Goal: Information Seeking & Learning: Learn about a topic

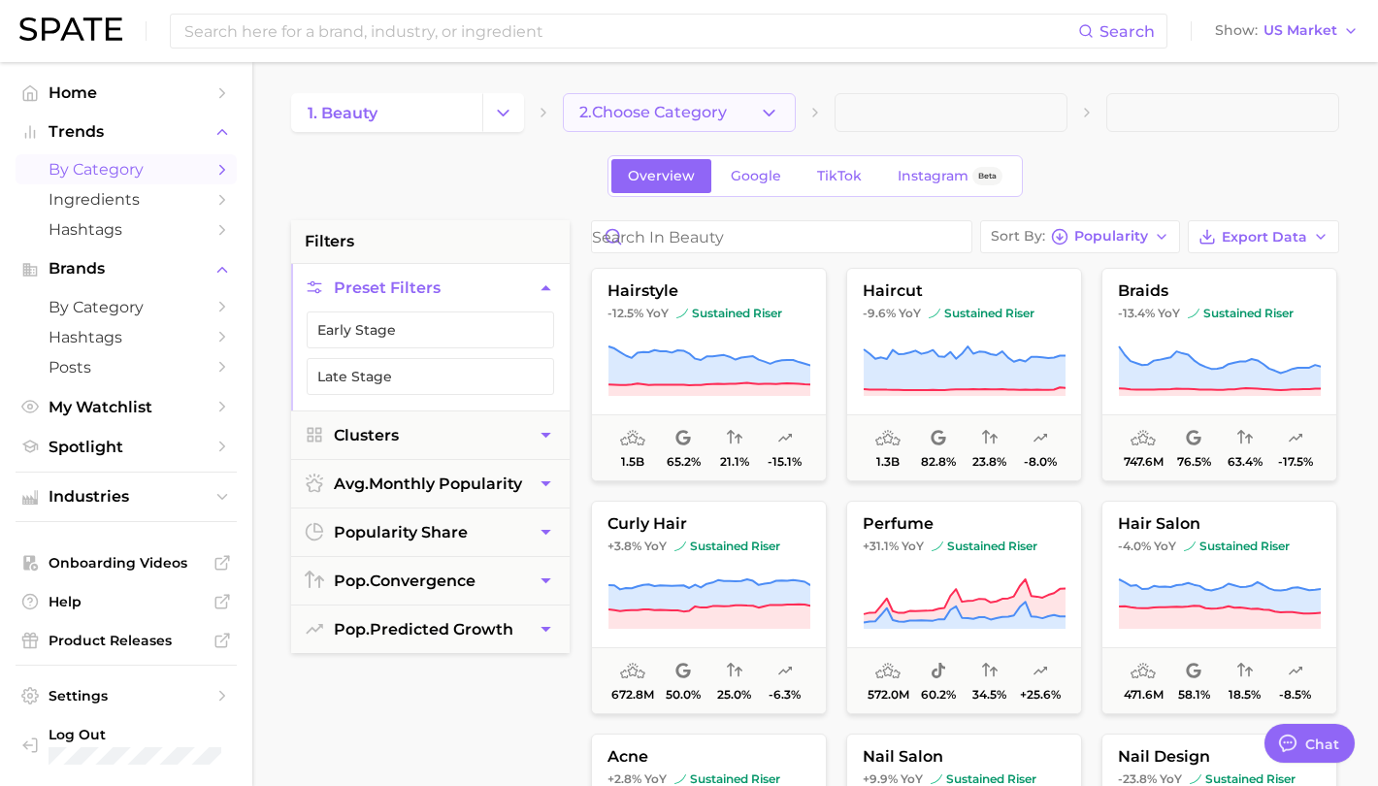
click at [751, 116] on button "2. Choose Category" at bounding box center [679, 112] width 233 height 39
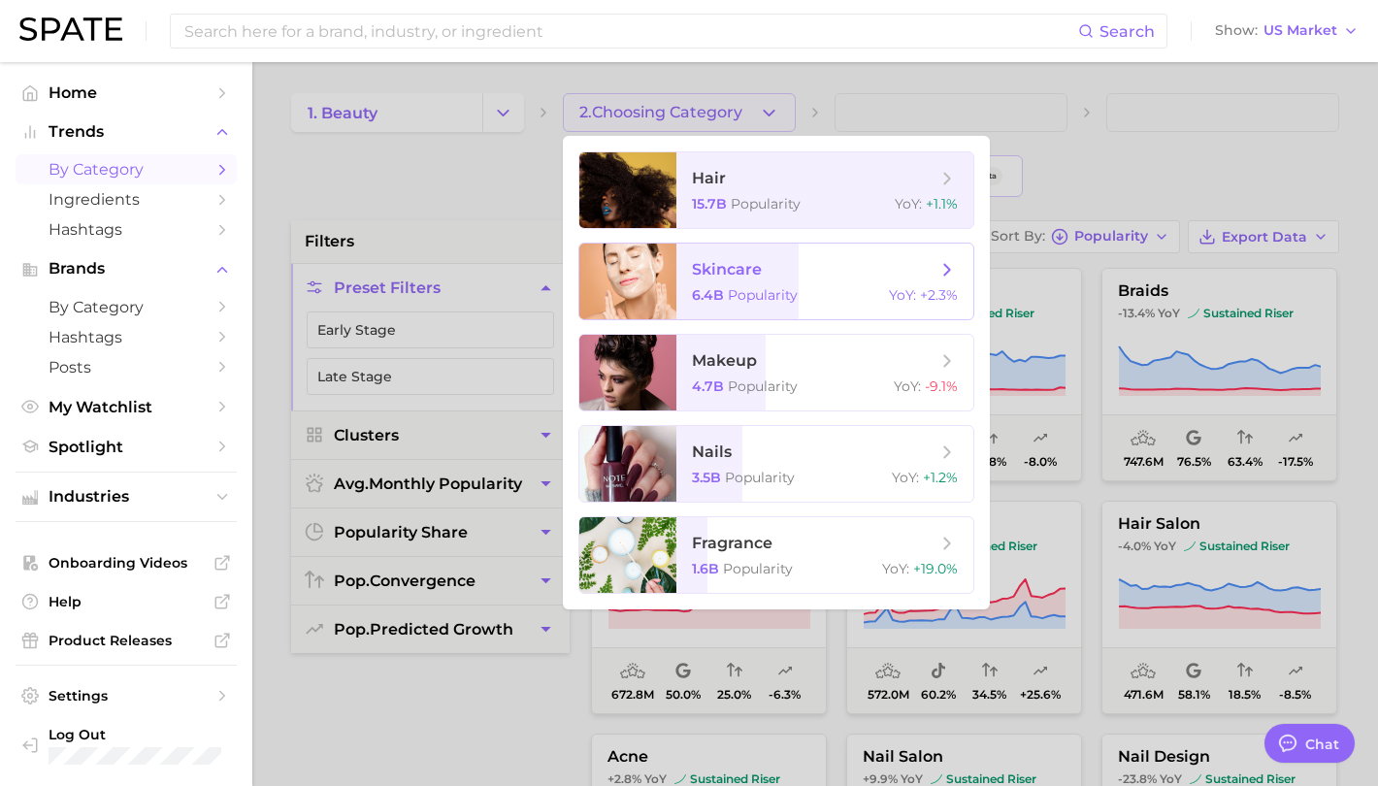
click at [798, 271] on span "skincare" at bounding box center [814, 269] width 245 height 21
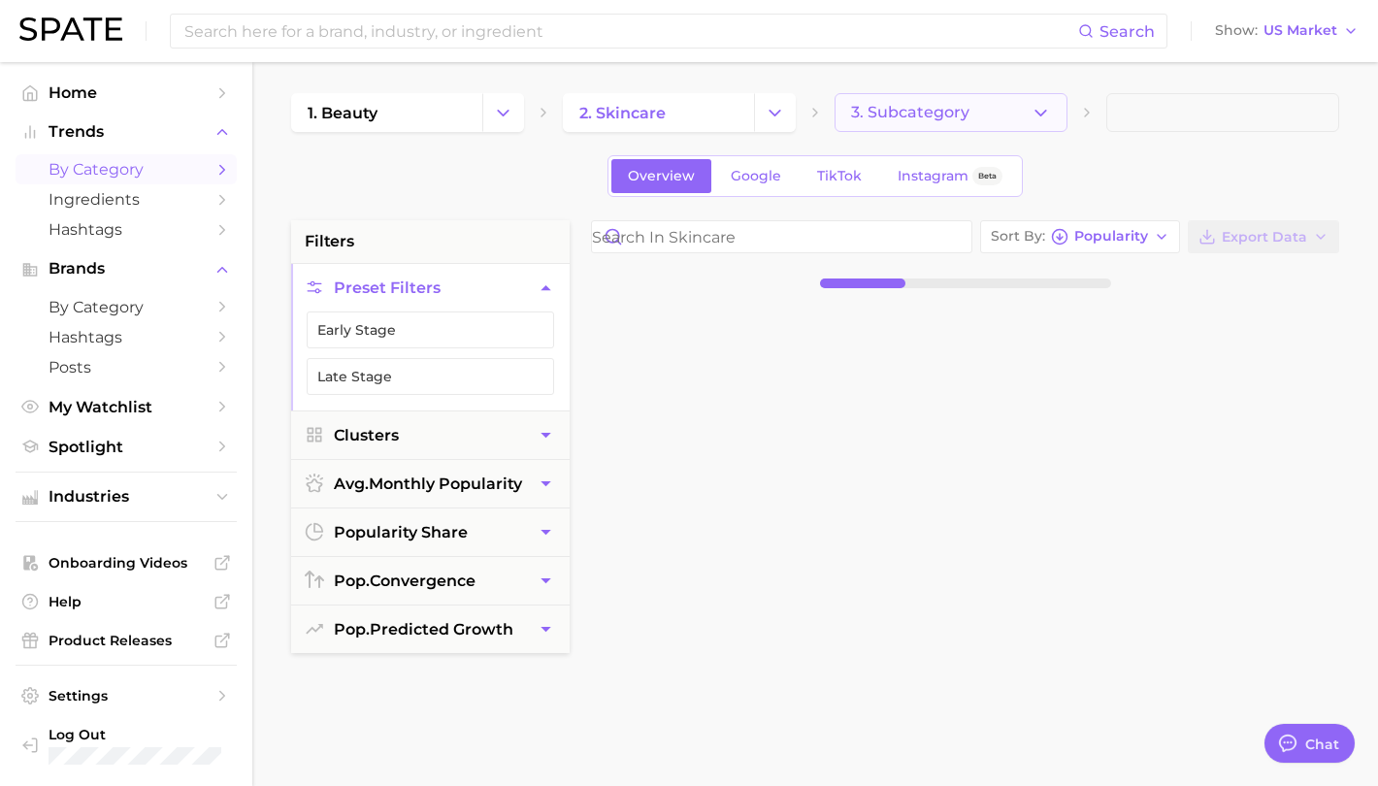
click at [982, 110] on button "3. Subcategory" at bounding box center [951, 112] width 233 height 39
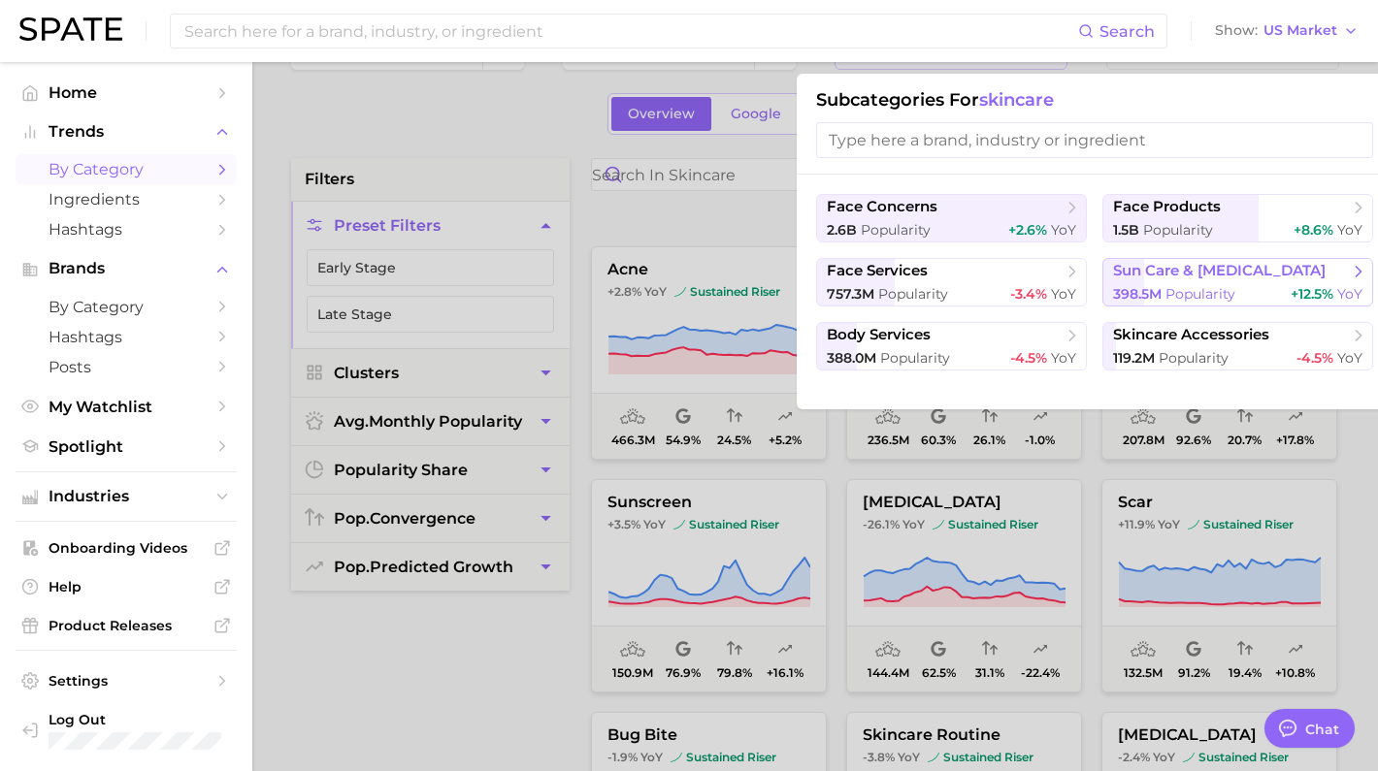
scroll to position [97, 0]
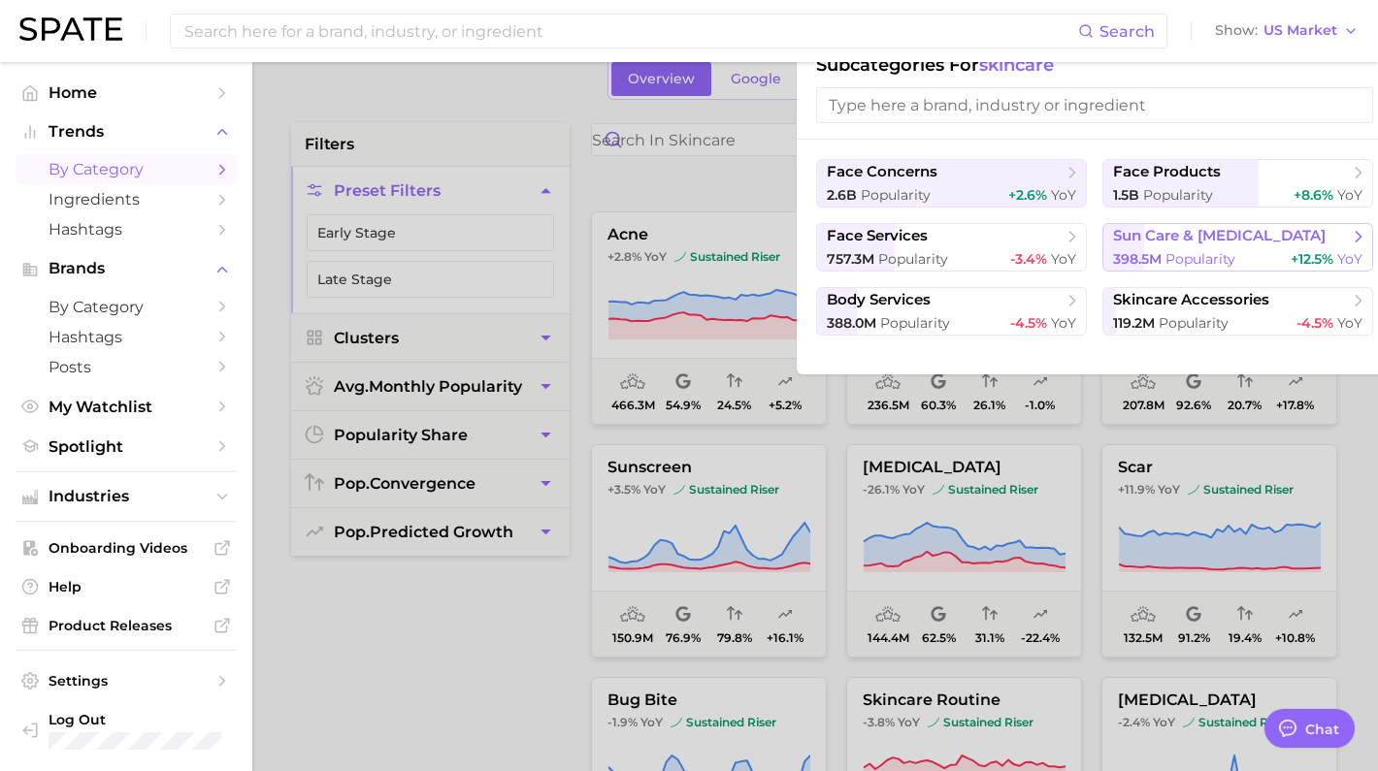
click at [1284, 250] on div "398.5m Popularity +12.5% YoY" at bounding box center [1237, 259] width 249 height 18
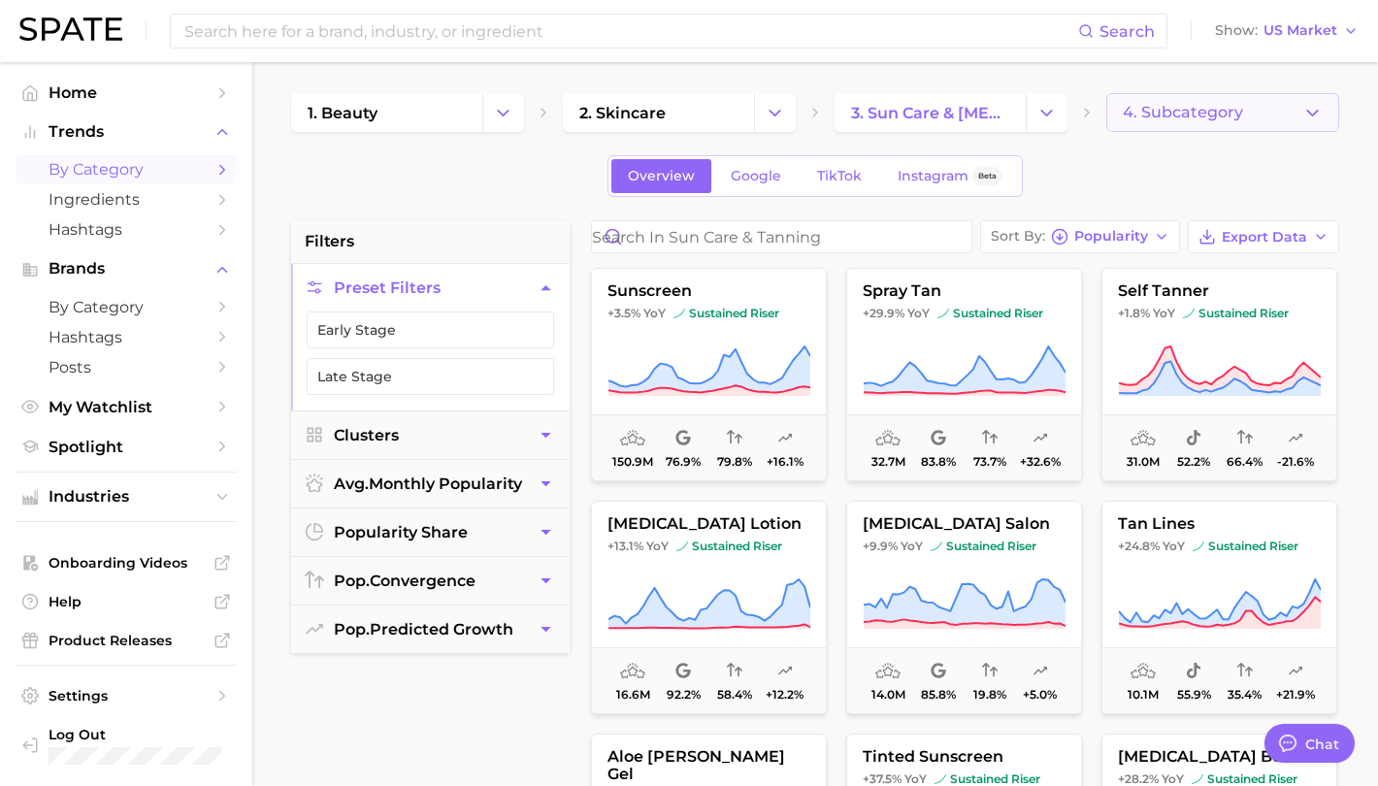
click at [1238, 126] on button "4. Subcategory" at bounding box center [1222, 112] width 233 height 39
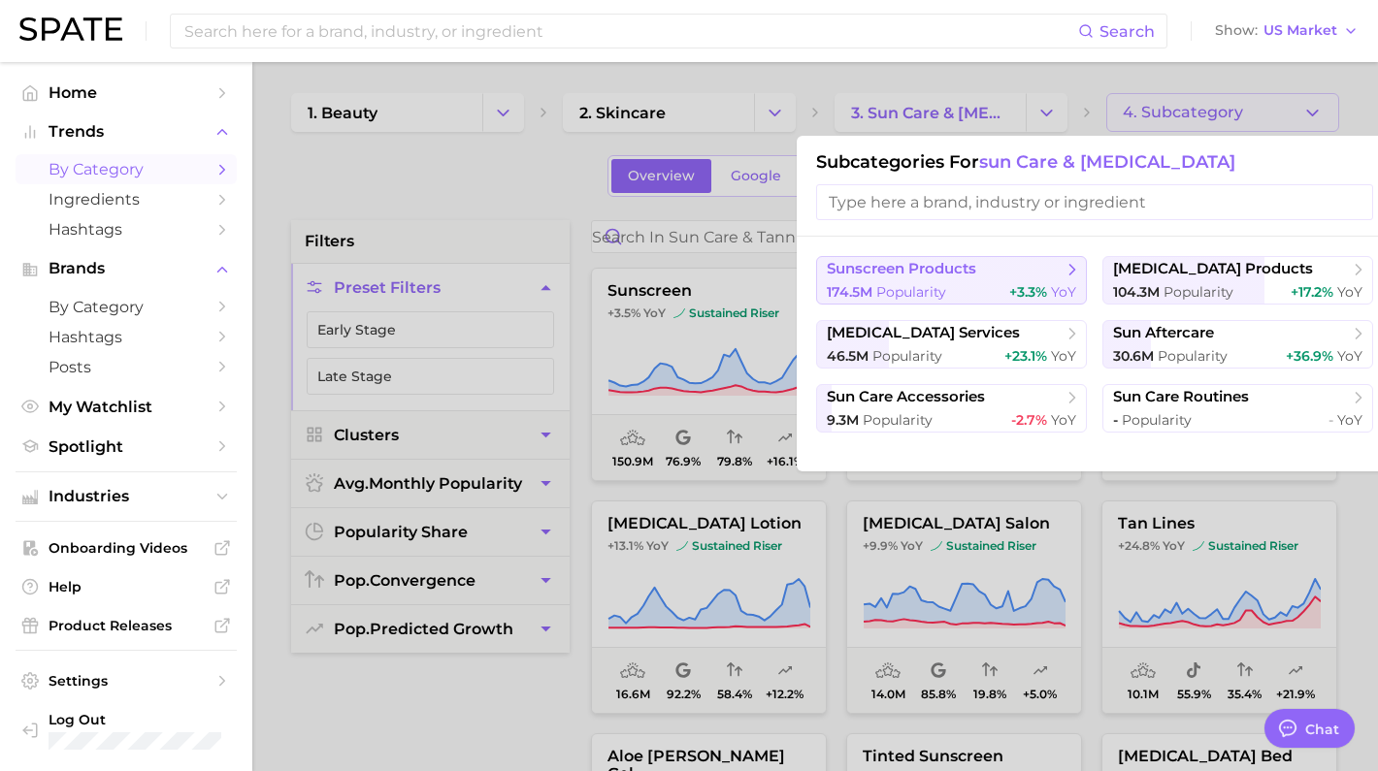
click at [967, 284] on div "174.5m Popularity +3.3% YoY" at bounding box center [951, 292] width 249 height 18
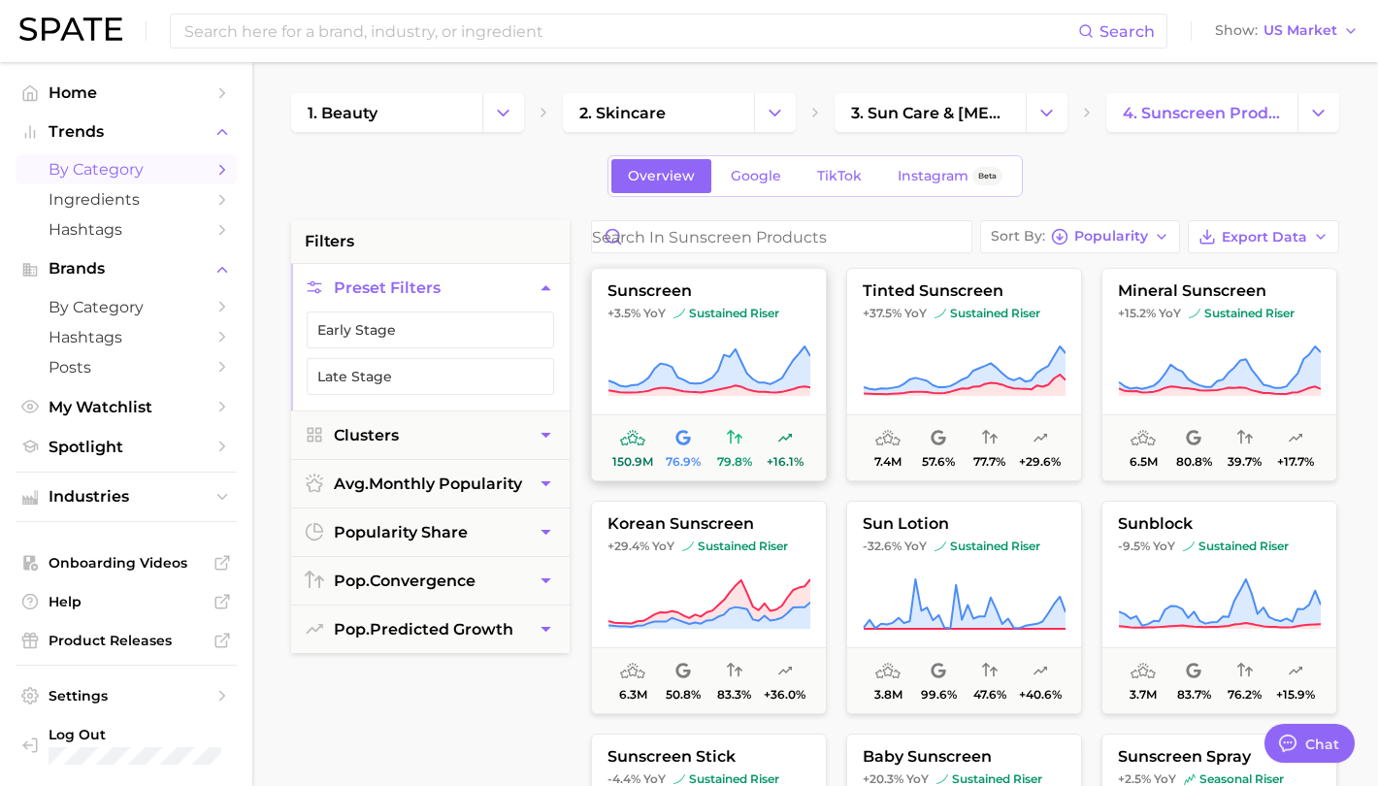
click at [670, 358] on icon at bounding box center [708, 372] width 203 height 54
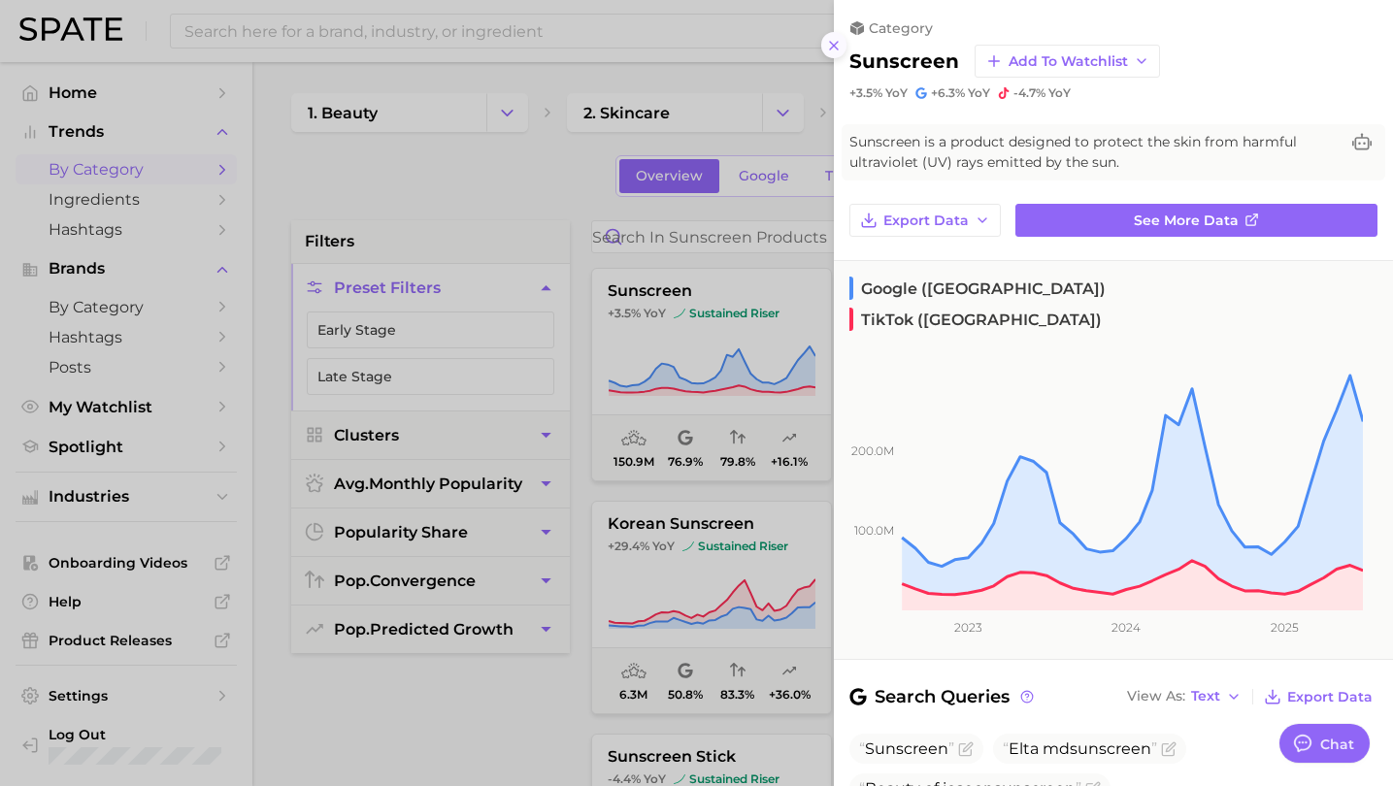
click at [831, 44] on icon at bounding box center [834, 46] width 16 height 16
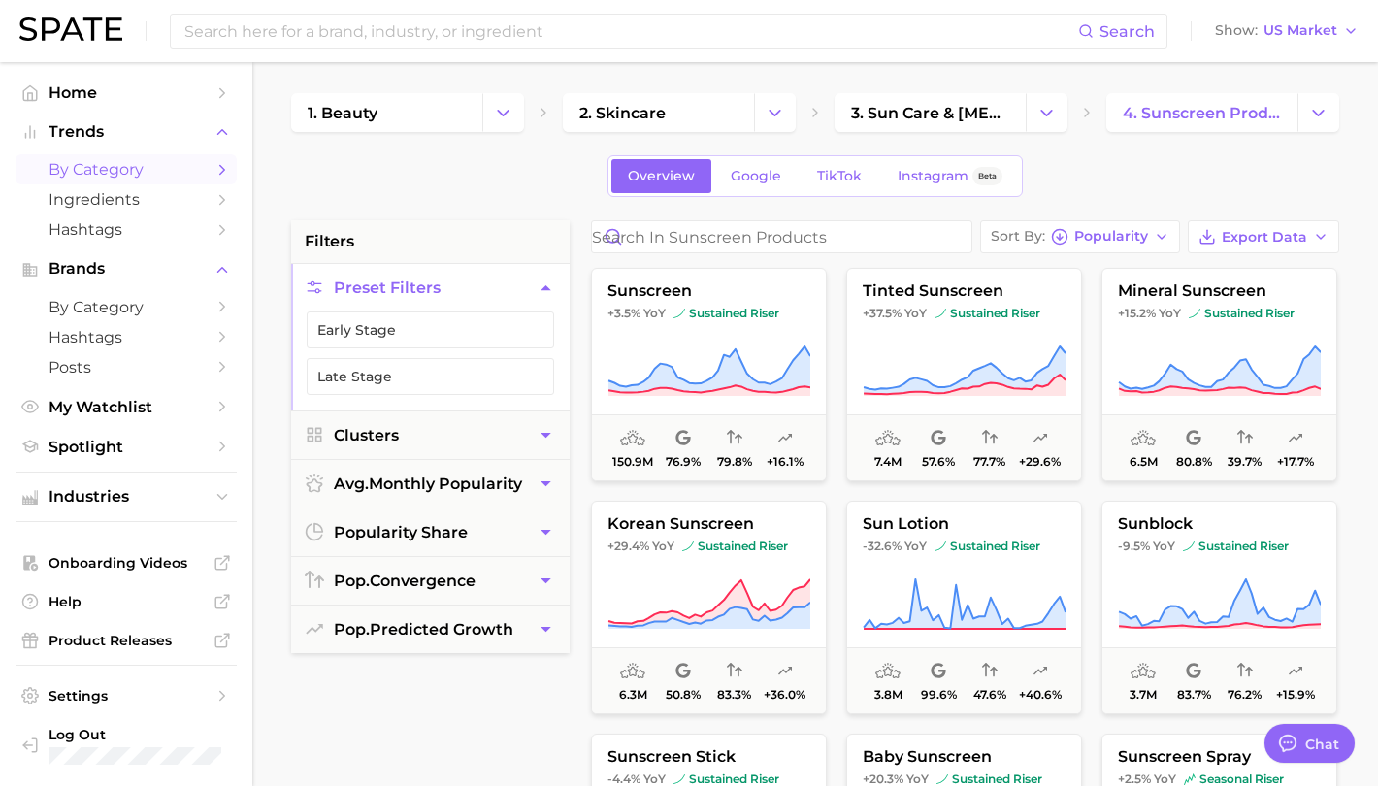
click at [349, 30] on input at bounding box center [630, 31] width 896 height 33
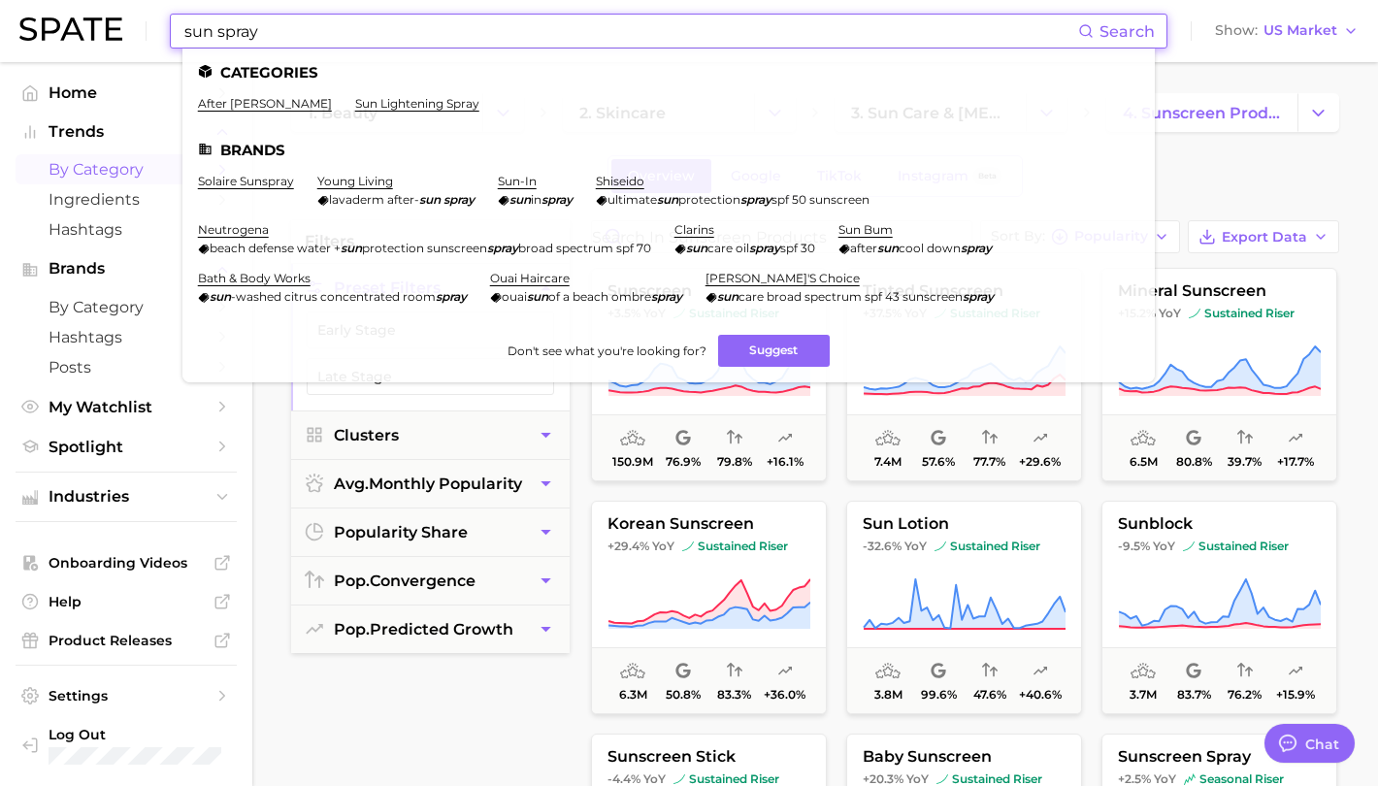
type input "sun spray"
click at [268, 109] on link "after [PERSON_NAME]" at bounding box center [265, 103] width 134 height 15
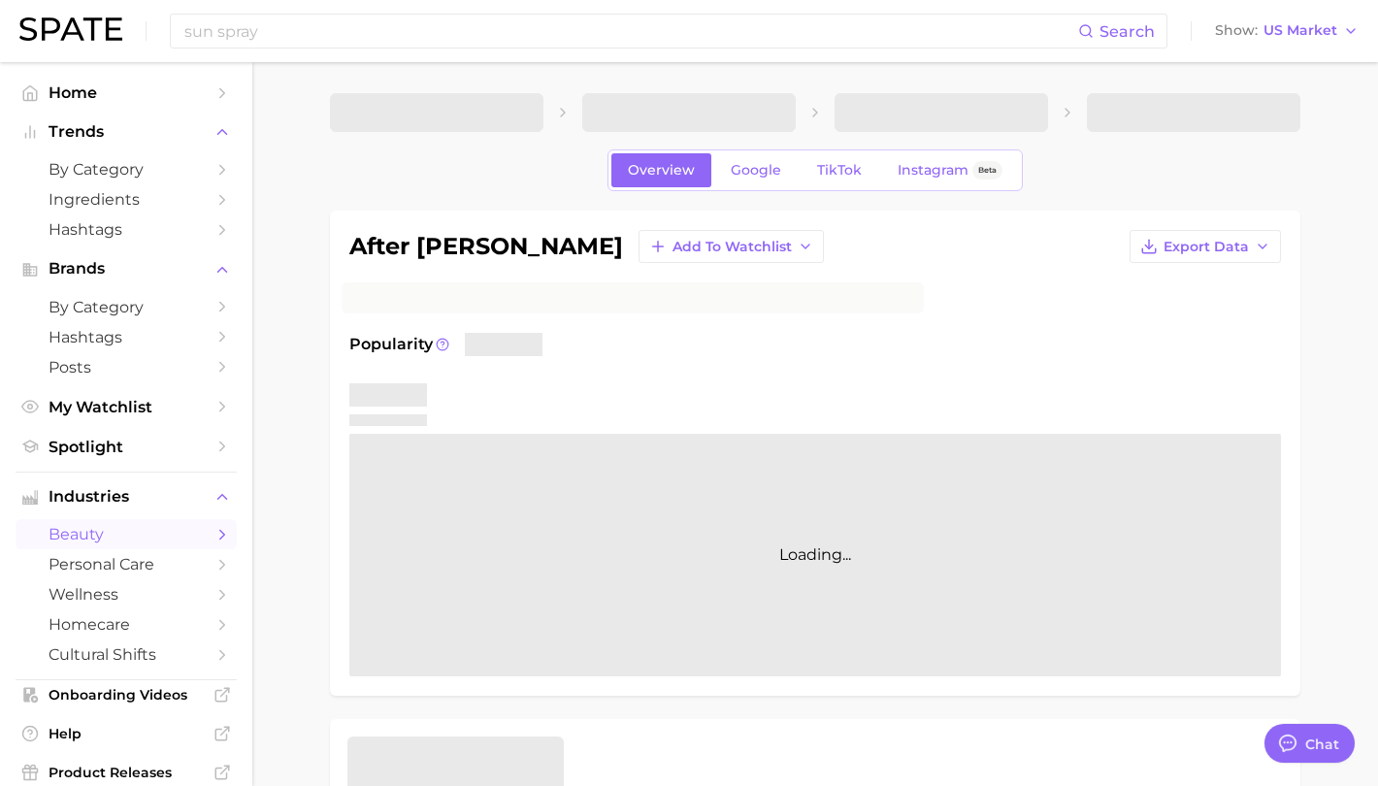
type textarea "x"
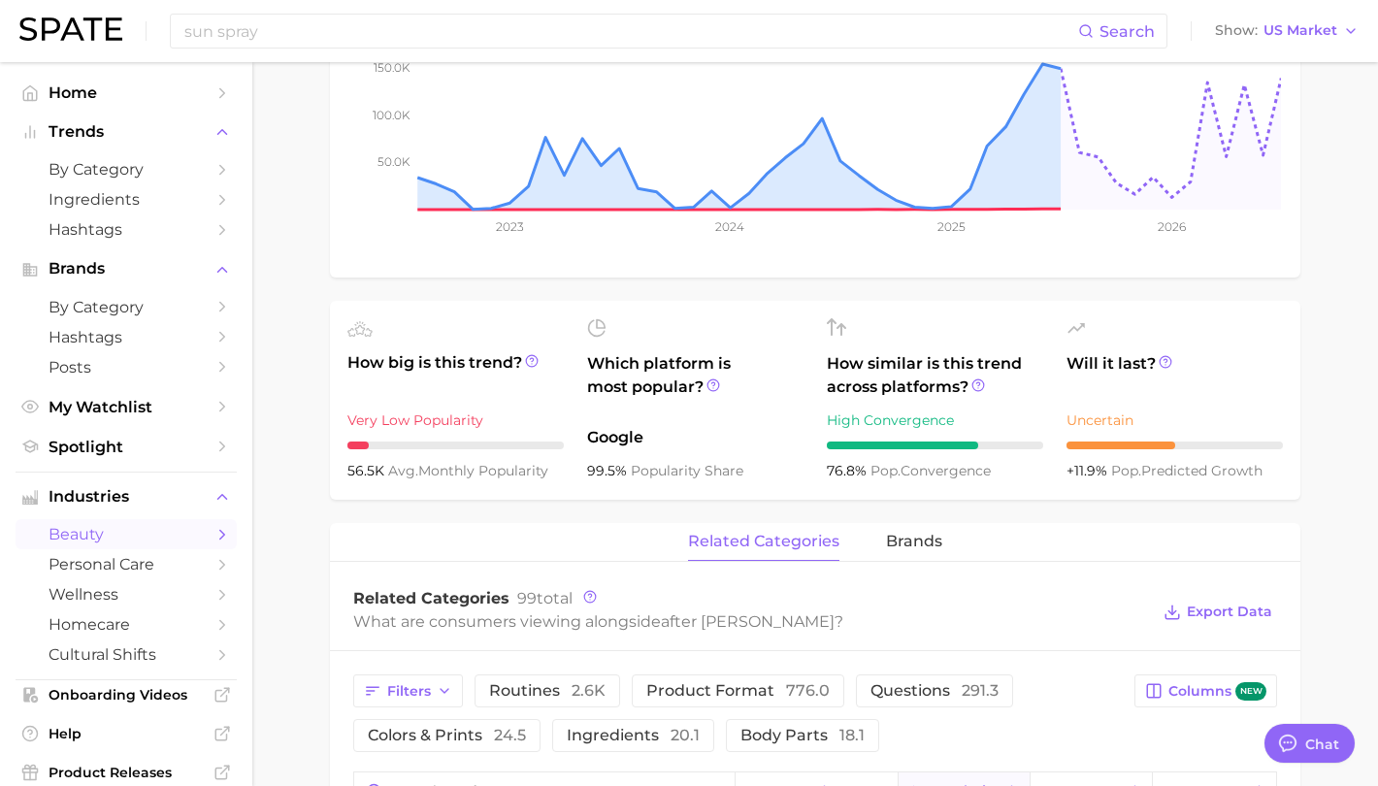
scroll to position [291, 0]
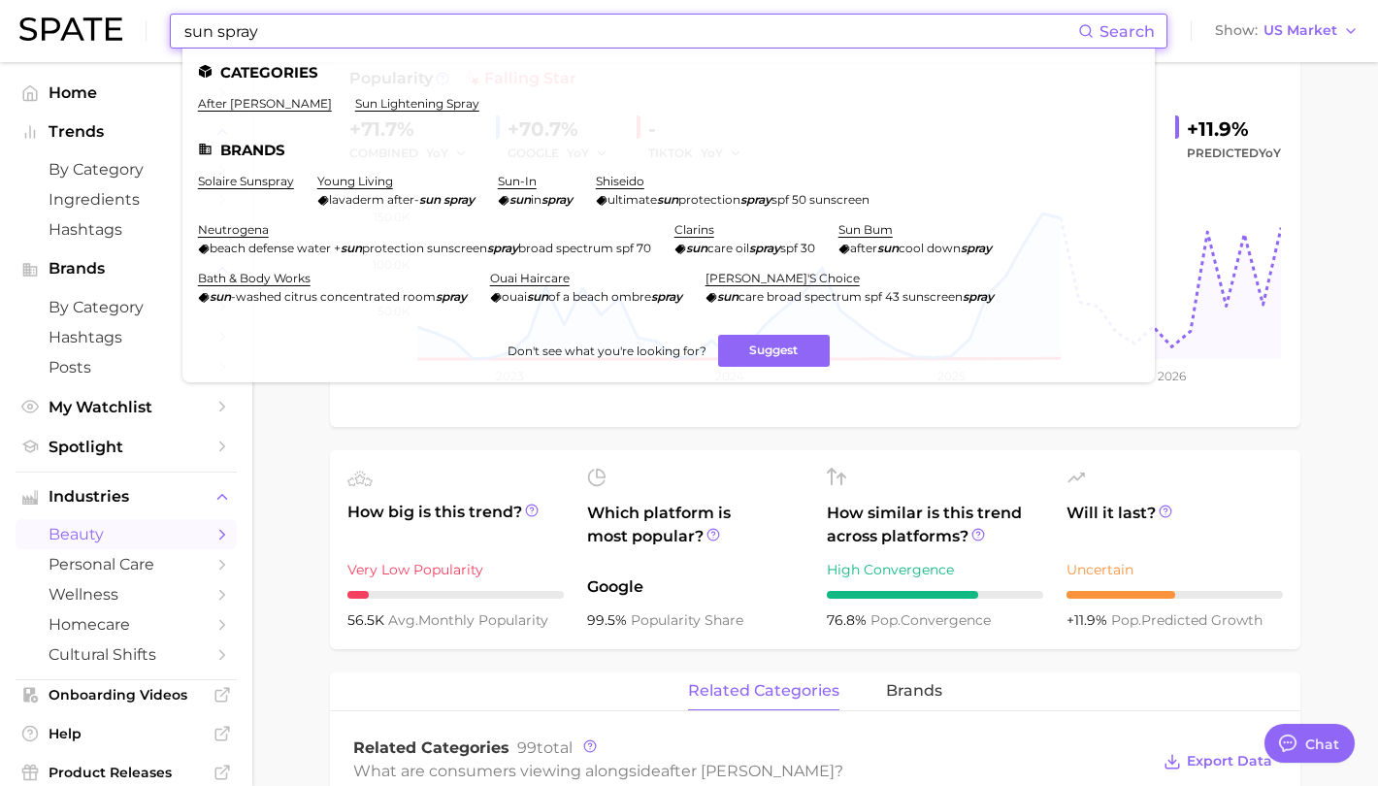
click at [296, 38] on input "sun spray" at bounding box center [630, 31] width 896 height 33
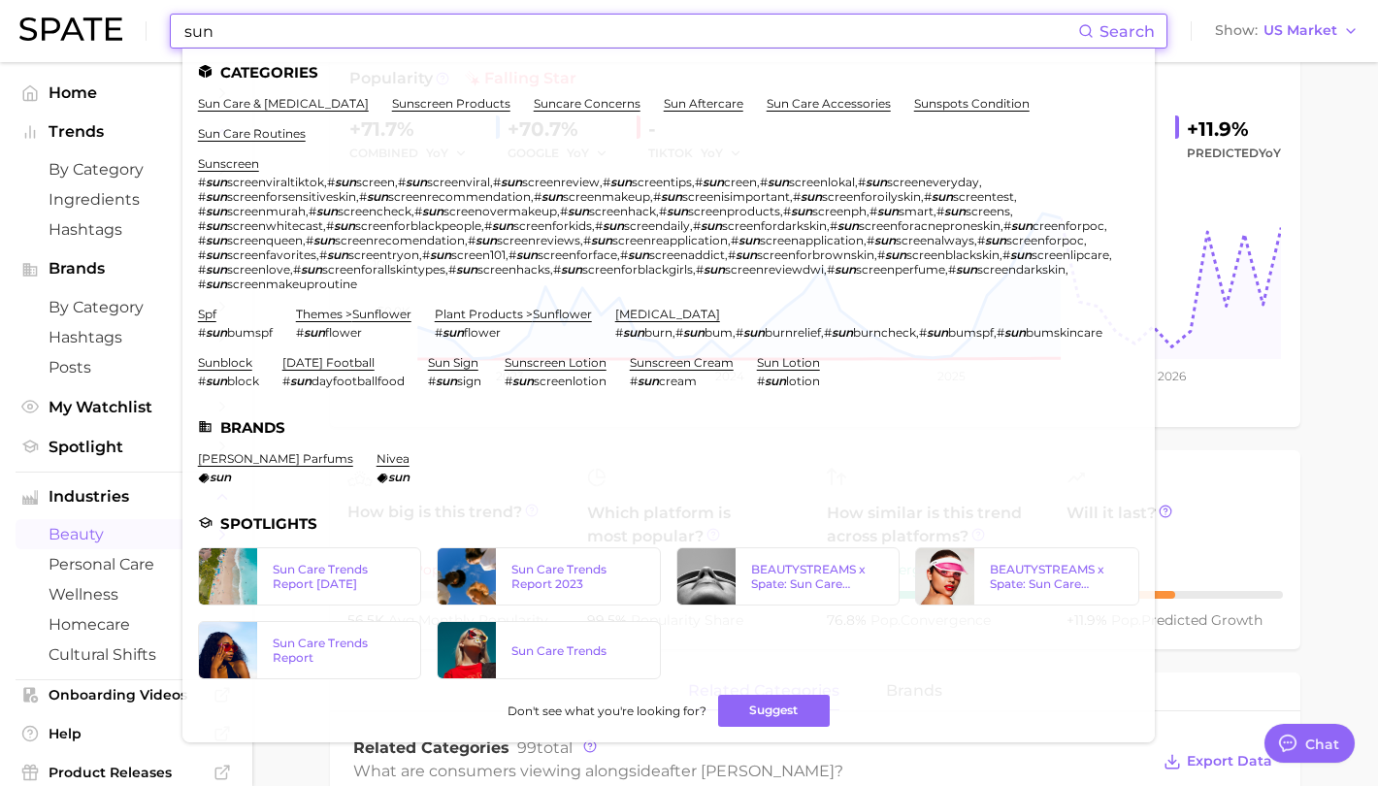
type input "sun"
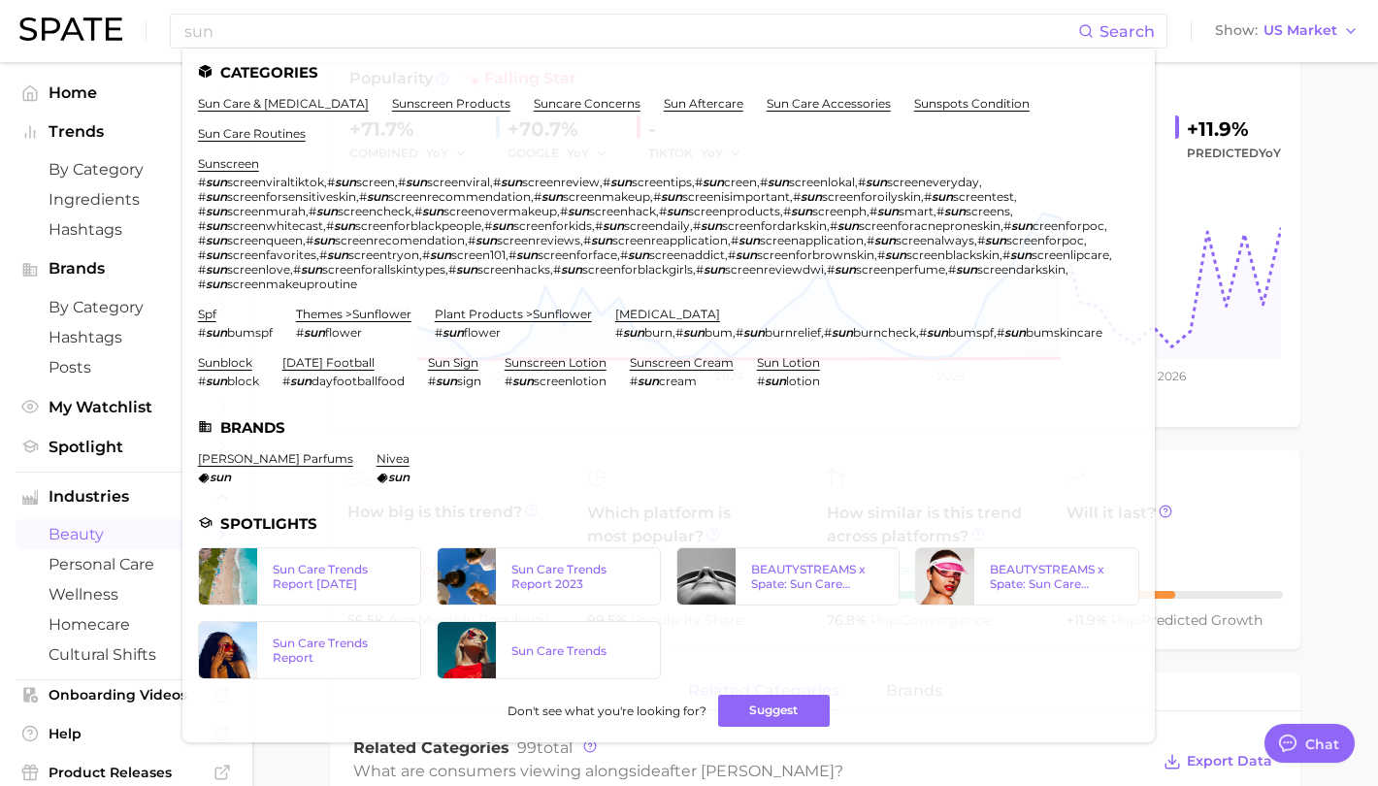
click at [98, 531] on span "beauty" at bounding box center [126, 534] width 155 height 18
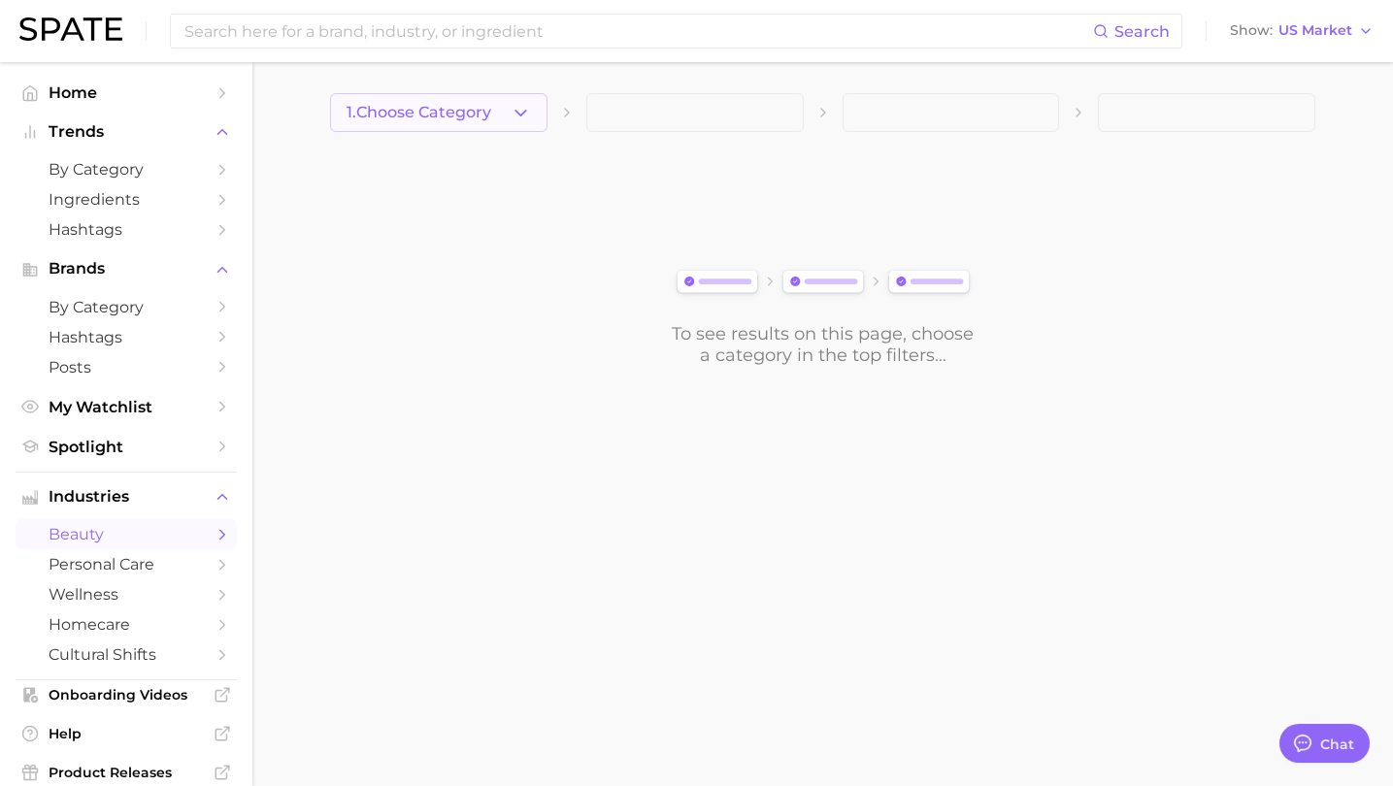
click at [527, 109] on icon "button" at bounding box center [520, 113] width 20 height 20
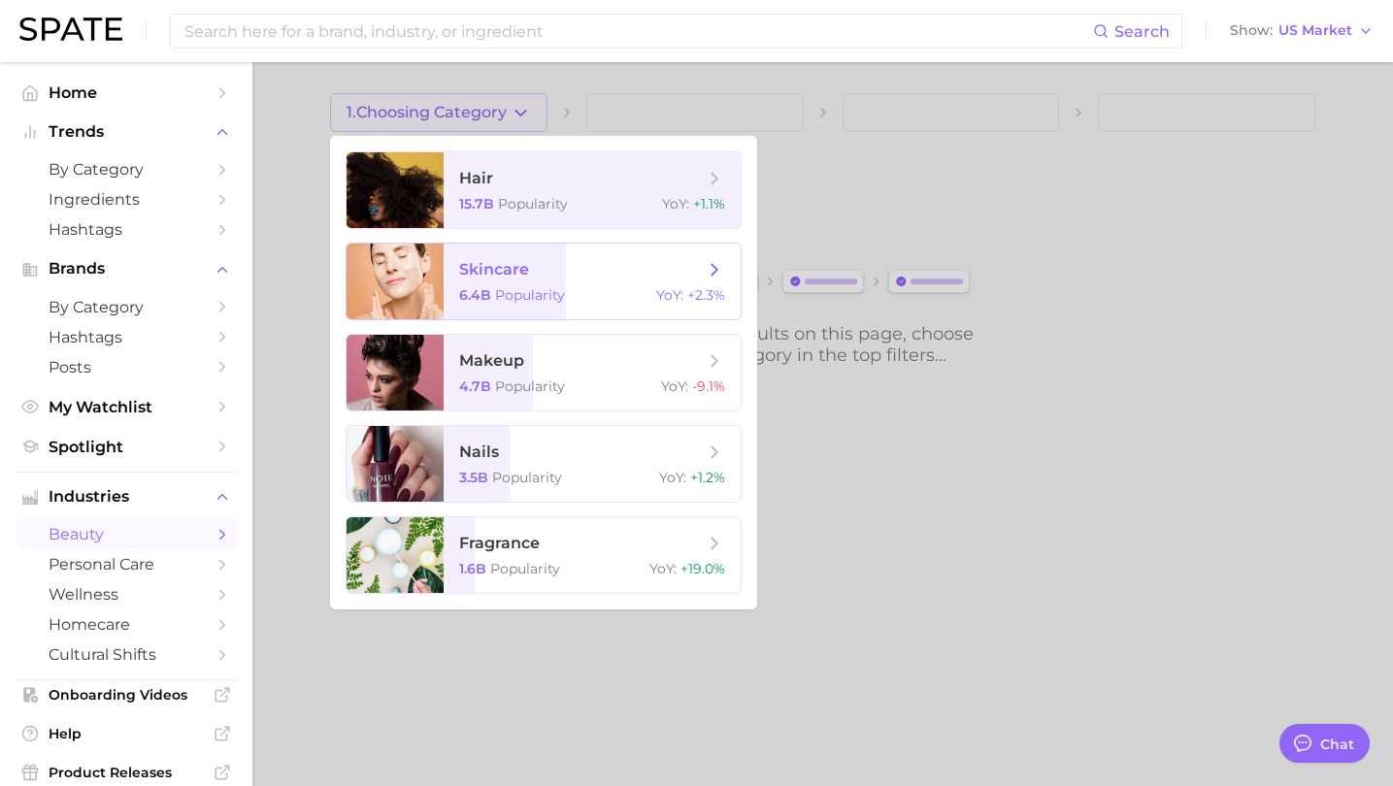
click at [538, 290] on span "Popularity" at bounding box center [530, 294] width 70 height 17
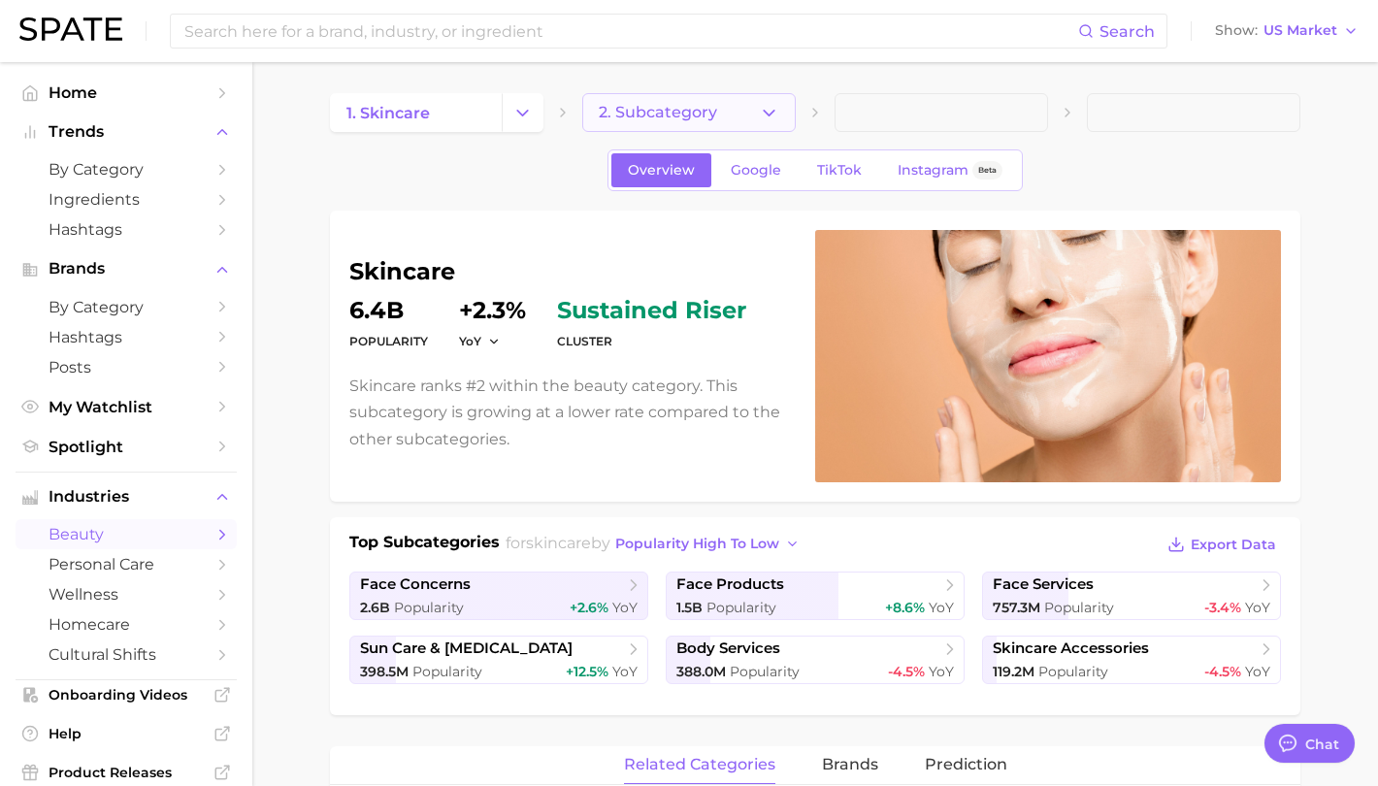
click at [728, 121] on button "2. Subcategory" at bounding box center [688, 112] width 213 height 39
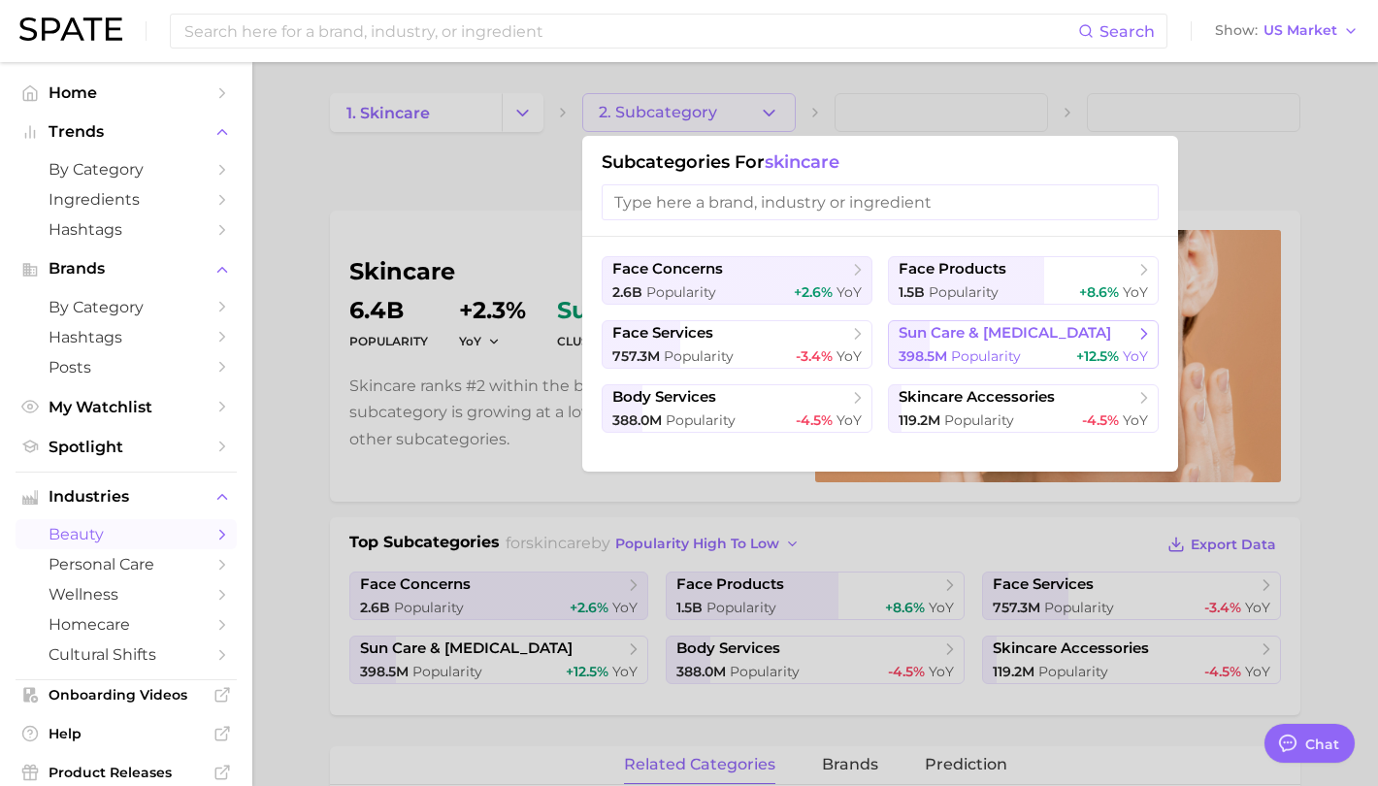
click at [1014, 347] on span "Popularity" at bounding box center [986, 355] width 70 height 17
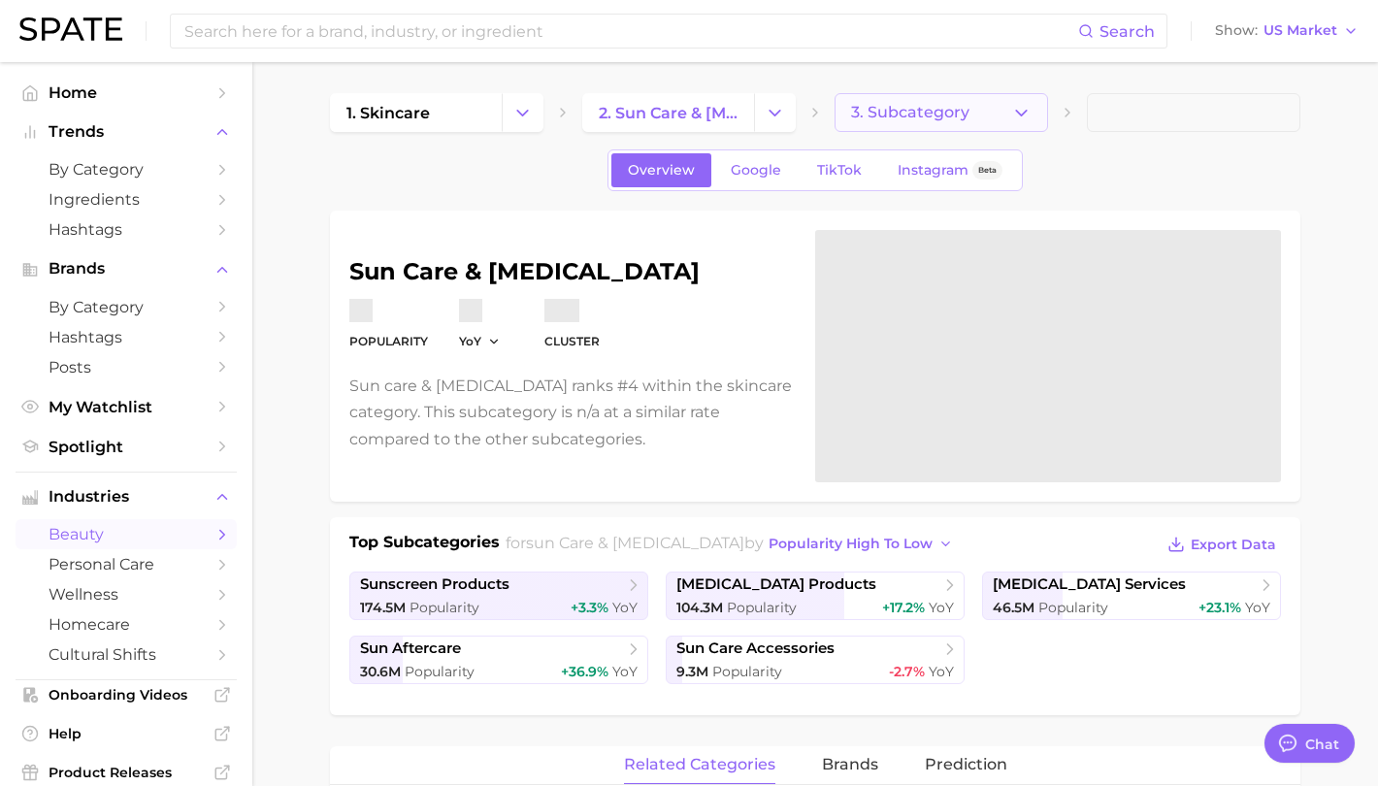
click at [1028, 116] on icon "button" at bounding box center [1021, 113] width 20 height 20
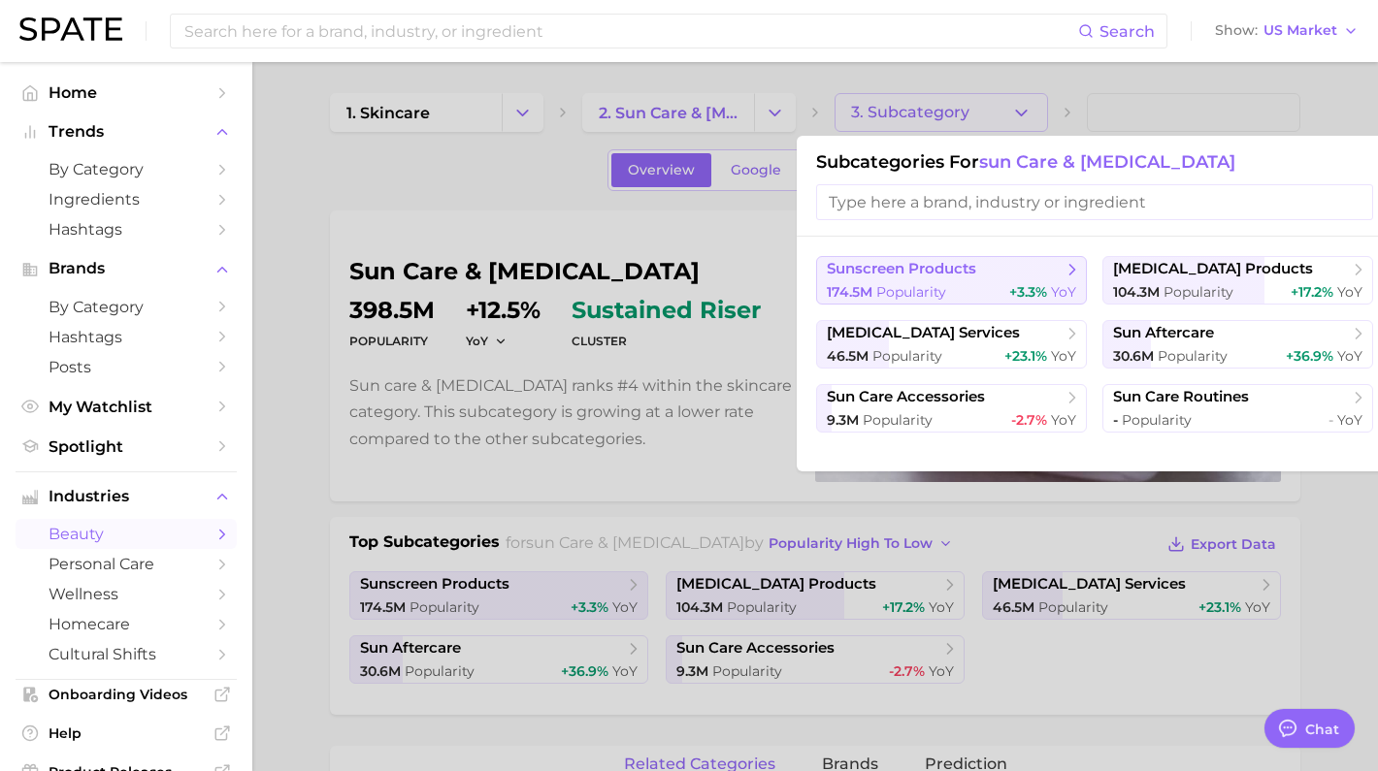
click at [988, 287] on div "174.5m Popularity +3.3% YoY" at bounding box center [951, 292] width 249 height 18
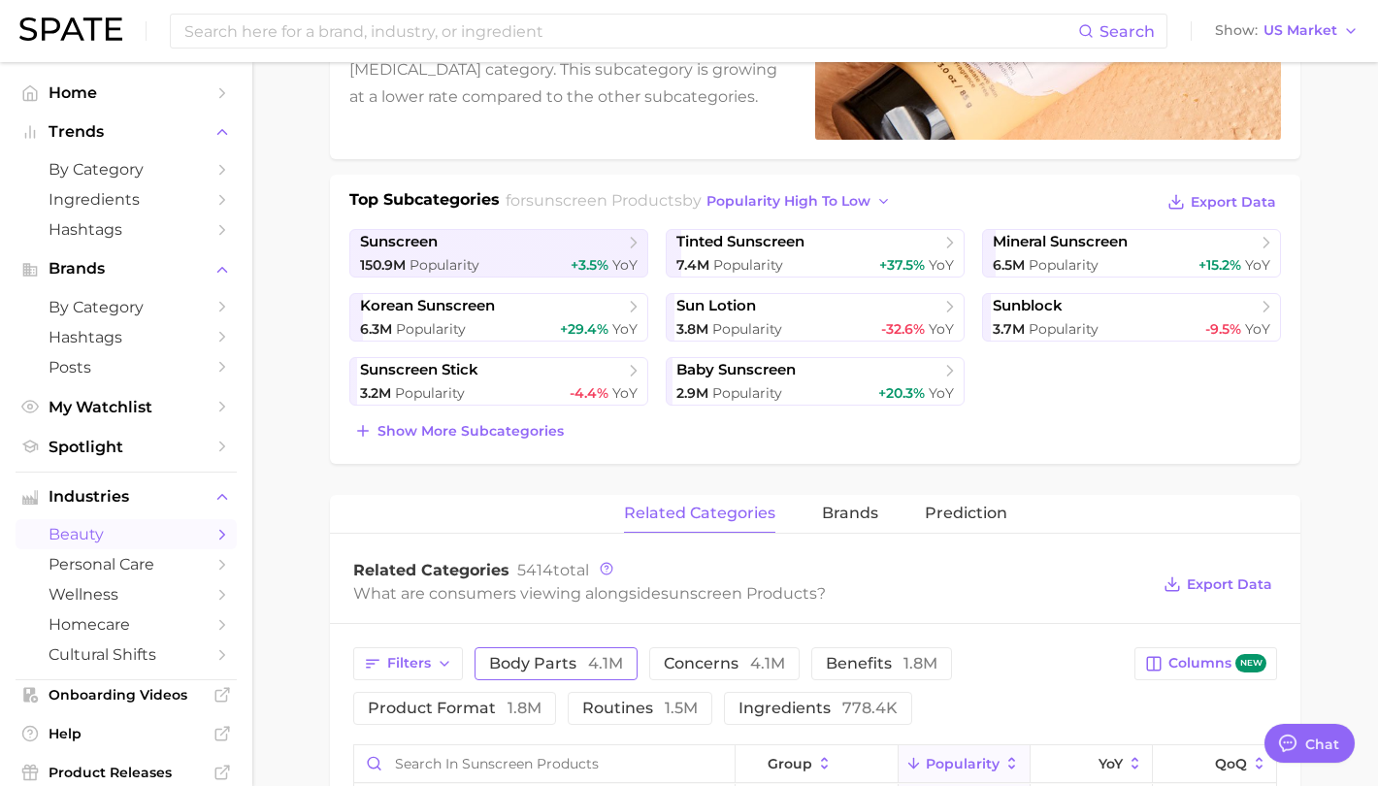
scroll to position [388, 0]
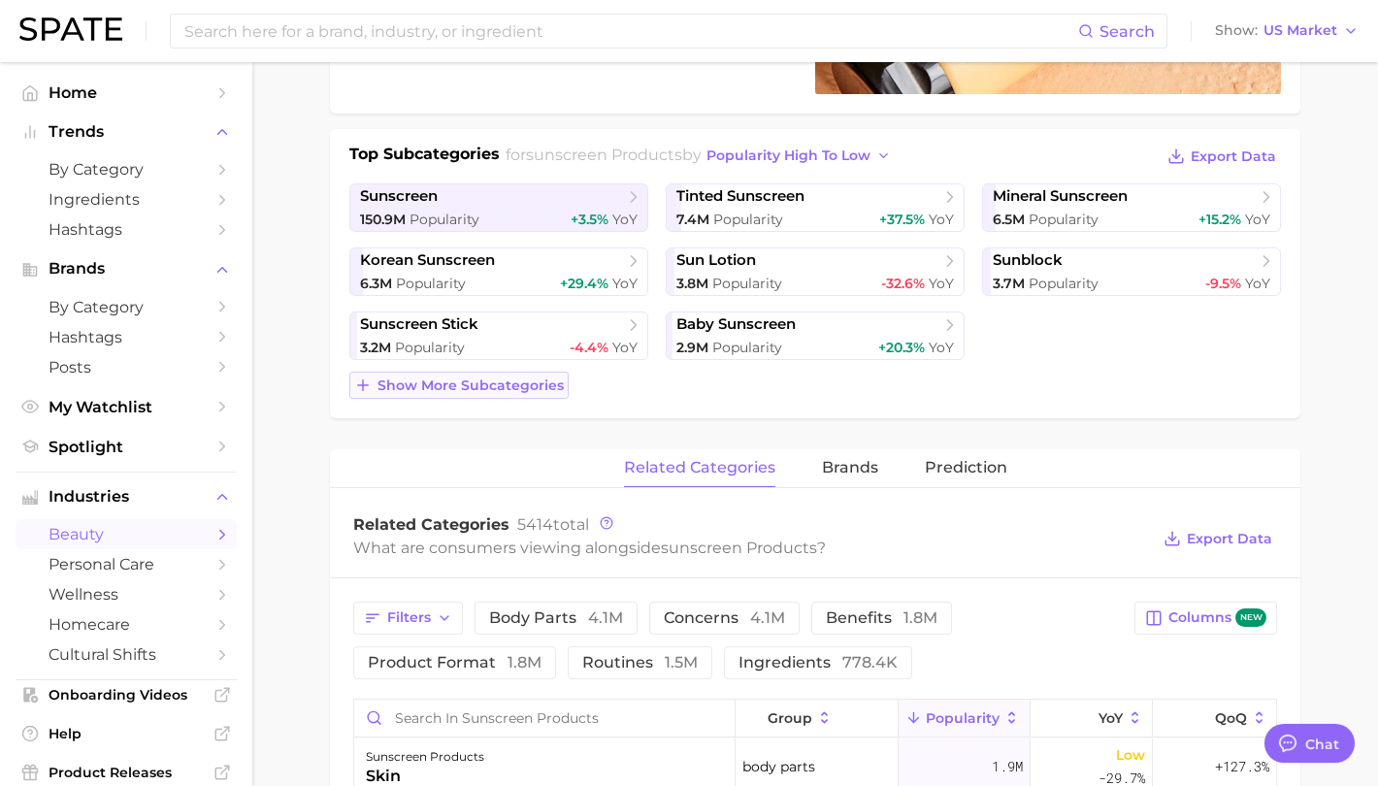
click at [422, 393] on span "Show more subcategories" at bounding box center [470, 385] width 186 height 16
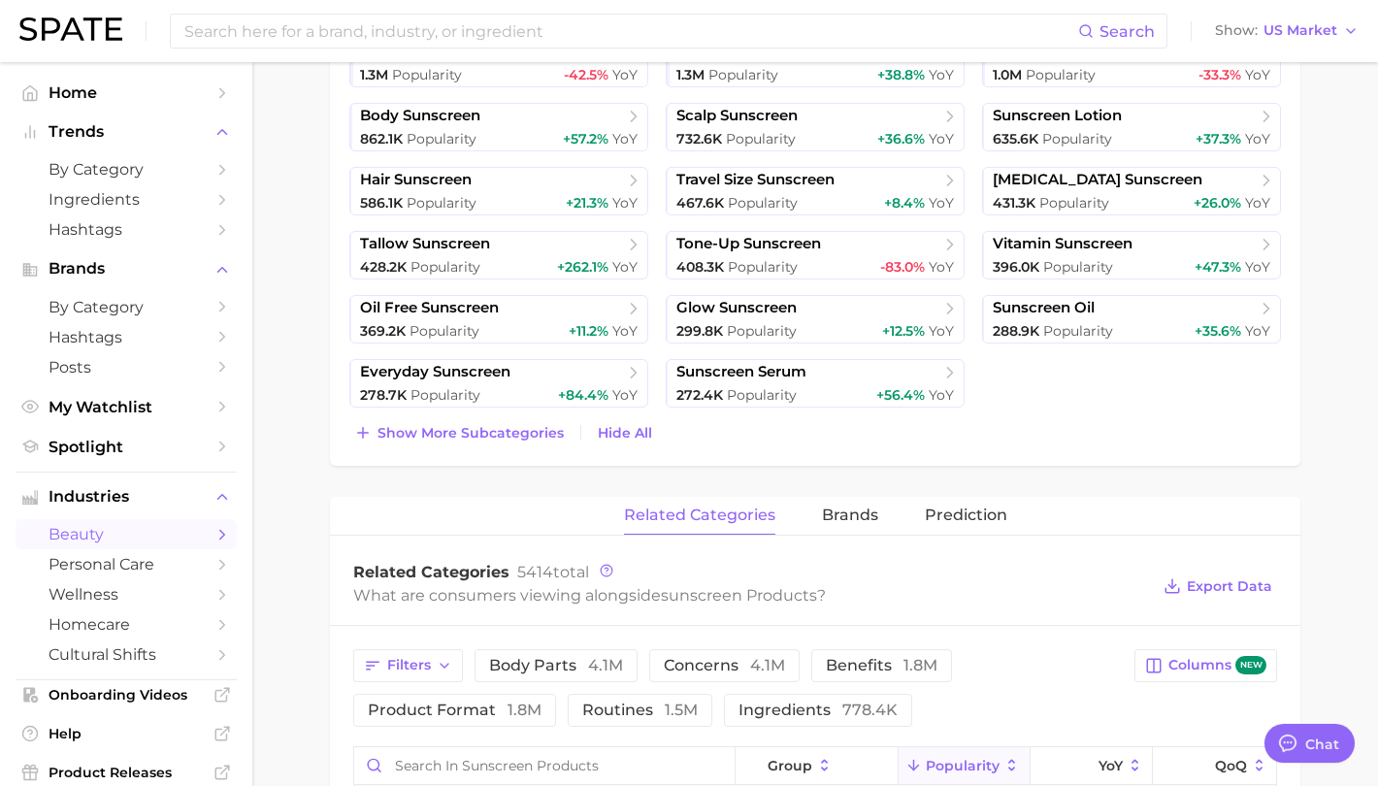
scroll to position [1165, 0]
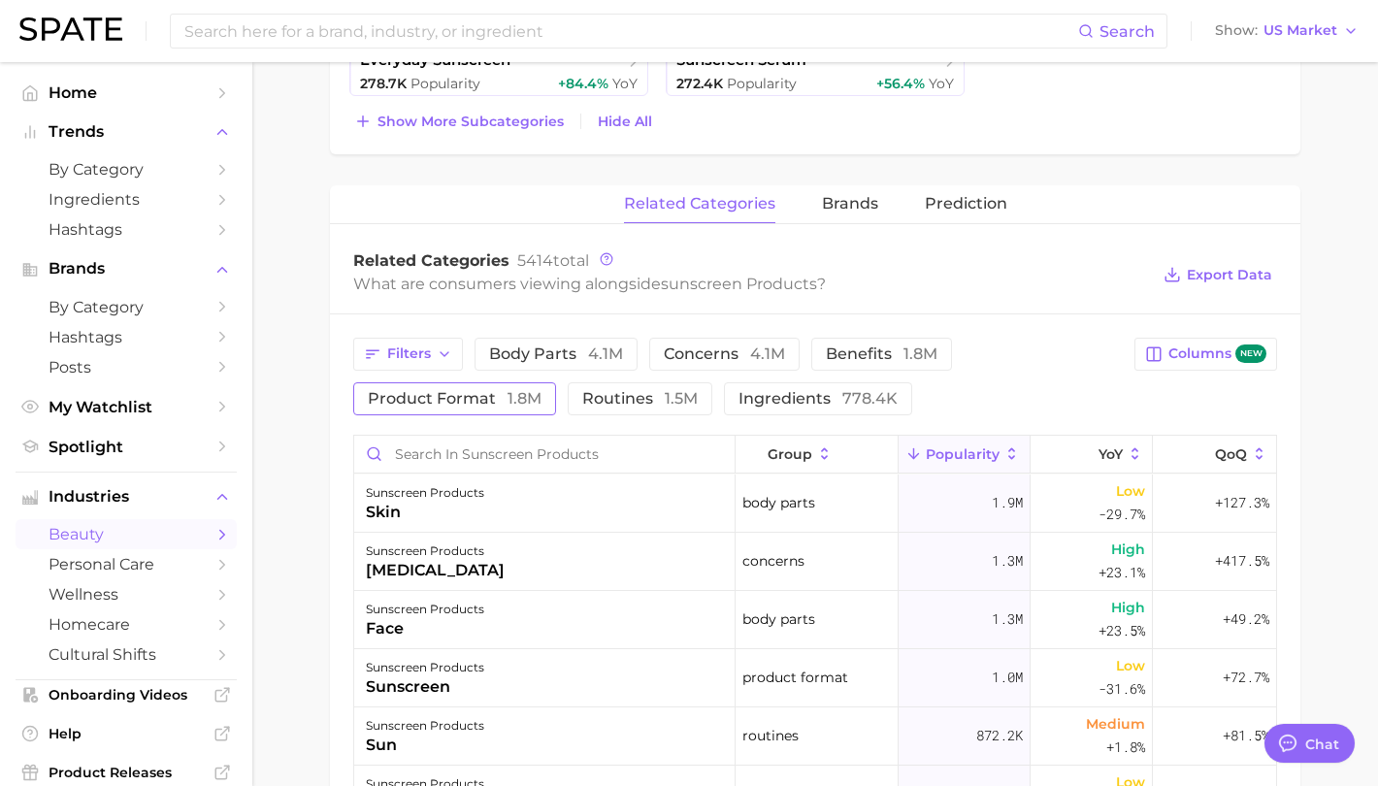
click at [410, 406] on span "product format 1.8m" at bounding box center [455, 399] width 174 height 16
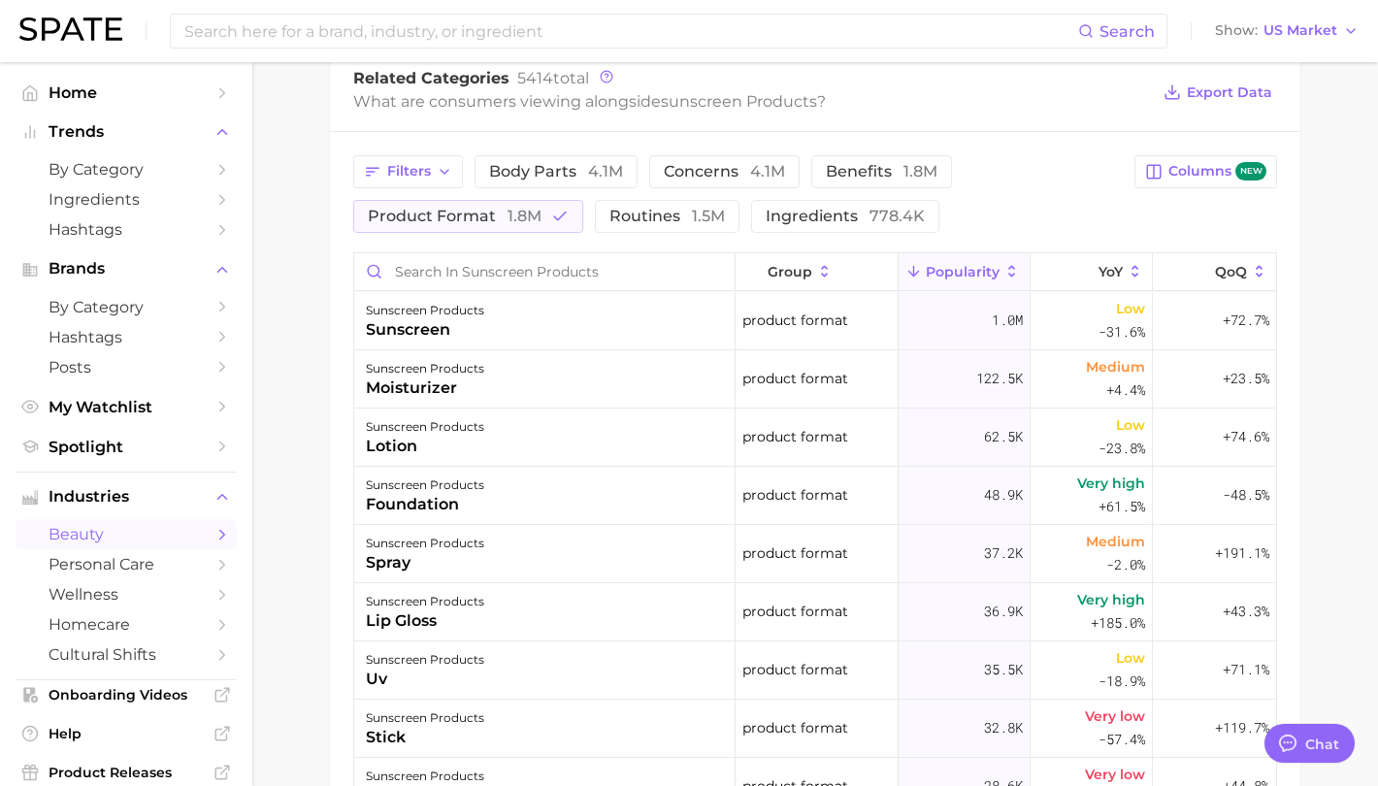
scroll to position [1359, 0]
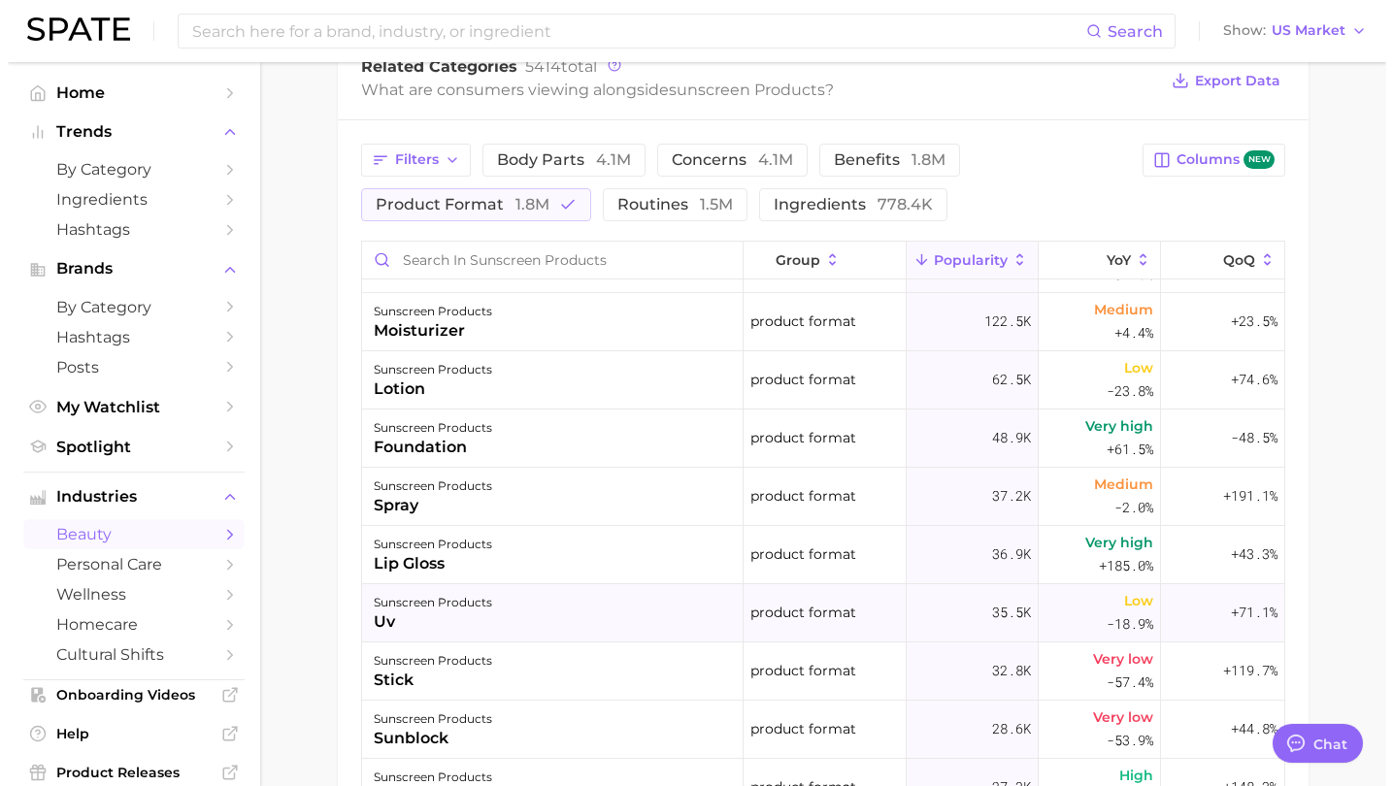
scroll to position [0, 0]
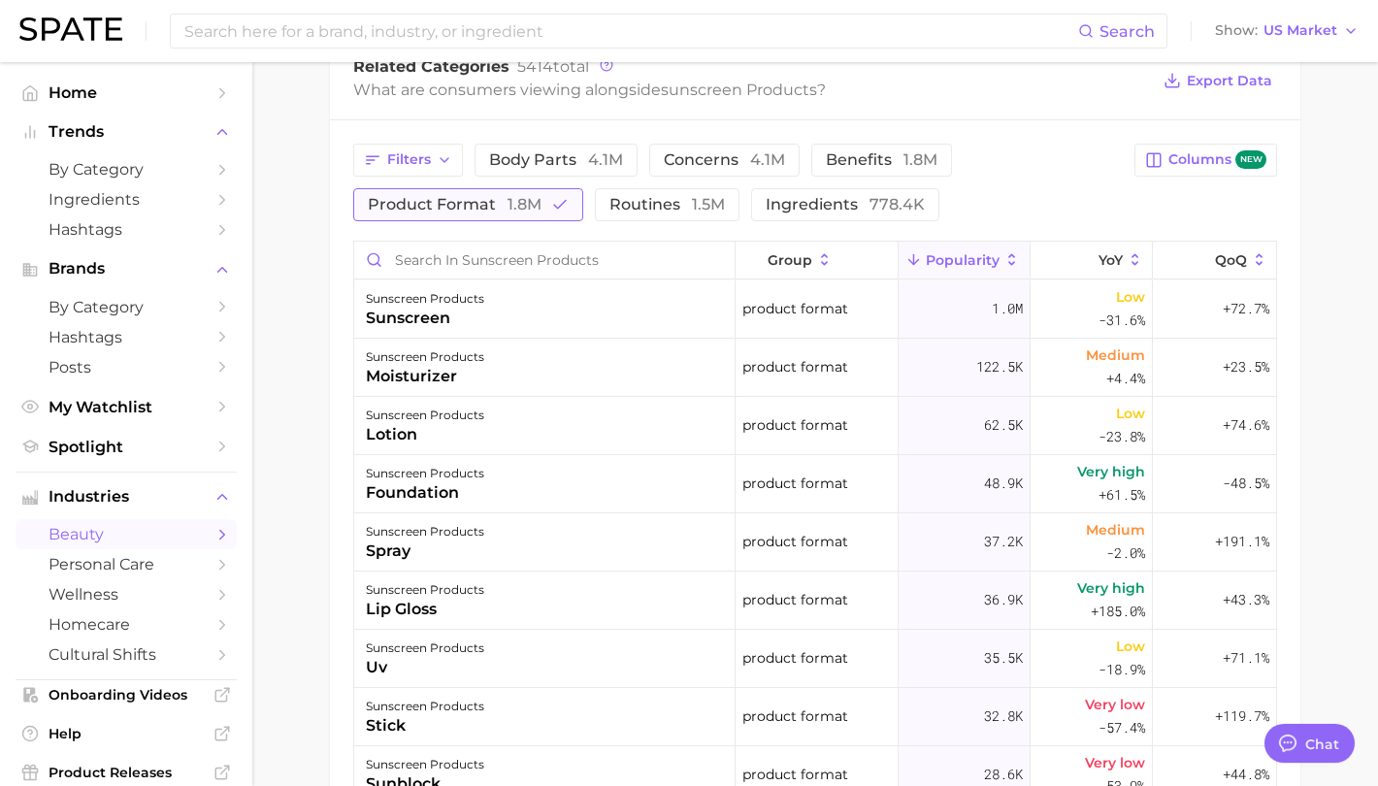
click at [497, 209] on span "product format 1.8m" at bounding box center [455, 205] width 174 height 16
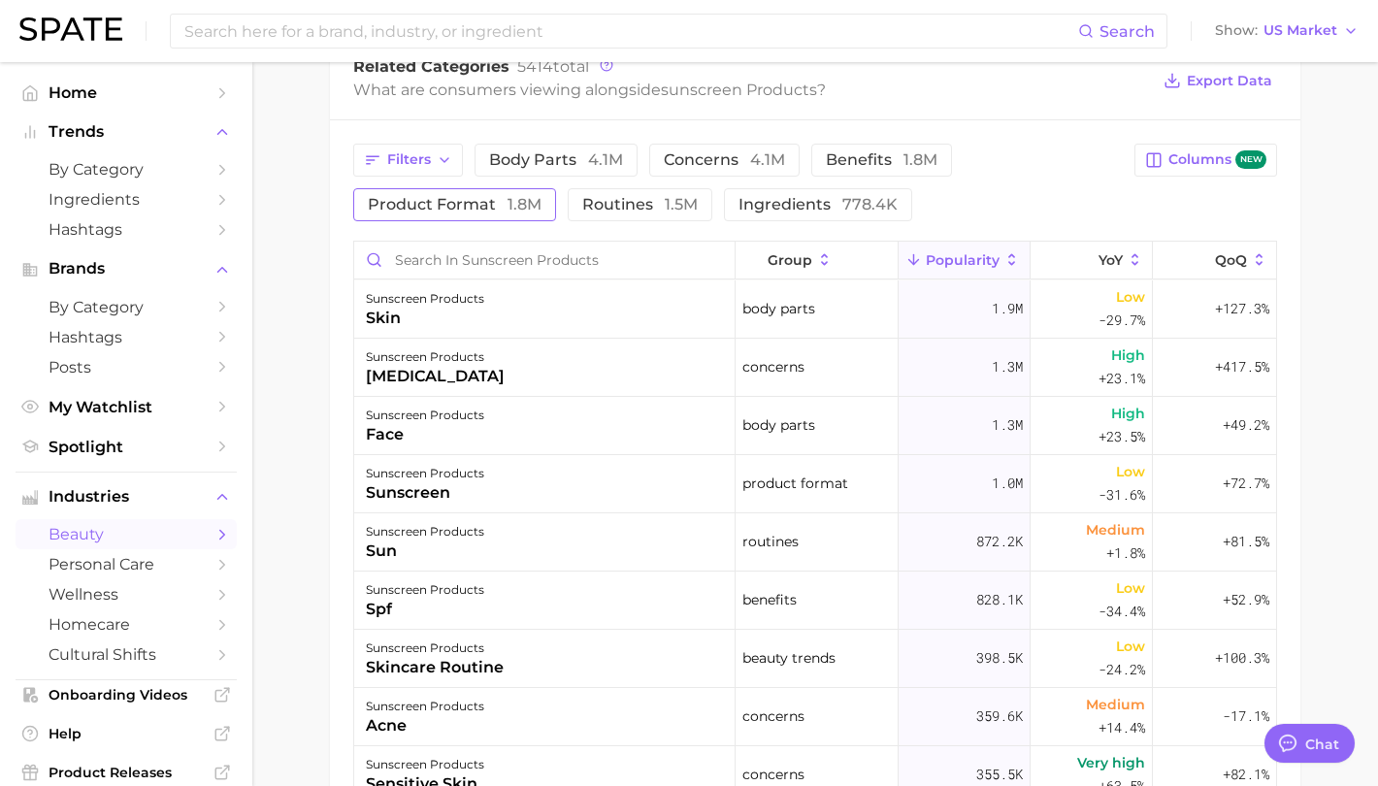
click at [405, 214] on button "product format 1.8m" at bounding box center [454, 204] width 203 height 33
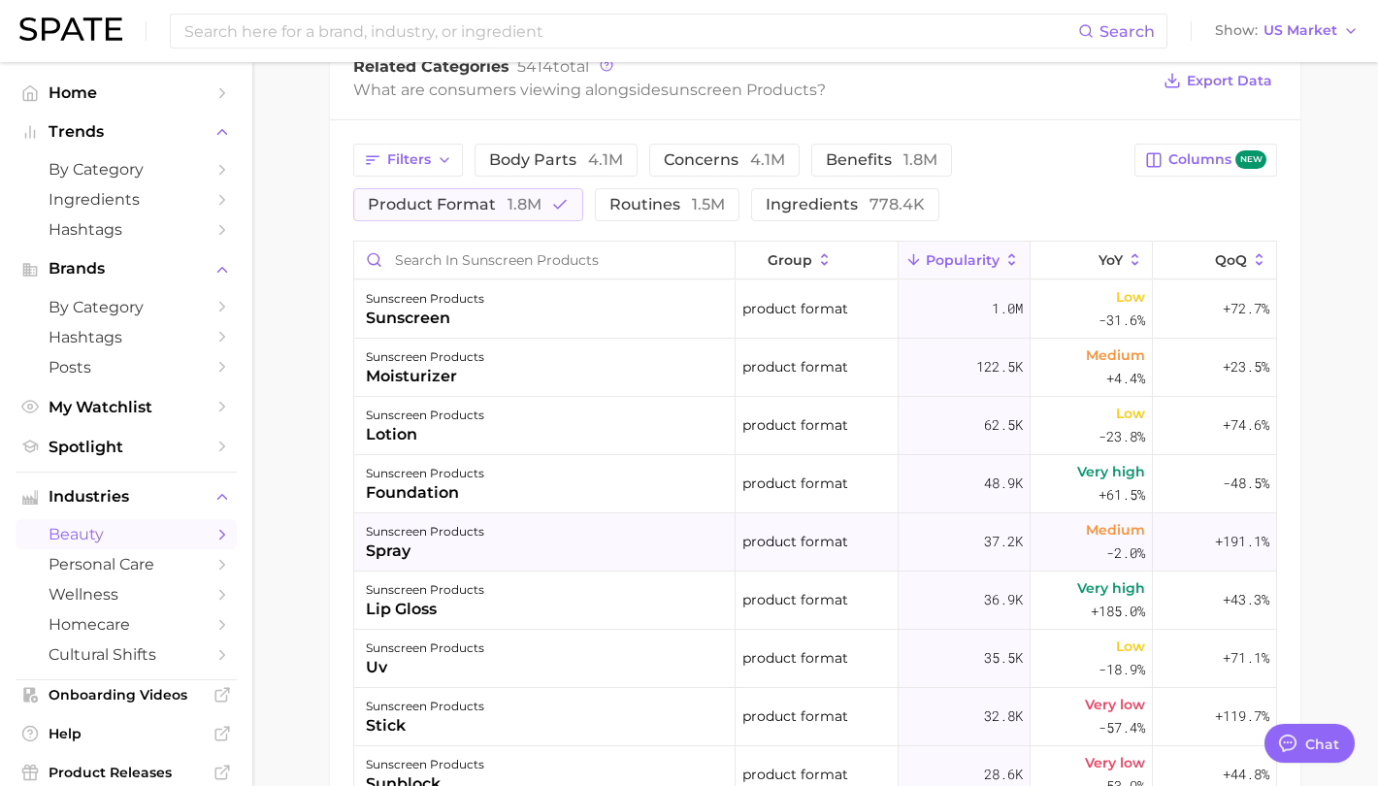
click at [400, 546] on div "spray" at bounding box center [425, 551] width 118 height 23
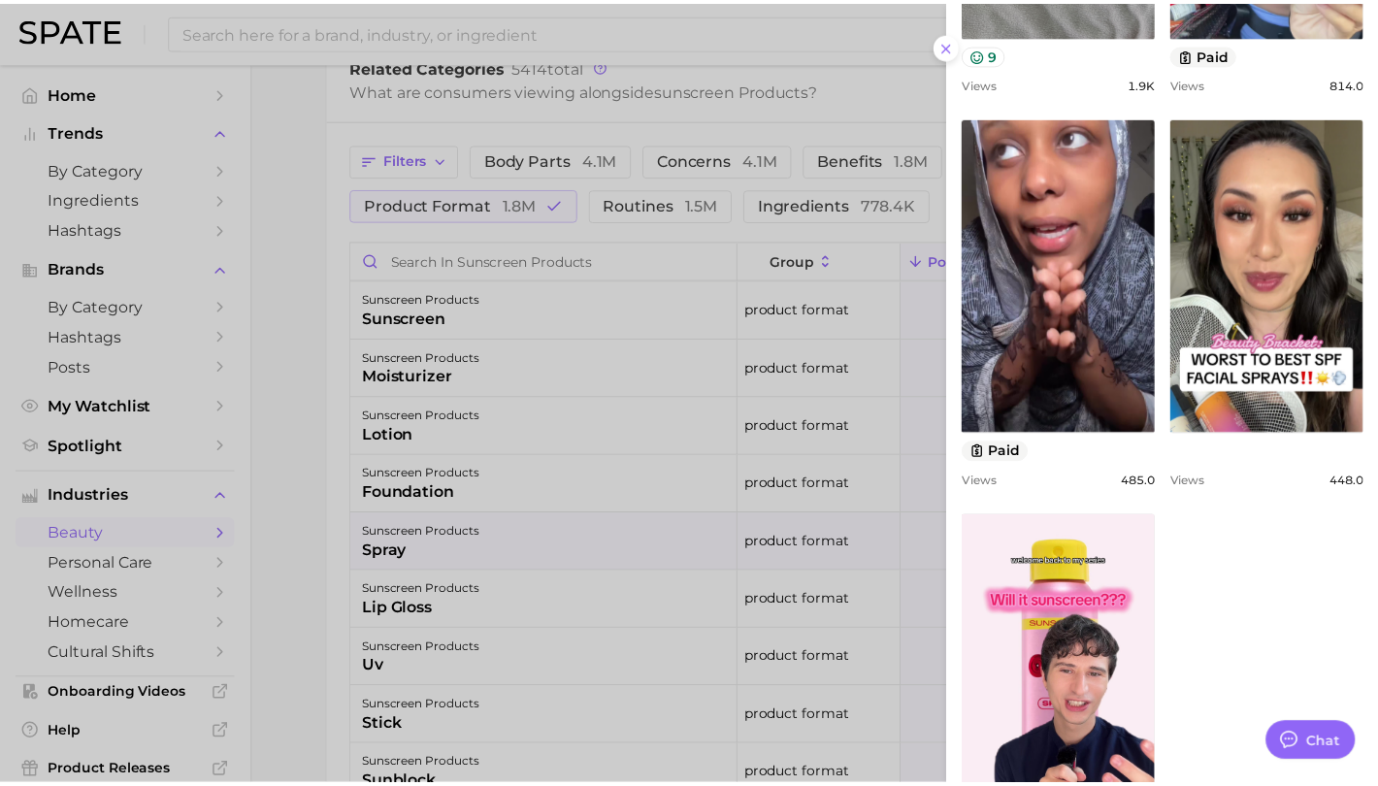
scroll to position [1250, 0]
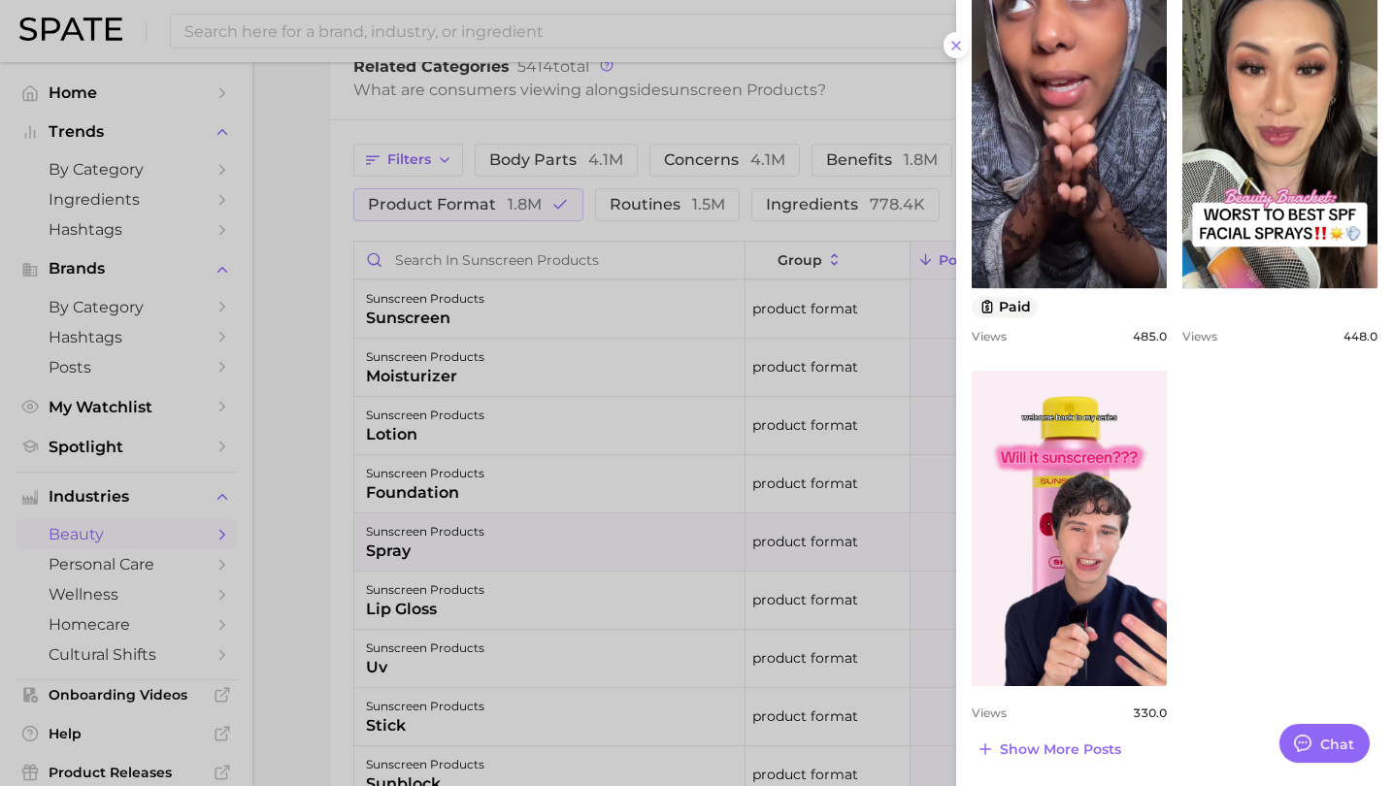
click at [614, 646] on div at bounding box center [696, 393] width 1393 height 786
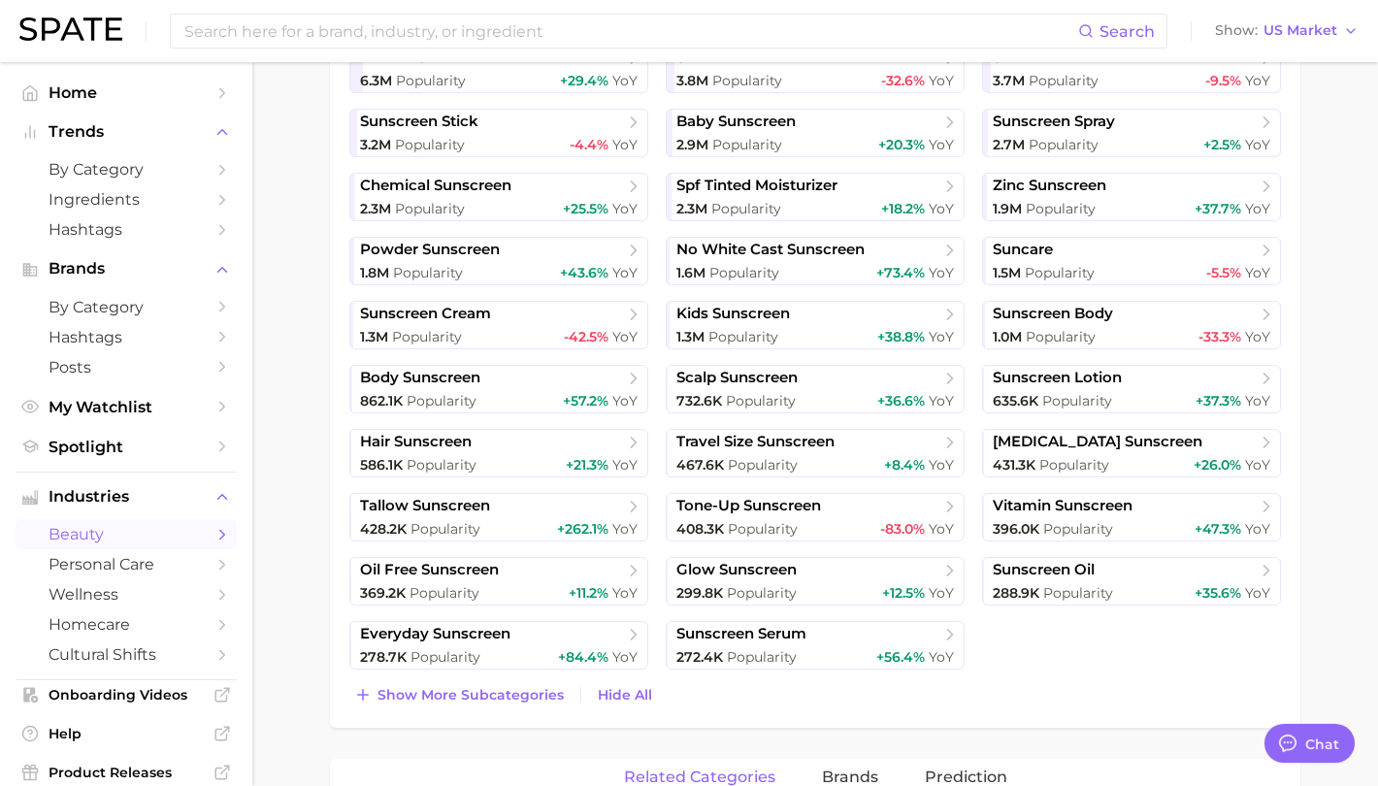
scroll to position [582, 0]
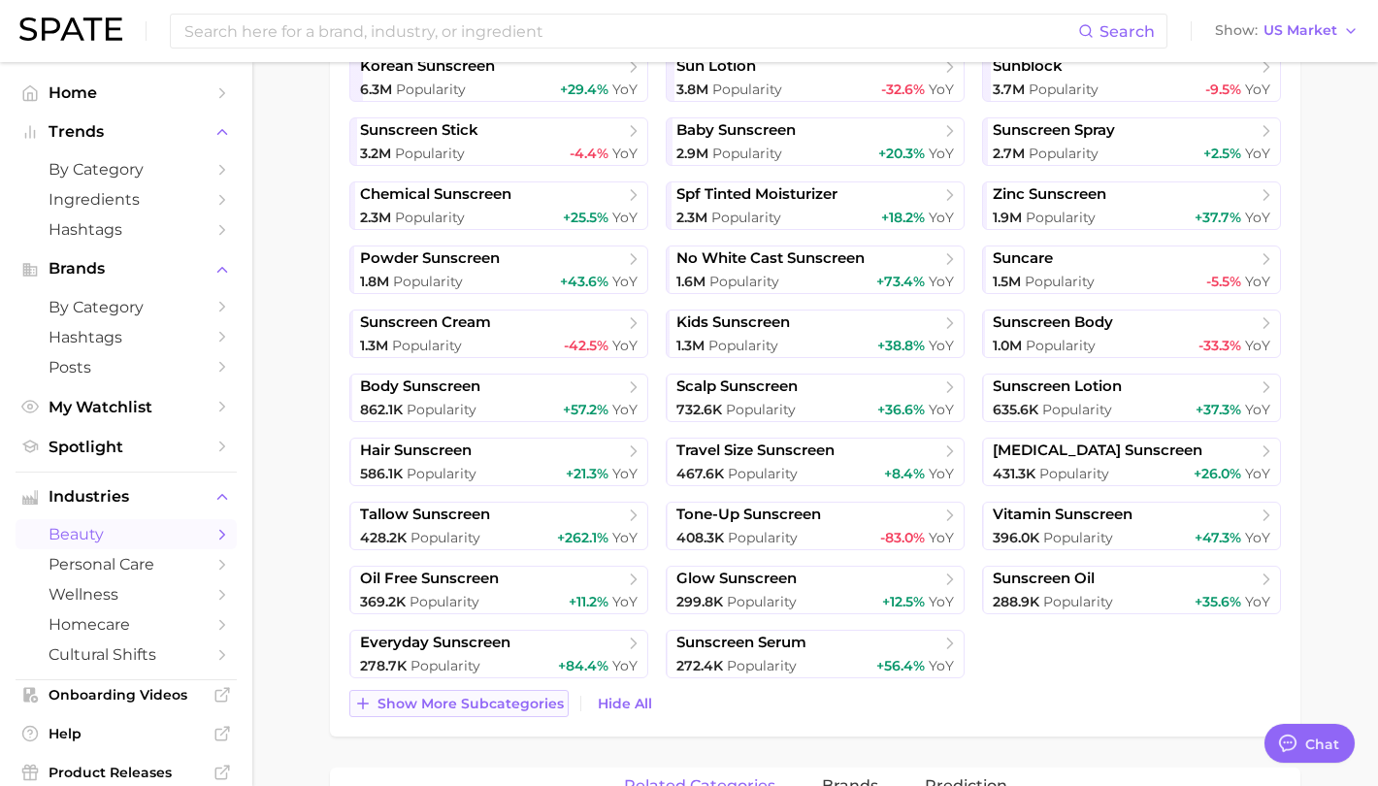
click at [428, 712] on button "Show more subcategories" at bounding box center [458, 703] width 219 height 27
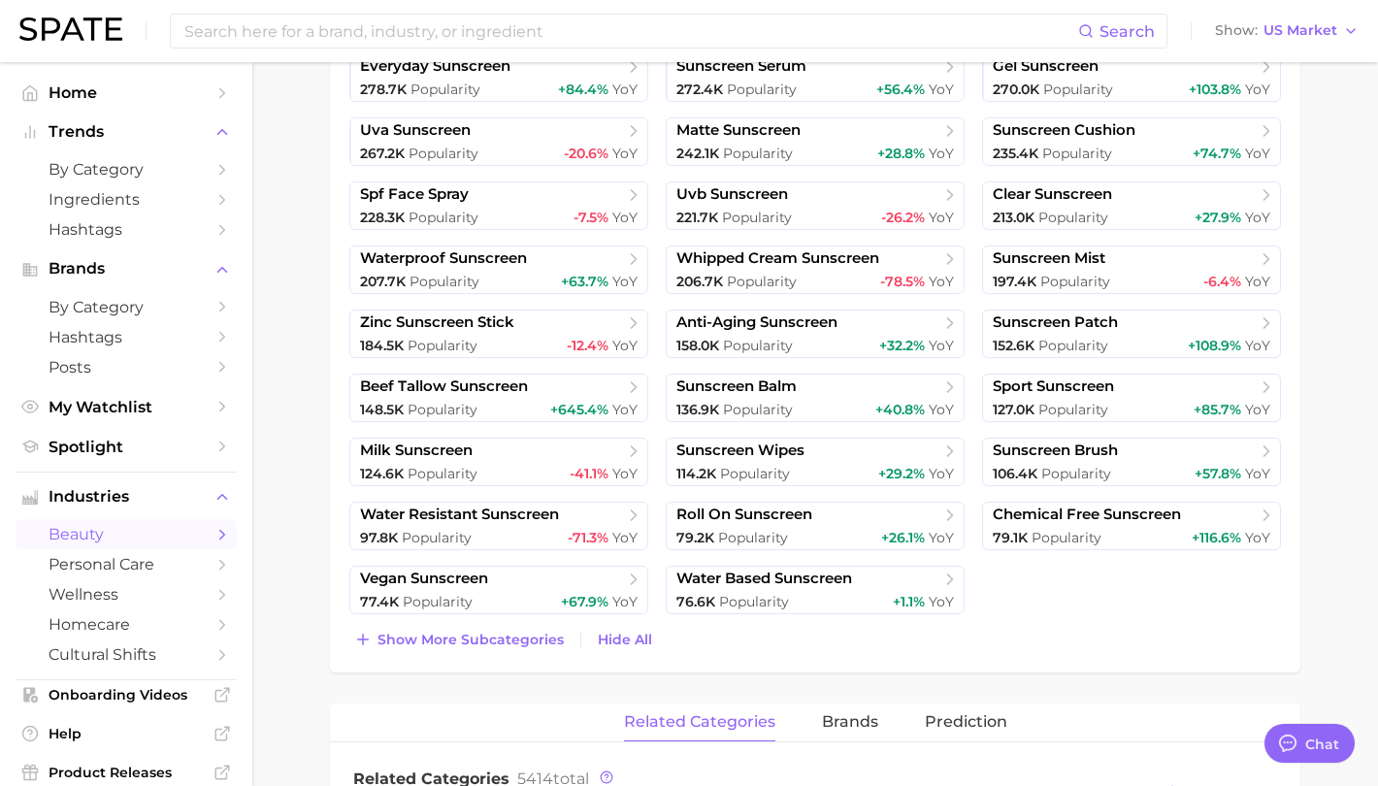
scroll to position [1165, 0]
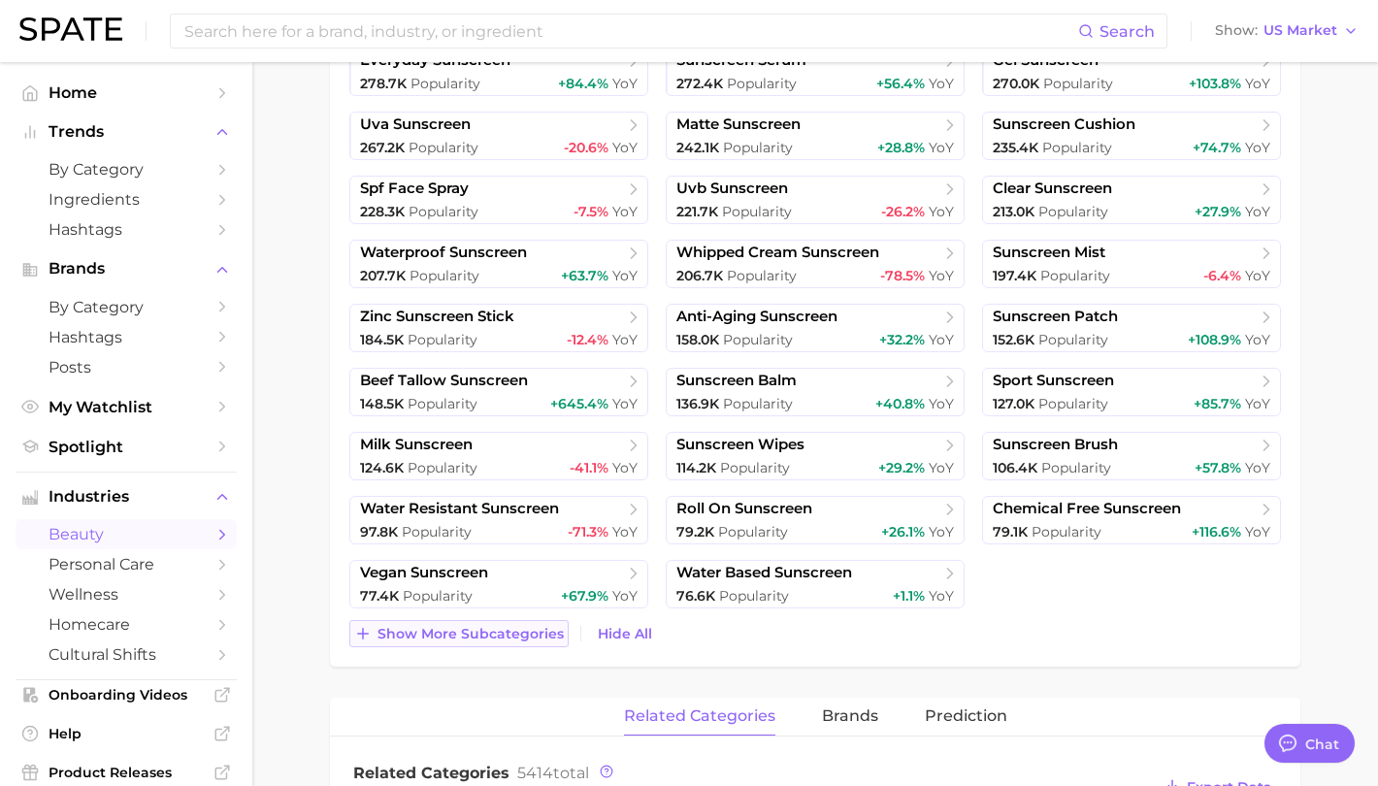
click at [460, 629] on span "Show more subcategories" at bounding box center [470, 634] width 186 height 16
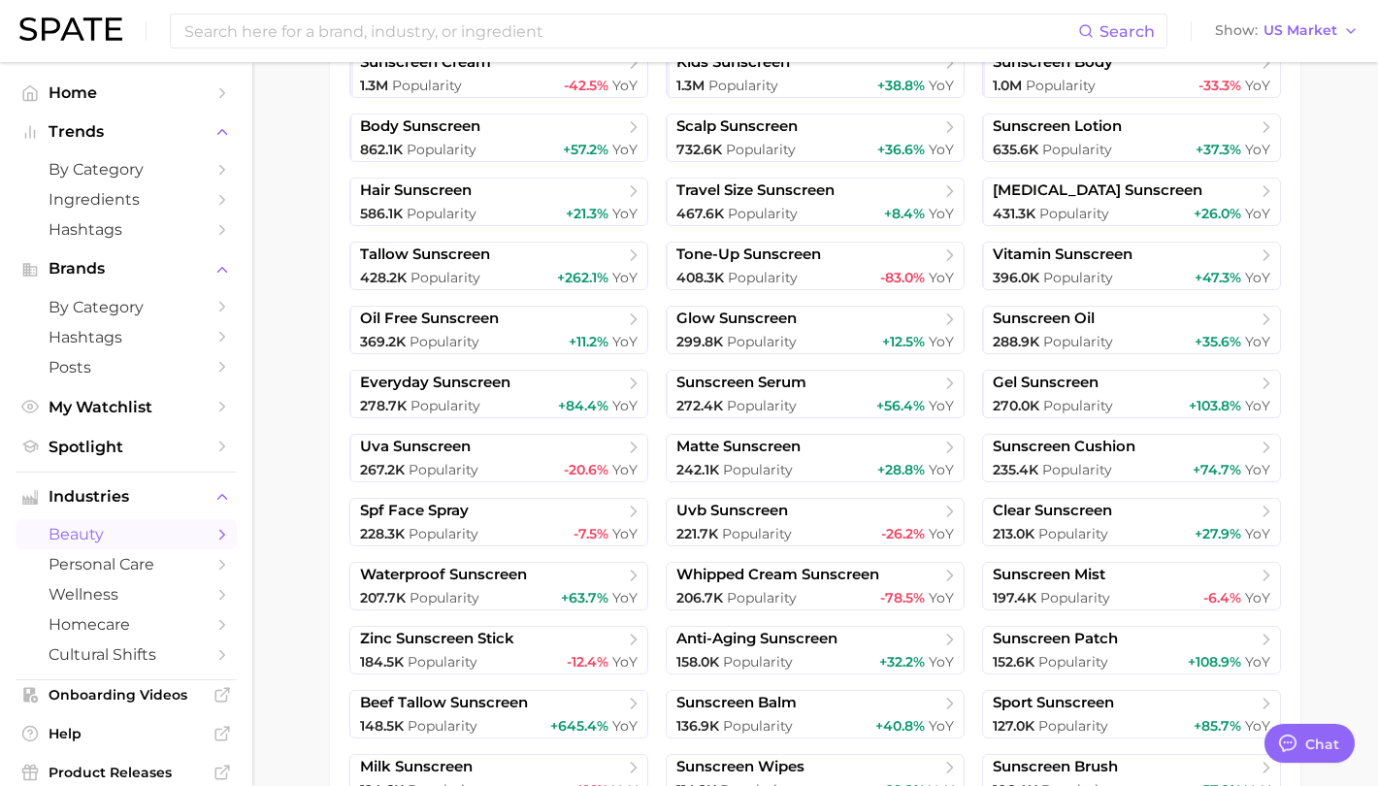
scroll to position [873, 0]
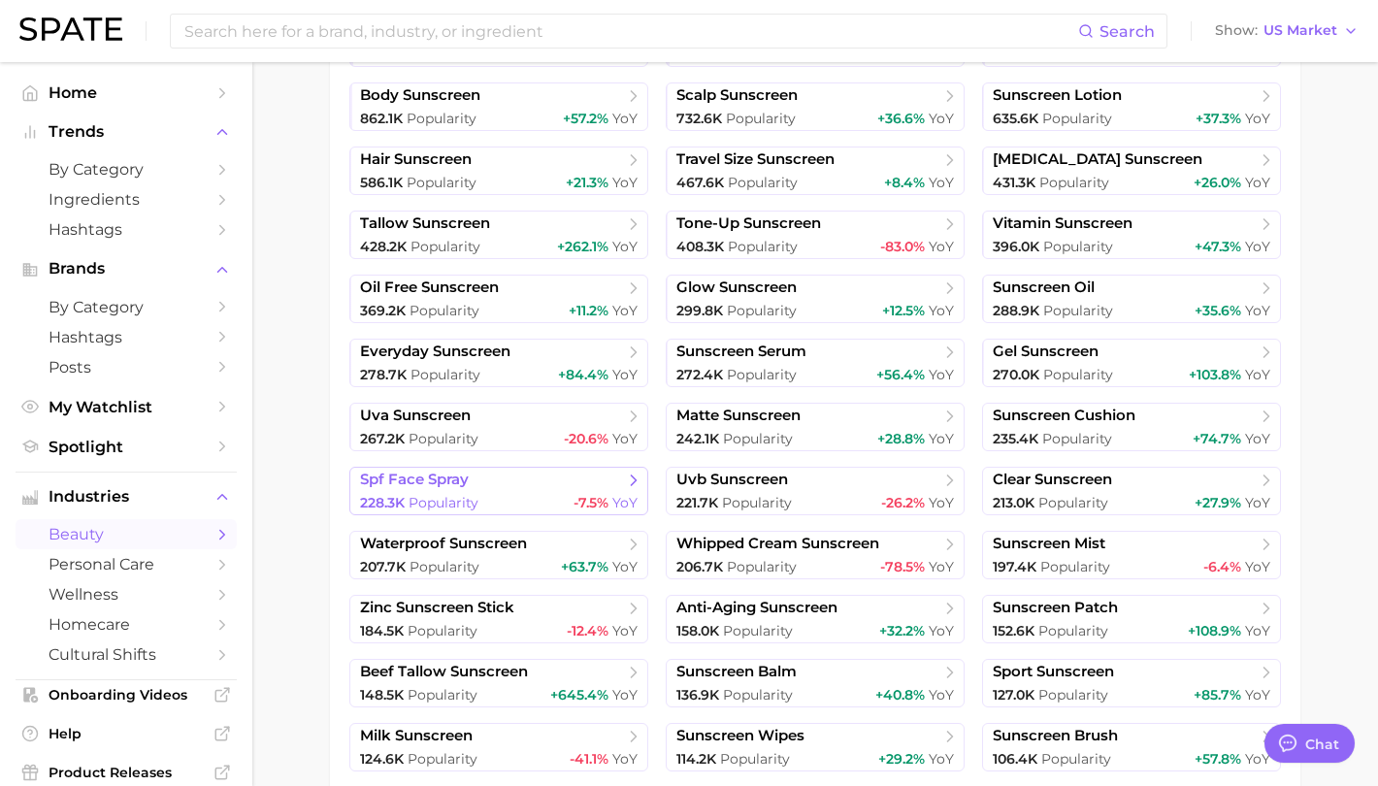
click at [482, 498] on div "228.3k Popularity -7.5% YoY" at bounding box center [499, 503] width 278 height 18
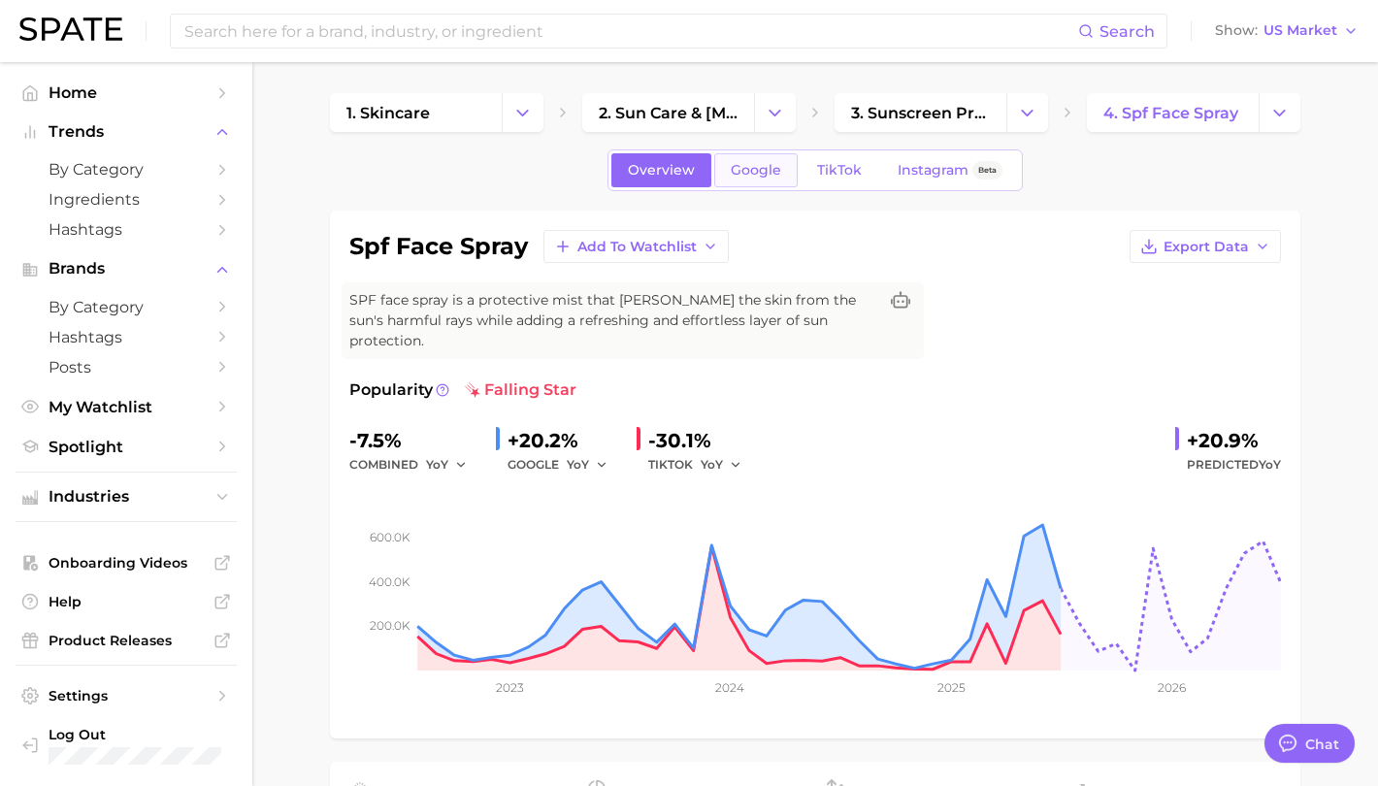
click at [759, 176] on span "Google" at bounding box center [756, 170] width 50 height 16
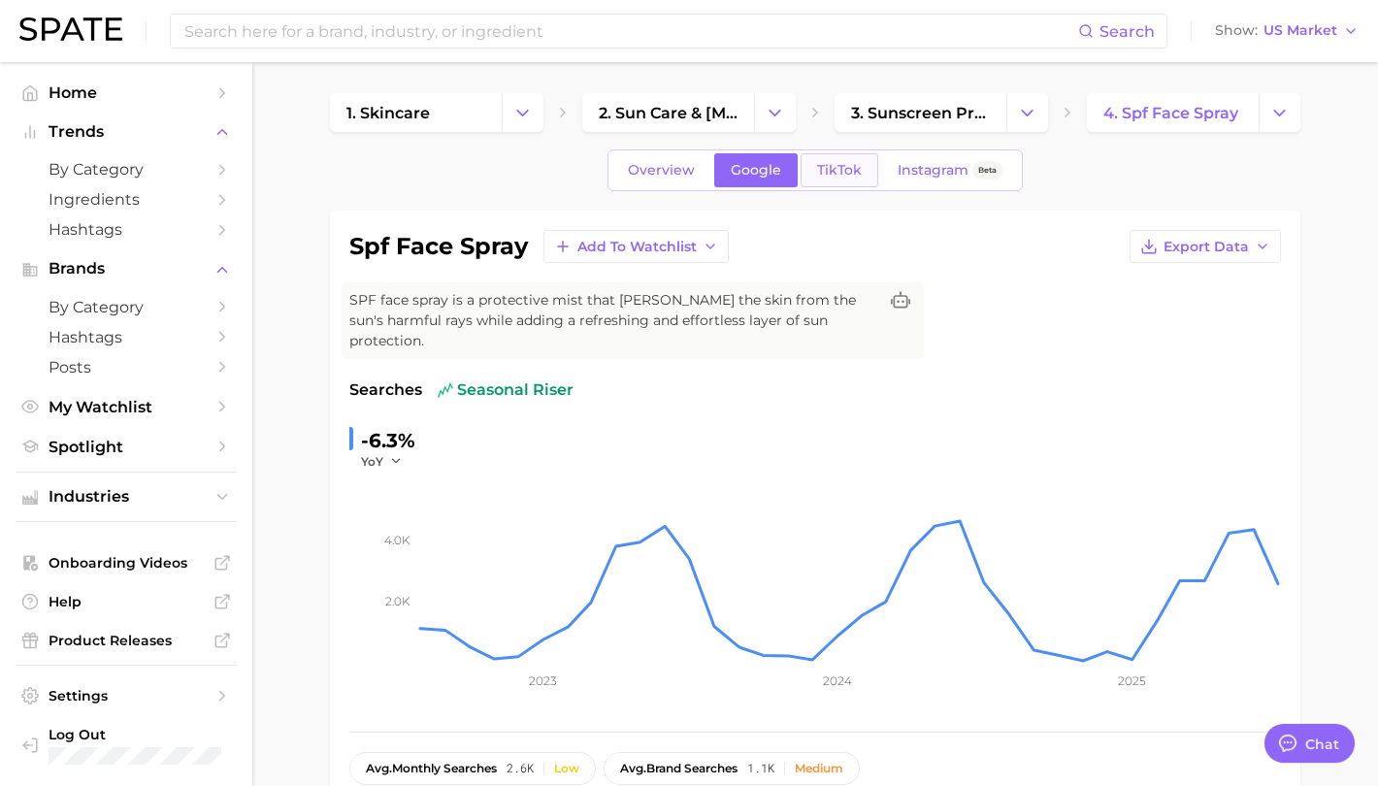
click at [830, 172] on span "TikTok" at bounding box center [839, 170] width 45 height 16
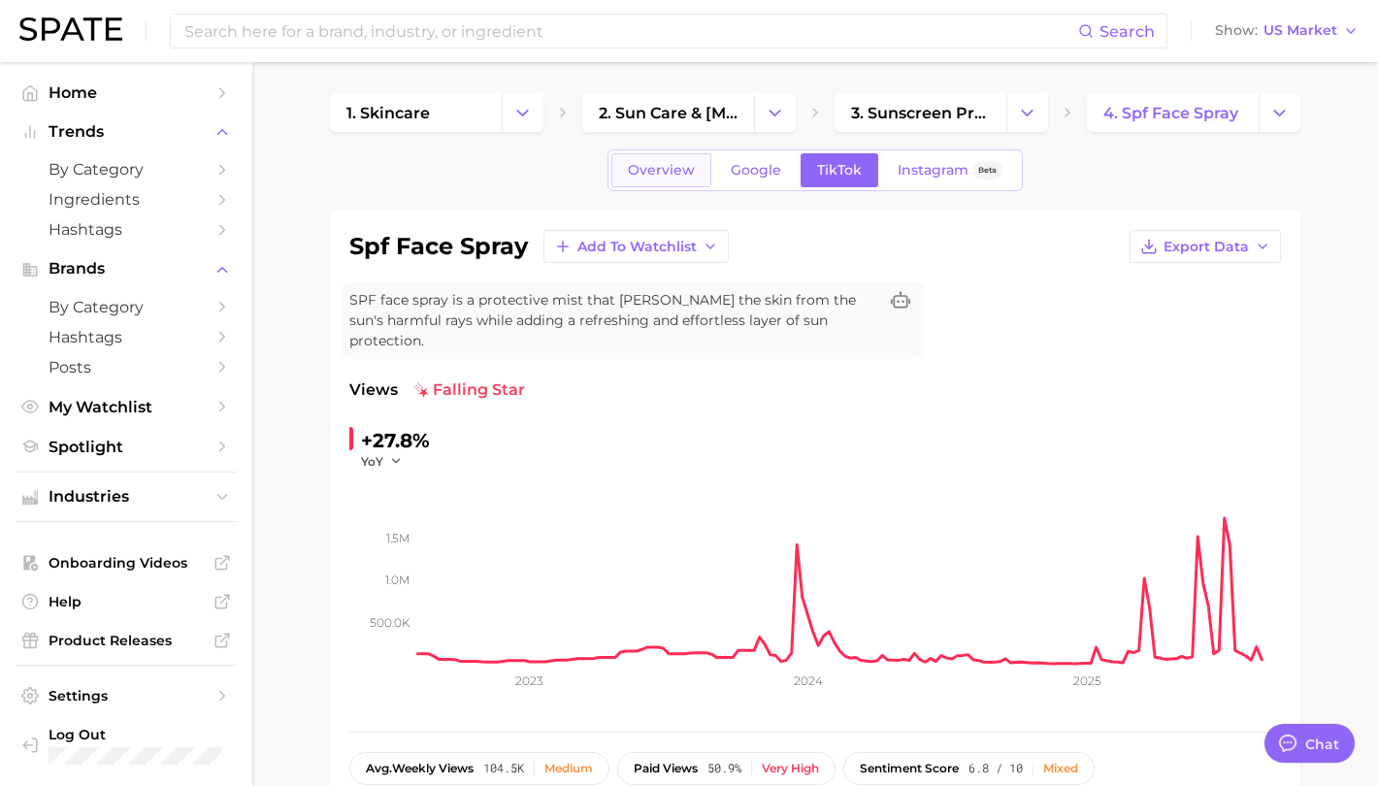
click at [642, 166] on span "Overview" at bounding box center [661, 170] width 67 height 16
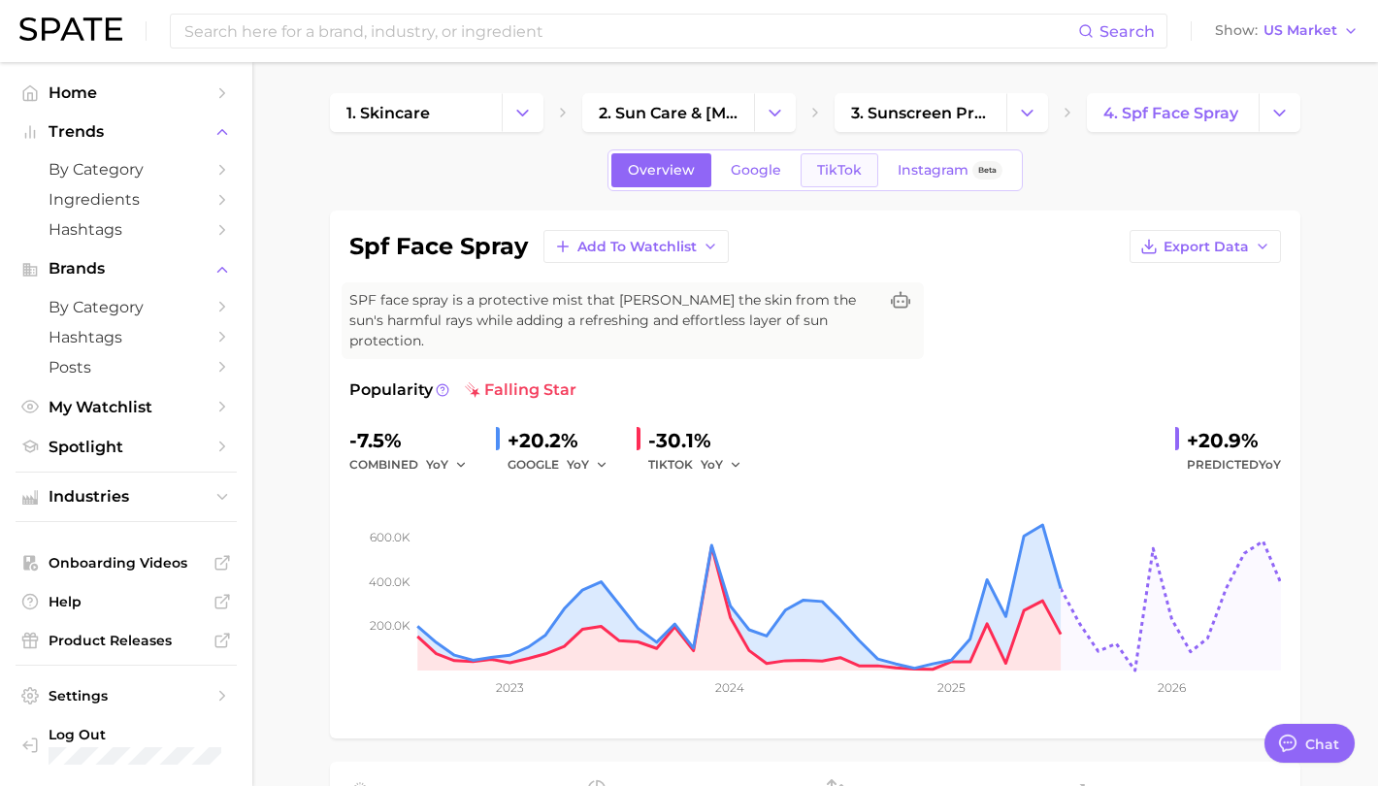
click at [841, 160] on link "TikTok" at bounding box center [840, 170] width 78 height 34
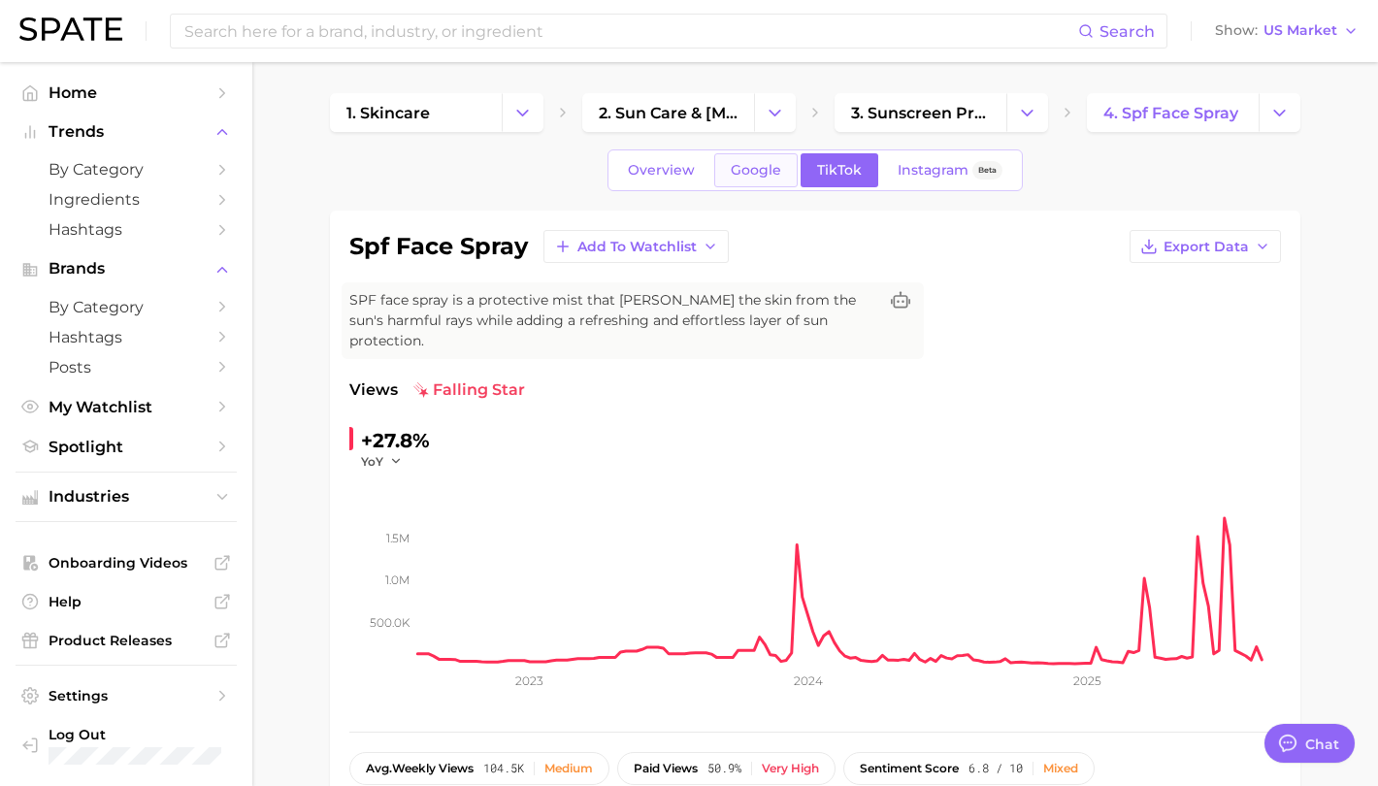
click at [762, 165] on span "Google" at bounding box center [756, 170] width 50 height 16
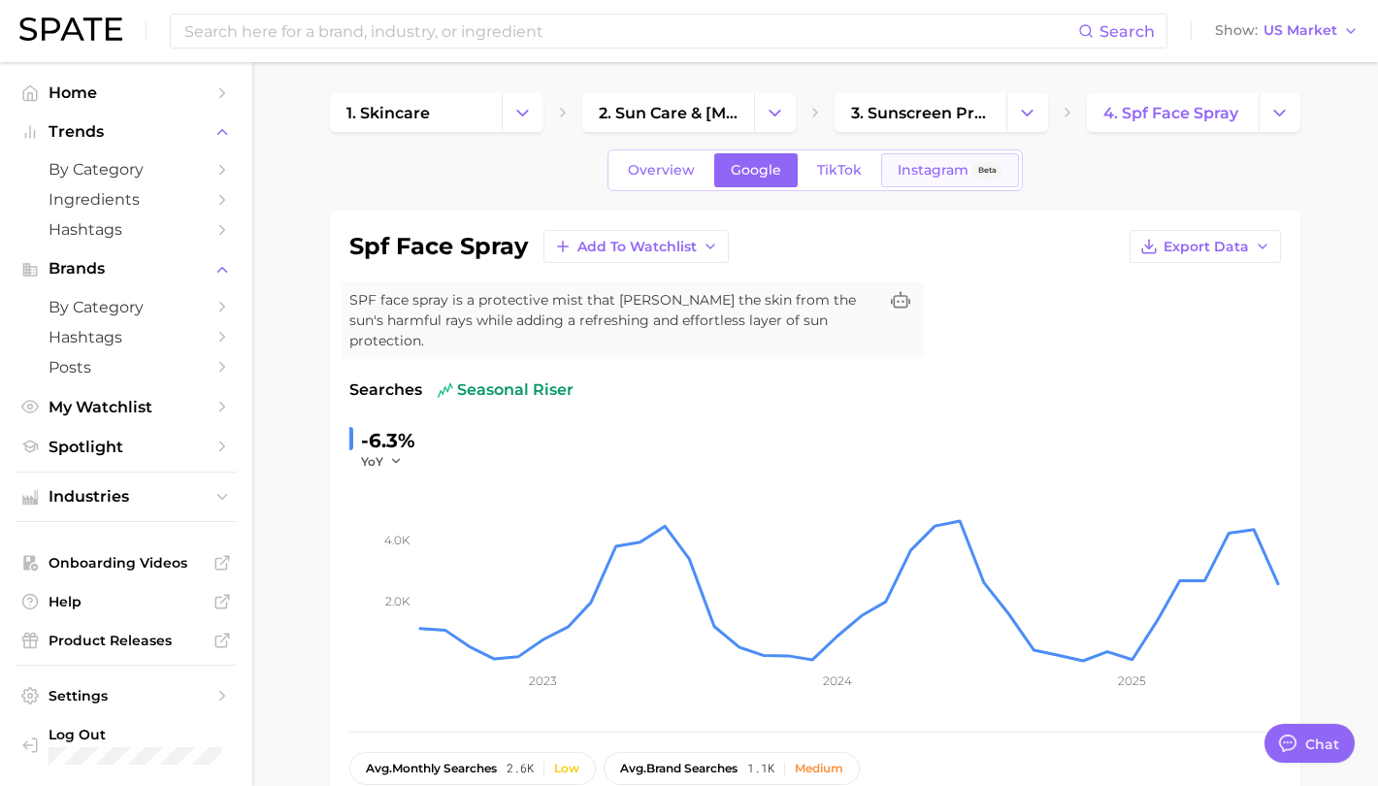
click at [898, 164] on span "Instagram" at bounding box center [933, 170] width 71 height 16
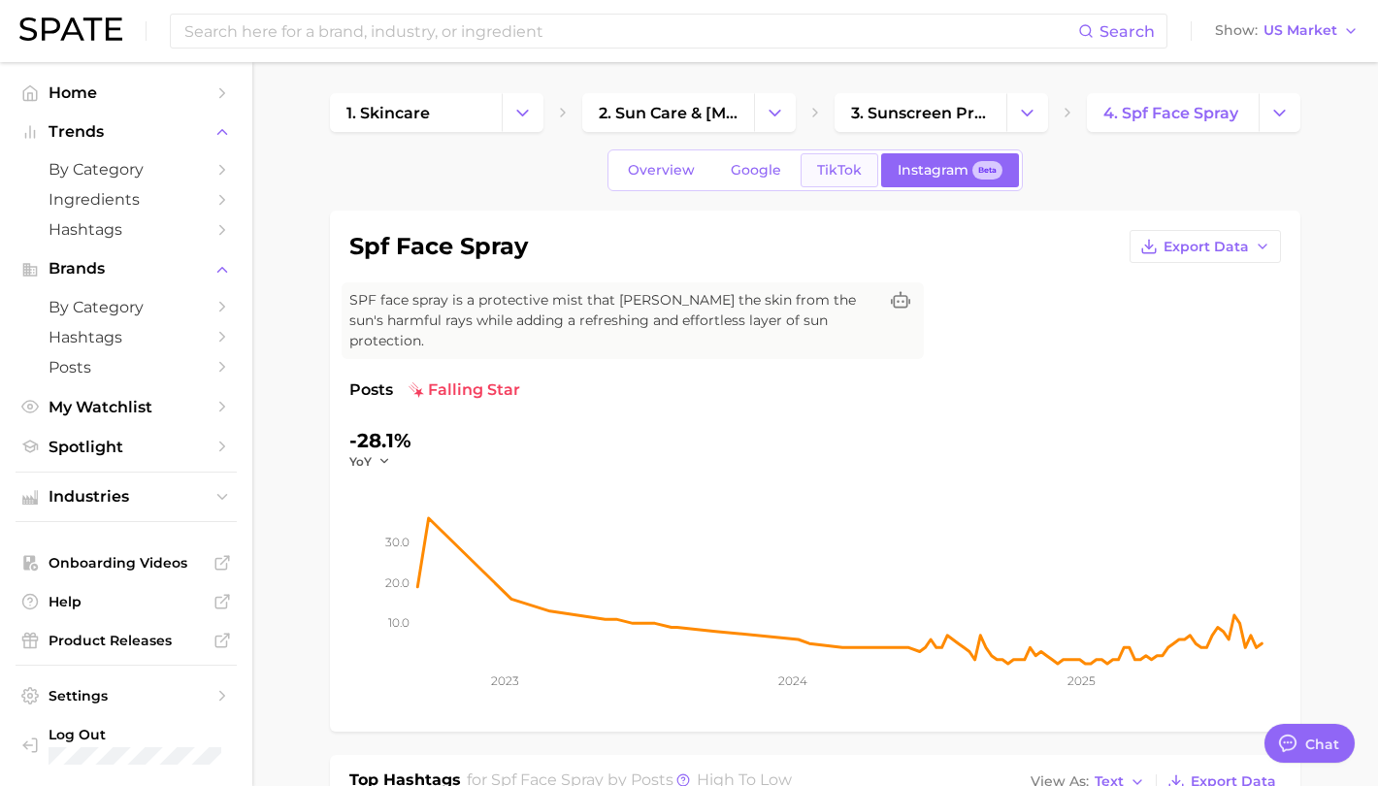
click at [822, 166] on span "TikTok" at bounding box center [839, 170] width 45 height 16
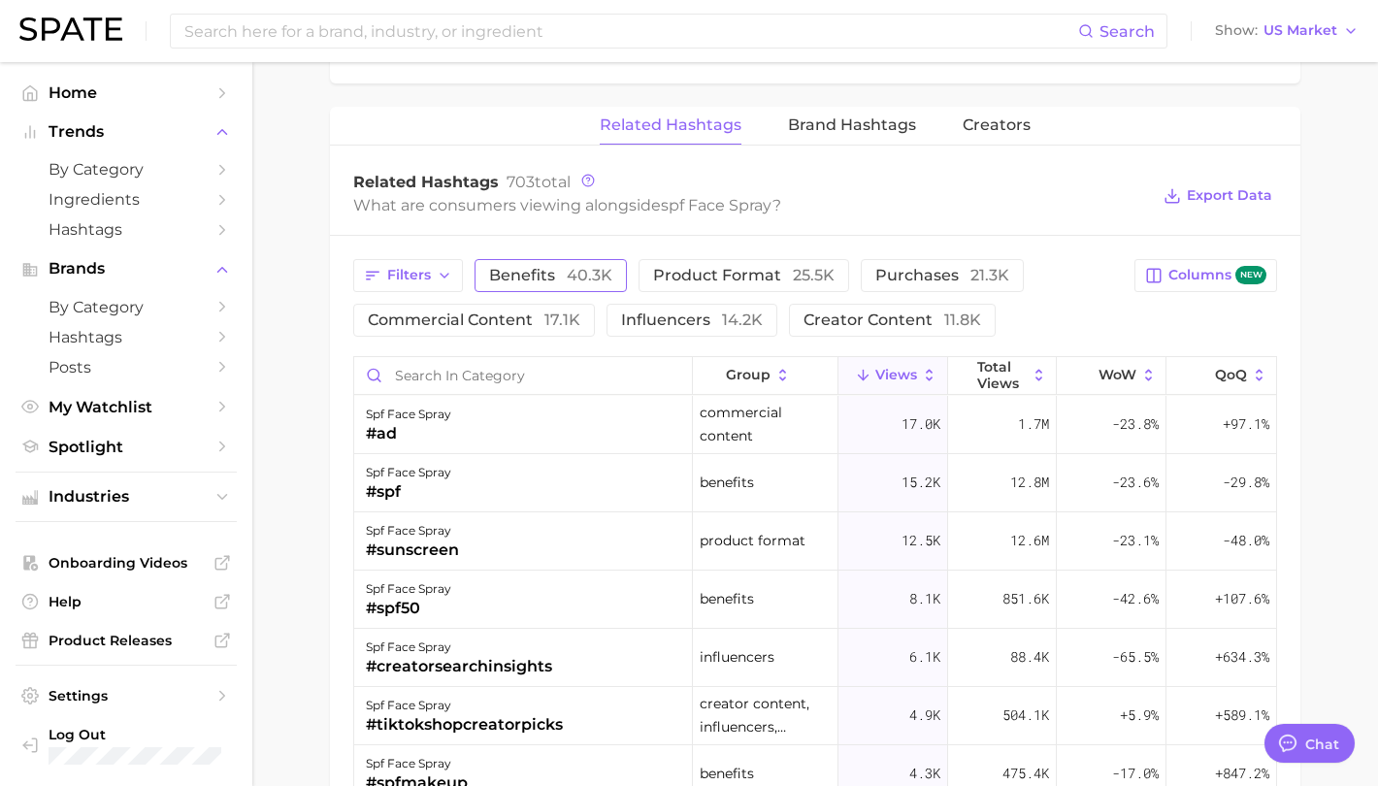
click at [541, 268] on span "benefits 40.3k" at bounding box center [550, 276] width 123 height 16
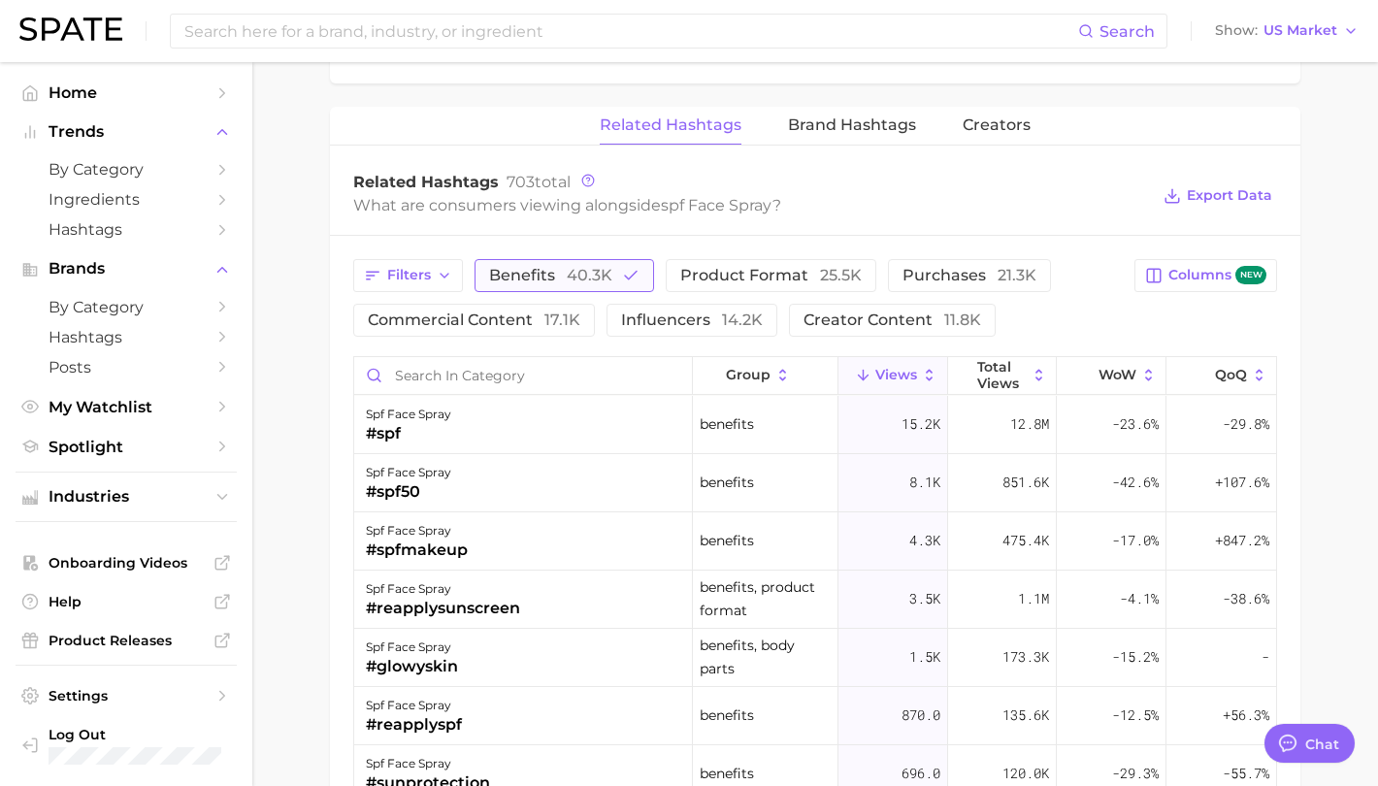
click at [560, 268] on span "benefits 40.3k" at bounding box center [550, 276] width 123 height 16
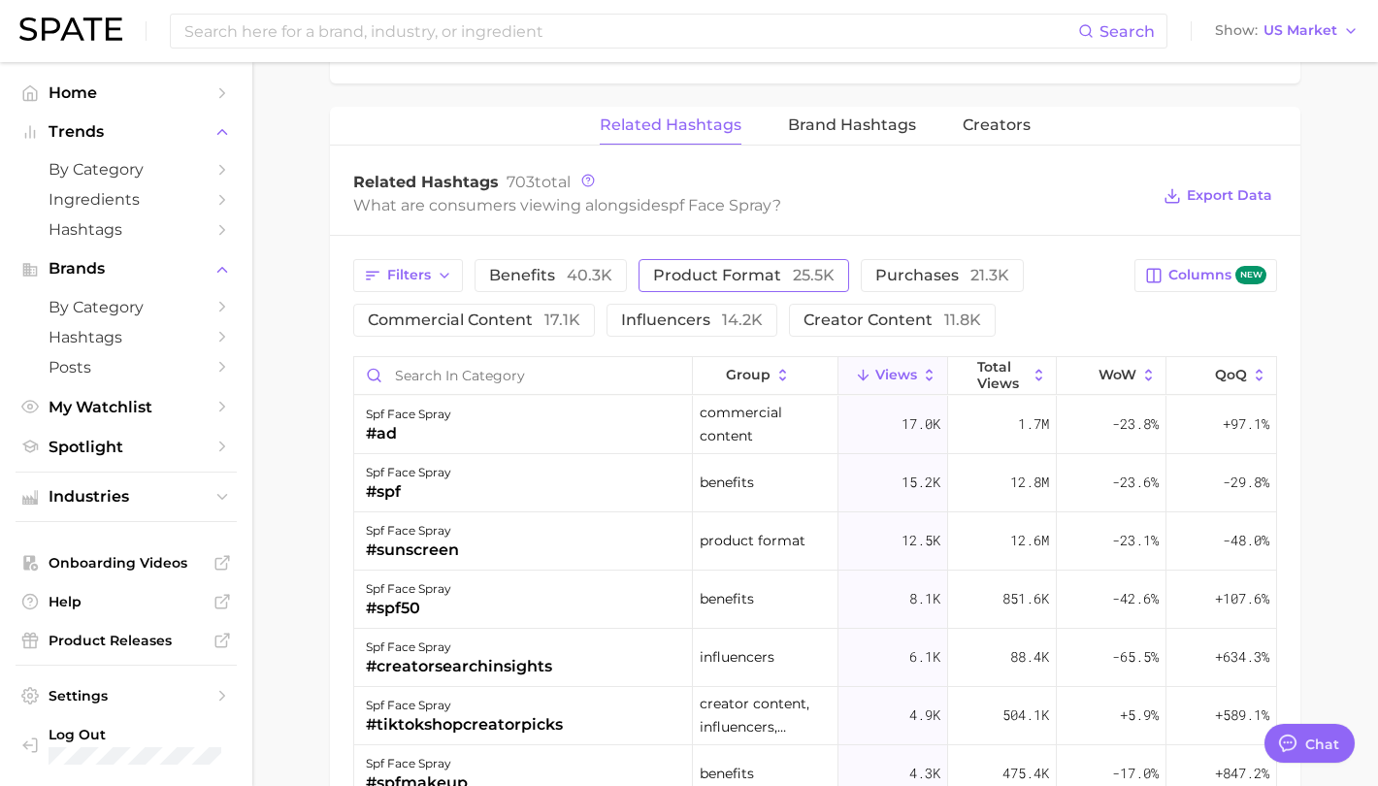
click at [741, 267] on button "product format 25.5k" at bounding box center [744, 275] width 211 height 33
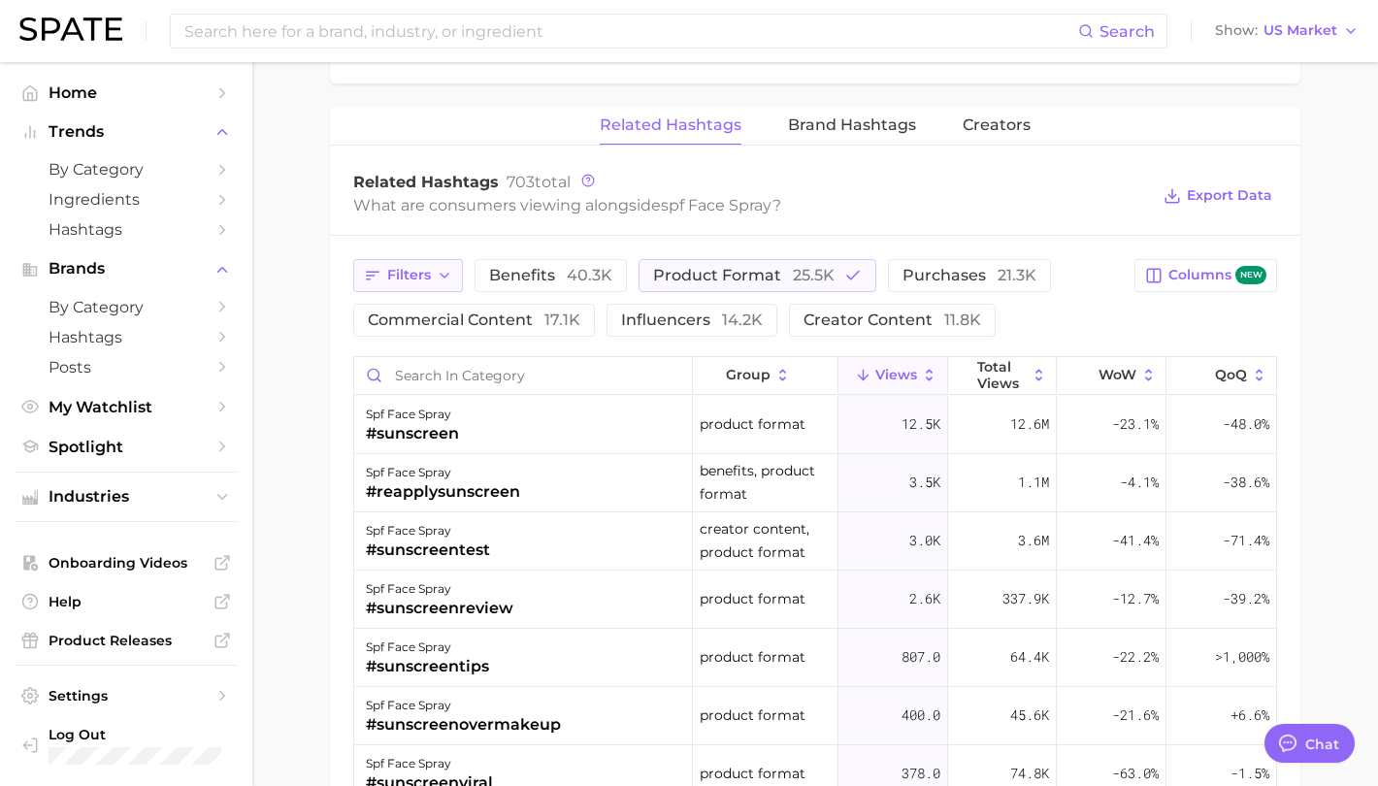
click at [411, 267] on span "Filters" at bounding box center [409, 275] width 44 height 16
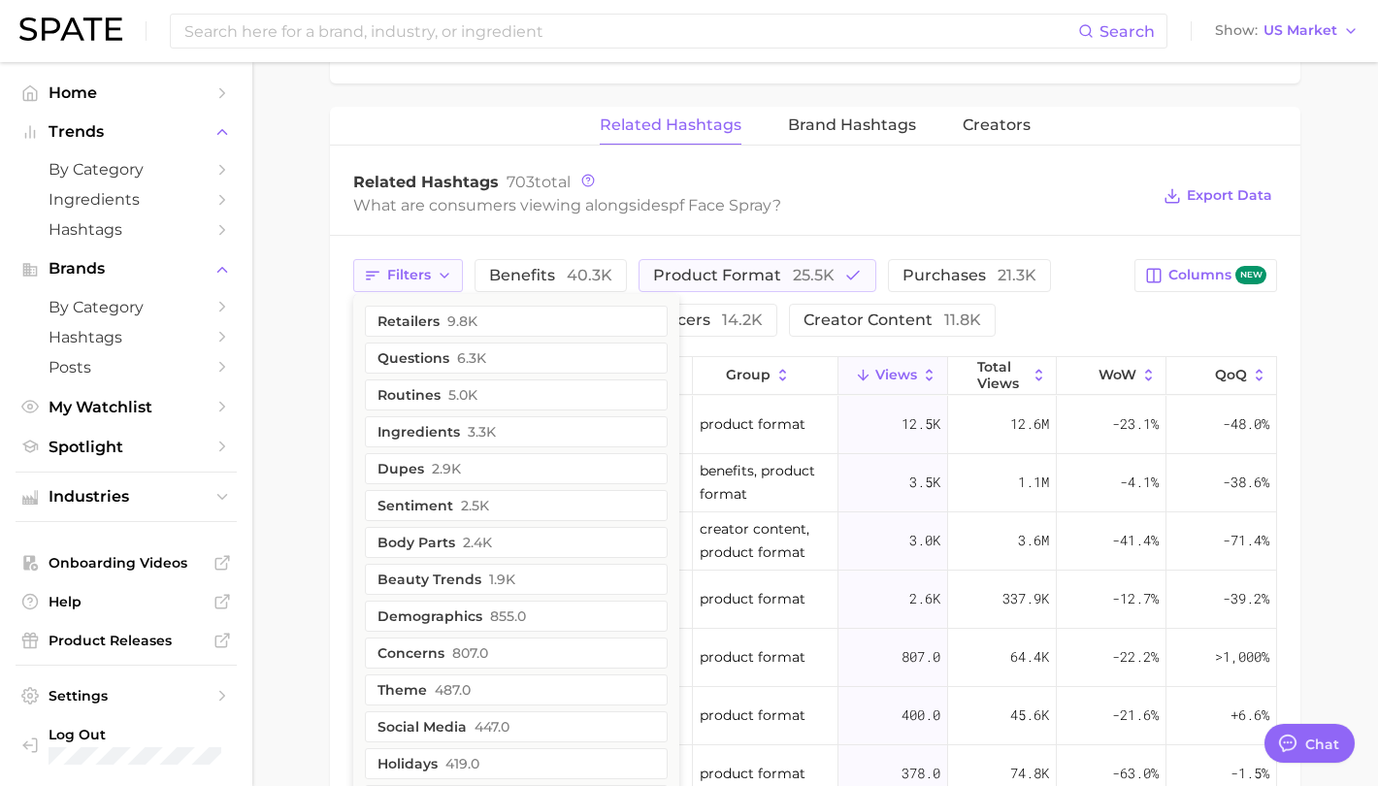
click at [411, 267] on span "Filters" at bounding box center [409, 275] width 44 height 16
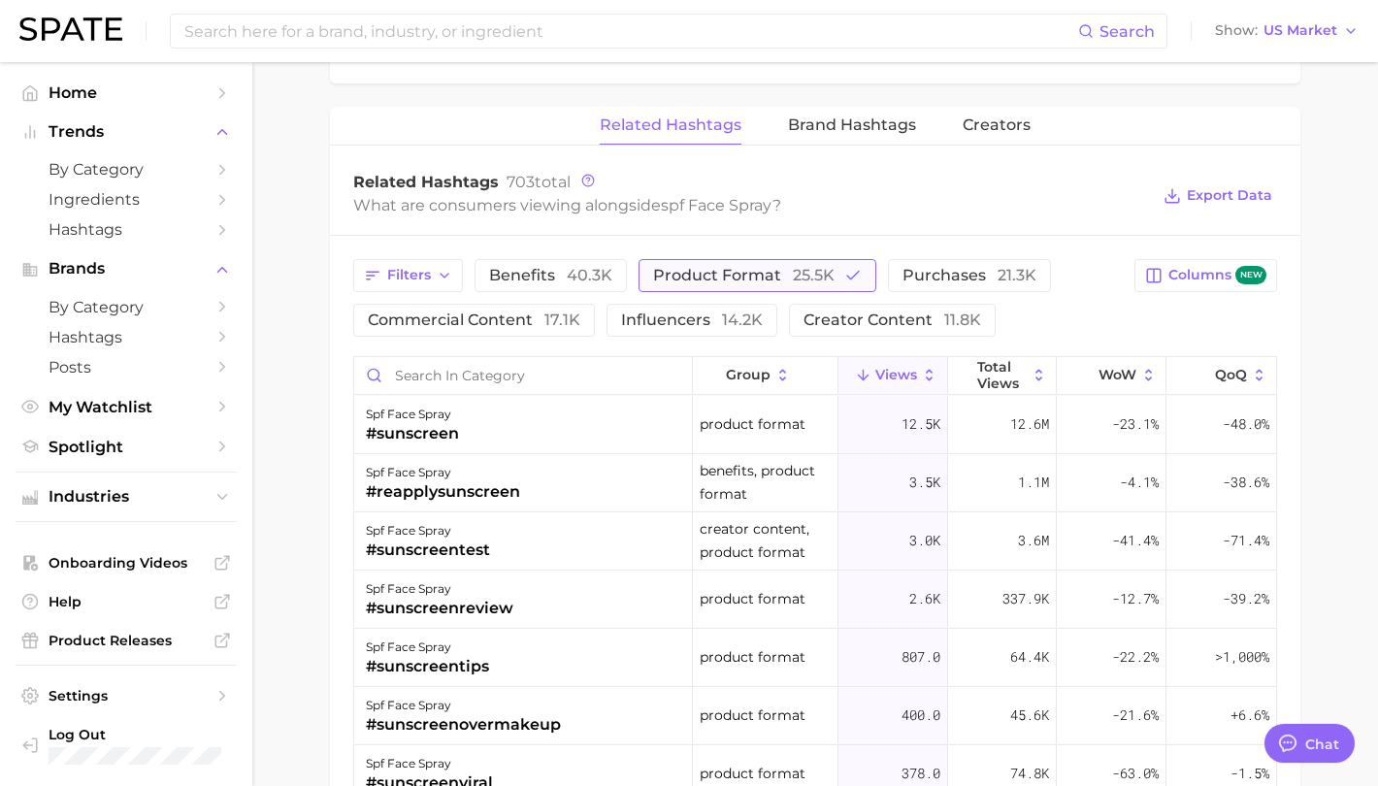
click at [794, 259] on button "product format 25.5k" at bounding box center [758, 275] width 238 height 33
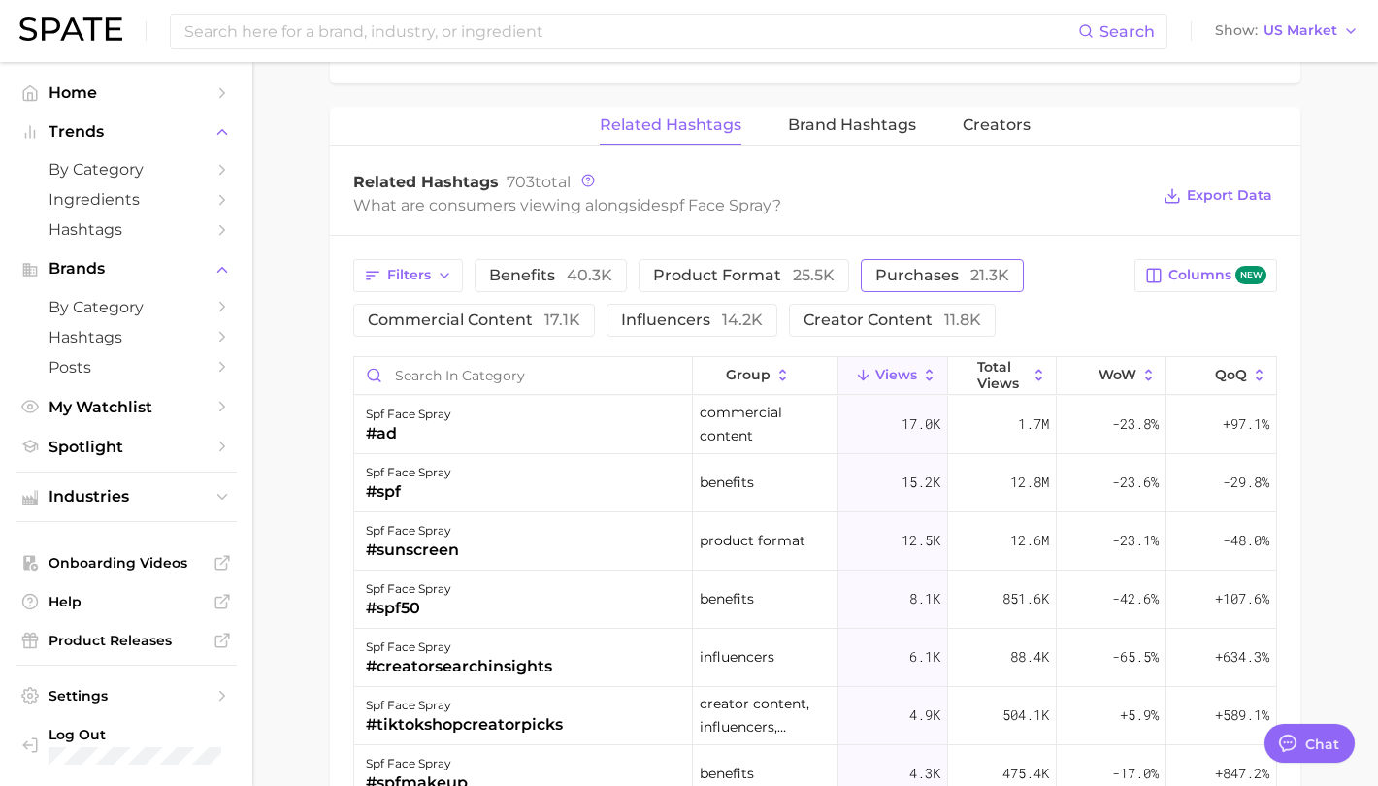
click at [1004, 259] on button "purchases 21.3k" at bounding box center [942, 275] width 163 height 33
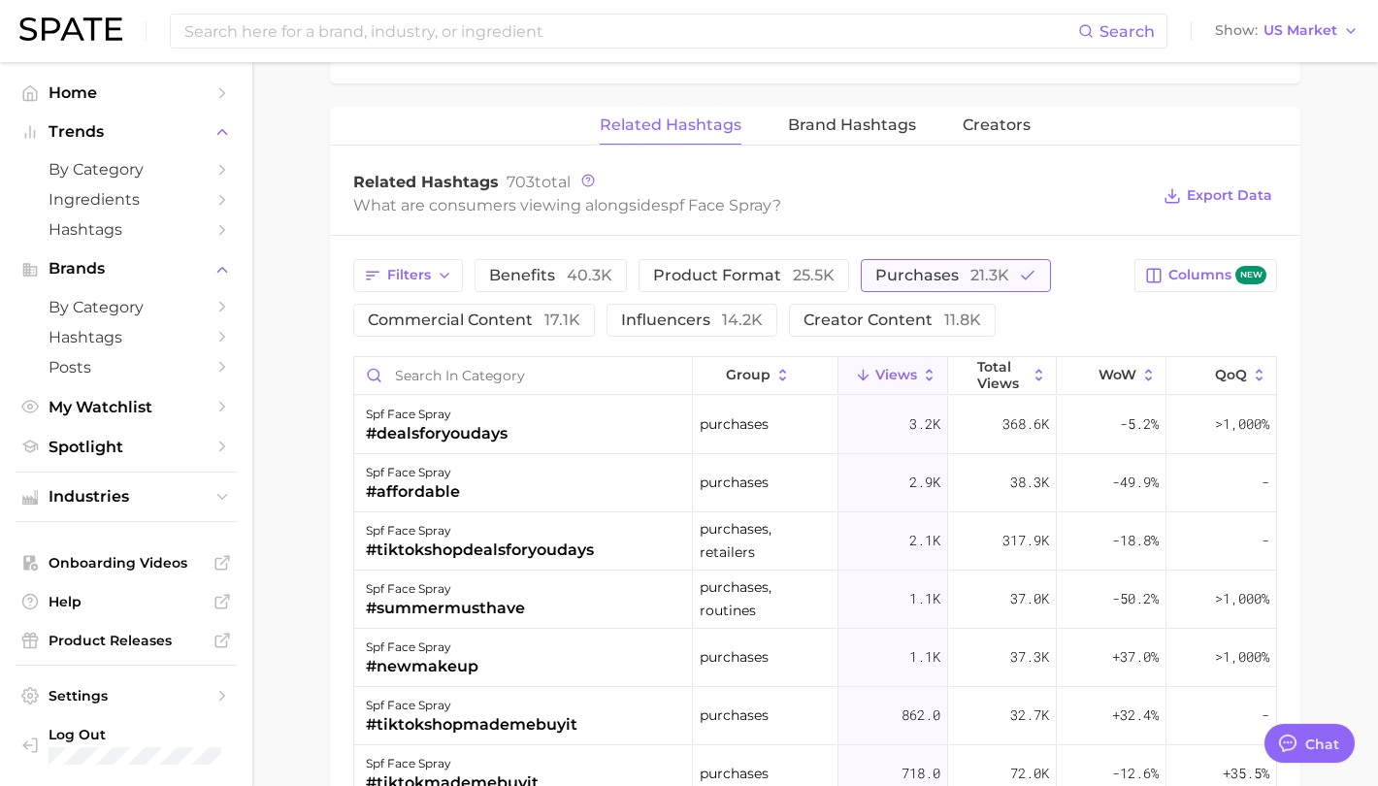
click at [981, 266] on span "21.3k" at bounding box center [989, 275] width 39 height 18
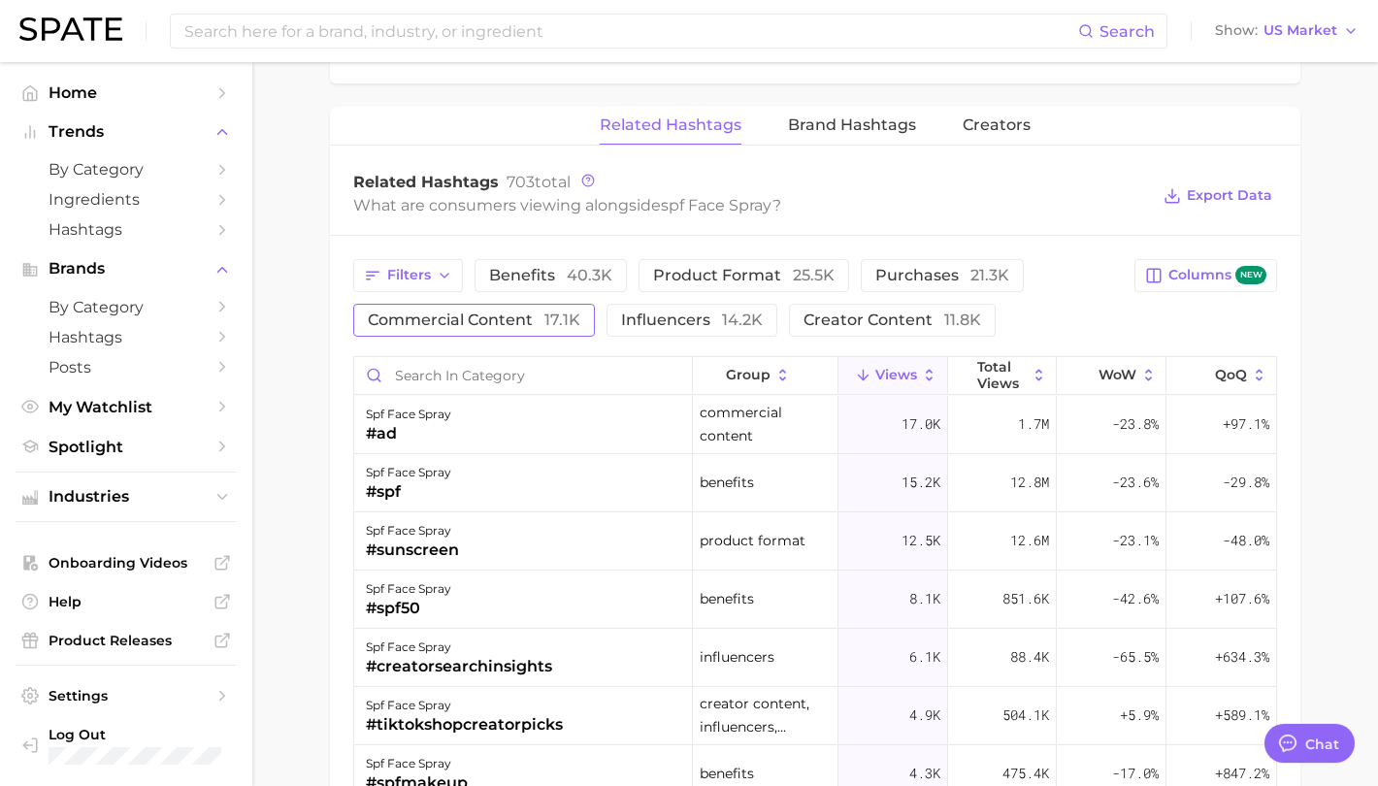
click at [491, 312] on span "commercial content 17.1k" at bounding box center [474, 320] width 213 height 16
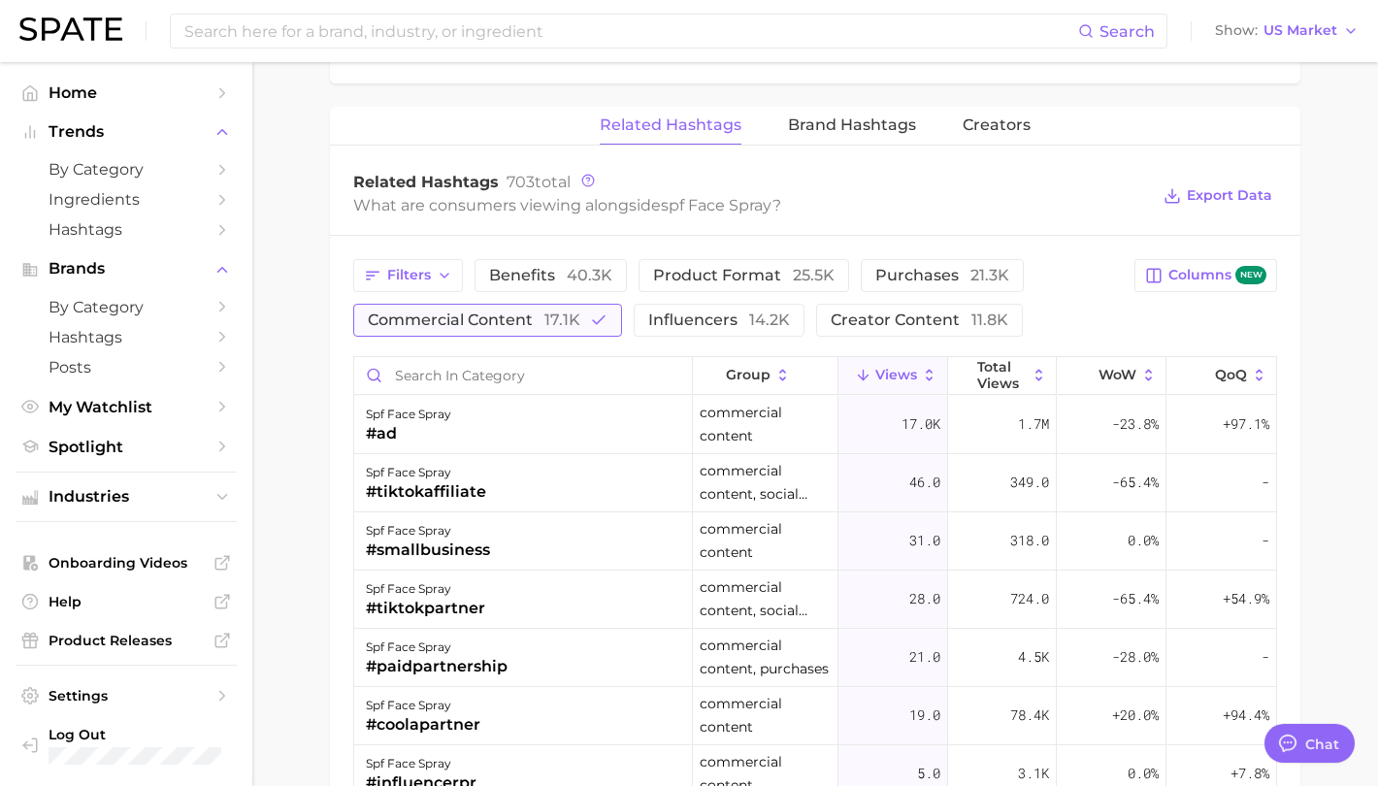
click at [491, 312] on span "commercial content 17.1k" at bounding box center [474, 320] width 213 height 16
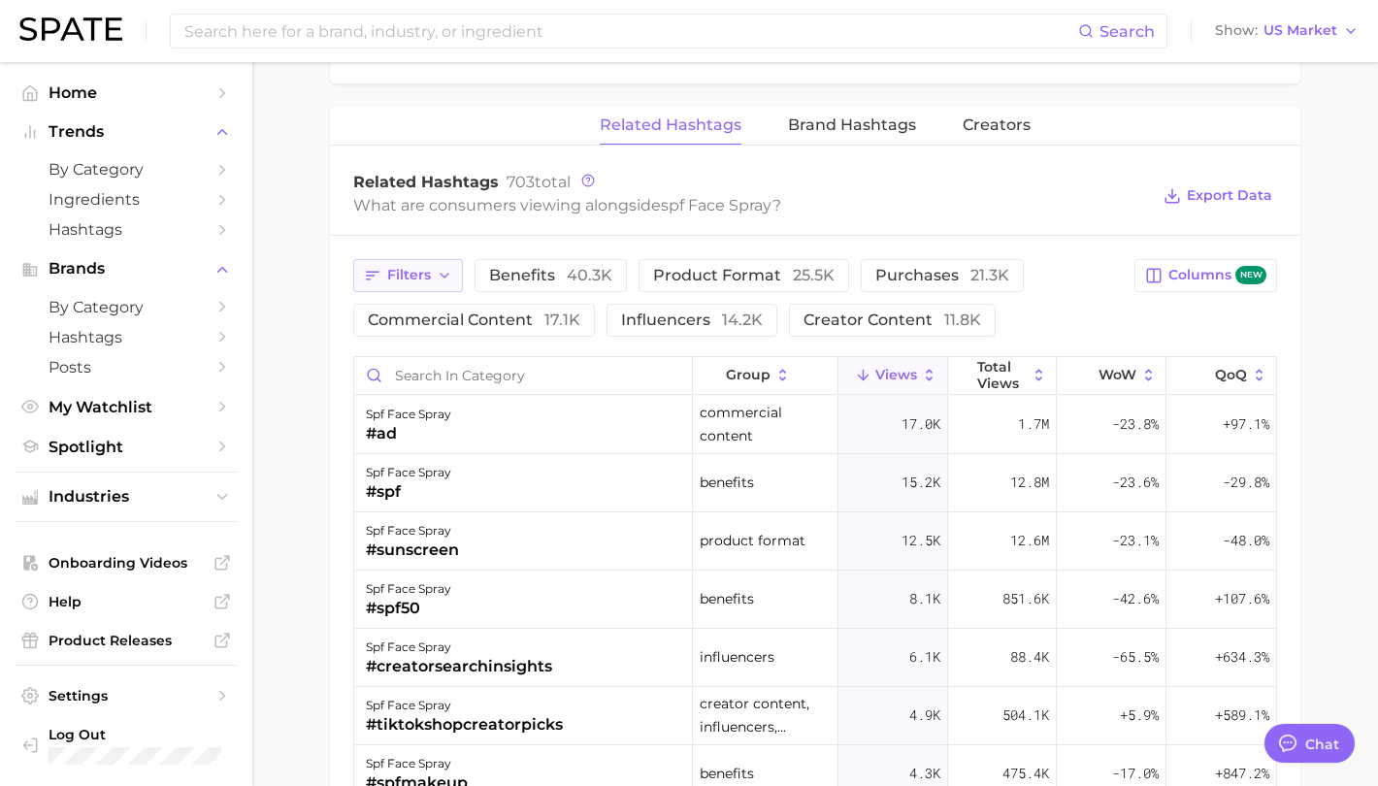
click at [443, 268] on icon "button" at bounding box center [445, 276] width 16 height 16
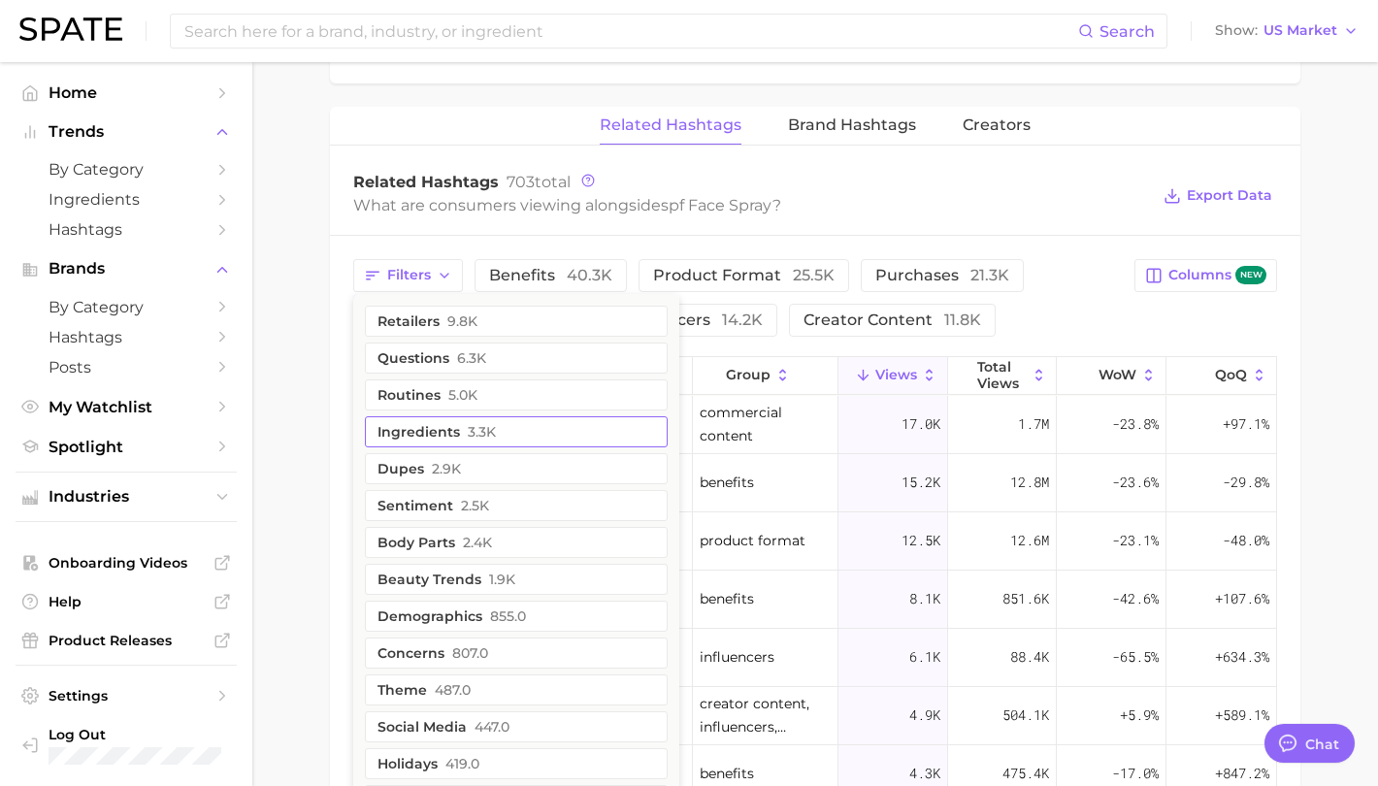
click at [459, 416] on button "ingredients 3.3k" at bounding box center [516, 431] width 303 height 31
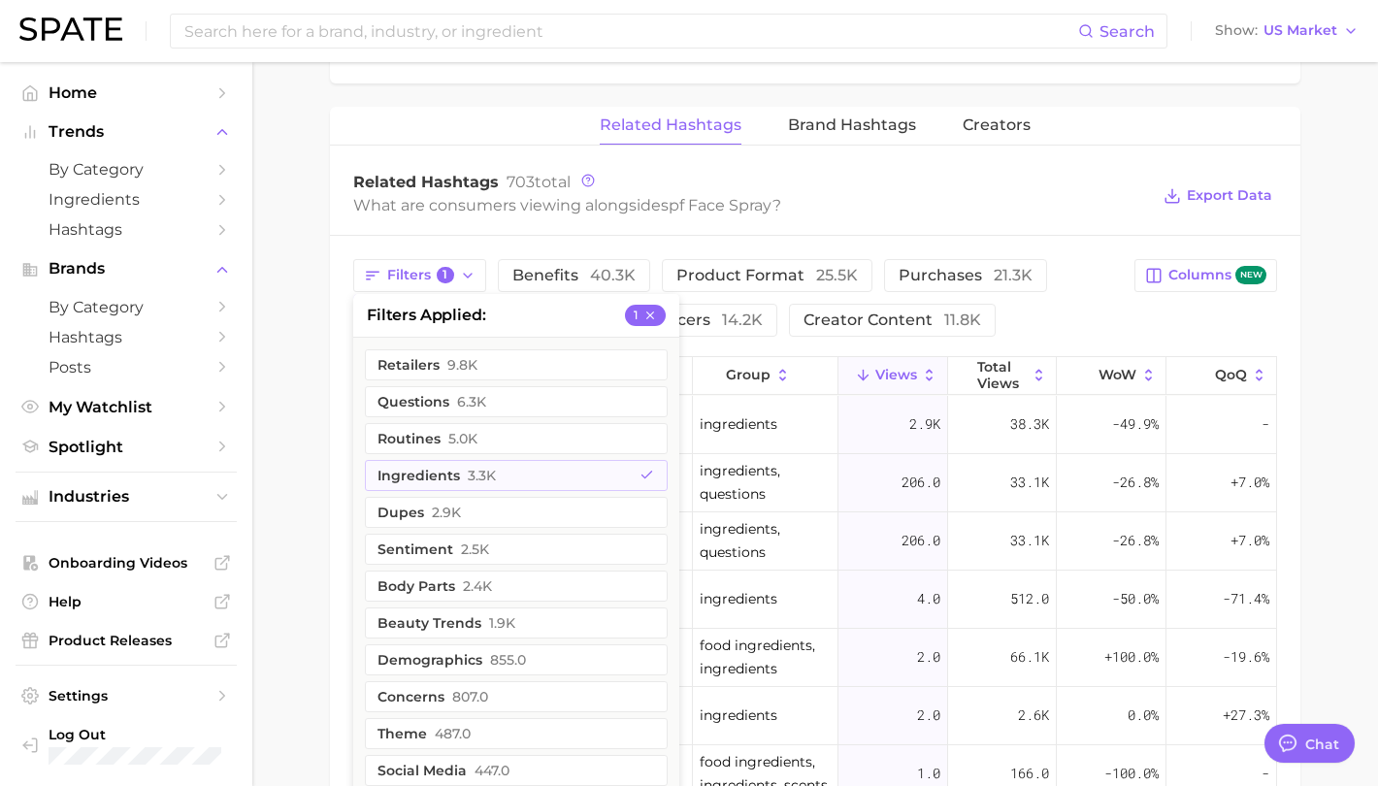
click at [1048, 300] on div "Filters 1 filters applied 1 retailers 9.8k questions 6.3k routines 5.0k ingredi…" at bounding box center [738, 298] width 770 height 78
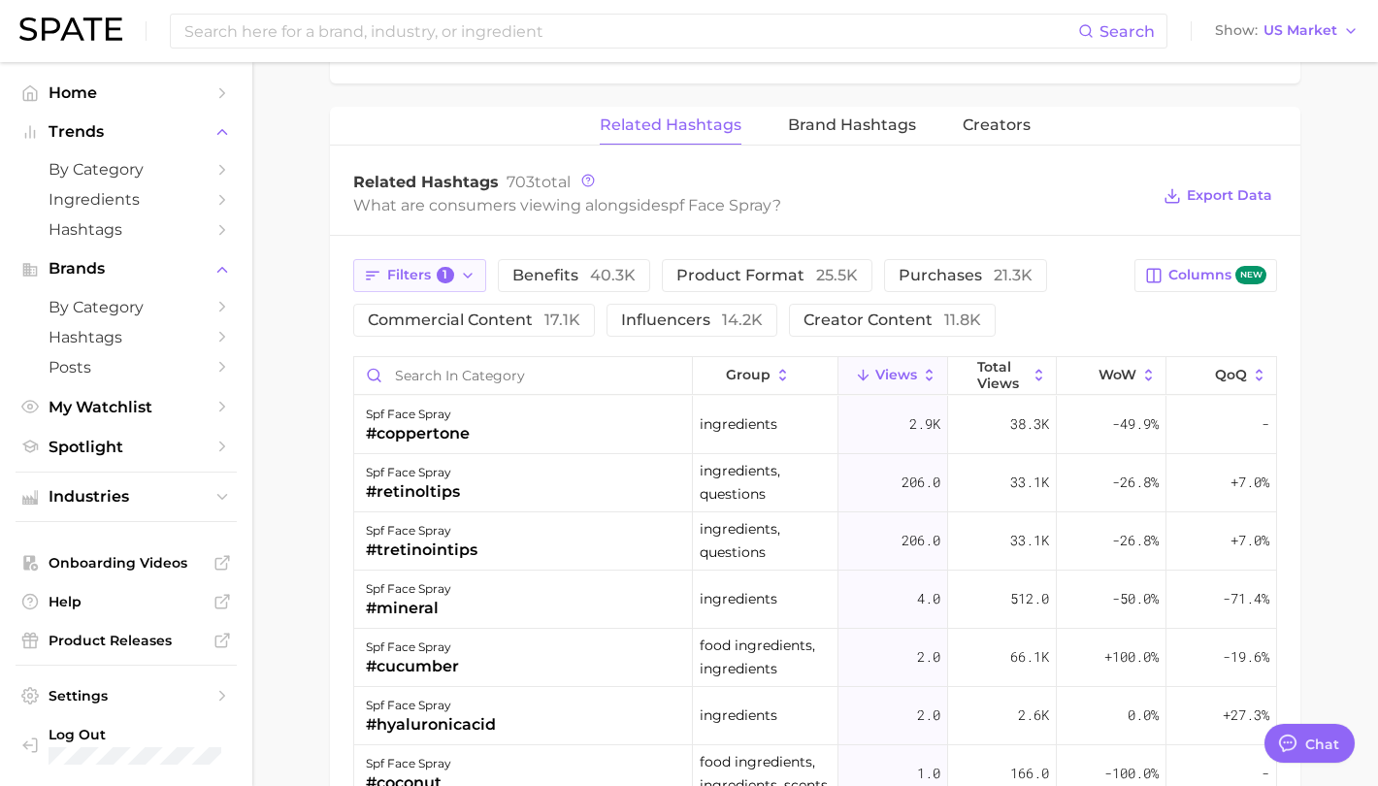
click at [432, 268] on button "Filters 1" at bounding box center [419, 275] width 133 height 33
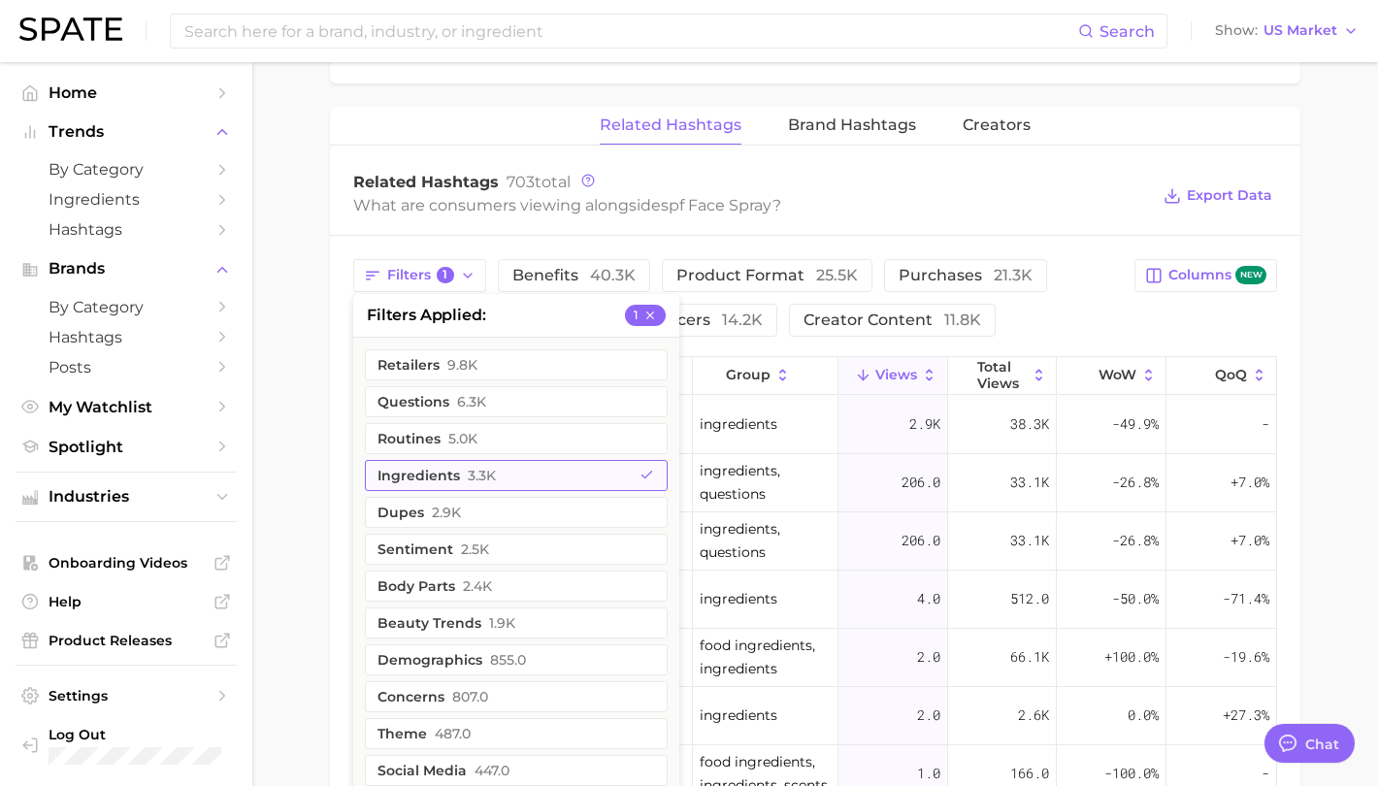
click at [448, 460] on button "ingredients 3.3k" at bounding box center [516, 475] width 303 height 31
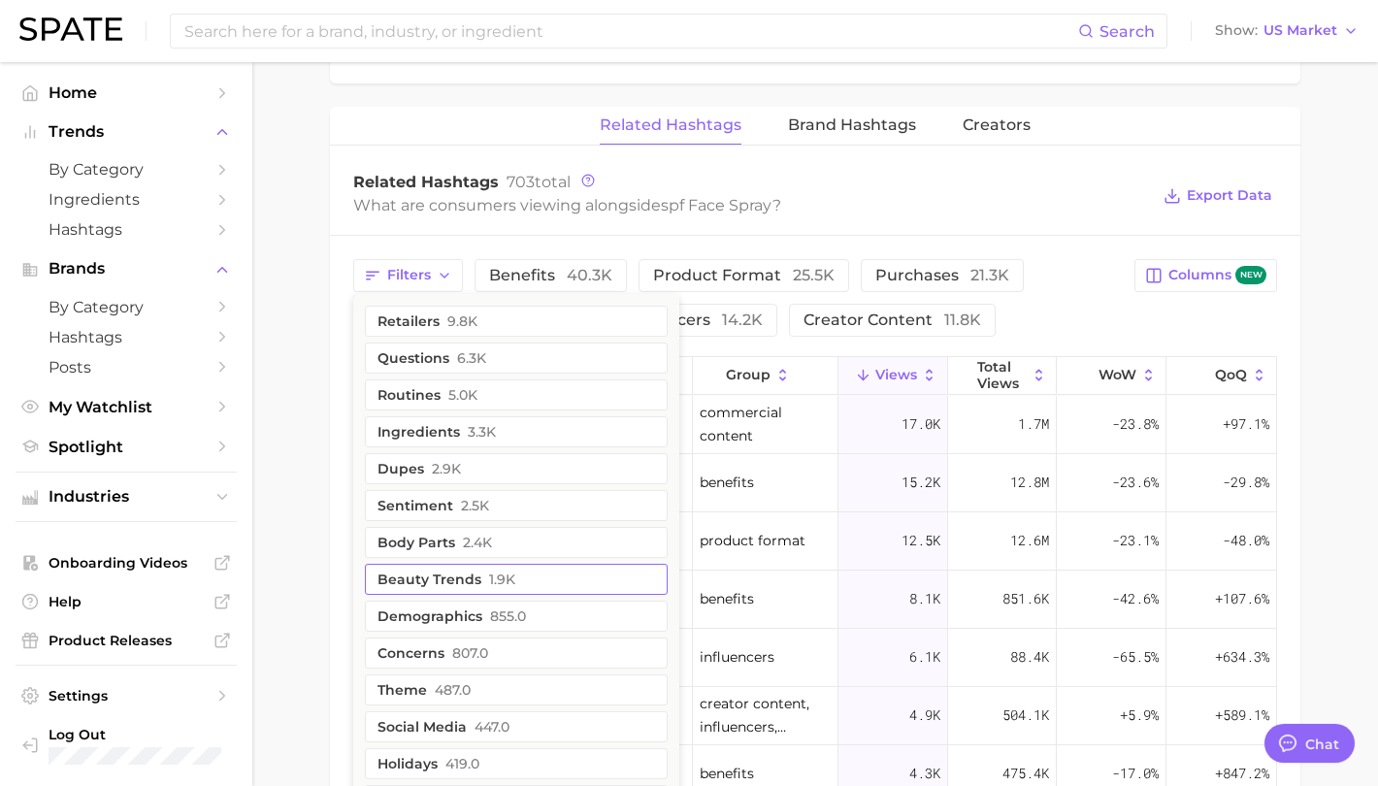
click at [456, 564] on button "beauty trends 1.9k" at bounding box center [516, 579] width 303 height 31
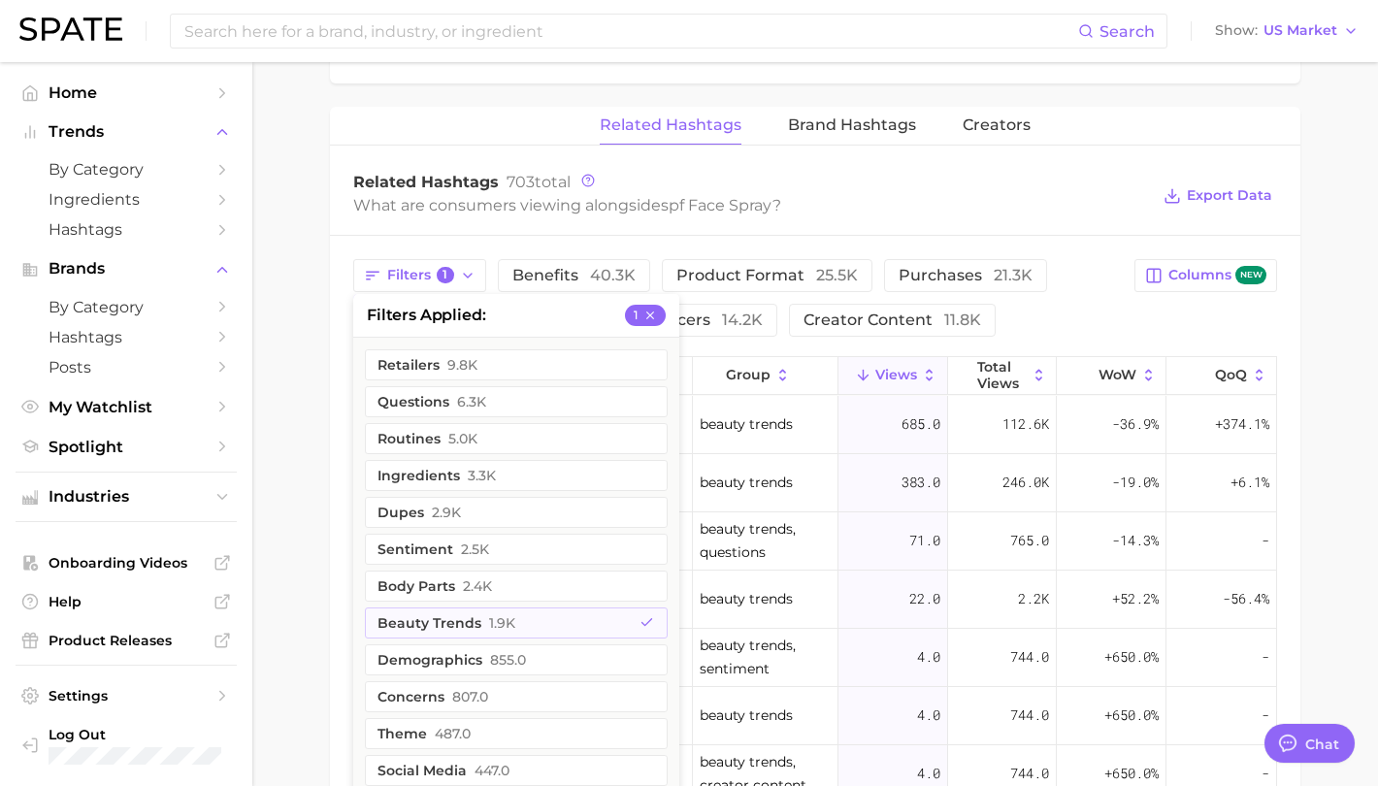
click at [1076, 213] on div "Related Hashtags 703 total What are consumers viewing alongside spf face spray …" at bounding box center [815, 196] width 970 height 78
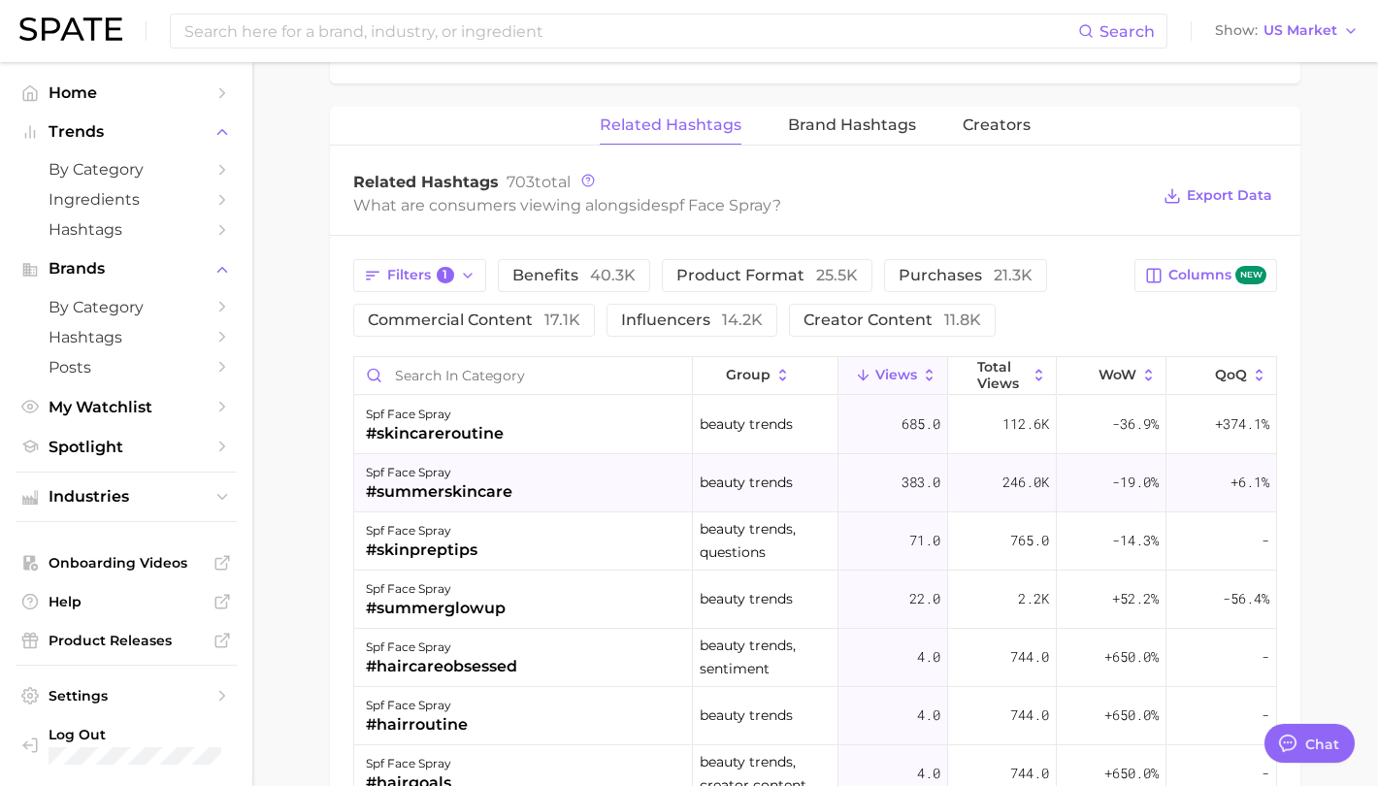
scroll to position [97, 0]
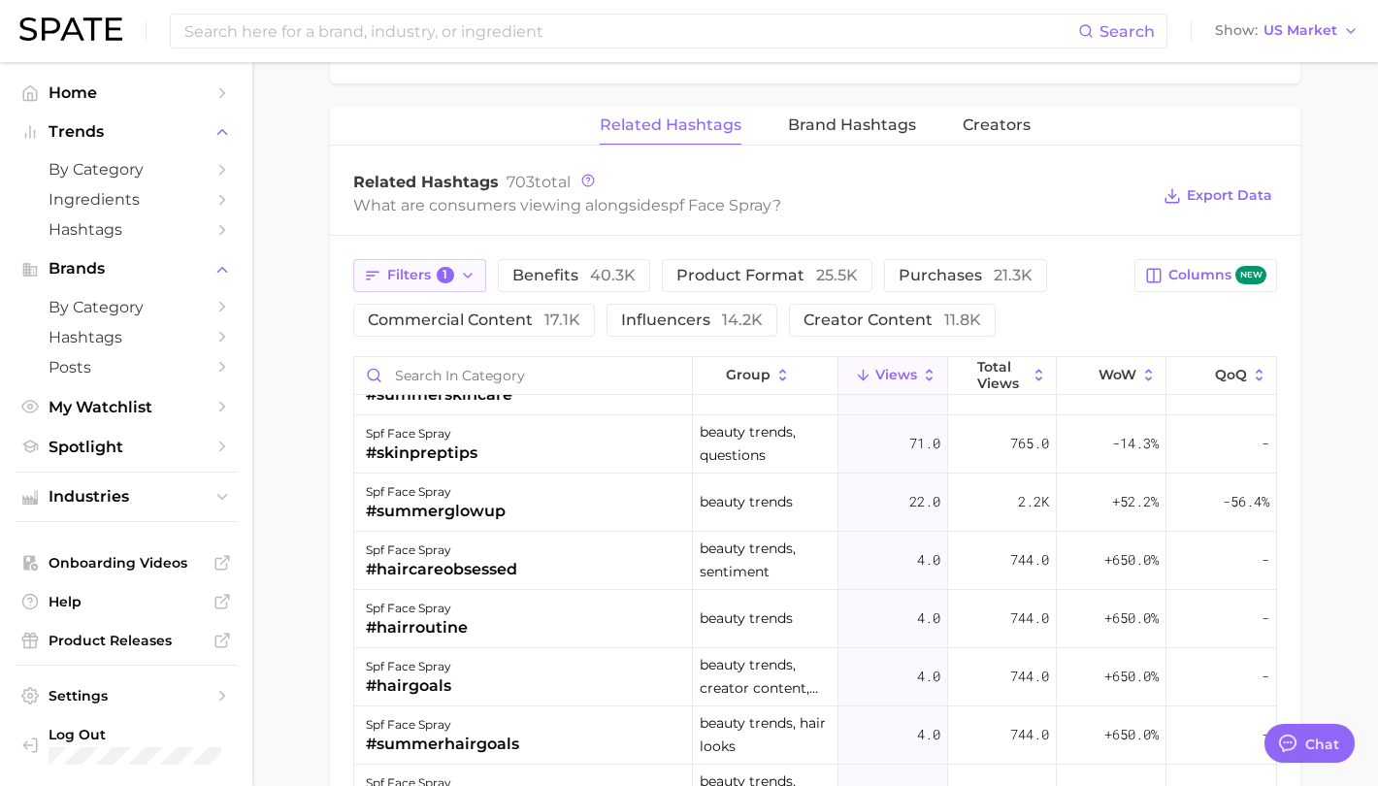
click at [453, 267] on span "Filters 1" at bounding box center [420, 275] width 67 height 17
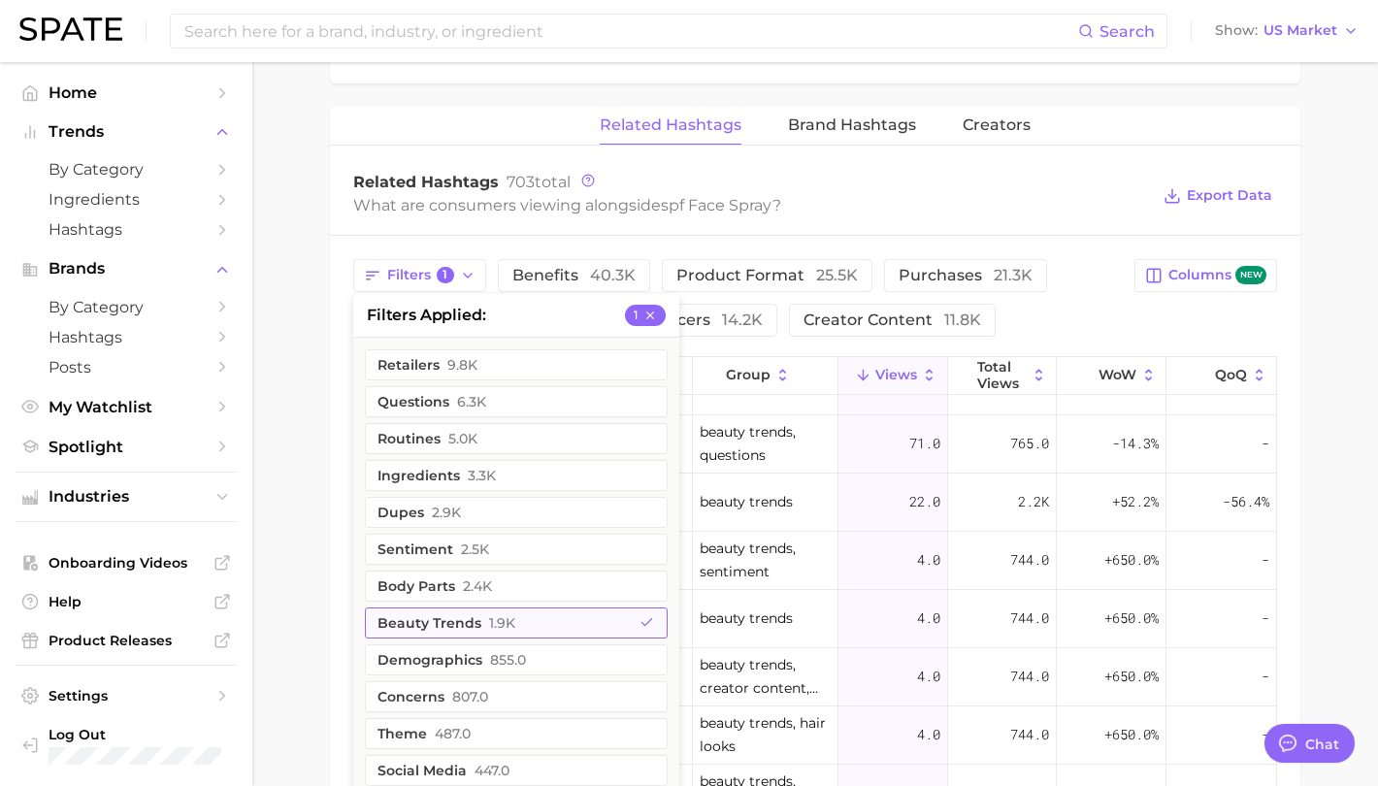
click at [439, 609] on button "beauty trends 1.9k" at bounding box center [516, 622] width 303 height 31
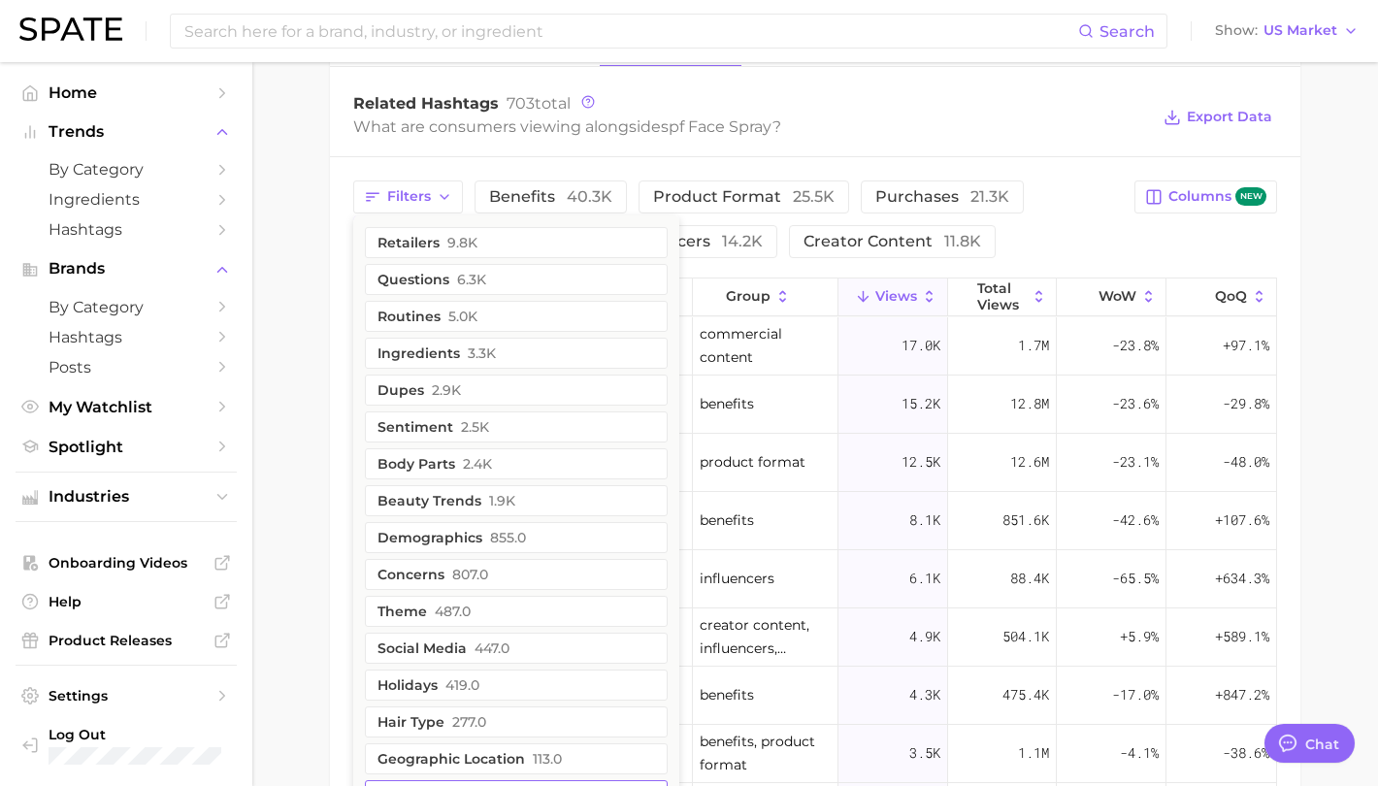
scroll to position [1135, 0]
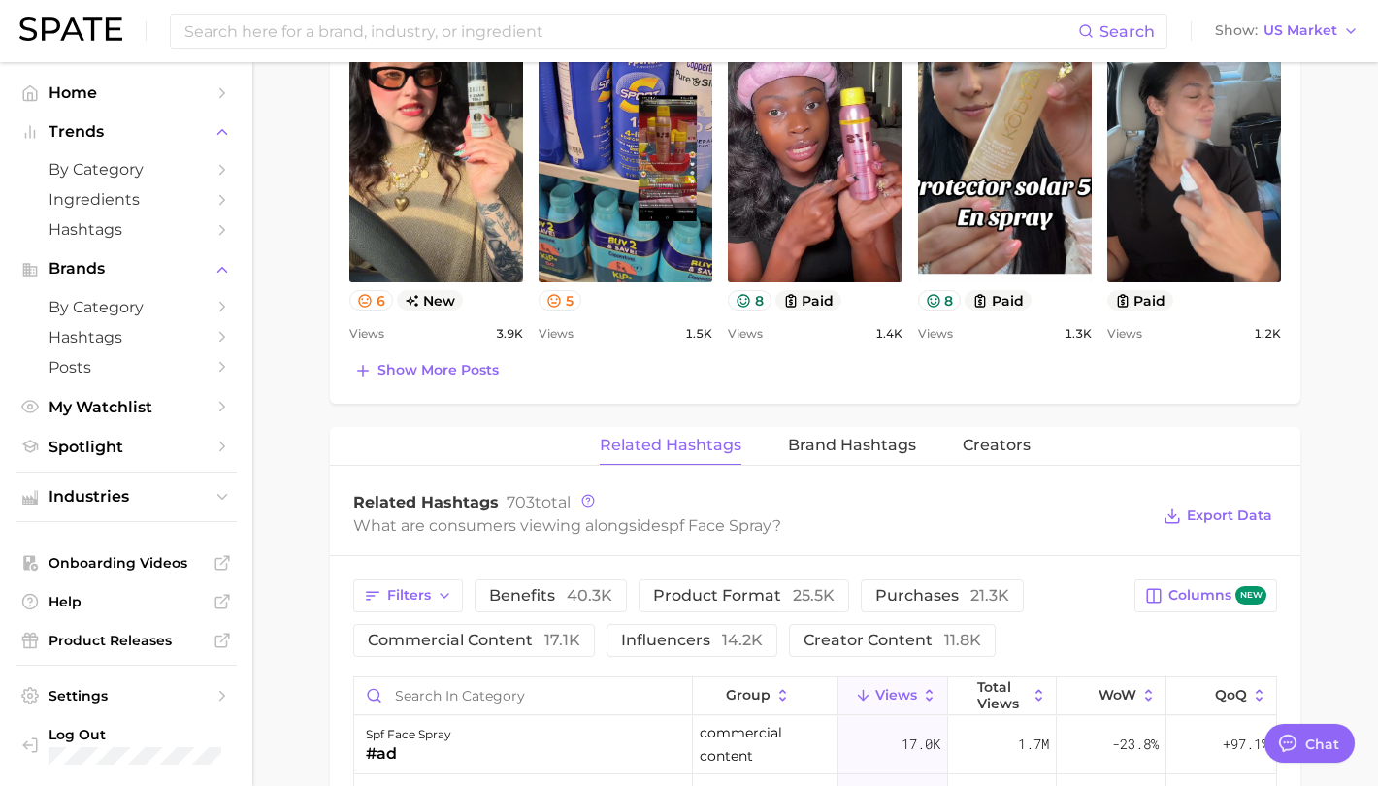
click at [541, 579] on button "benefits 40.3k" at bounding box center [551, 595] width 152 height 33
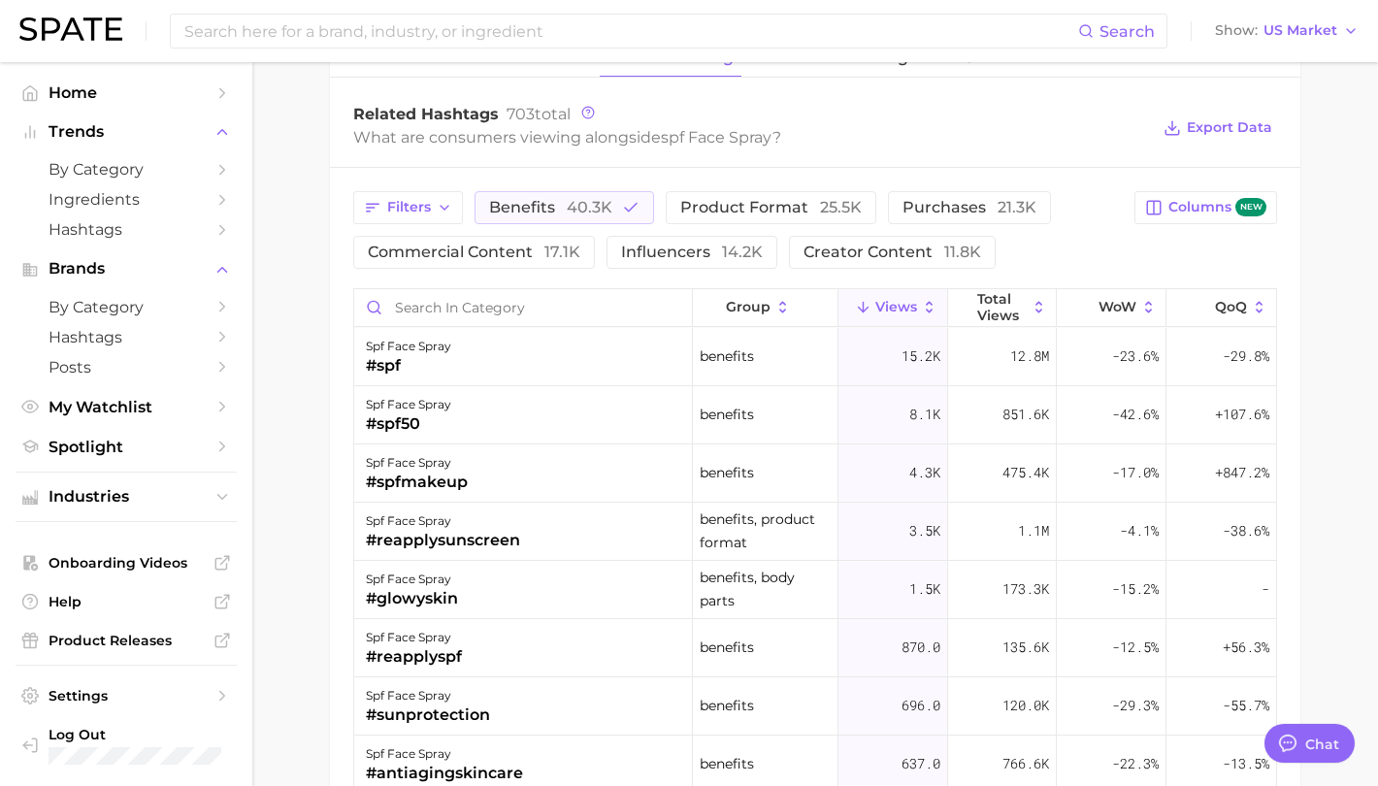
scroll to position [97, 0]
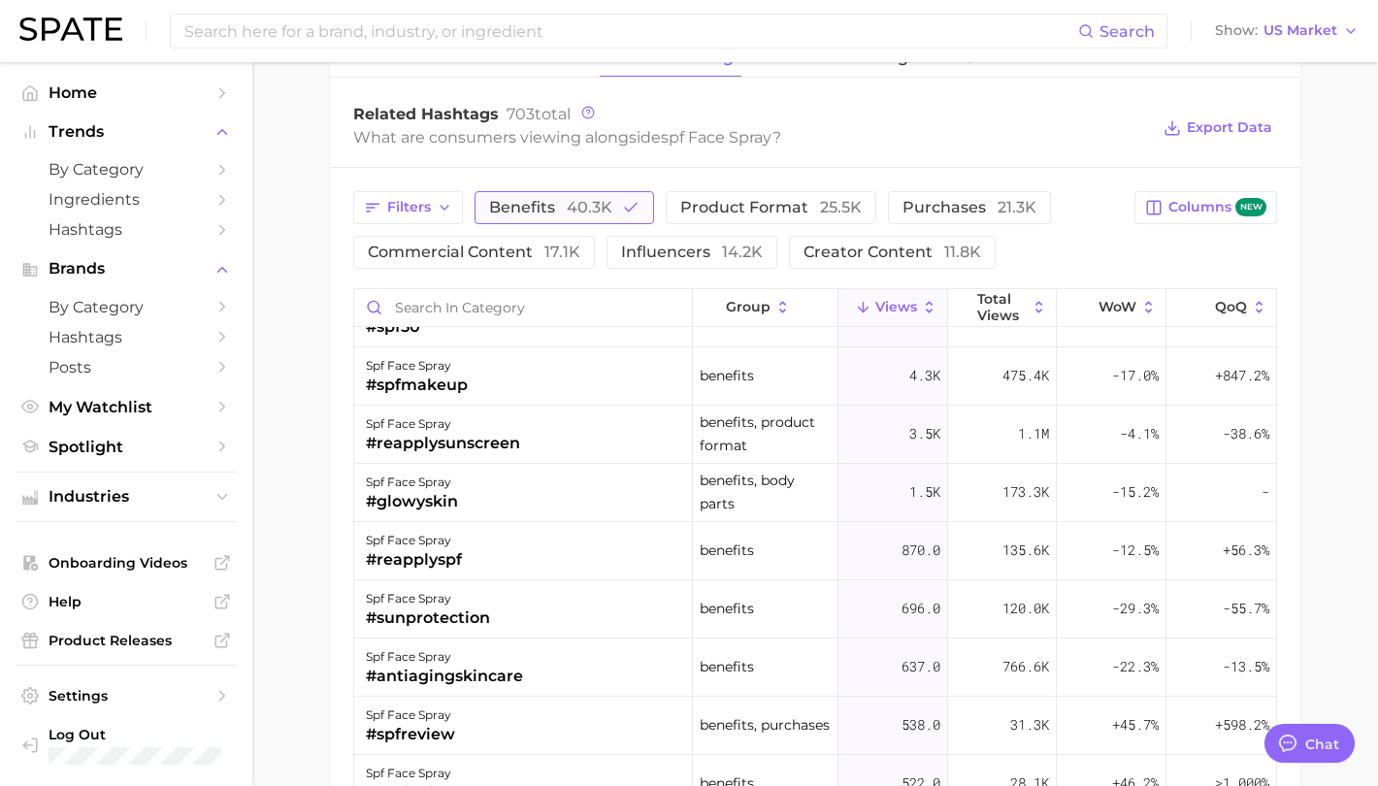
click at [589, 198] on span "40.3k" at bounding box center [590, 207] width 46 height 18
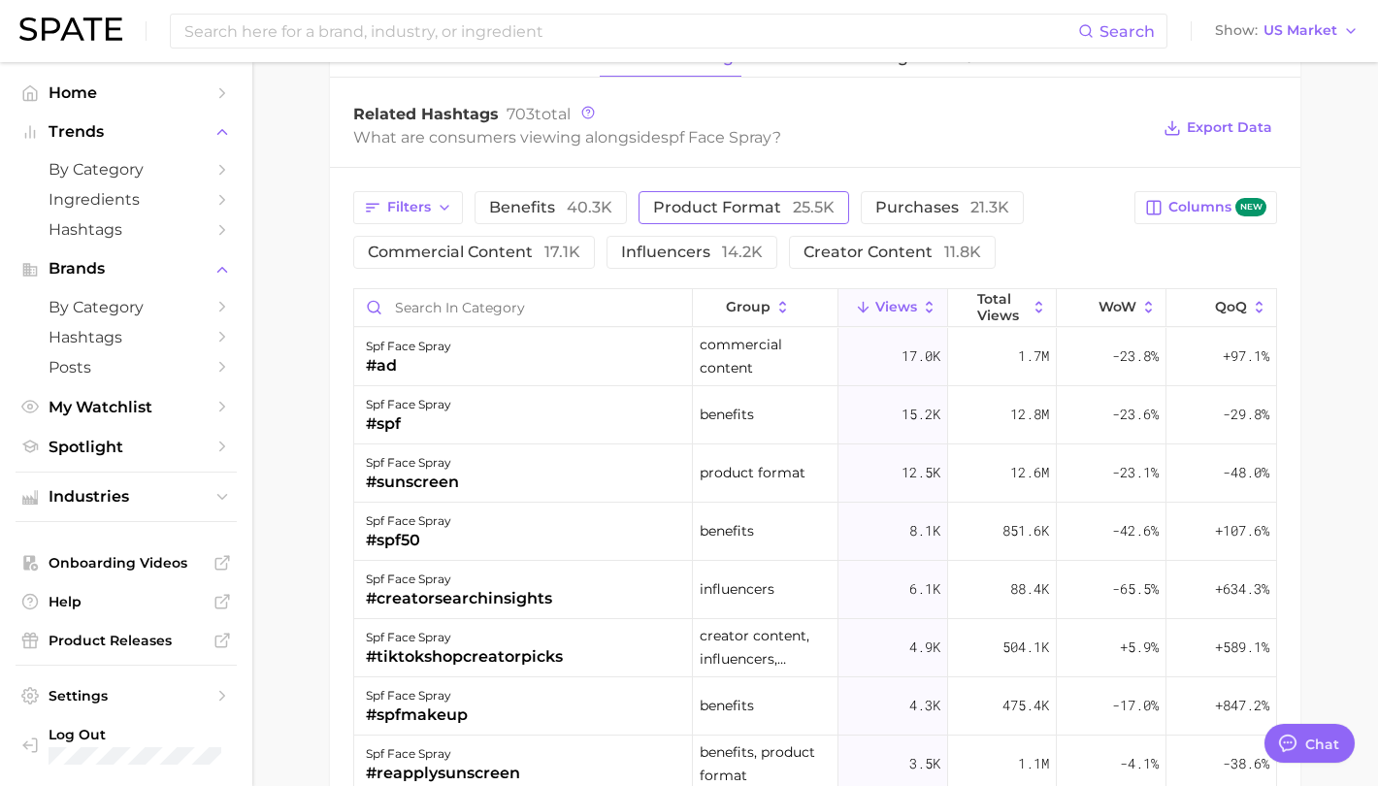
click at [793, 198] on span "25.5k" at bounding box center [814, 207] width 42 height 18
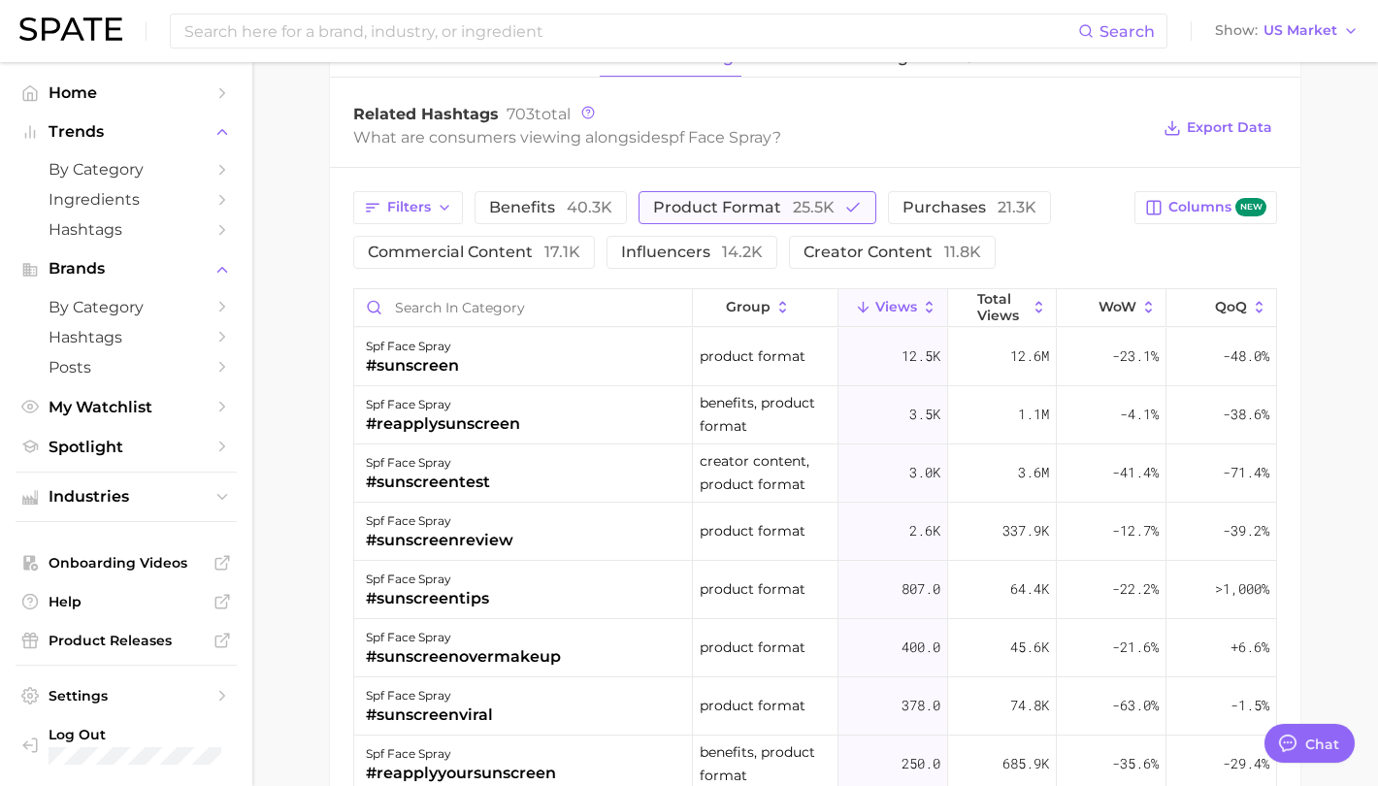
click at [729, 200] on span "product format 25.5k" at bounding box center [743, 208] width 181 height 16
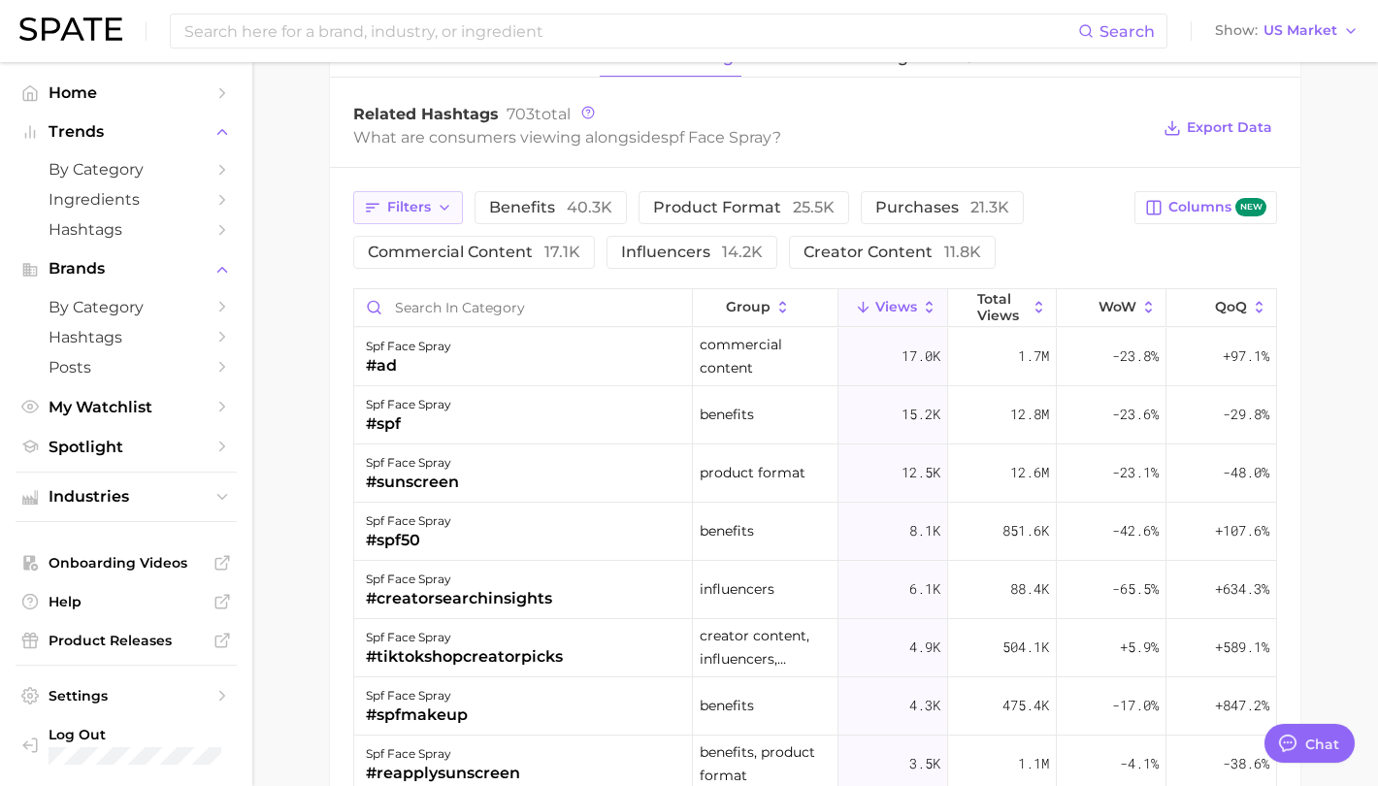
click at [410, 196] on button "Filters" at bounding box center [408, 207] width 110 height 33
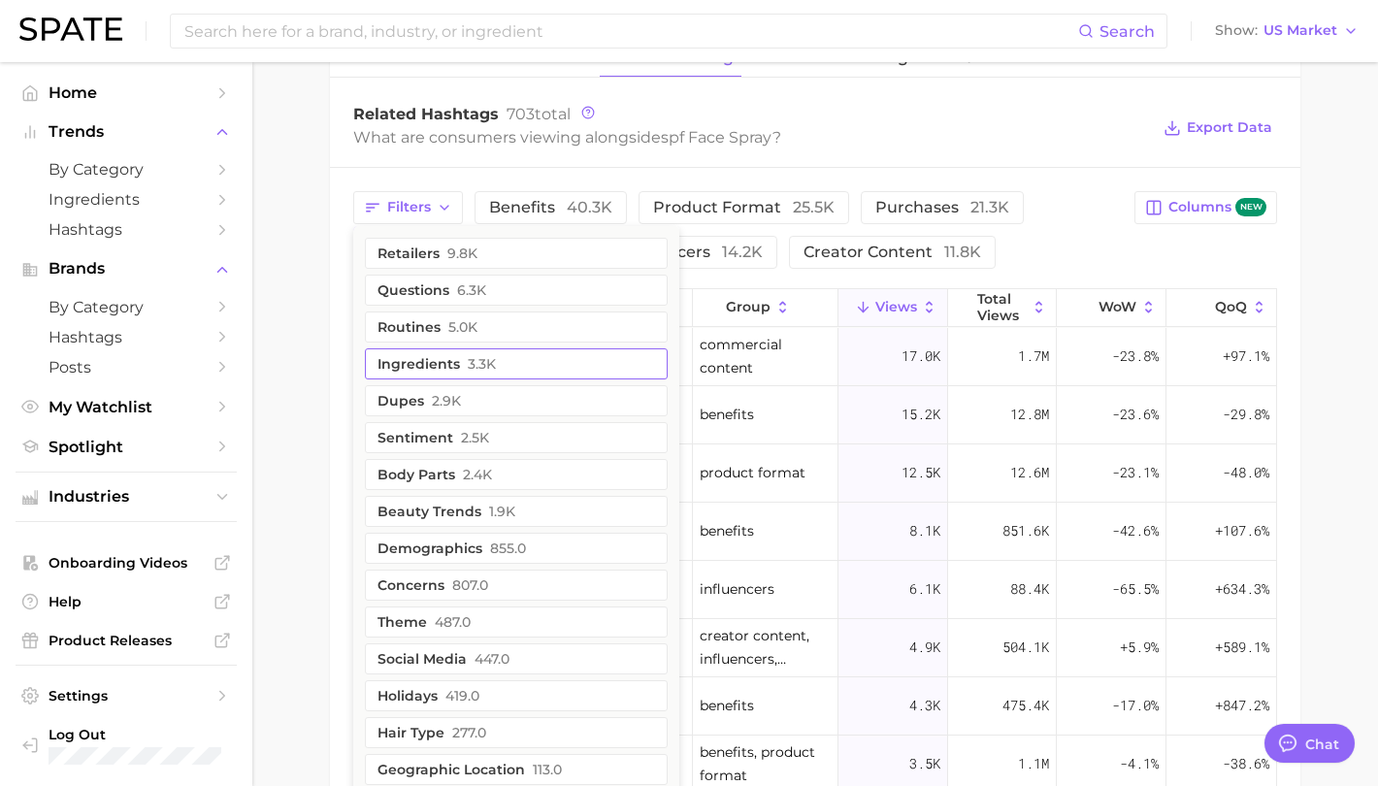
click at [438, 348] on button "ingredients 3.3k" at bounding box center [516, 363] width 303 height 31
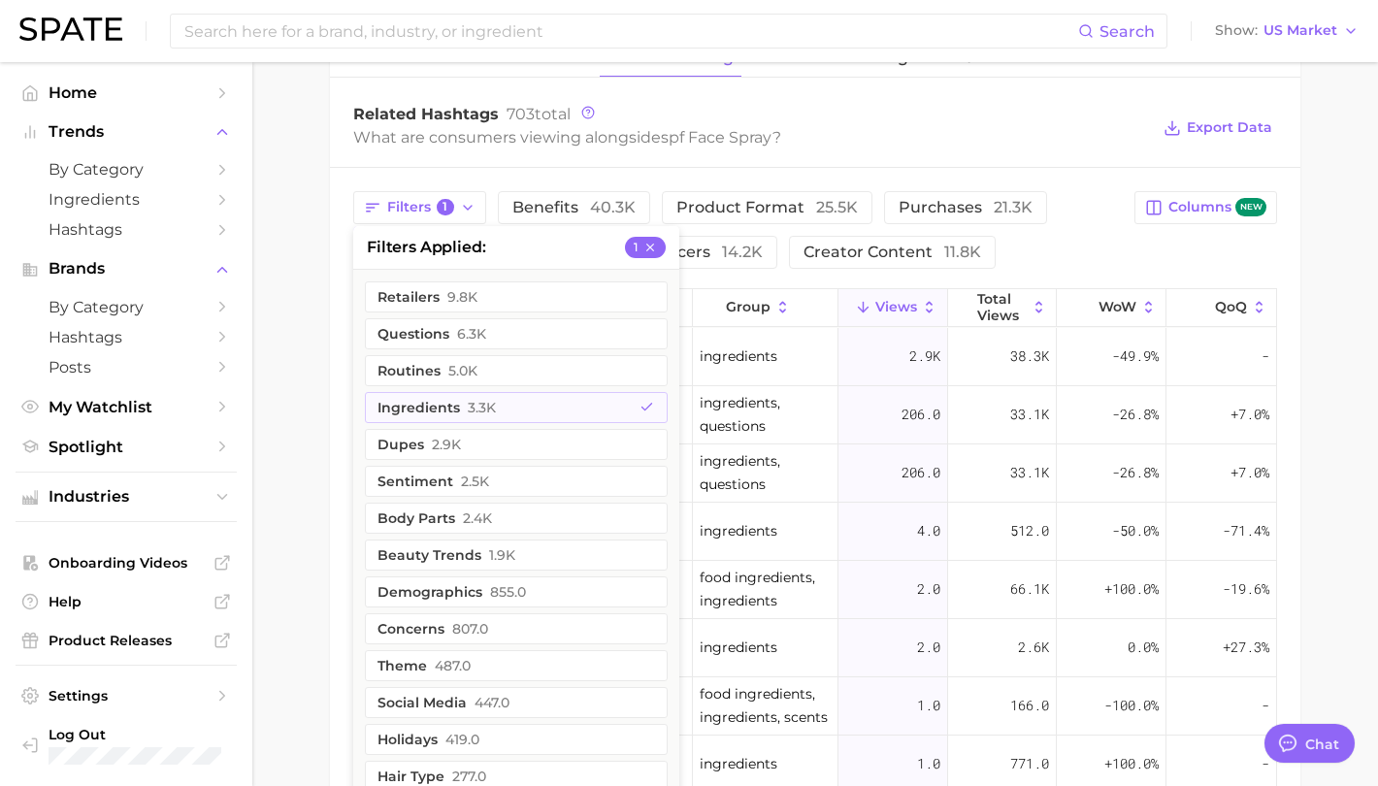
click at [1021, 135] on div "Related Hashtags 703 total What are consumers viewing alongside spf face spray …" at bounding box center [815, 128] width 970 height 78
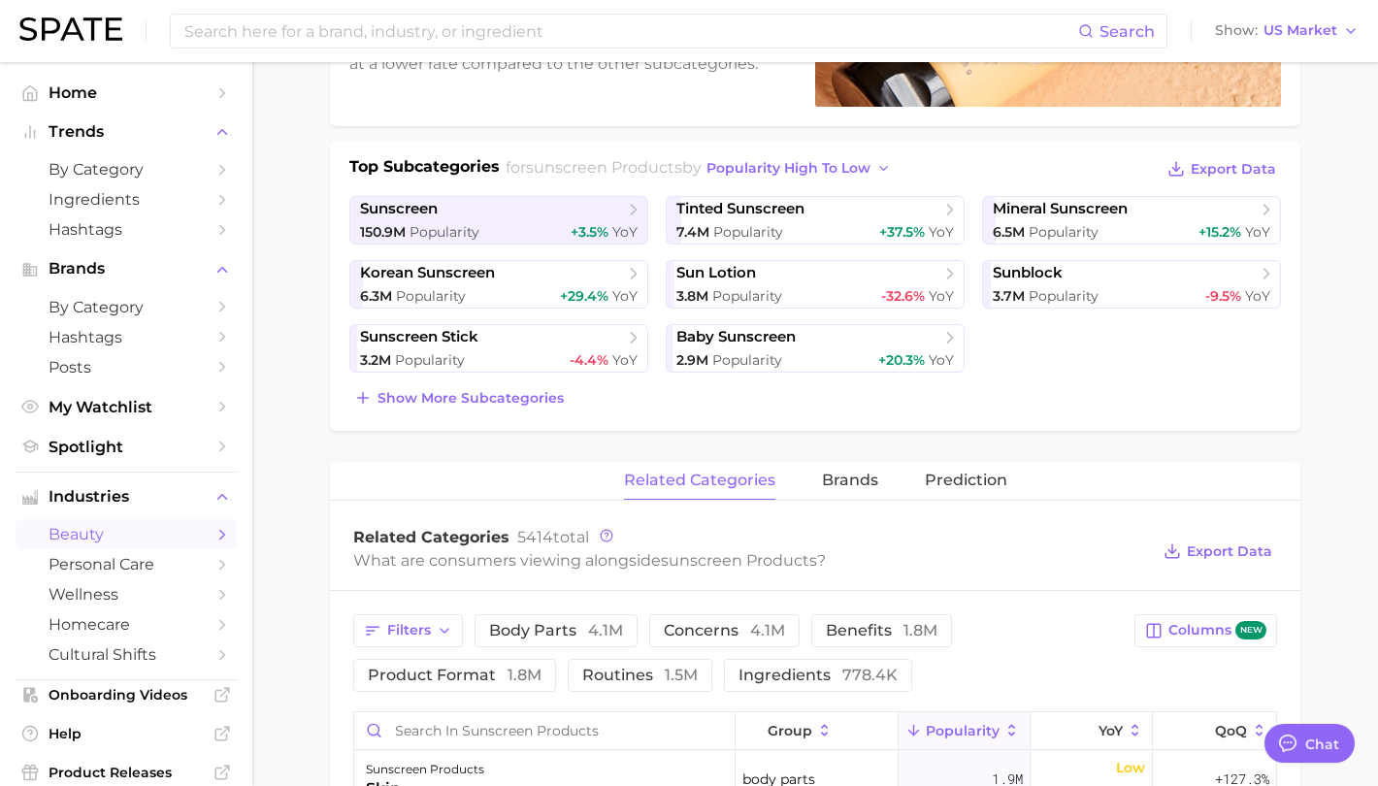
scroll to position [582, 0]
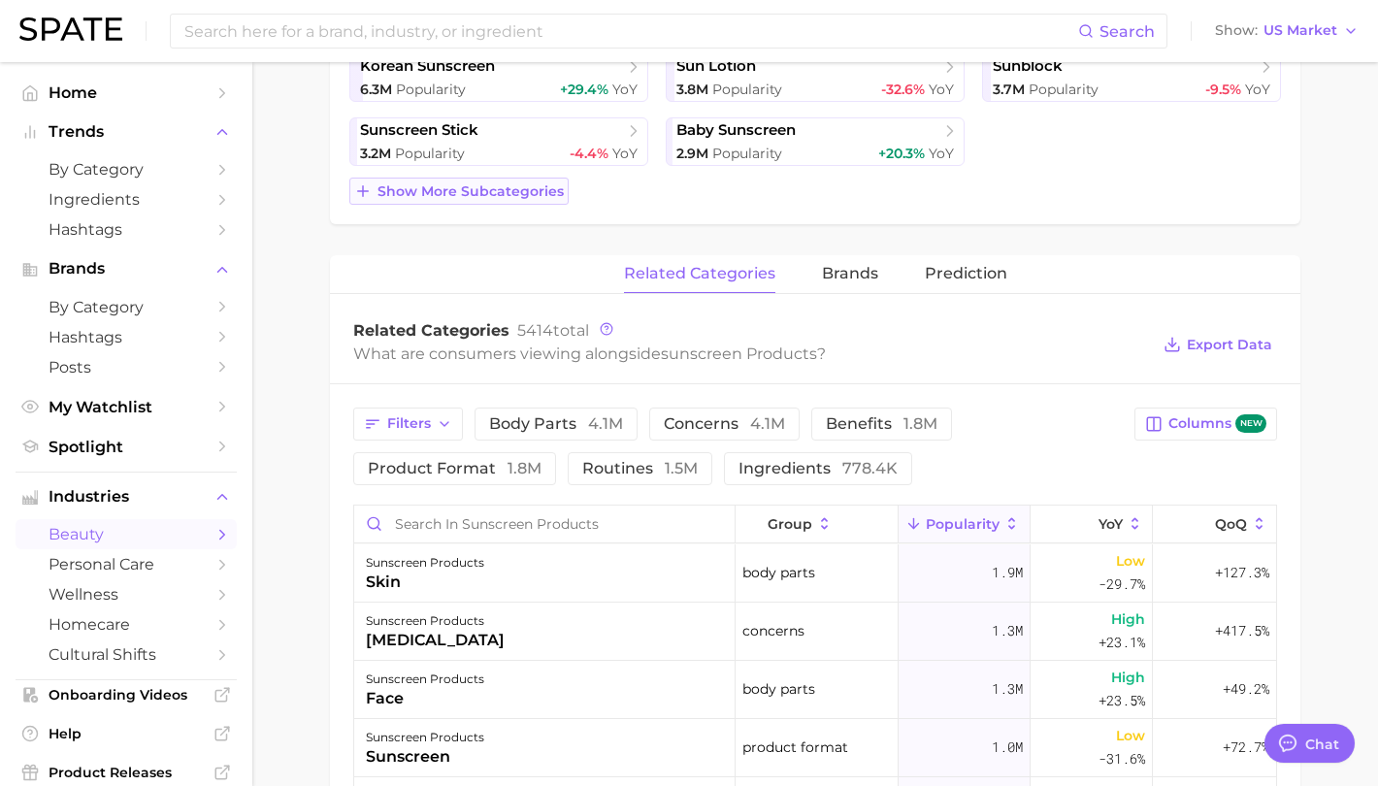
click at [389, 198] on span "Show more subcategories" at bounding box center [470, 191] width 186 height 16
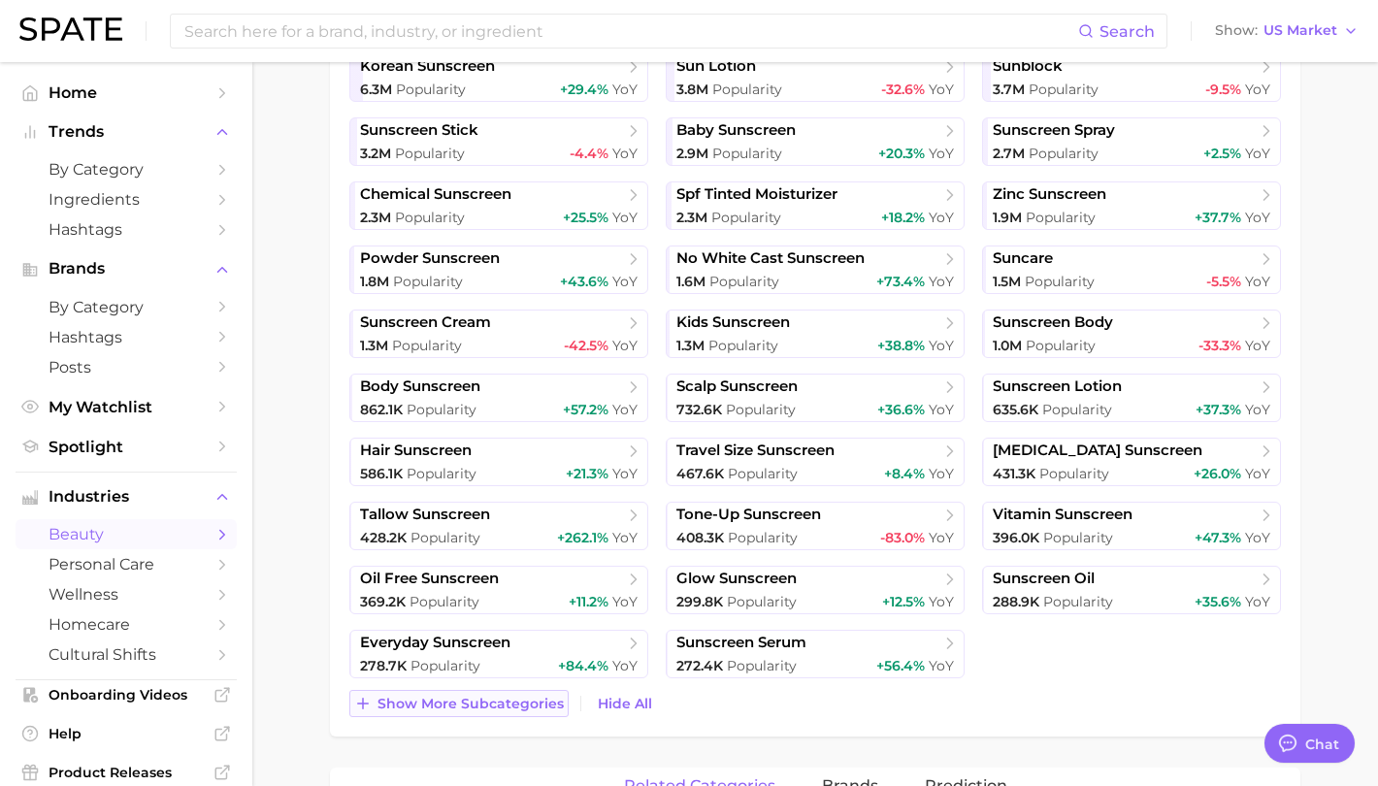
click at [488, 710] on span "Show more subcategories" at bounding box center [470, 704] width 186 height 16
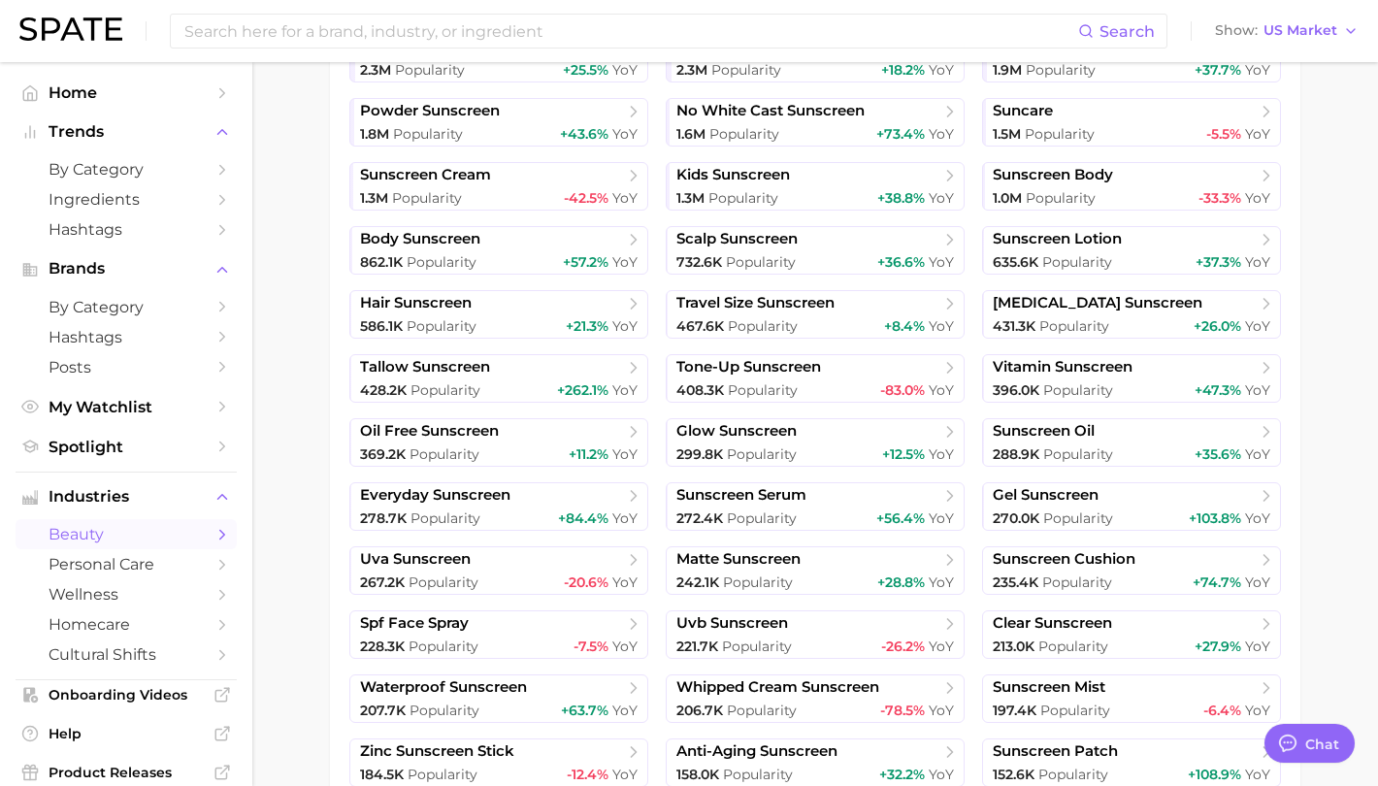
scroll to position [776, 0]
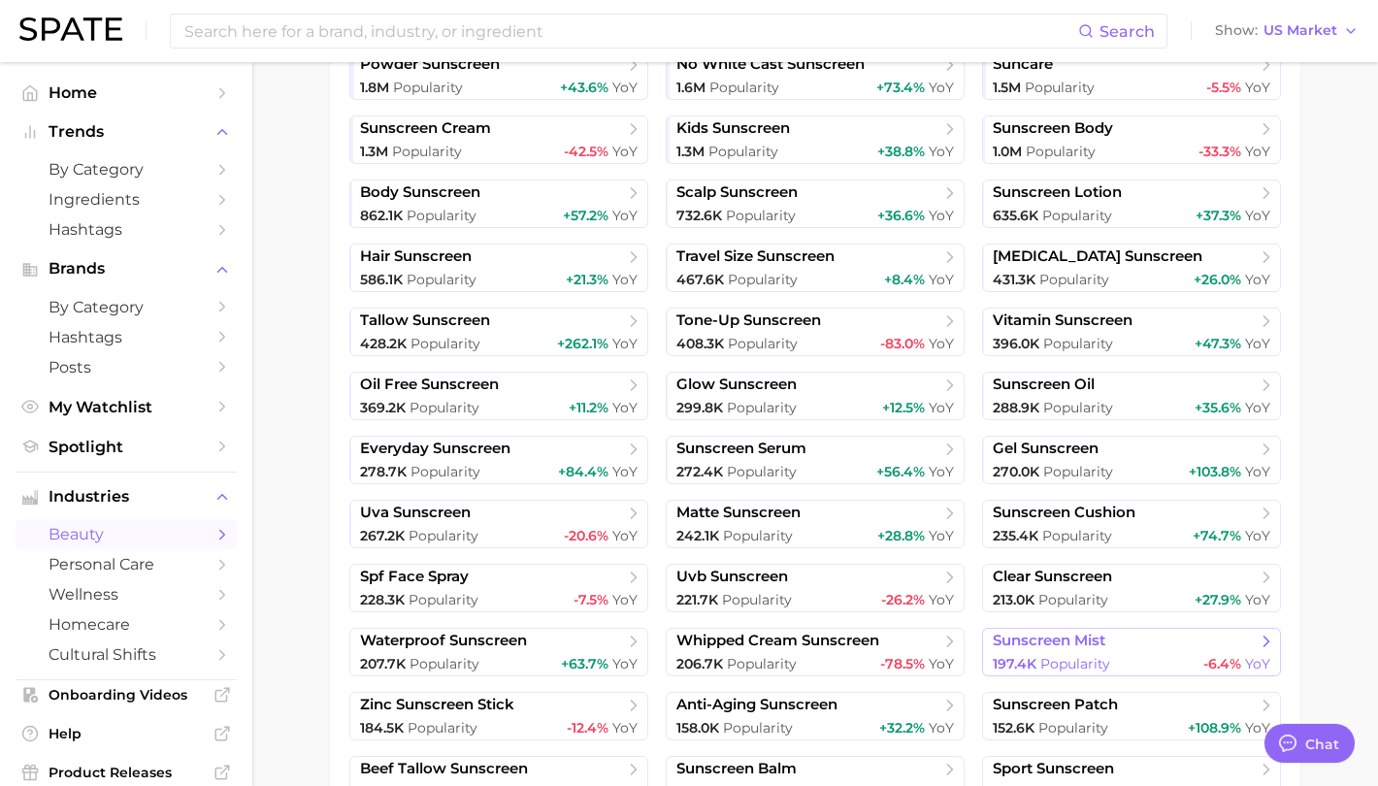
click at [1077, 656] on span "Popularity" at bounding box center [1075, 663] width 70 height 17
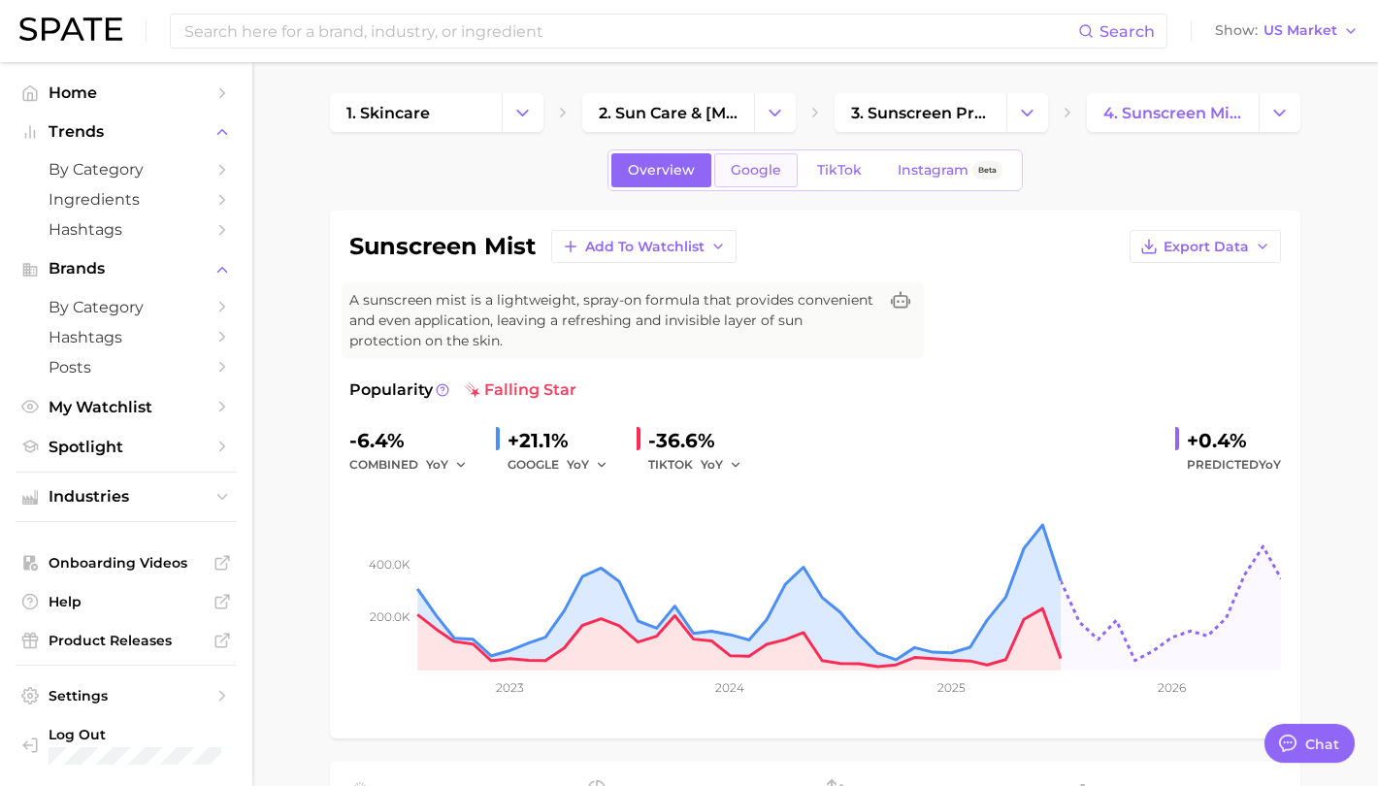
click at [745, 177] on span "Google" at bounding box center [756, 170] width 50 height 16
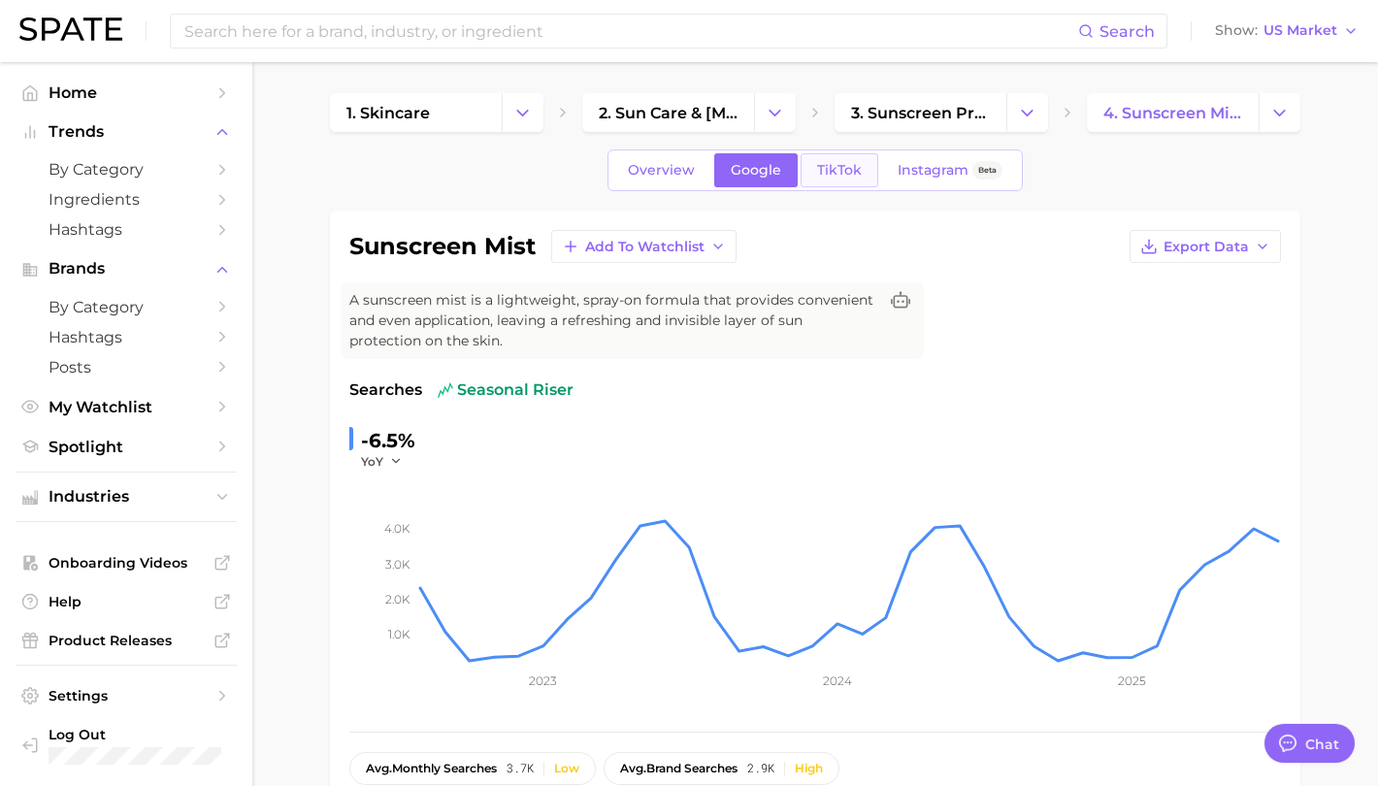
click at [839, 178] on span "TikTok" at bounding box center [839, 170] width 45 height 16
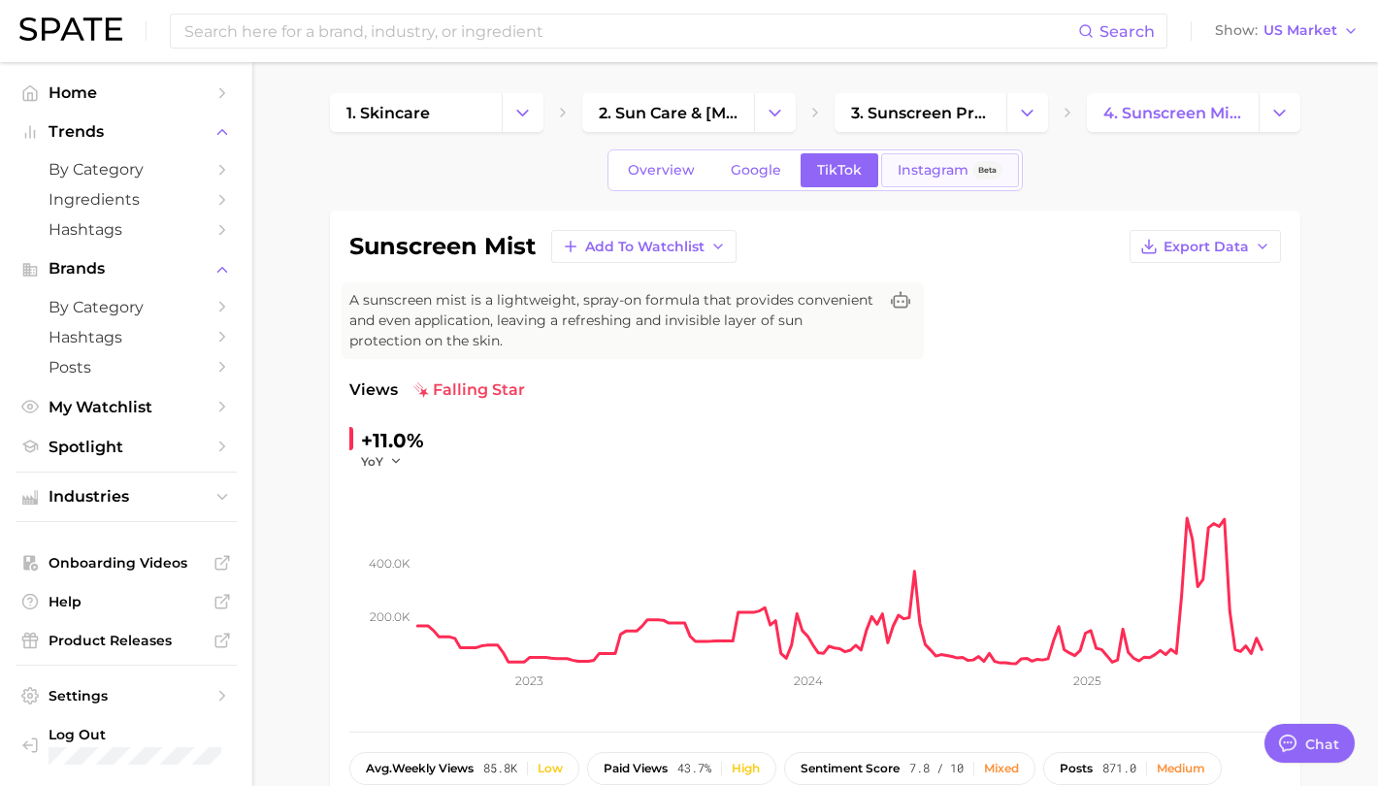
click at [945, 163] on span "Instagram" at bounding box center [933, 170] width 71 height 16
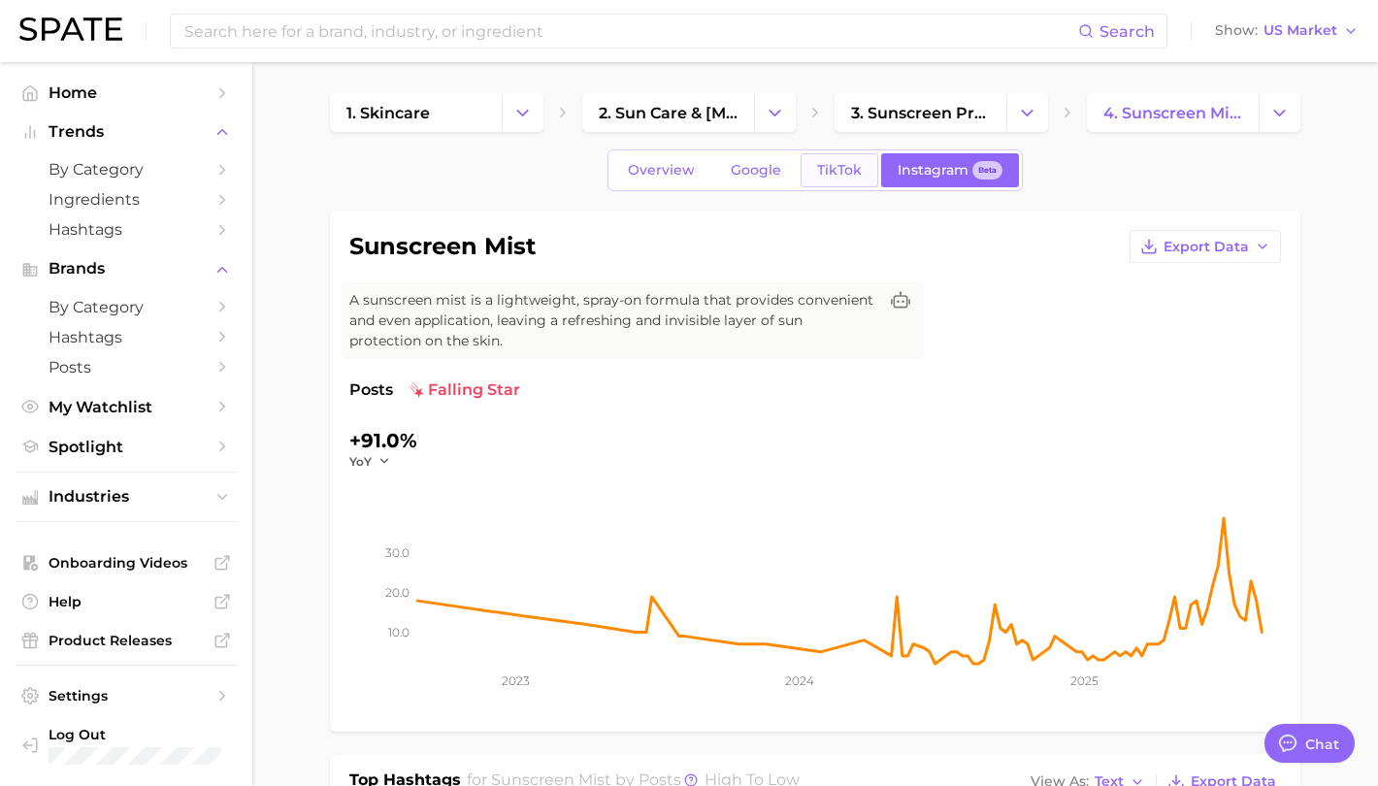
click at [858, 163] on span "TikTok" at bounding box center [839, 170] width 45 height 16
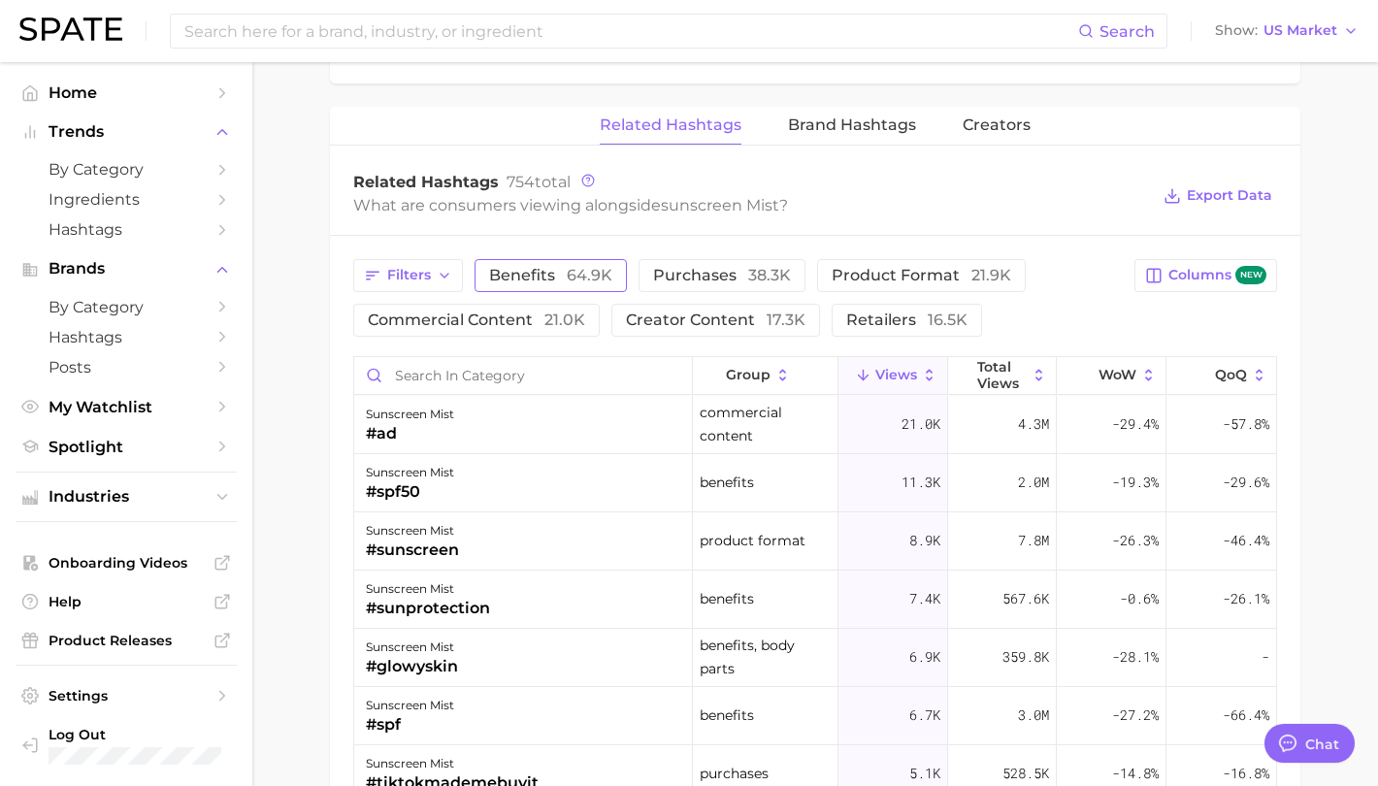
click at [544, 285] on button "benefits 64.9k" at bounding box center [551, 275] width 152 height 33
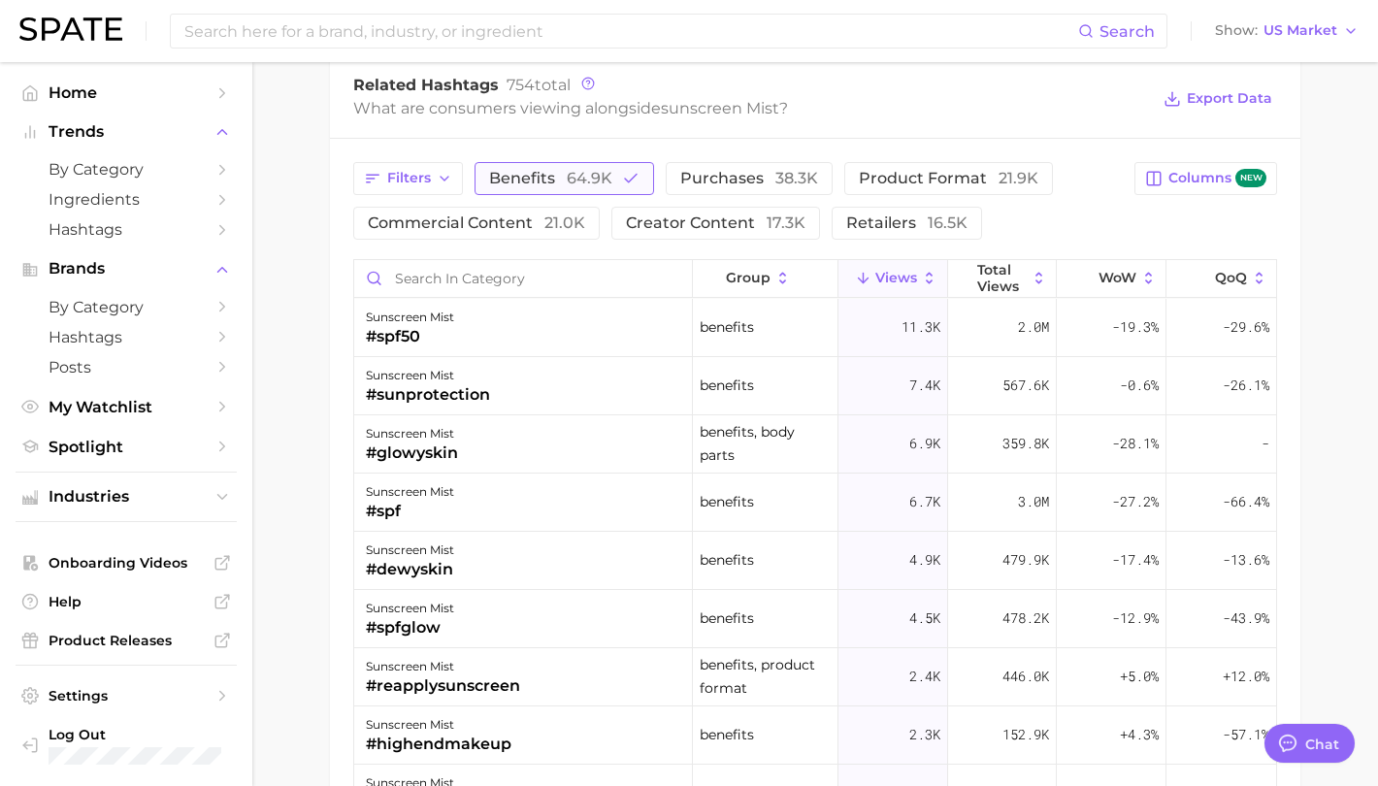
click at [570, 174] on span "64.9k" at bounding box center [590, 178] width 46 height 18
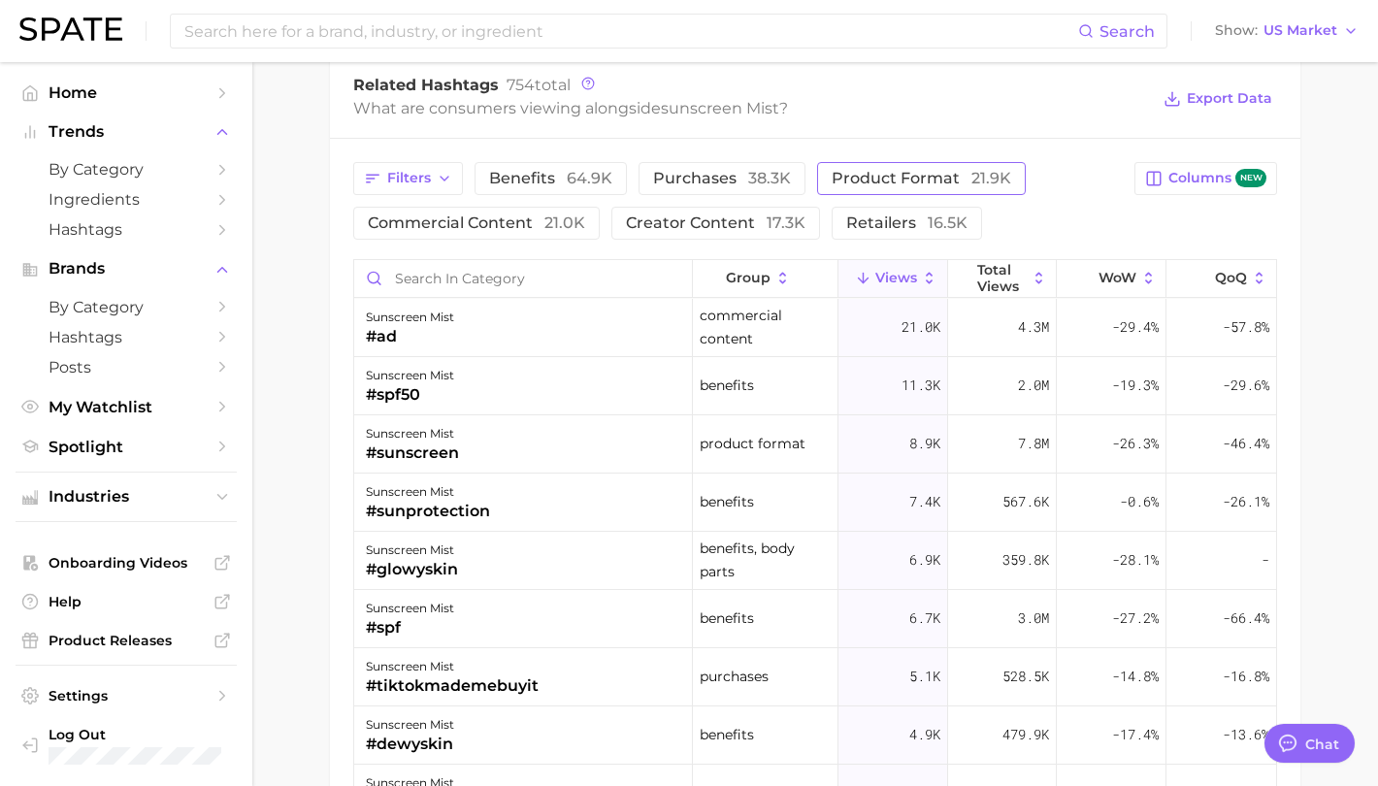
click at [939, 171] on span "product format 21.9k" at bounding box center [922, 179] width 180 height 16
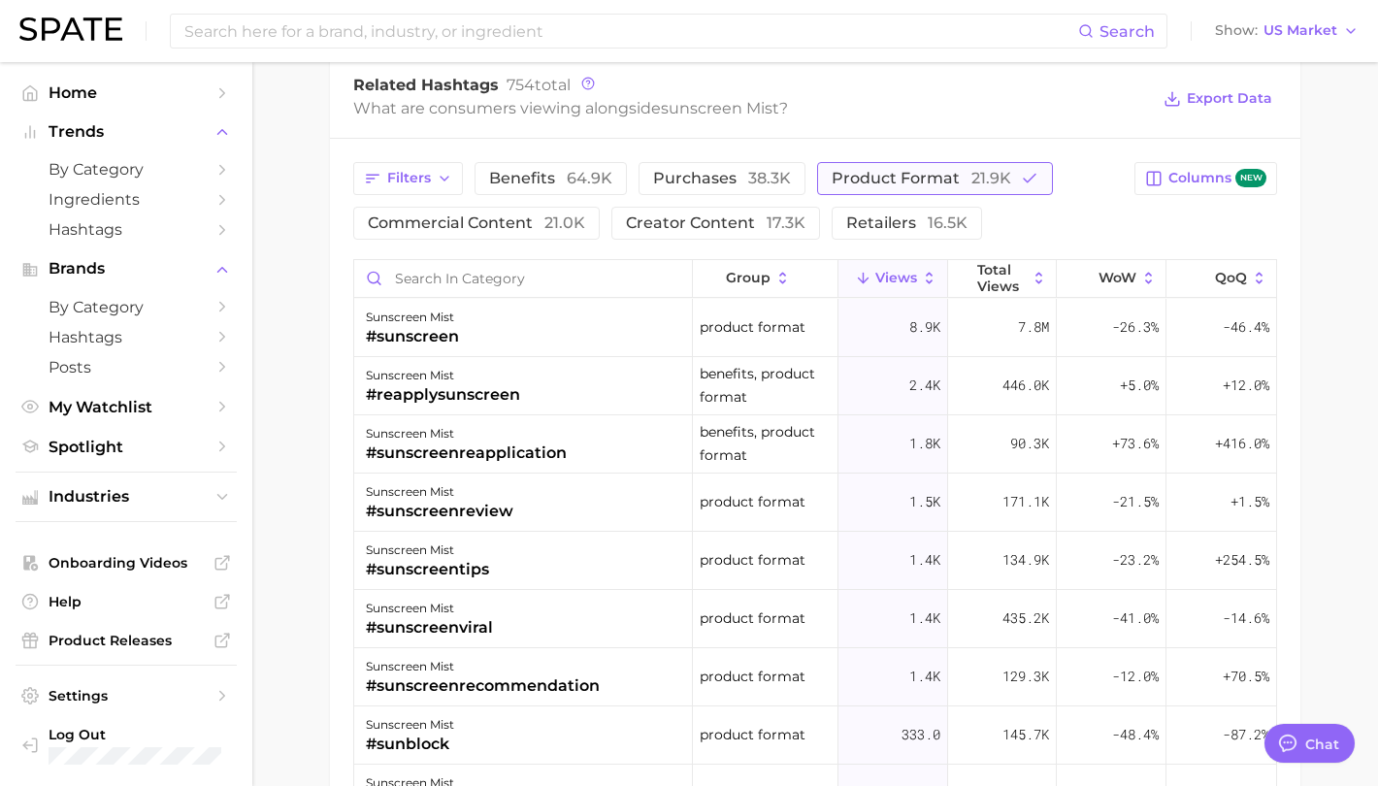
click at [939, 171] on span "product format 21.9k" at bounding box center [922, 179] width 180 height 16
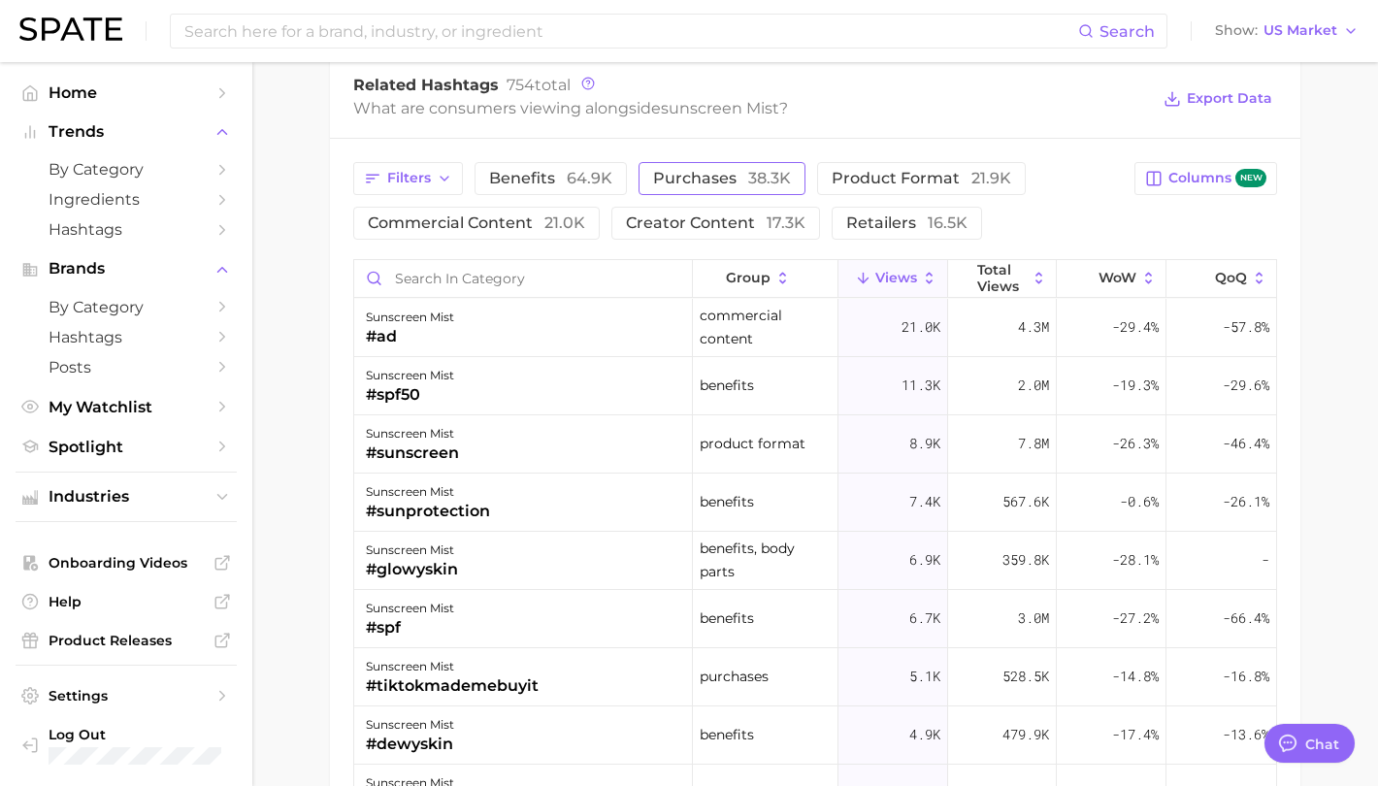
click at [734, 167] on button "purchases 38.3k" at bounding box center [722, 178] width 167 height 33
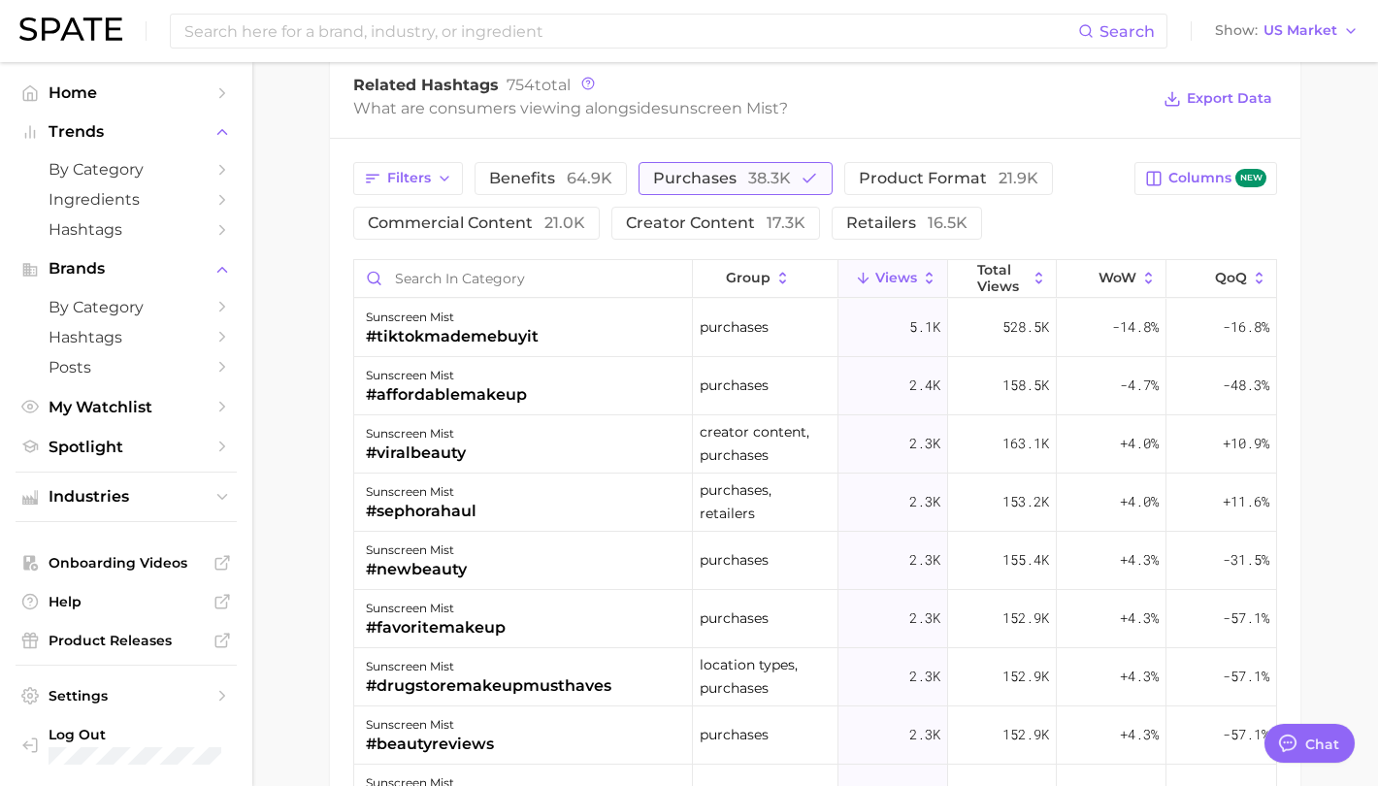
click at [734, 167] on button "purchases 38.3k" at bounding box center [736, 178] width 194 height 33
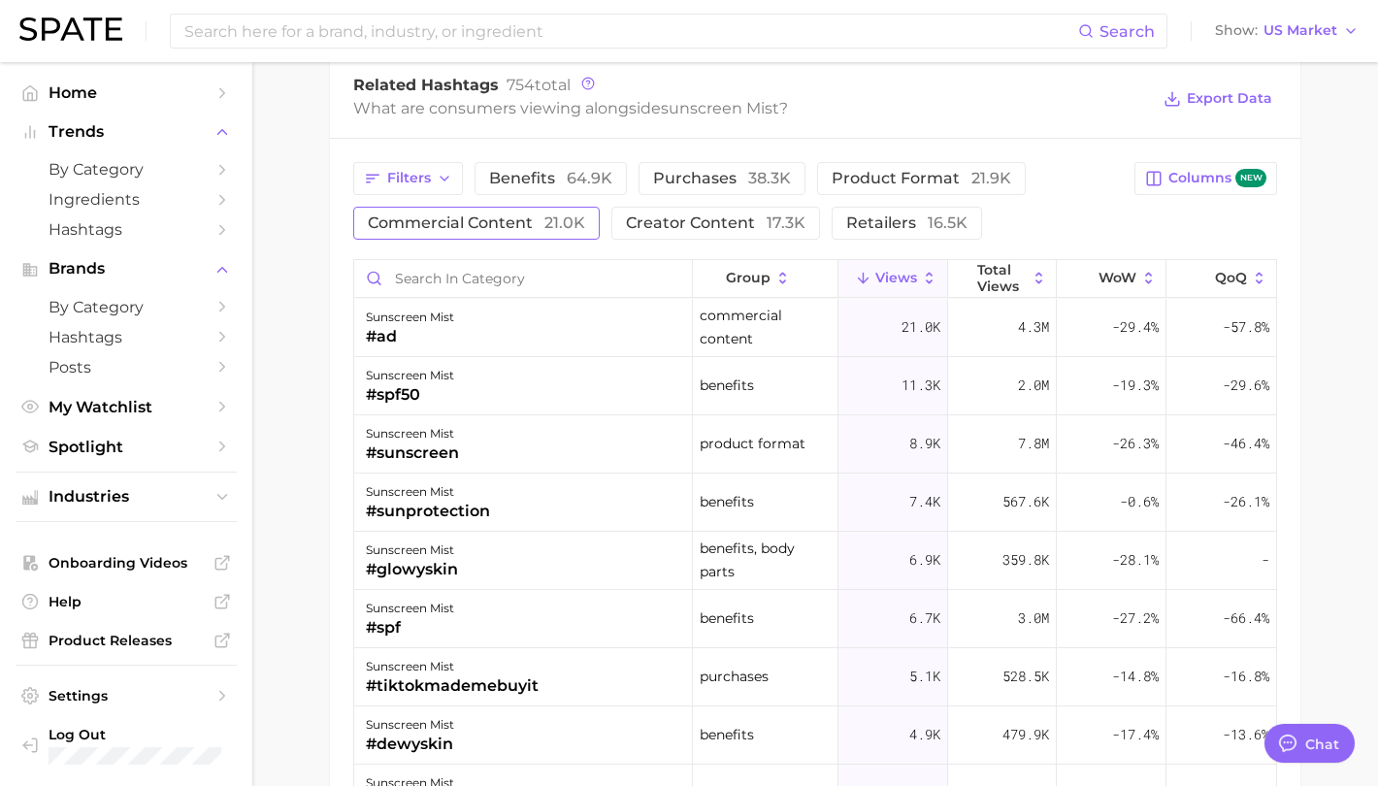
click at [557, 223] on span "21.0k" at bounding box center [564, 222] width 41 height 18
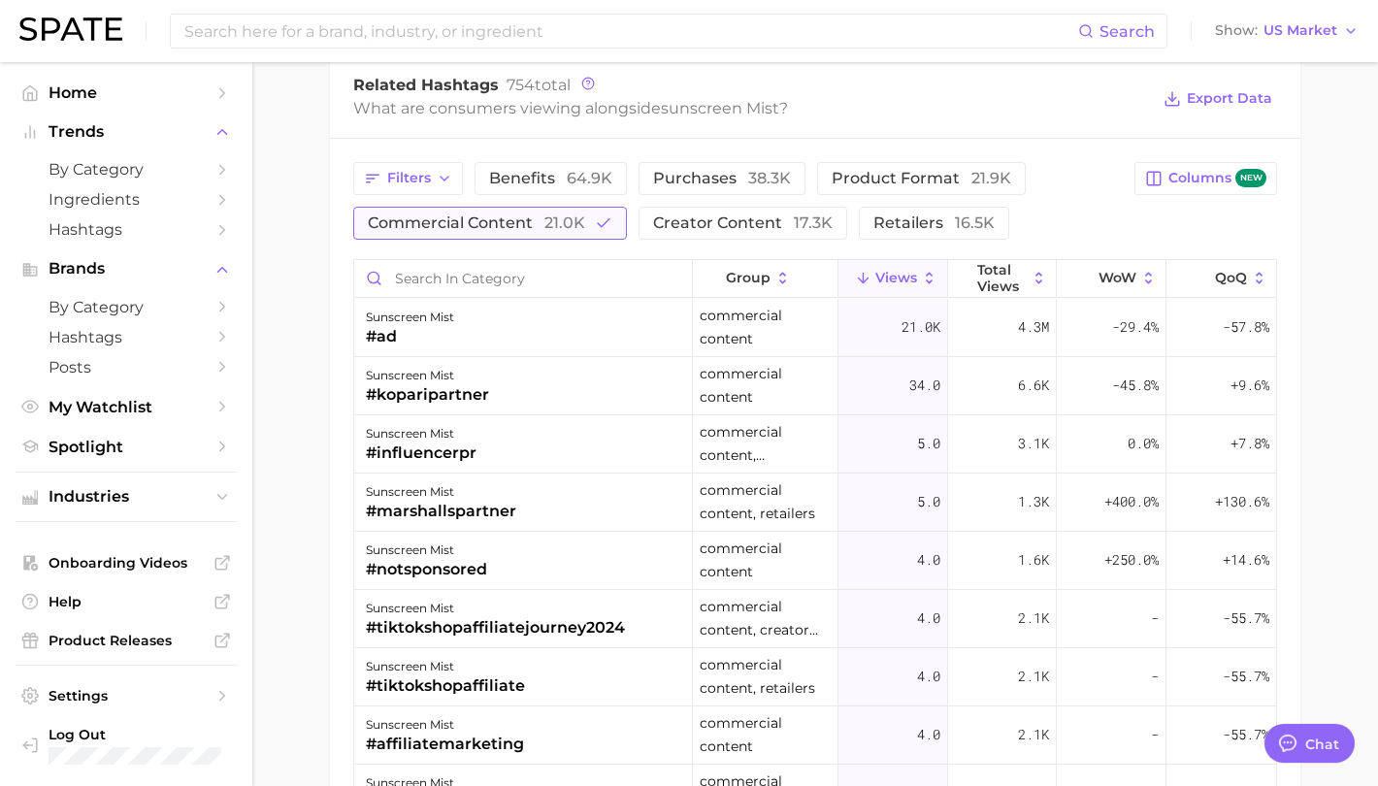
click at [557, 223] on span "21.0k" at bounding box center [564, 222] width 41 height 18
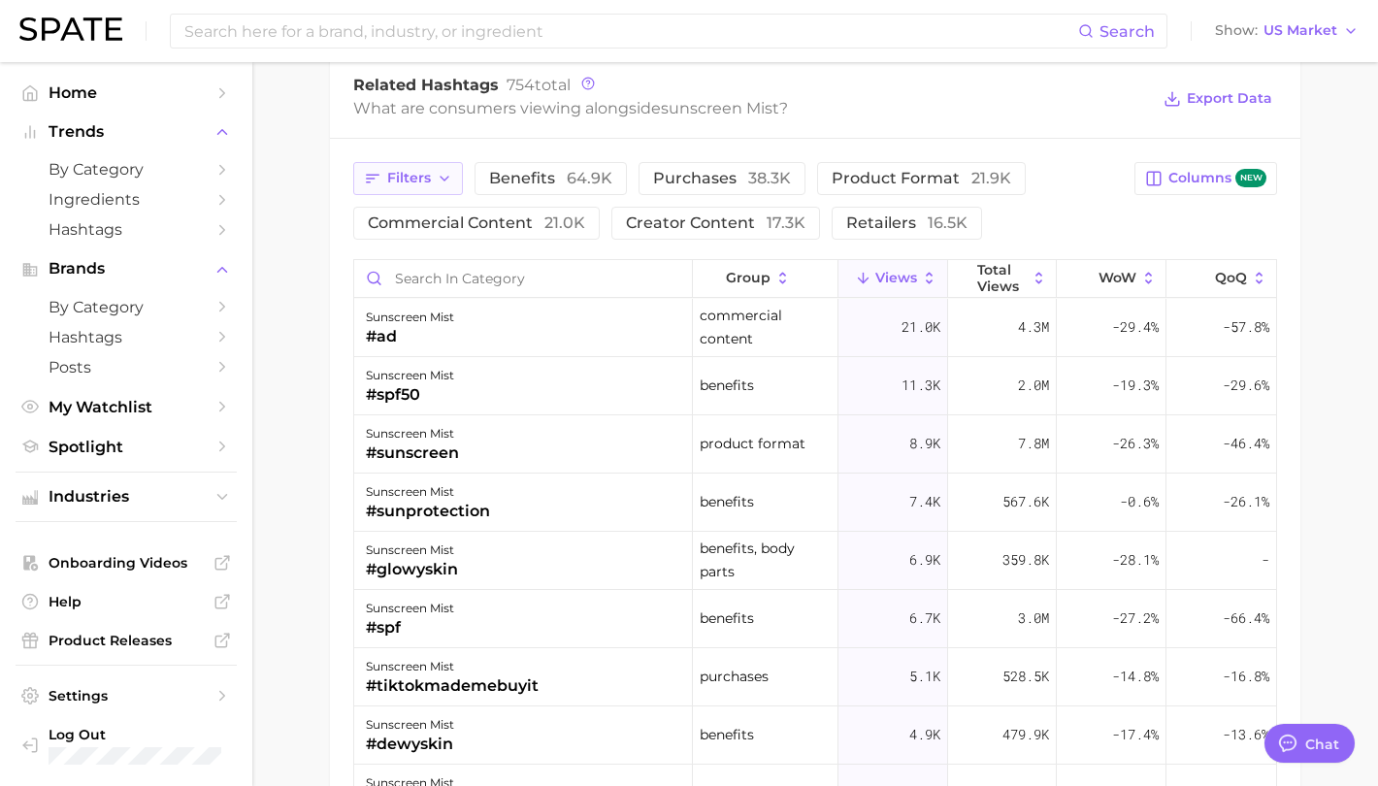
click at [456, 184] on button "Filters" at bounding box center [408, 178] width 110 height 33
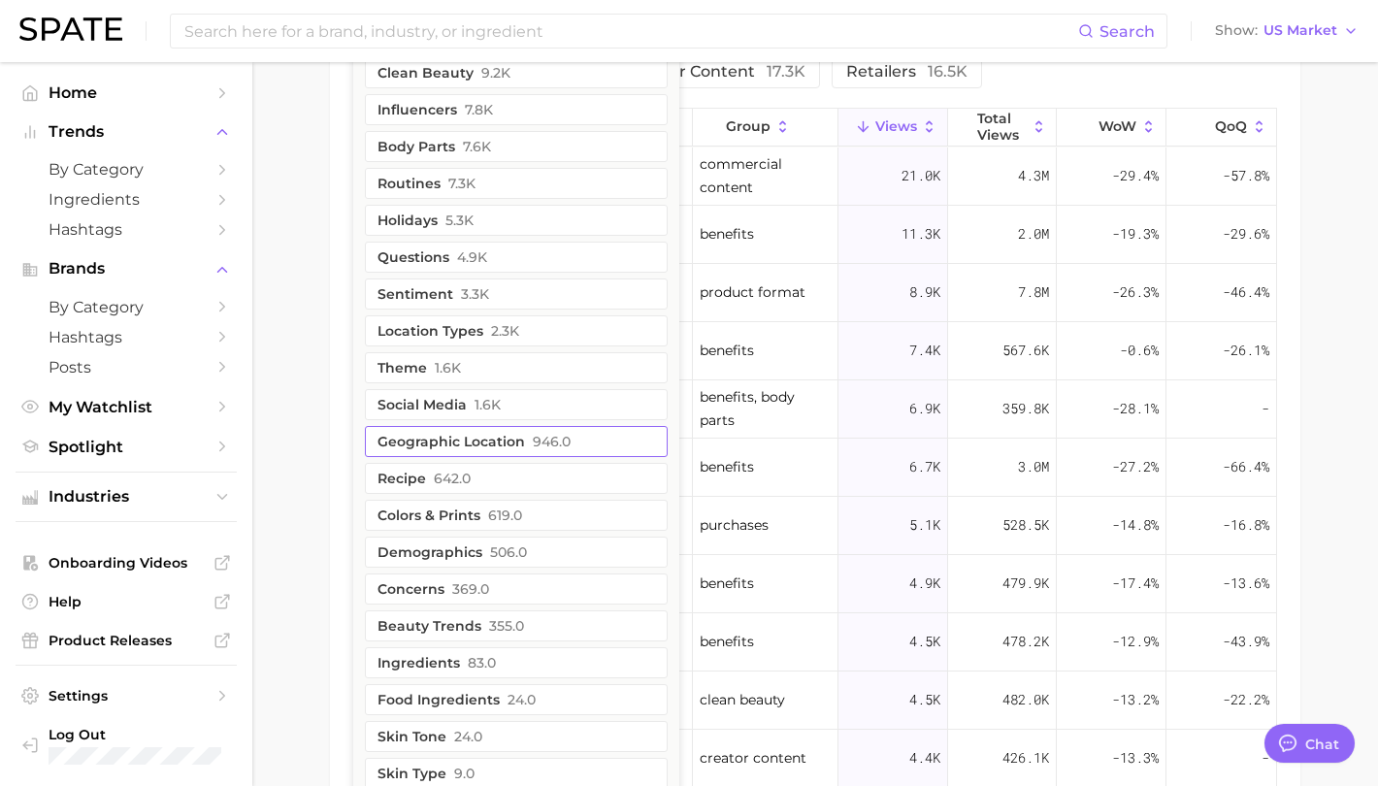
scroll to position [1738, 0]
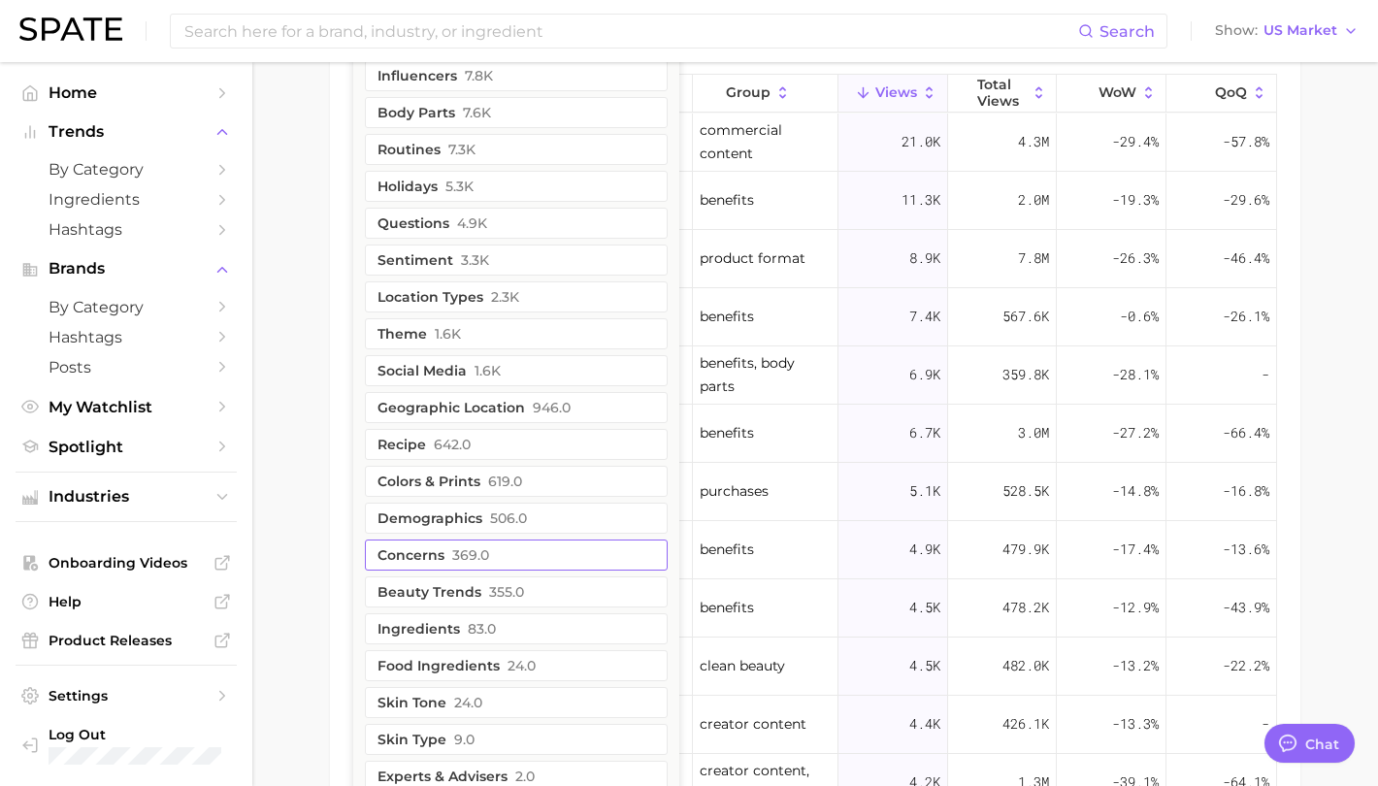
click at [509, 568] on button "concerns 369.0" at bounding box center [516, 555] width 303 height 31
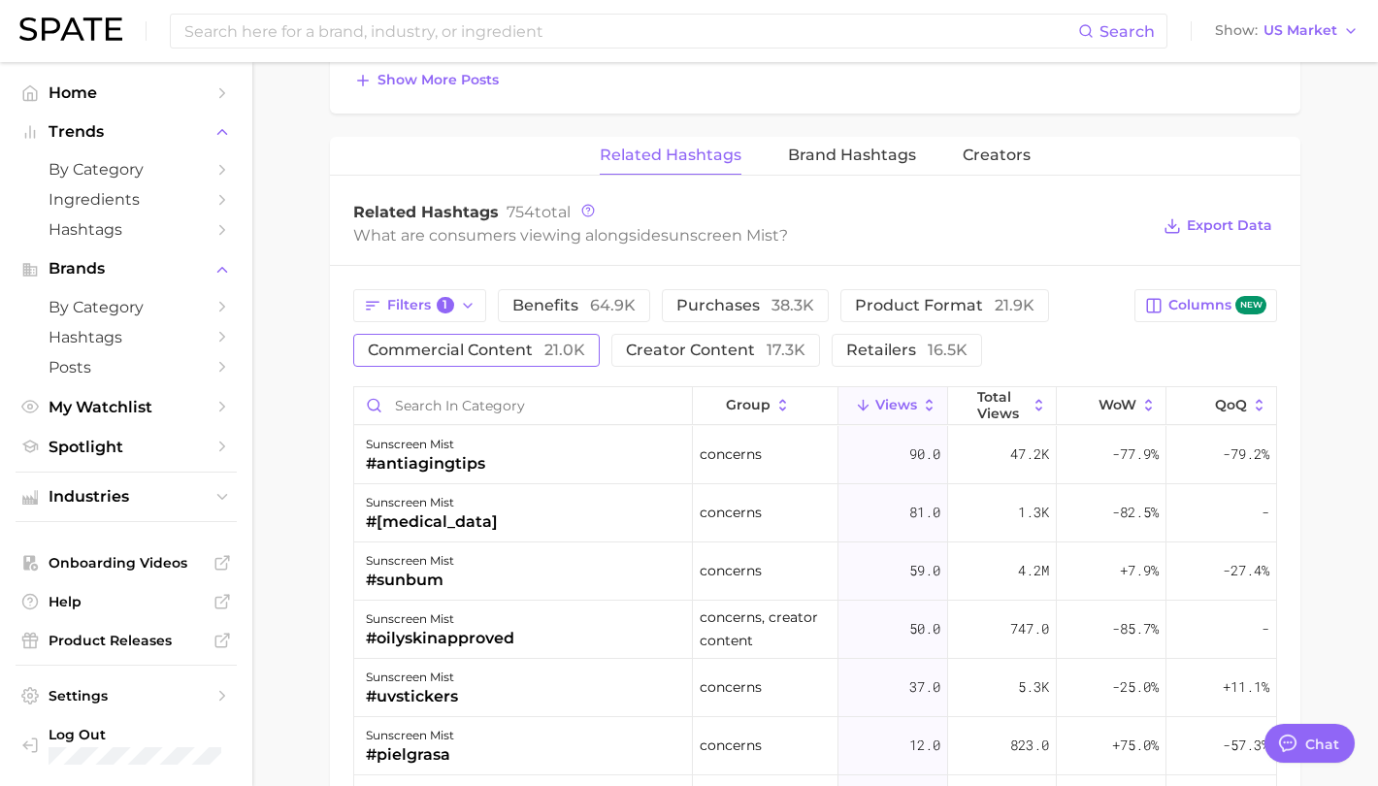
scroll to position [1424, 0]
click at [419, 313] on span "Filters 1" at bounding box center [420, 307] width 67 height 17
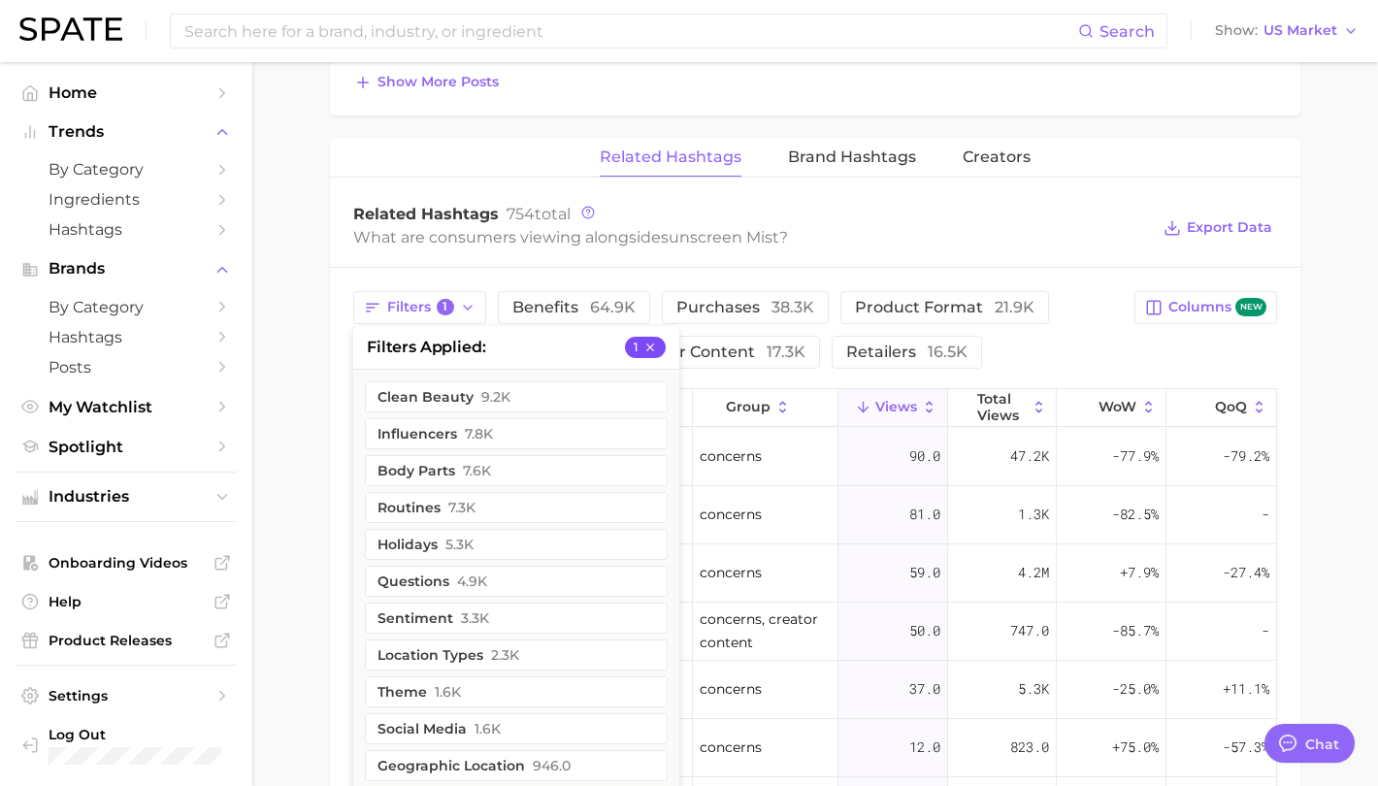
click at [653, 352] on icon "button" at bounding box center [650, 348] width 14 height 14
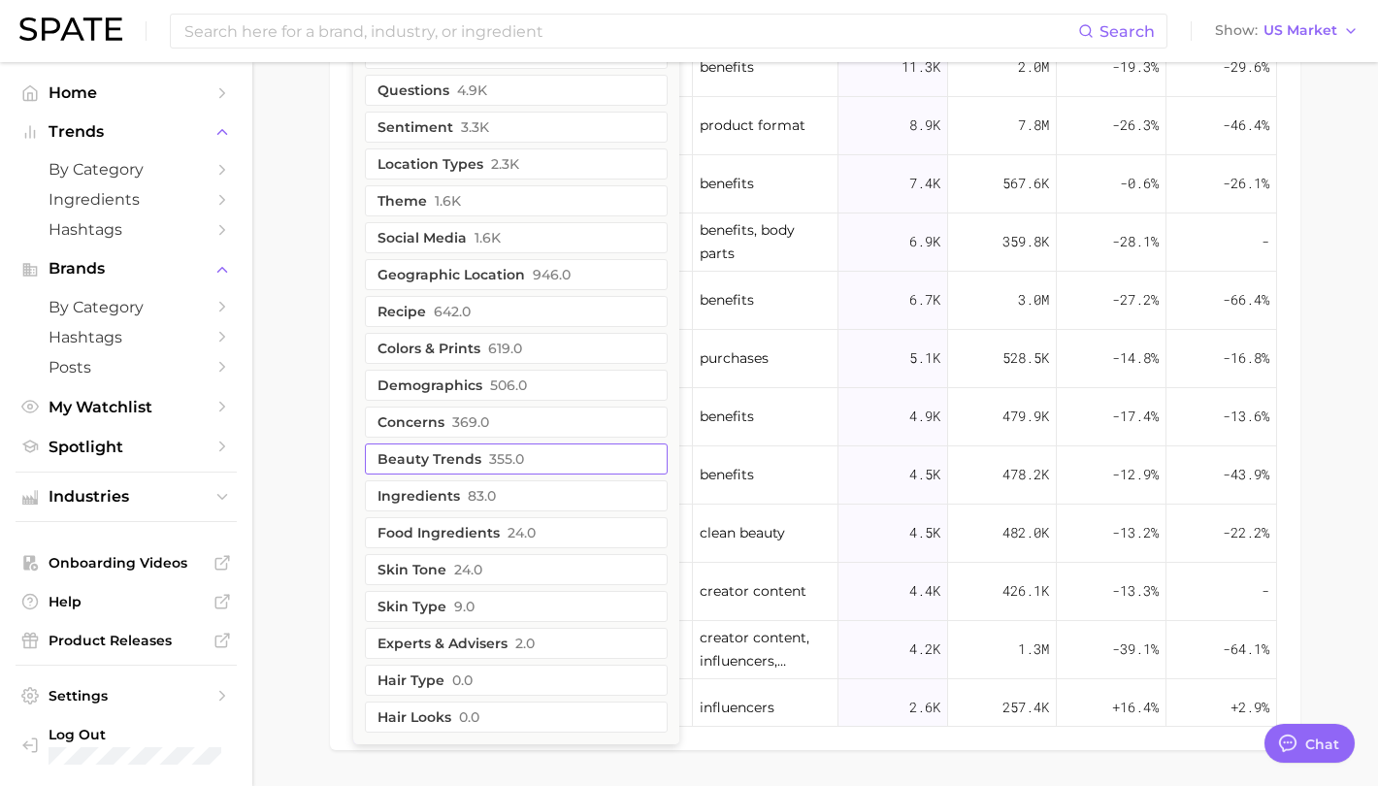
scroll to position [1909, 0]
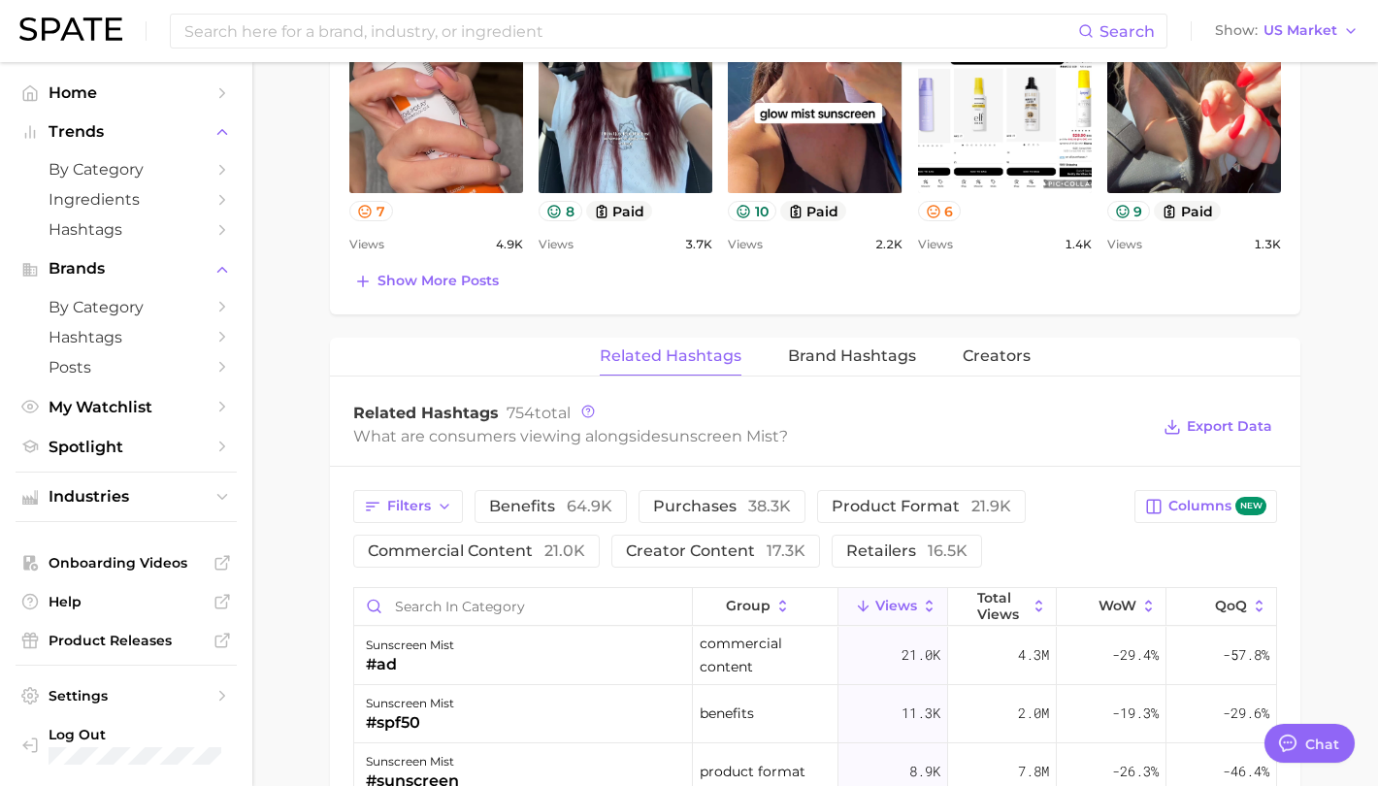
scroll to position [1144, 0]
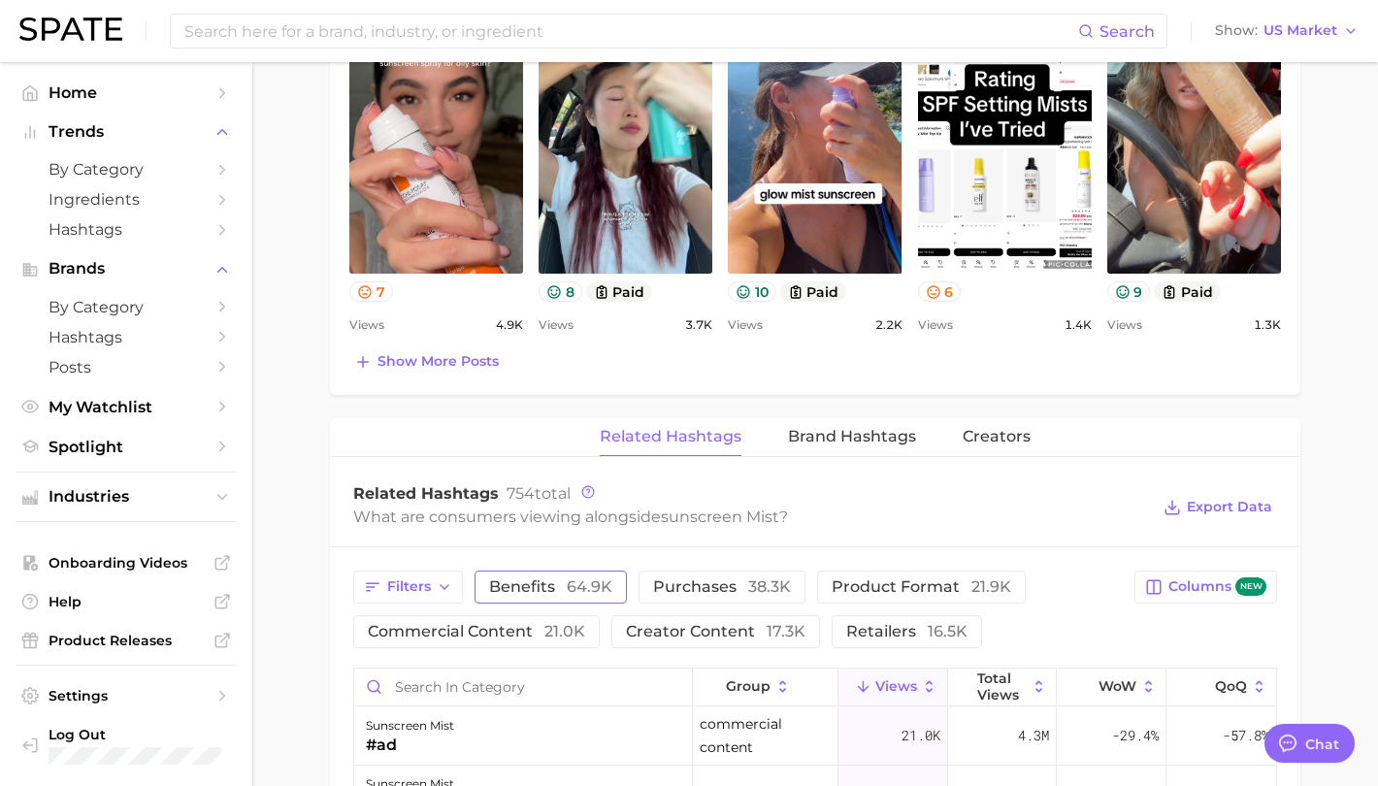
click at [563, 586] on span "benefits 64.9k" at bounding box center [550, 587] width 123 height 16
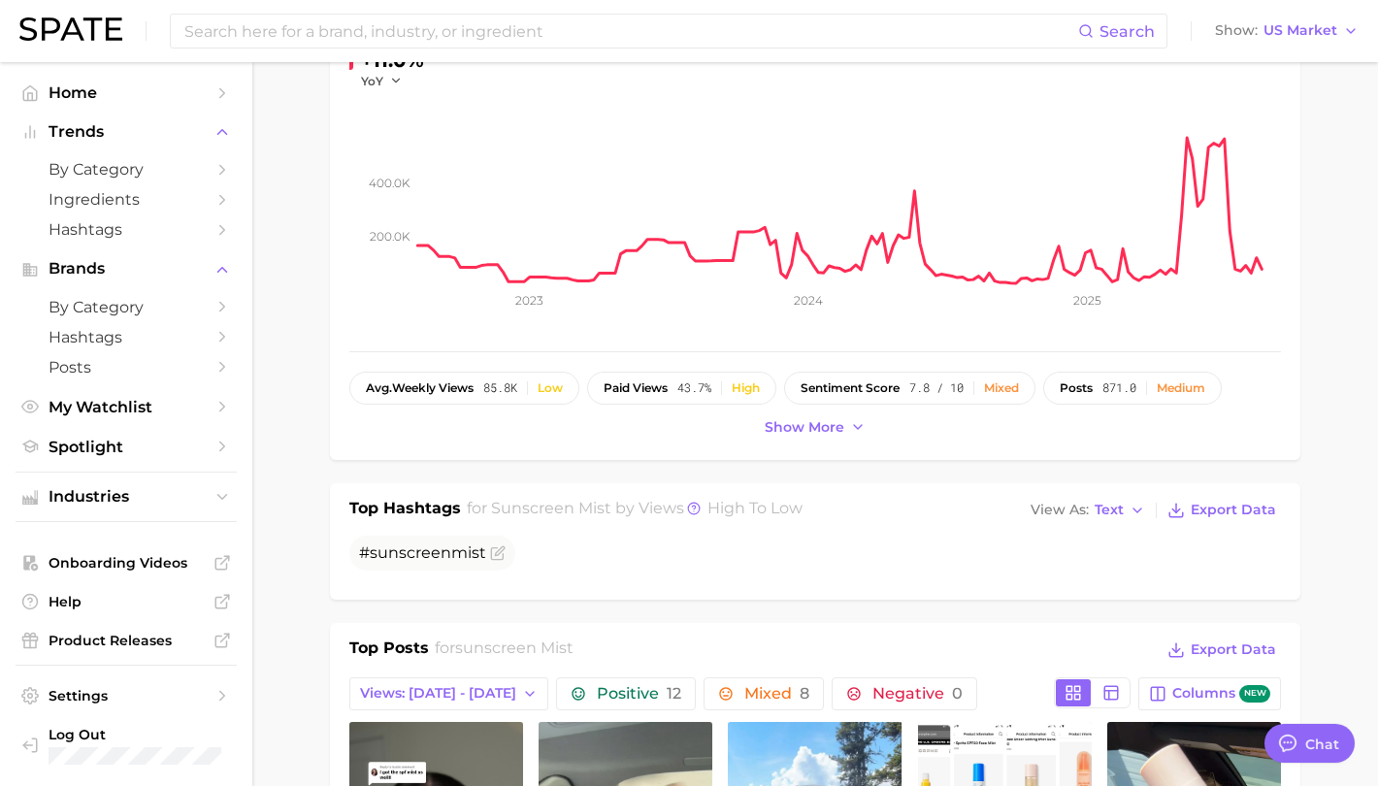
scroll to position [379, 0]
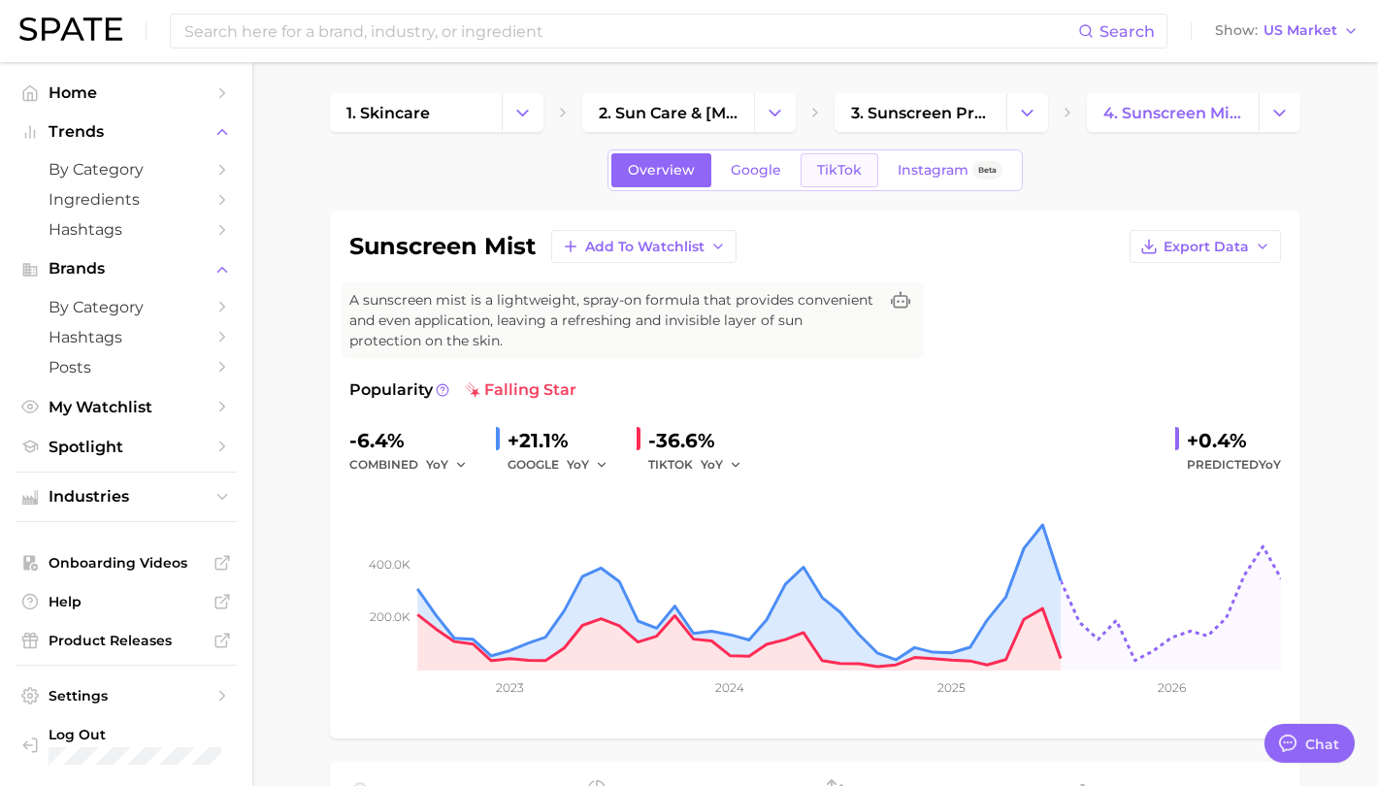
click at [869, 162] on link "TikTok" at bounding box center [840, 170] width 78 height 34
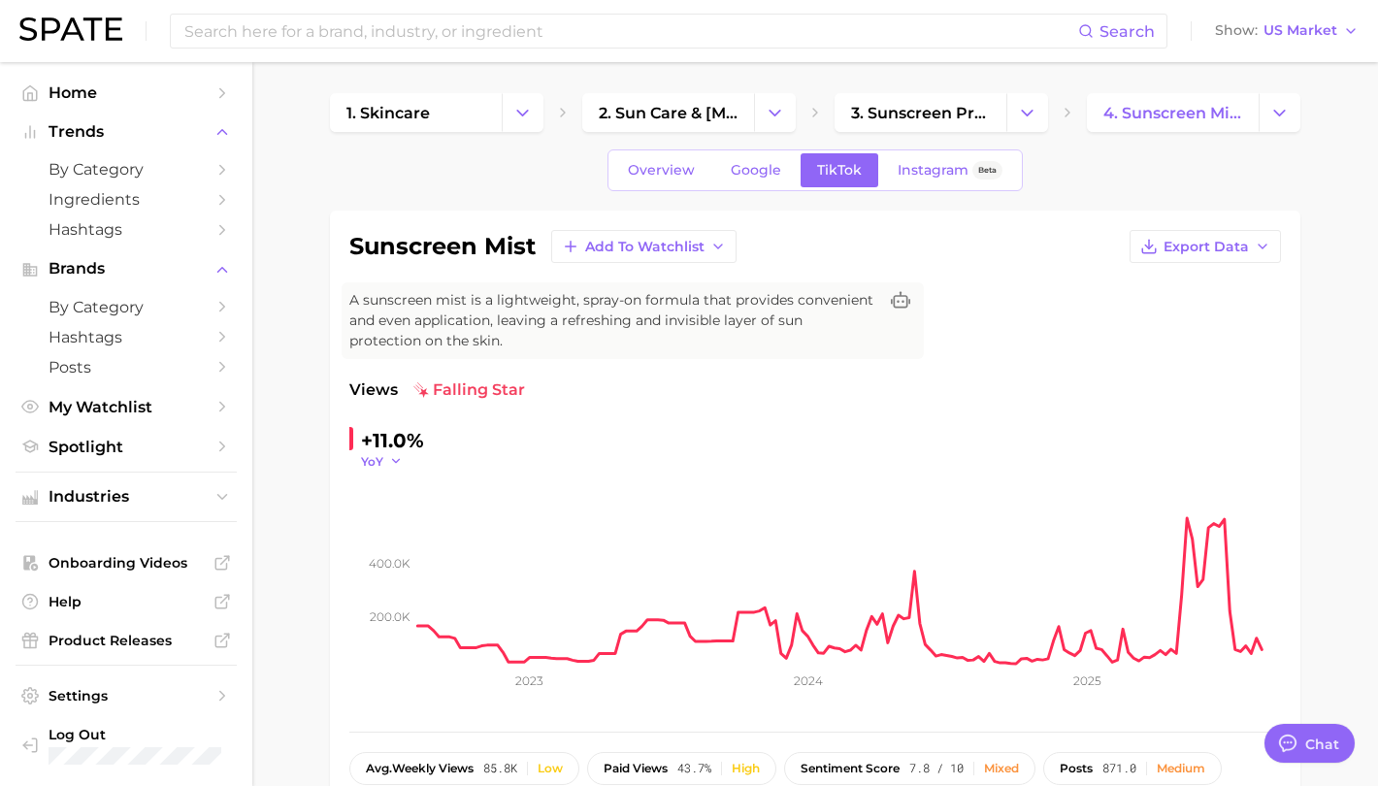
click at [392, 462] on icon "button" at bounding box center [396, 461] width 14 height 14
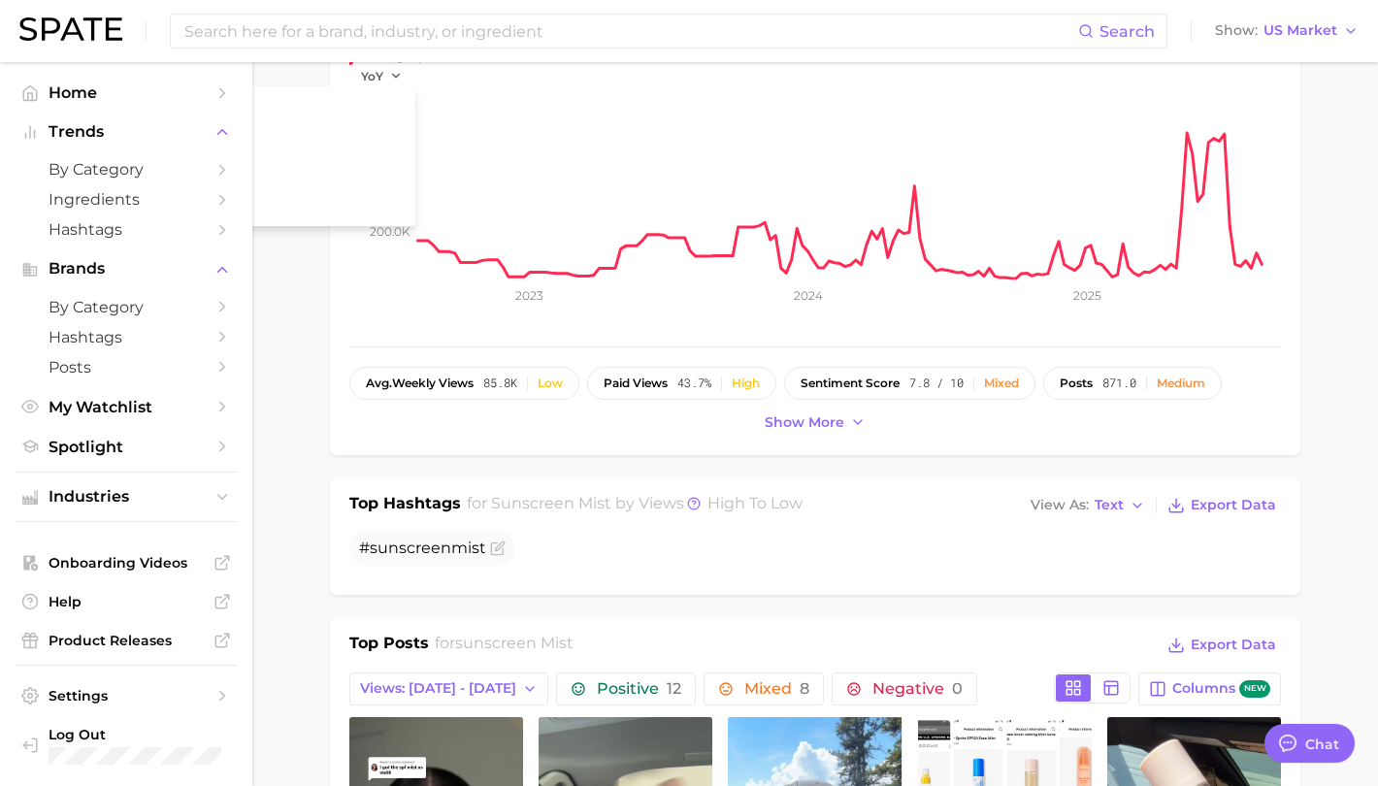
scroll to position [388, 0]
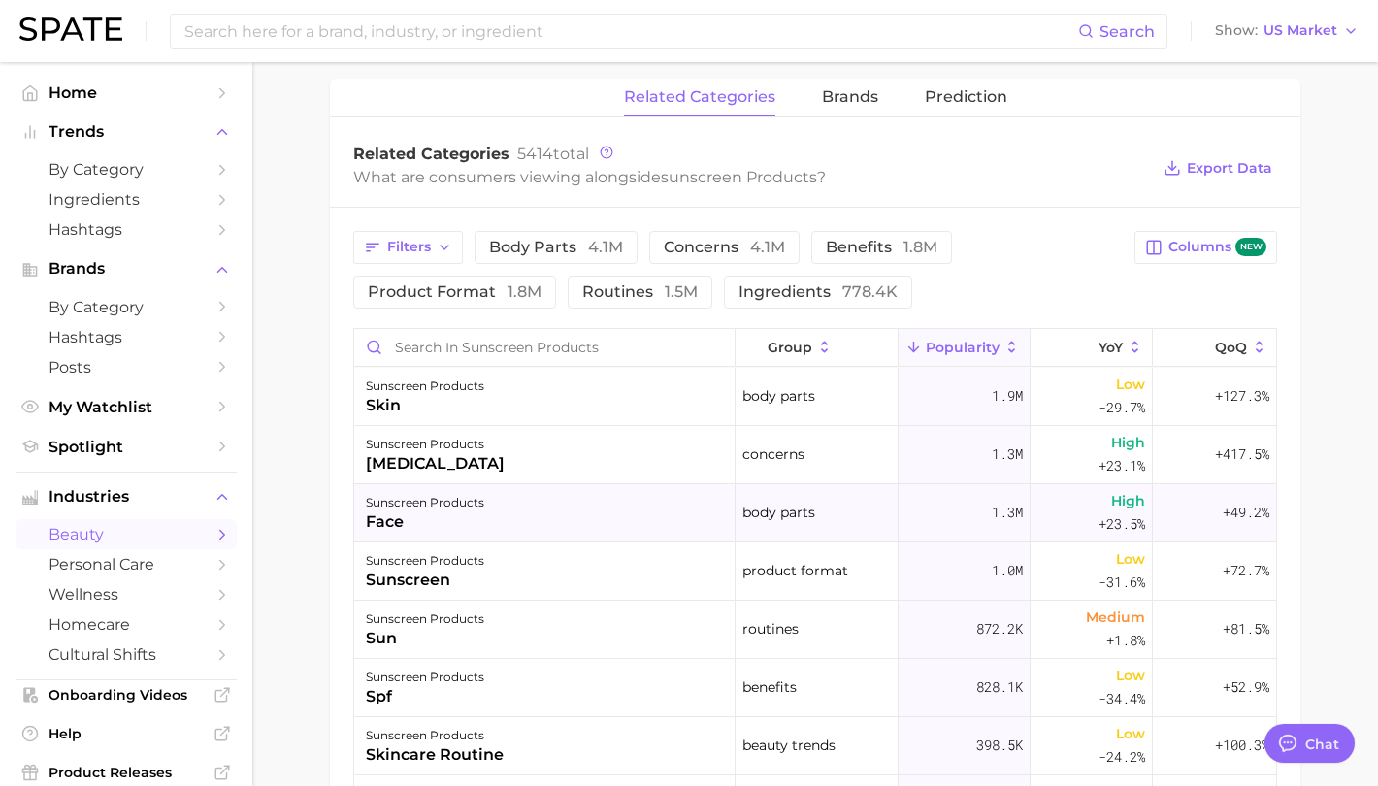
scroll to position [194, 0]
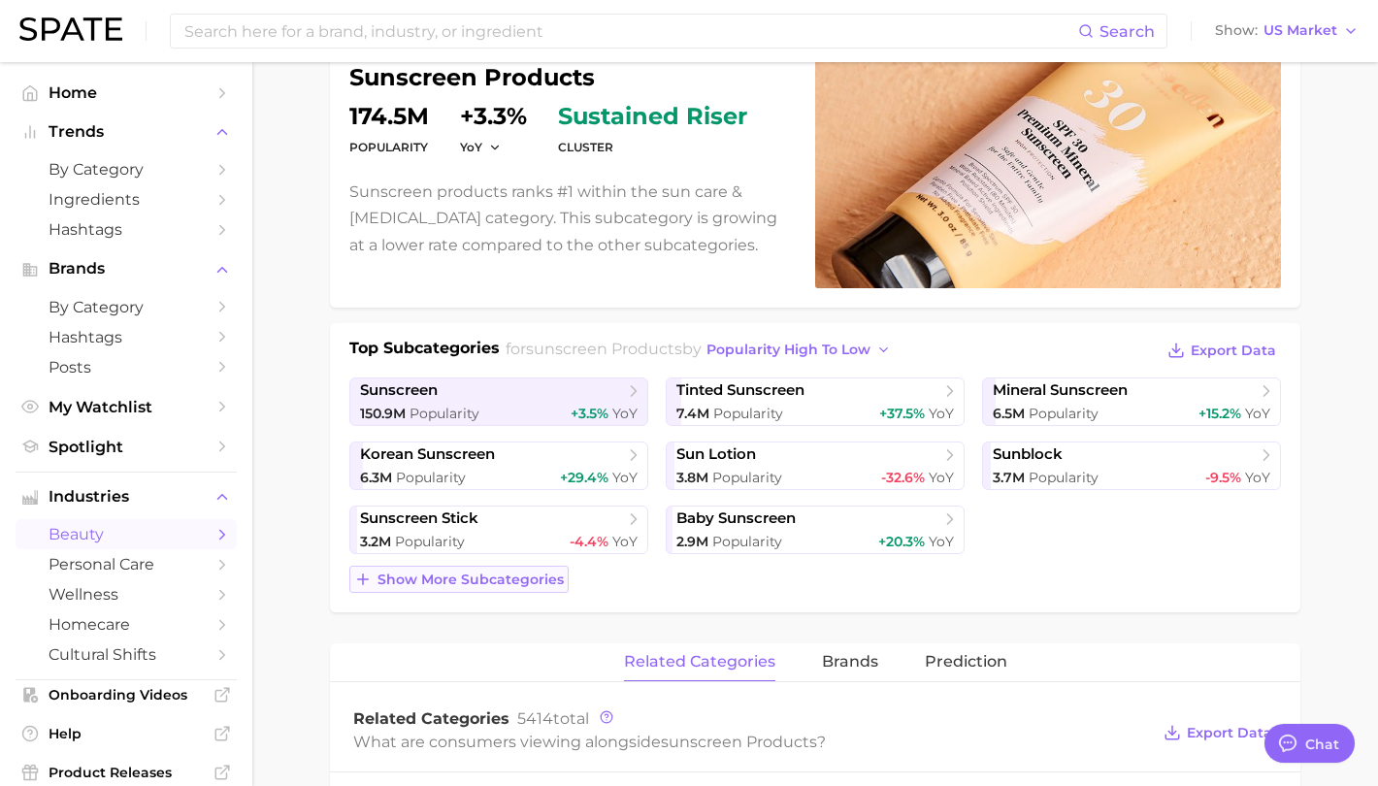
click at [427, 578] on span "Show more subcategories" at bounding box center [470, 580] width 186 height 16
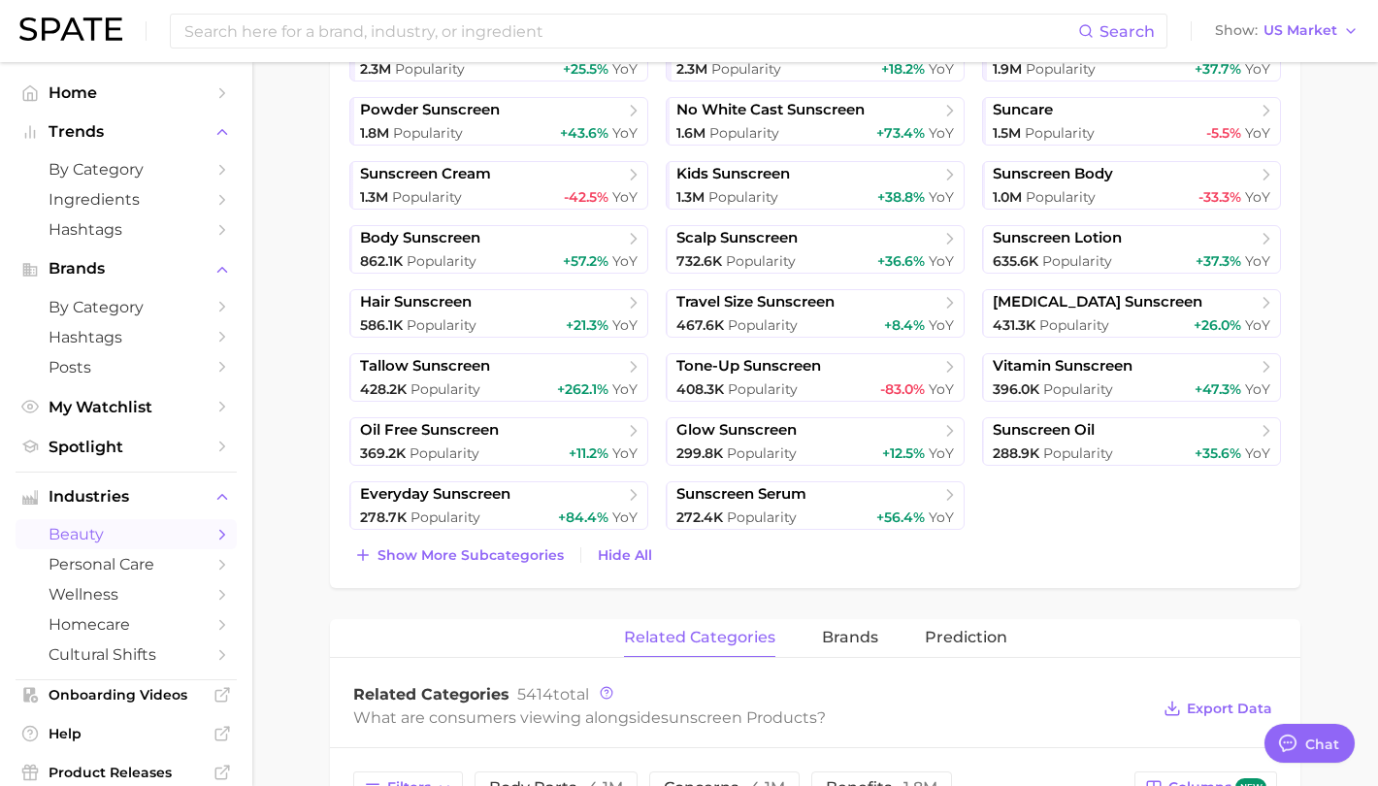
scroll to position [679, 0]
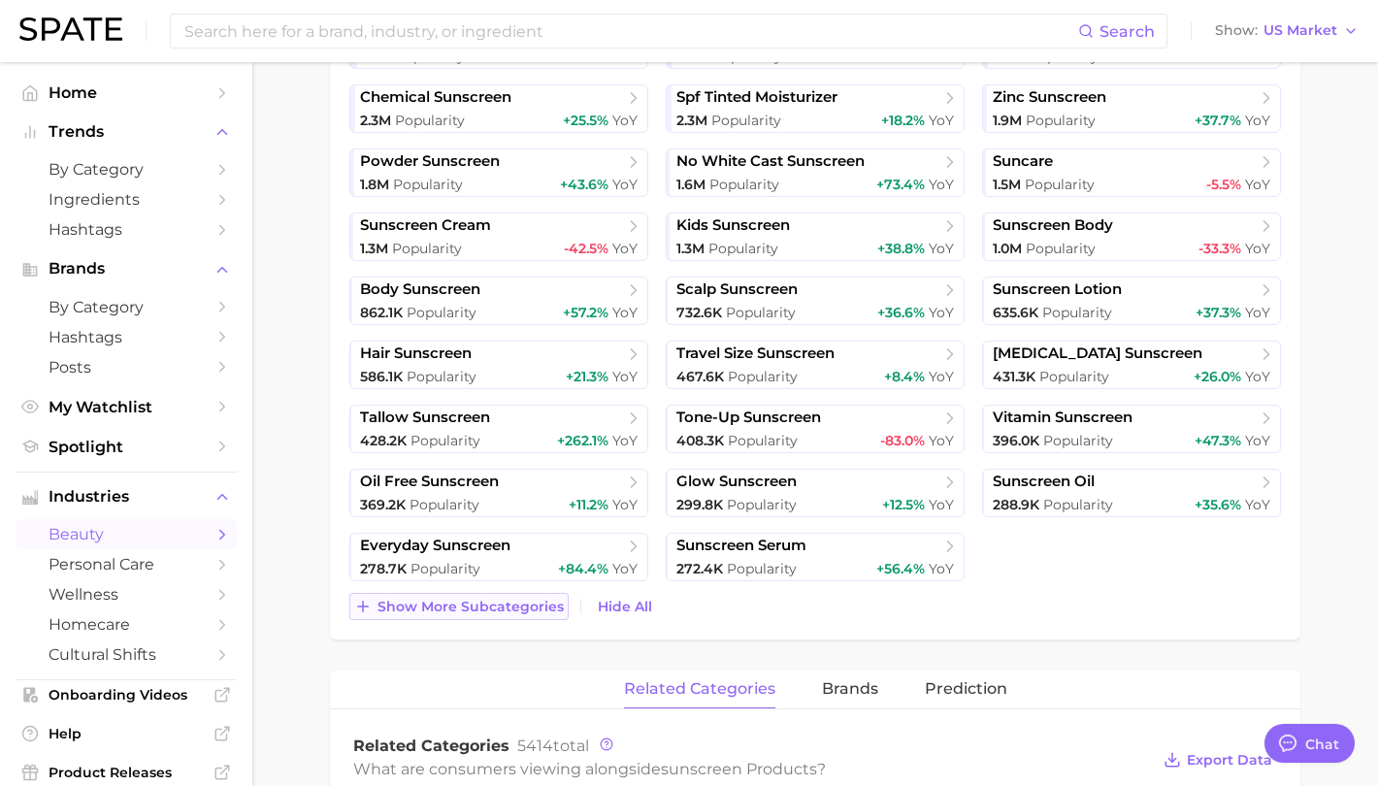
click at [443, 617] on button "Show more subcategories" at bounding box center [458, 606] width 219 height 27
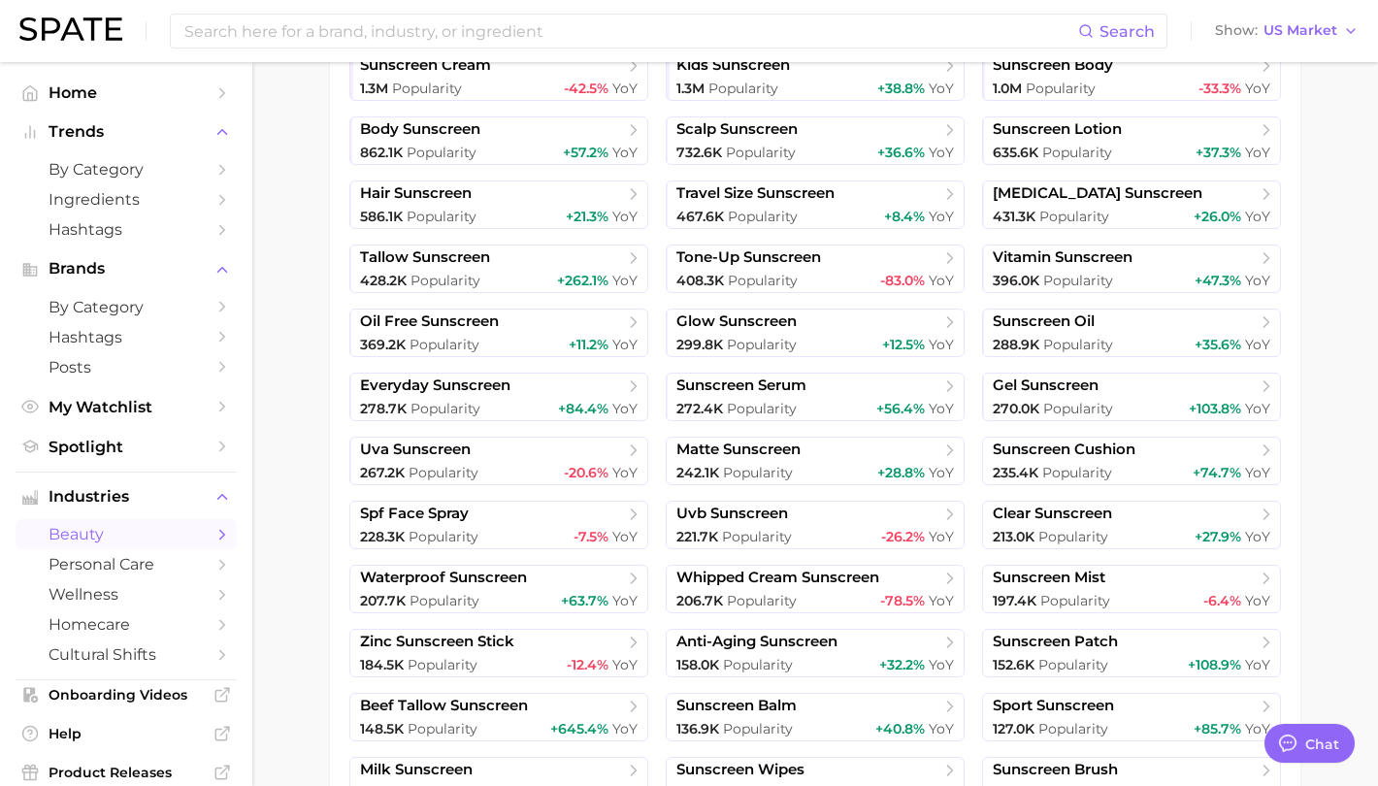
scroll to position [873, 0]
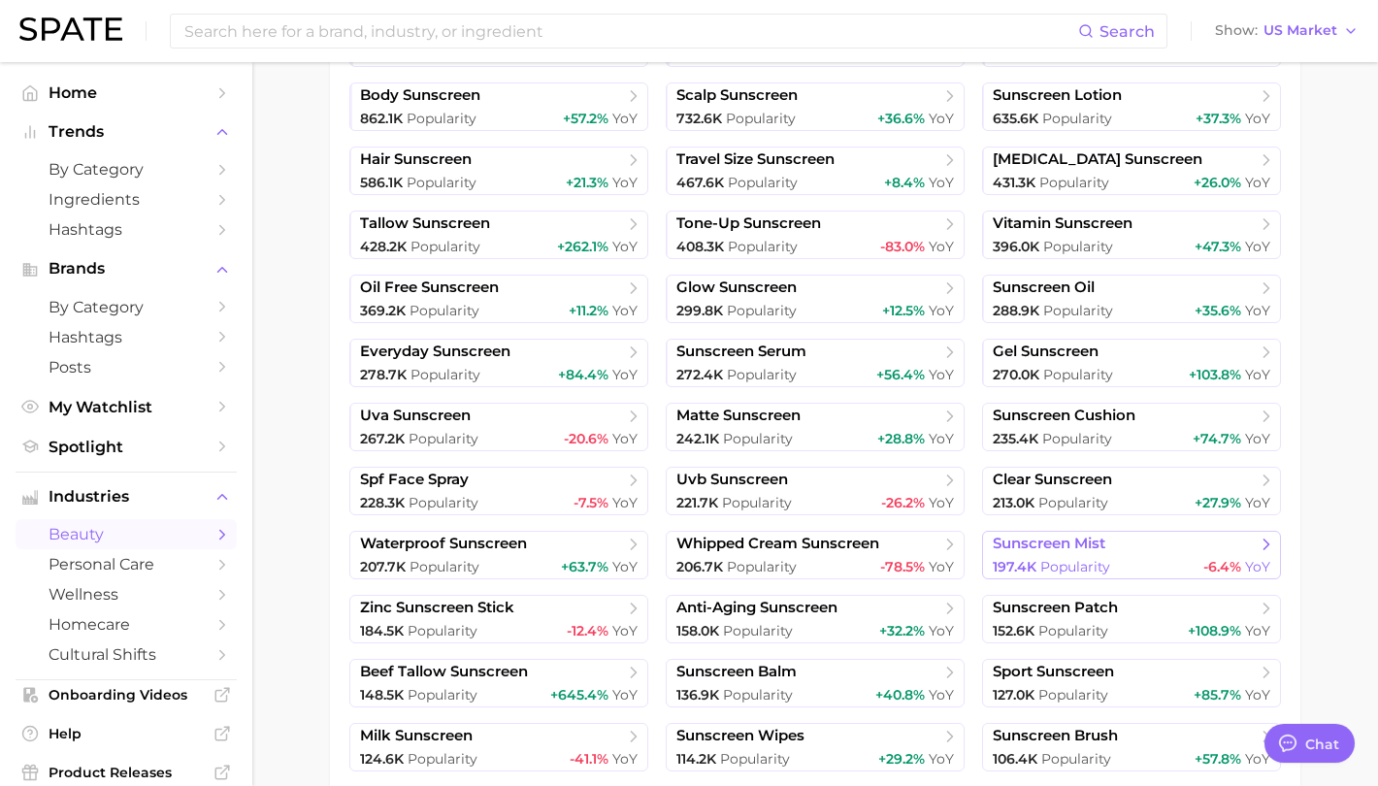
click at [1073, 550] on span "sunscreen mist" at bounding box center [1049, 544] width 113 height 18
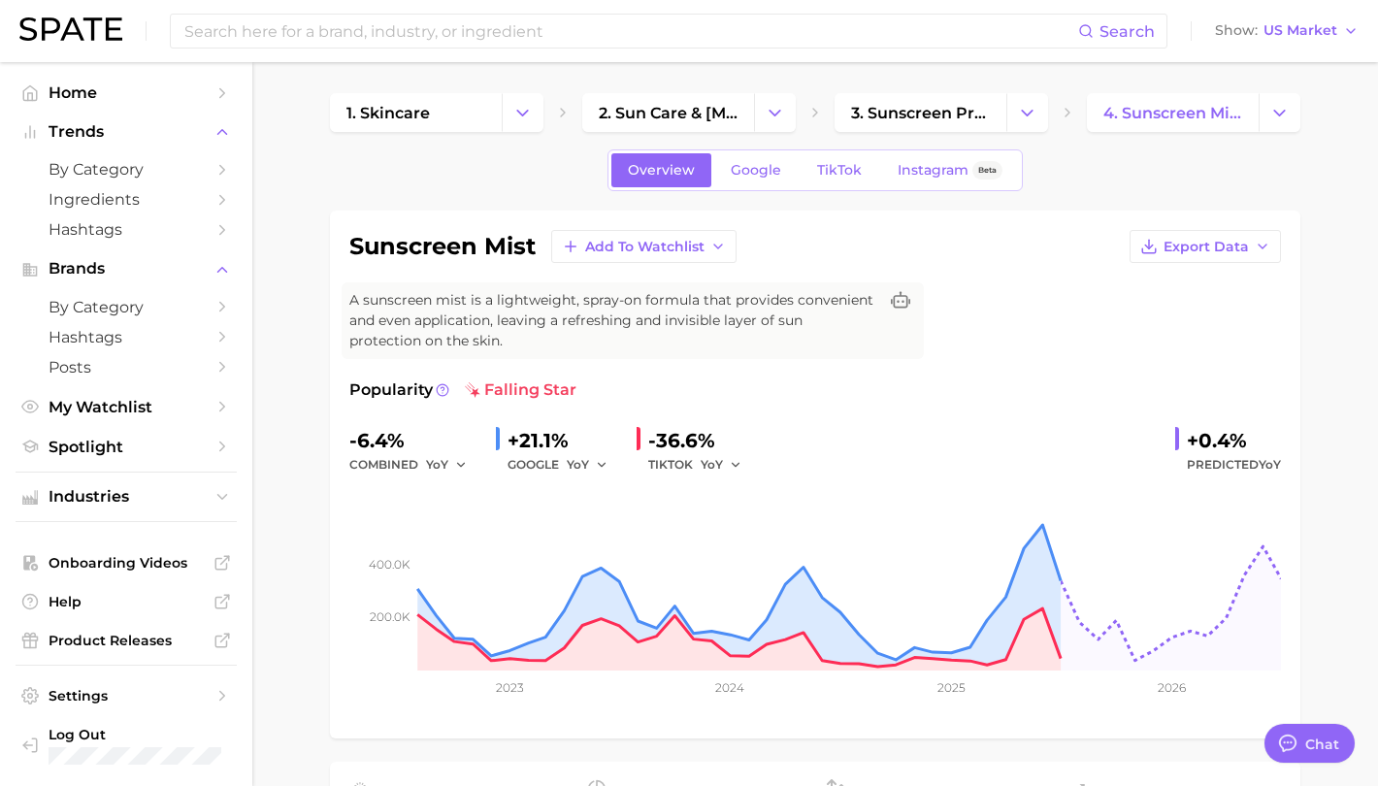
scroll to position [97, 0]
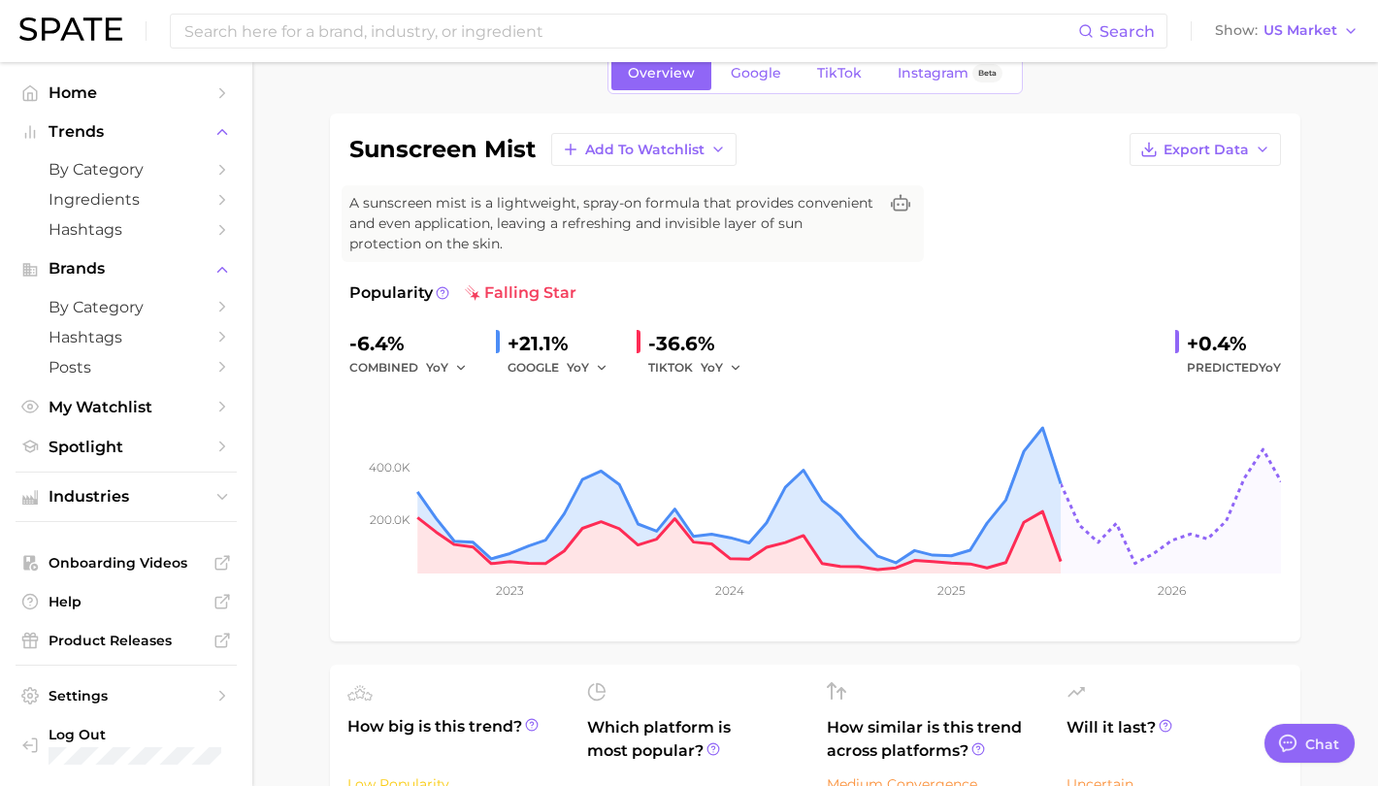
click at [1034, 295] on div "Popularity falling star" at bounding box center [815, 292] width 932 height 23
click at [1212, 77] on div "Overview Google TikTok Instagram Beta" at bounding box center [815, 73] width 970 height 42
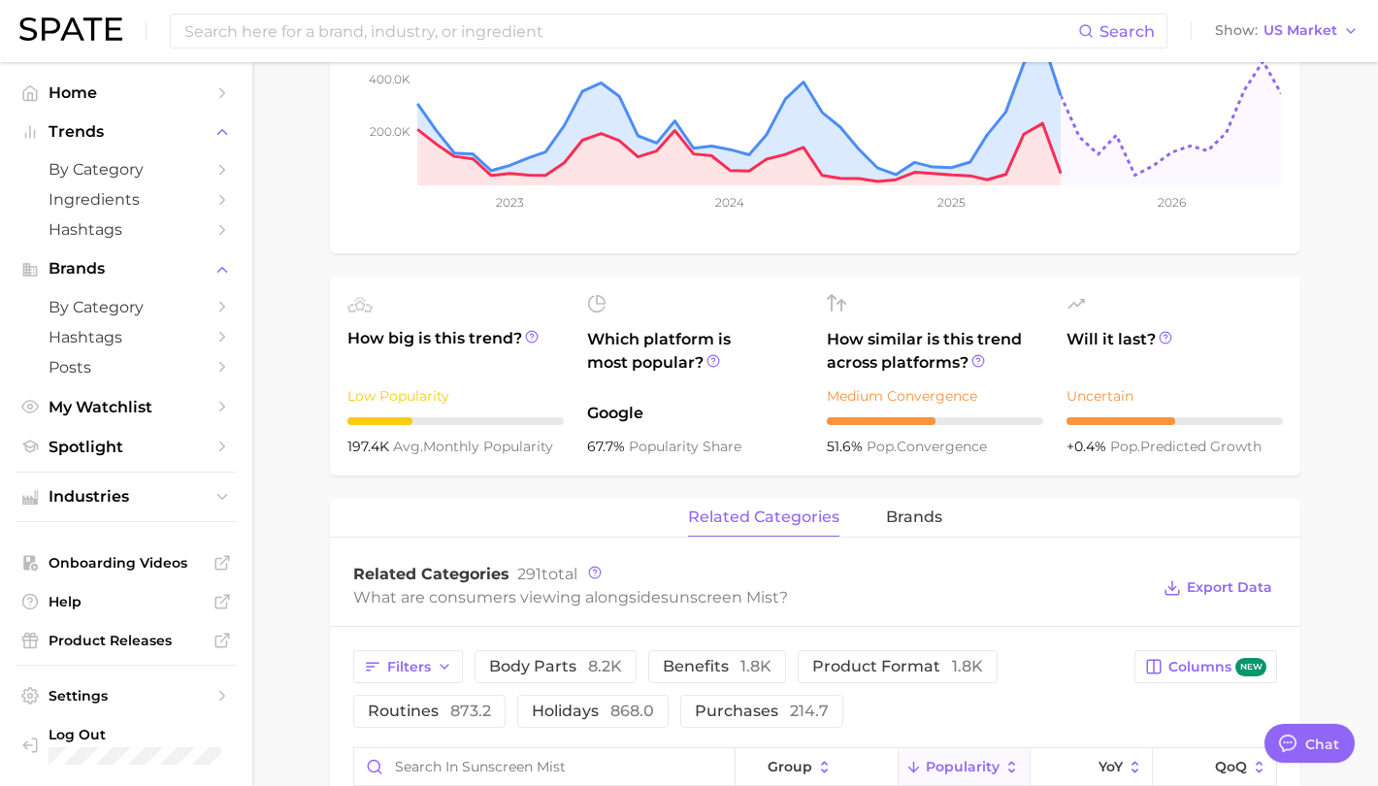
scroll to position [873, 0]
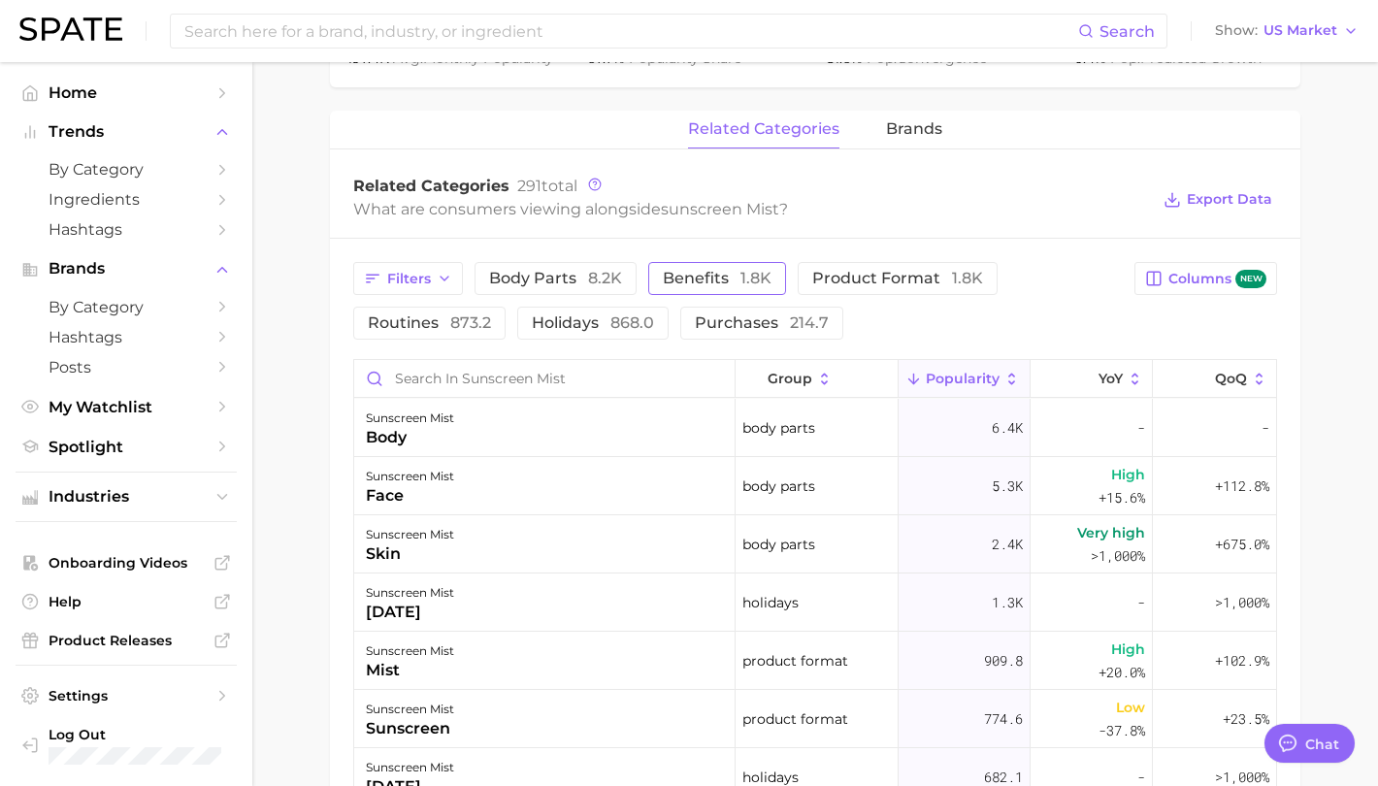
click at [710, 268] on button "benefits 1.8k" at bounding box center [717, 278] width 138 height 33
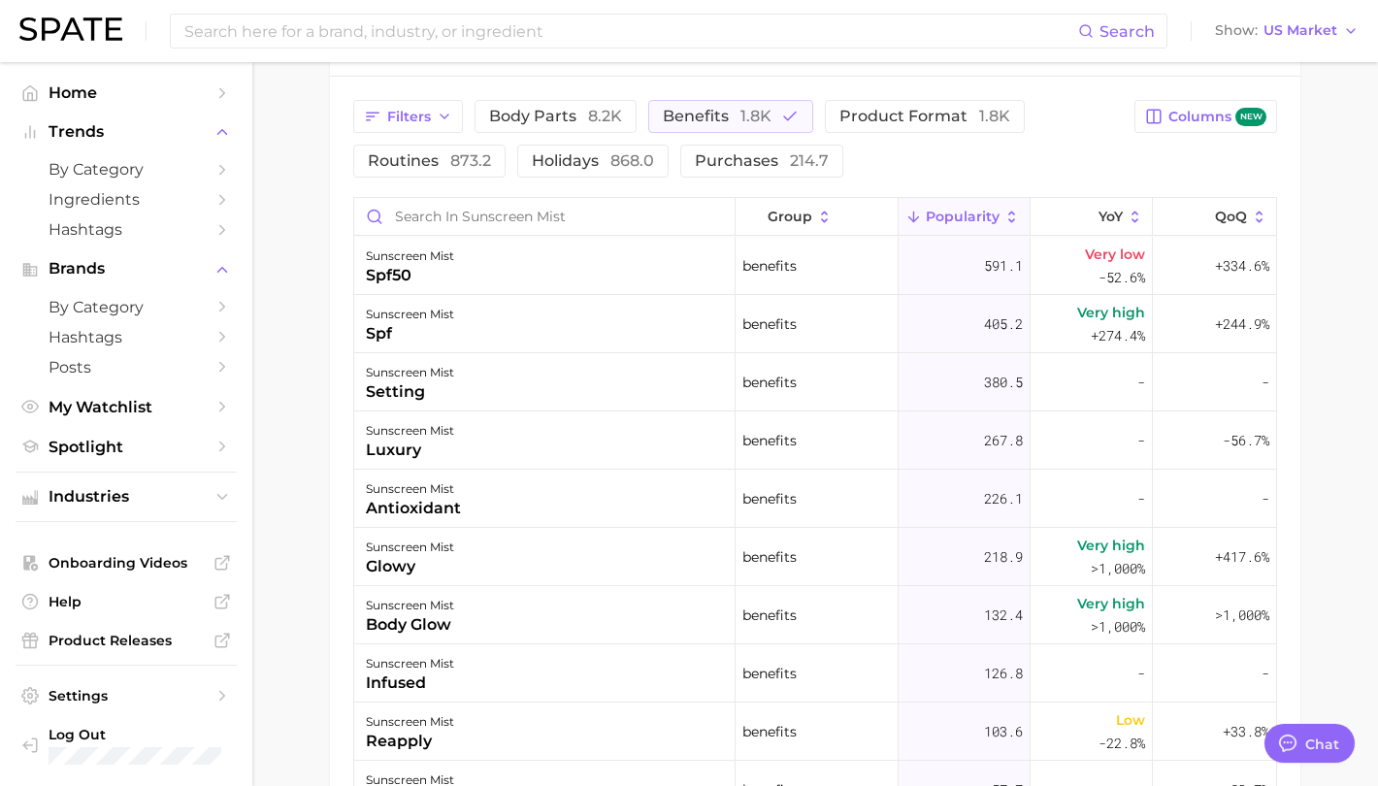
scroll to position [1094, 0]
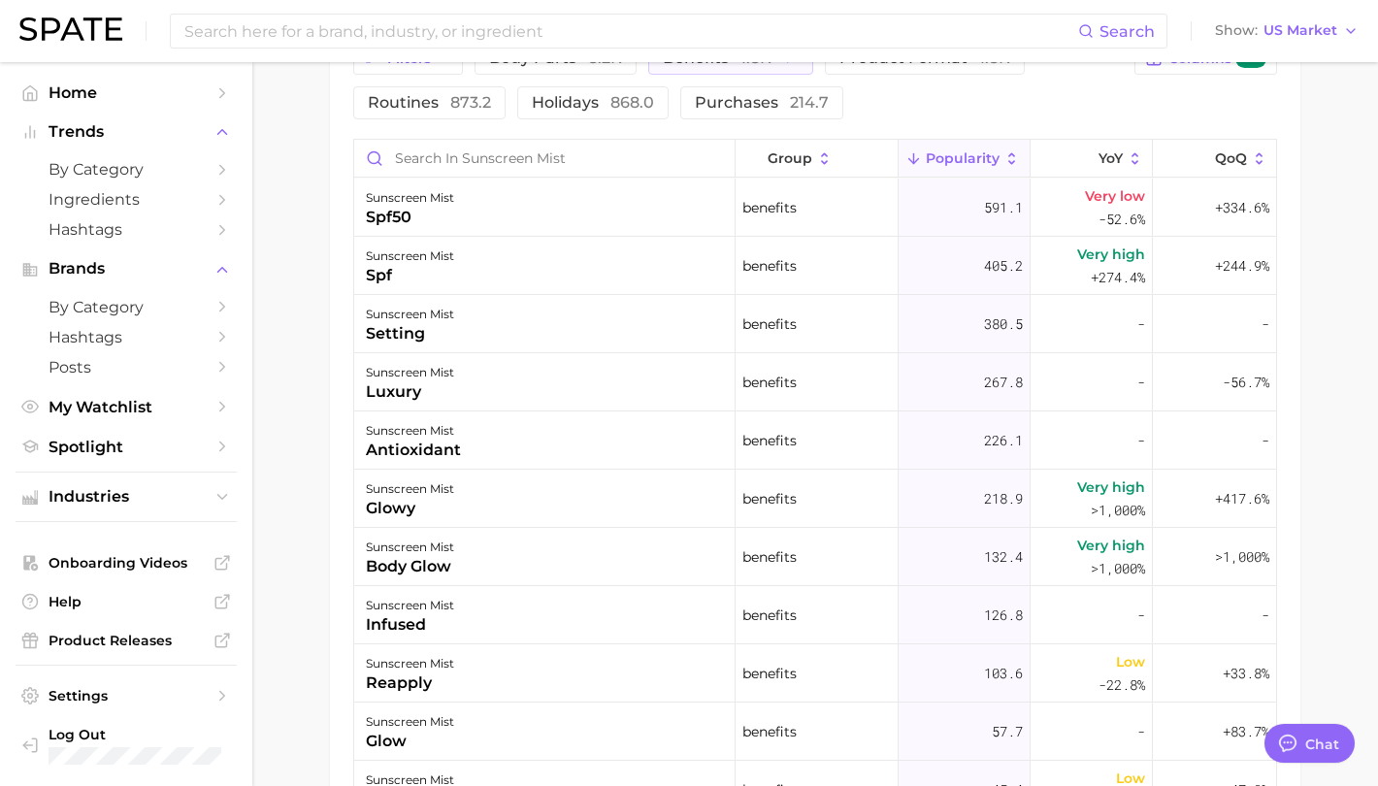
click at [1328, 161] on main "1. skincare 2. sun care & [MEDICAL_DATA] 3. sunscreen products 4. sunscreen mis…" at bounding box center [815, 6] width 1126 height 2077
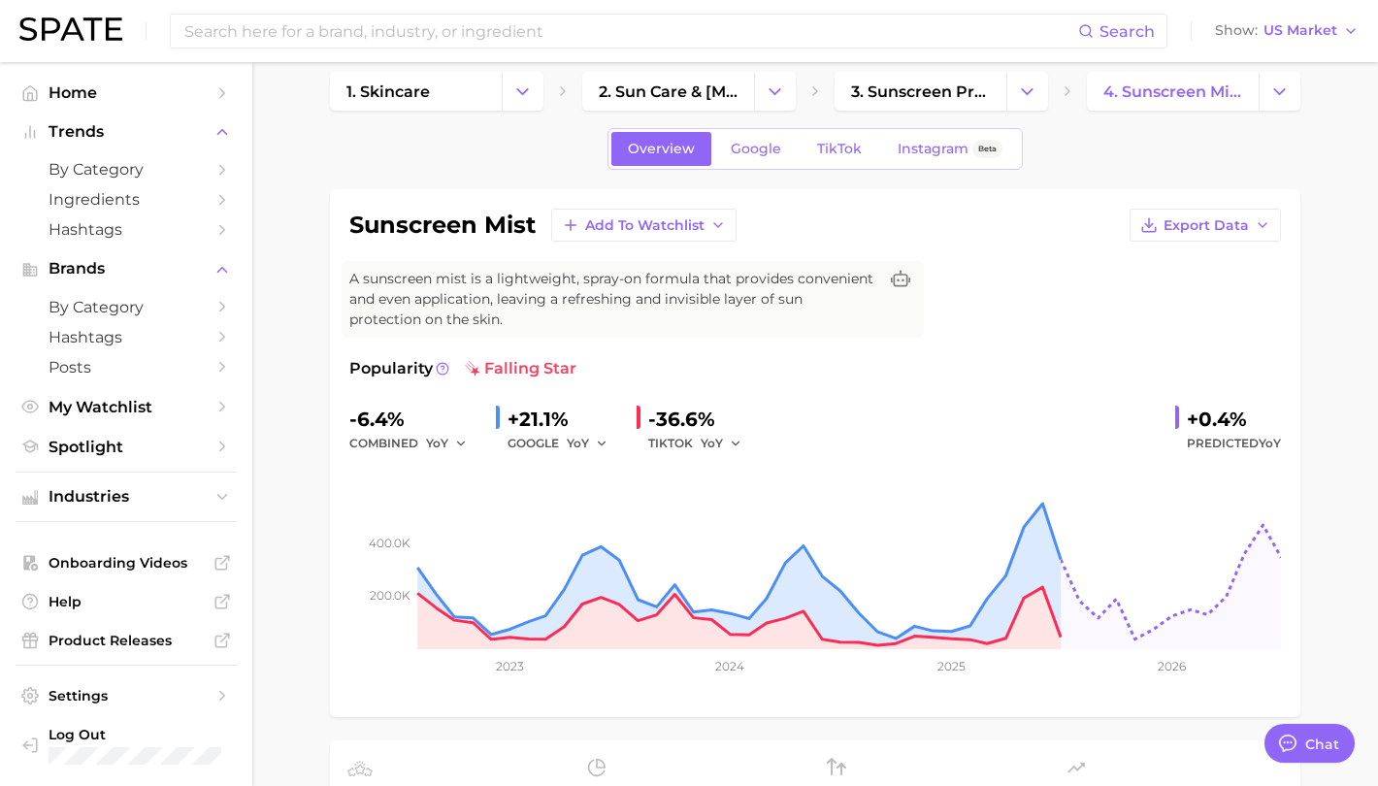
scroll to position [0, 0]
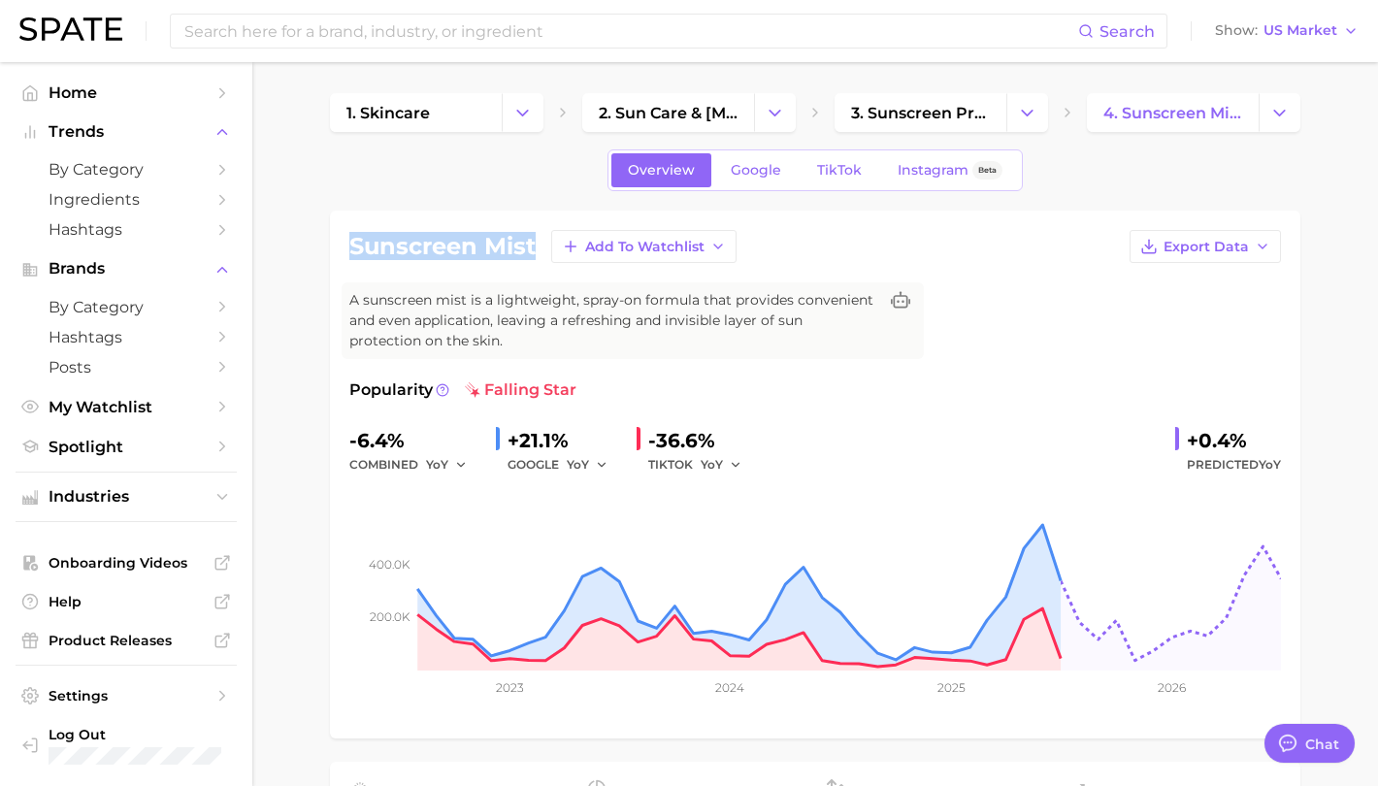
drag, startPoint x: 534, startPoint y: 248, endPoint x: 275, endPoint y: 243, distance: 259.2
copy h1 "sunscreen mist"
click at [1166, 170] on div "Overview Google TikTok Instagram Beta" at bounding box center [815, 170] width 970 height 42
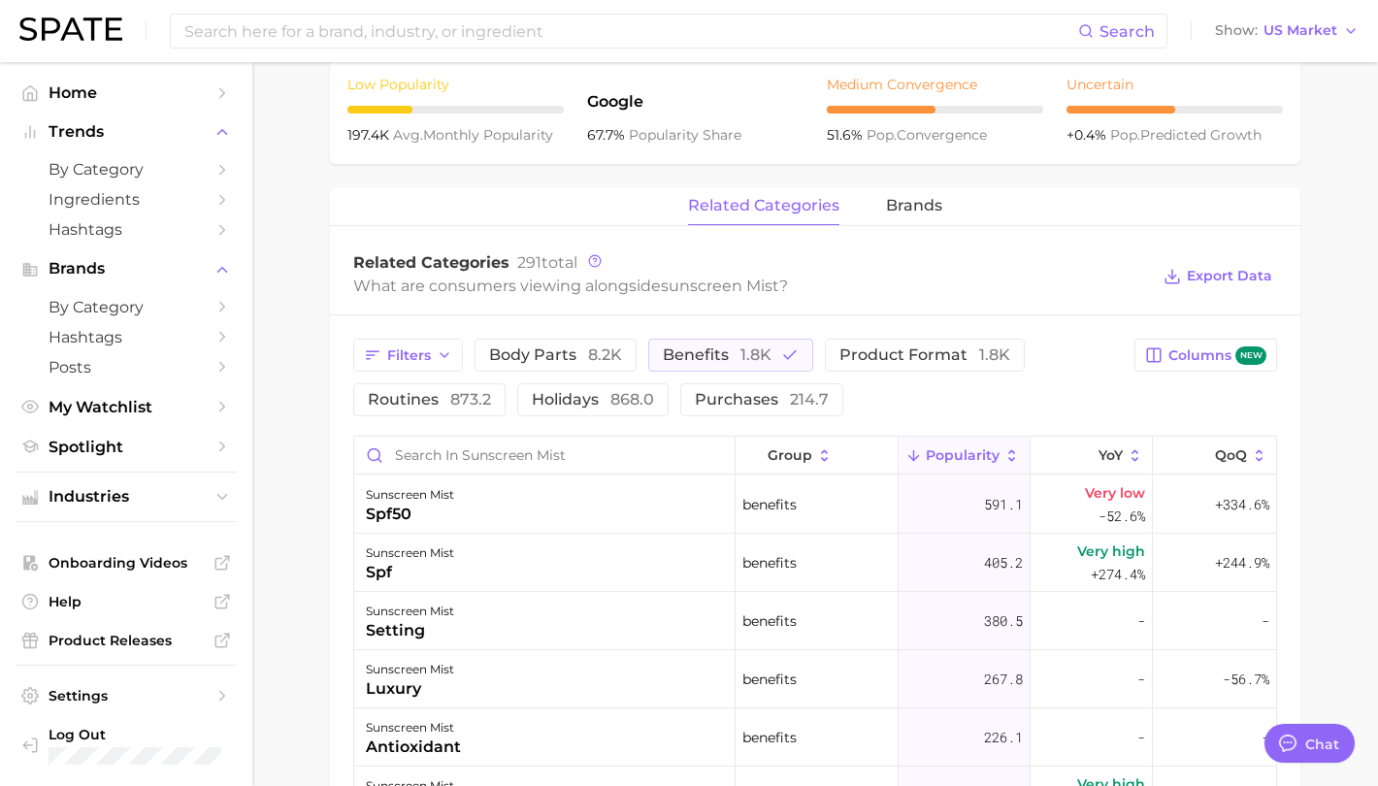
scroll to position [1067, 0]
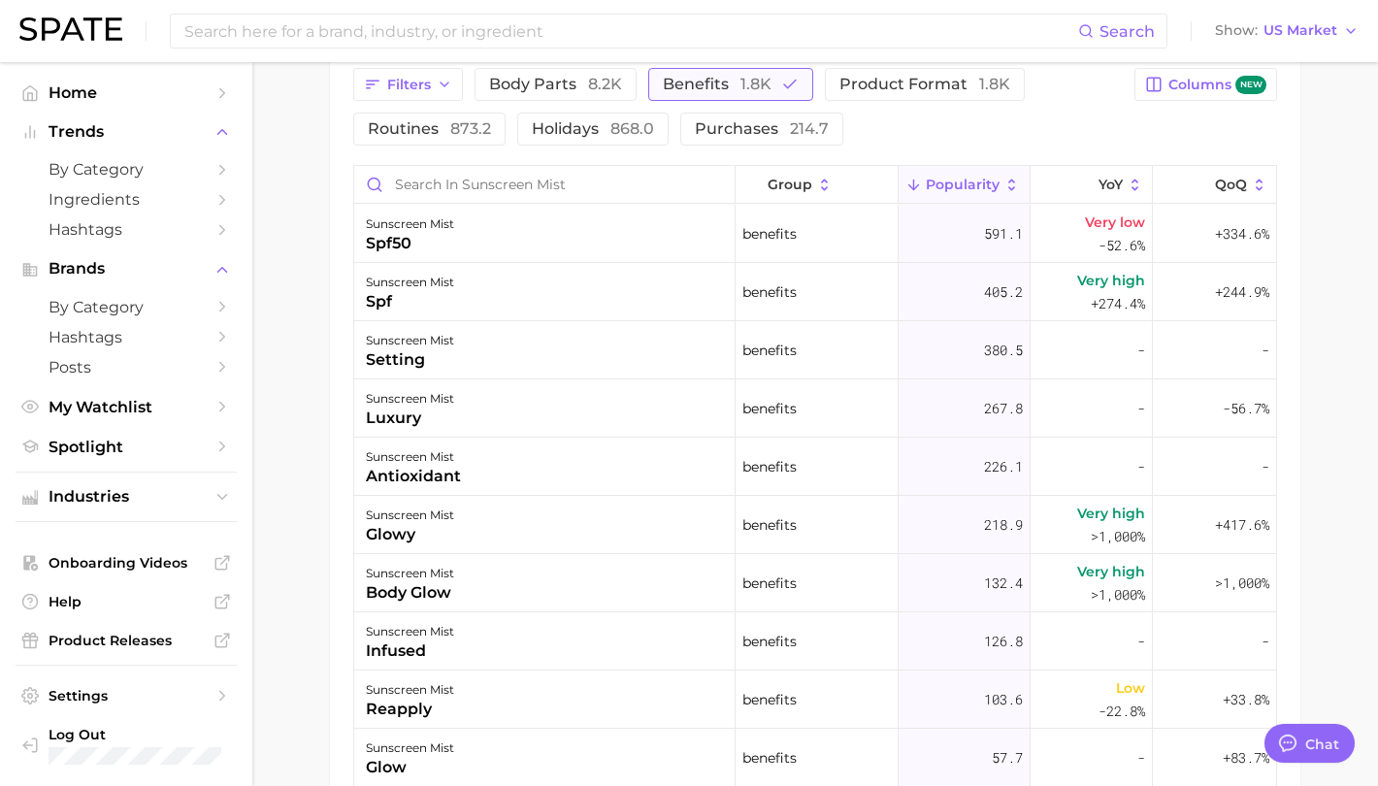
click at [710, 87] on span "benefits 1.8k" at bounding box center [717, 85] width 109 height 16
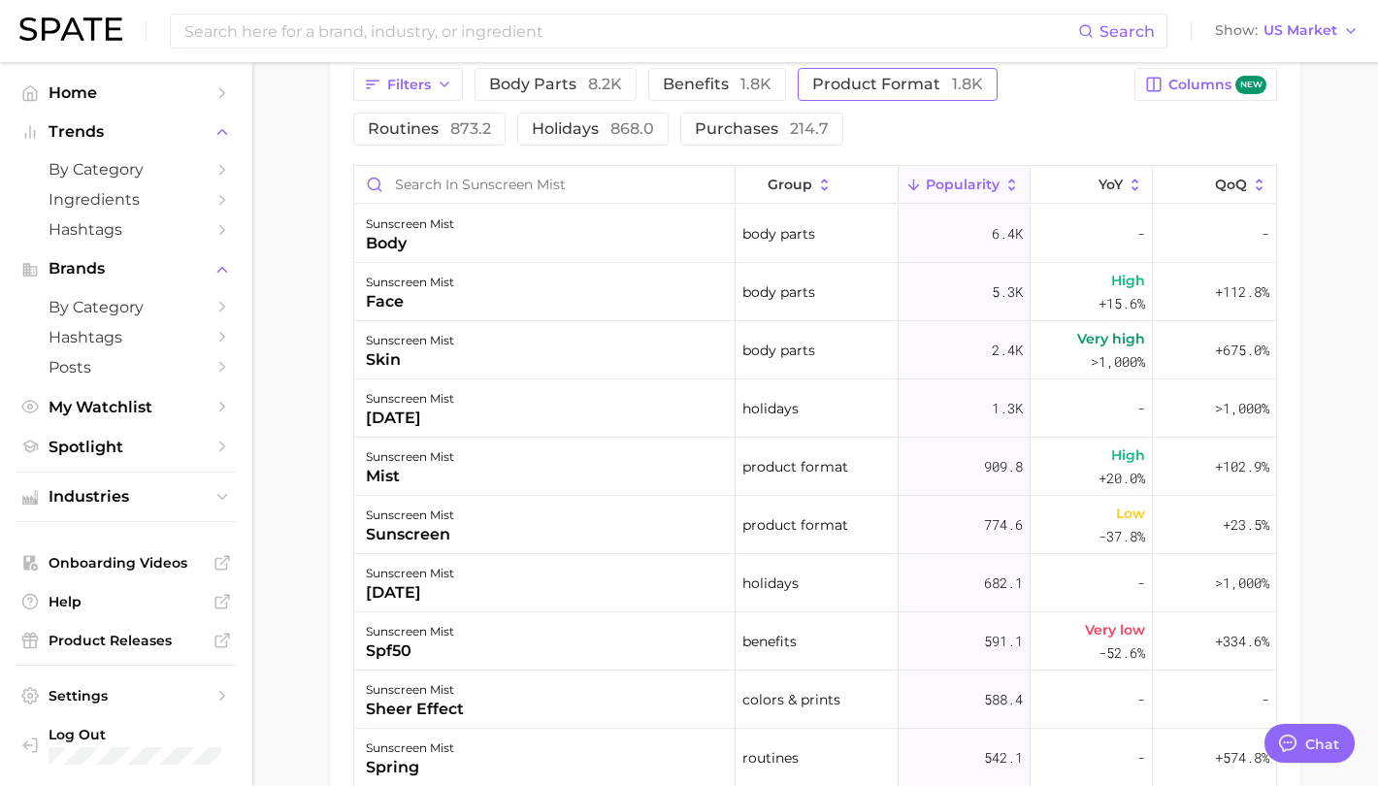
click at [896, 86] on span "product format 1.8k" at bounding box center [897, 85] width 171 height 16
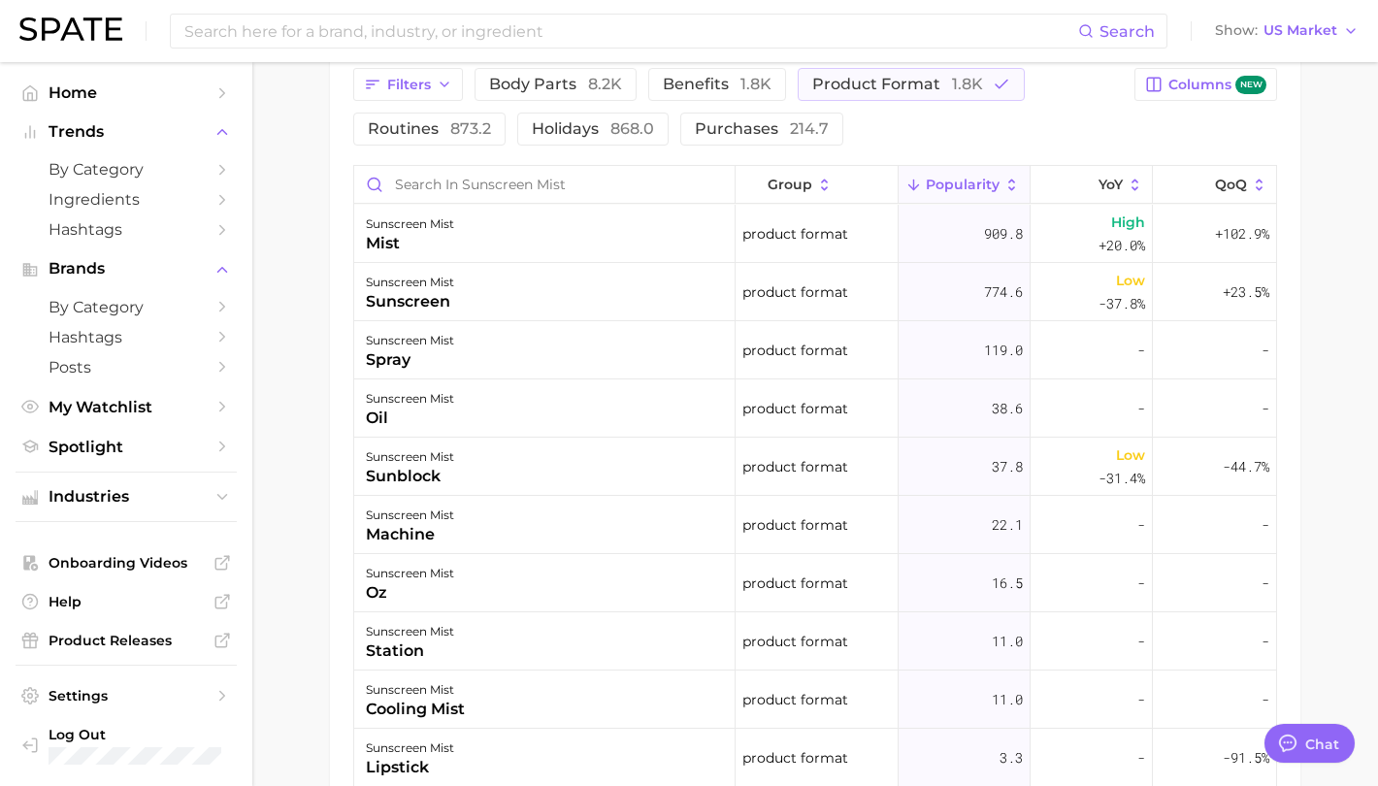
click at [1343, 385] on main "1. skincare 2. sun care & [MEDICAL_DATA] 3. sunscreen products 4. sunscreen mis…" at bounding box center [815, 33] width 1126 height 2077
click at [913, 85] on span "product format 1.8k" at bounding box center [897, 85] width 171 height 16
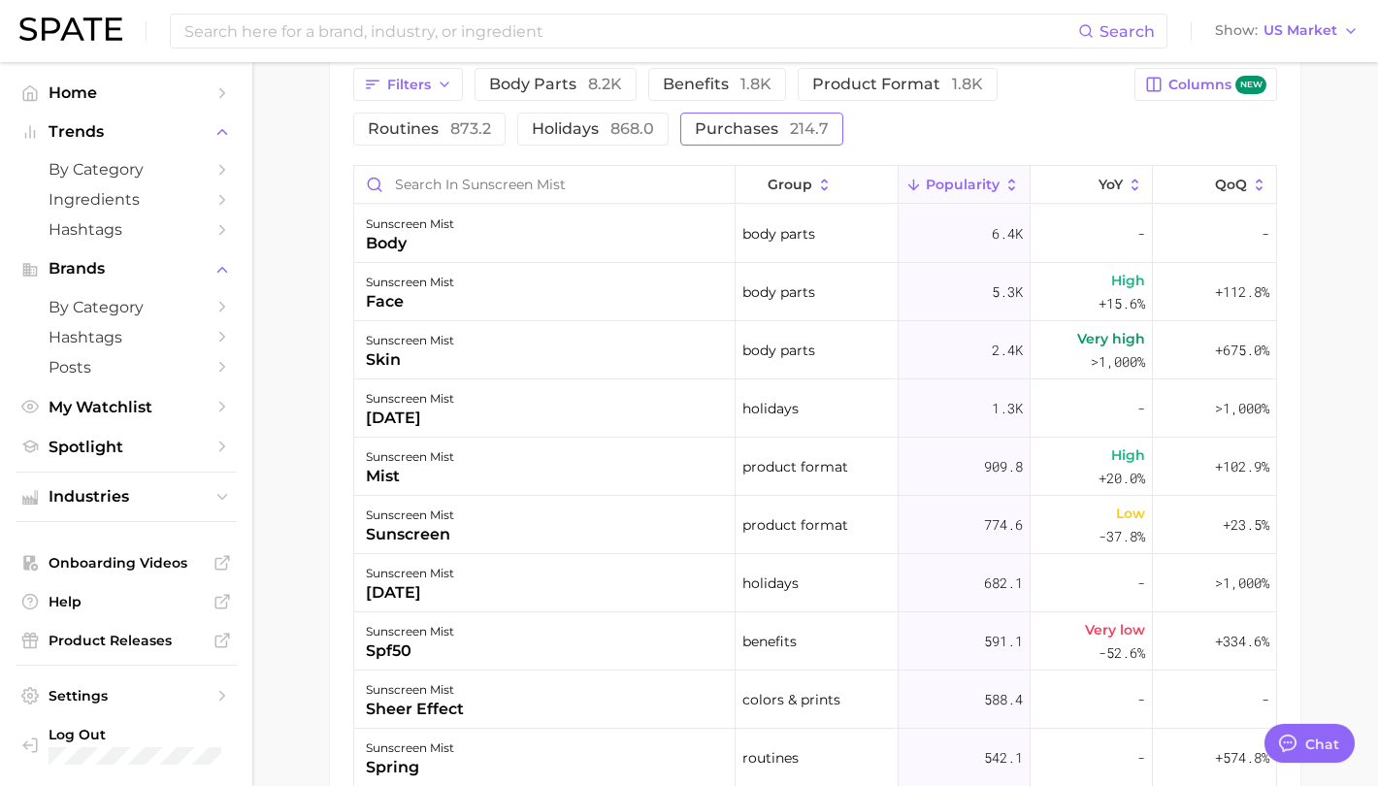
click at [771, 134] on span "purchases 214.7" at bounding box center [762, 129] width 134 height 16
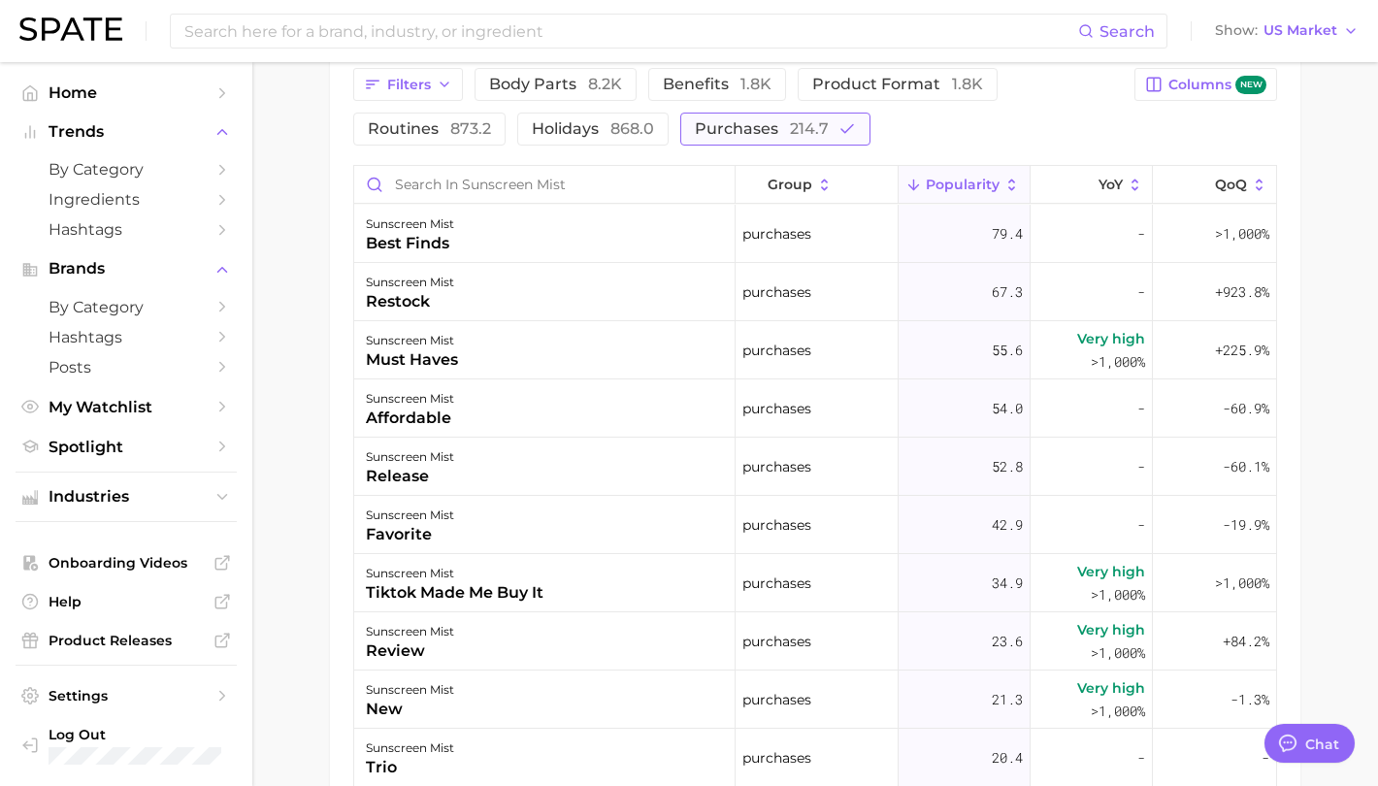
click at [771, 134] on span "purchases 214.7" at bounding box center [762, 129] width 134 height 16
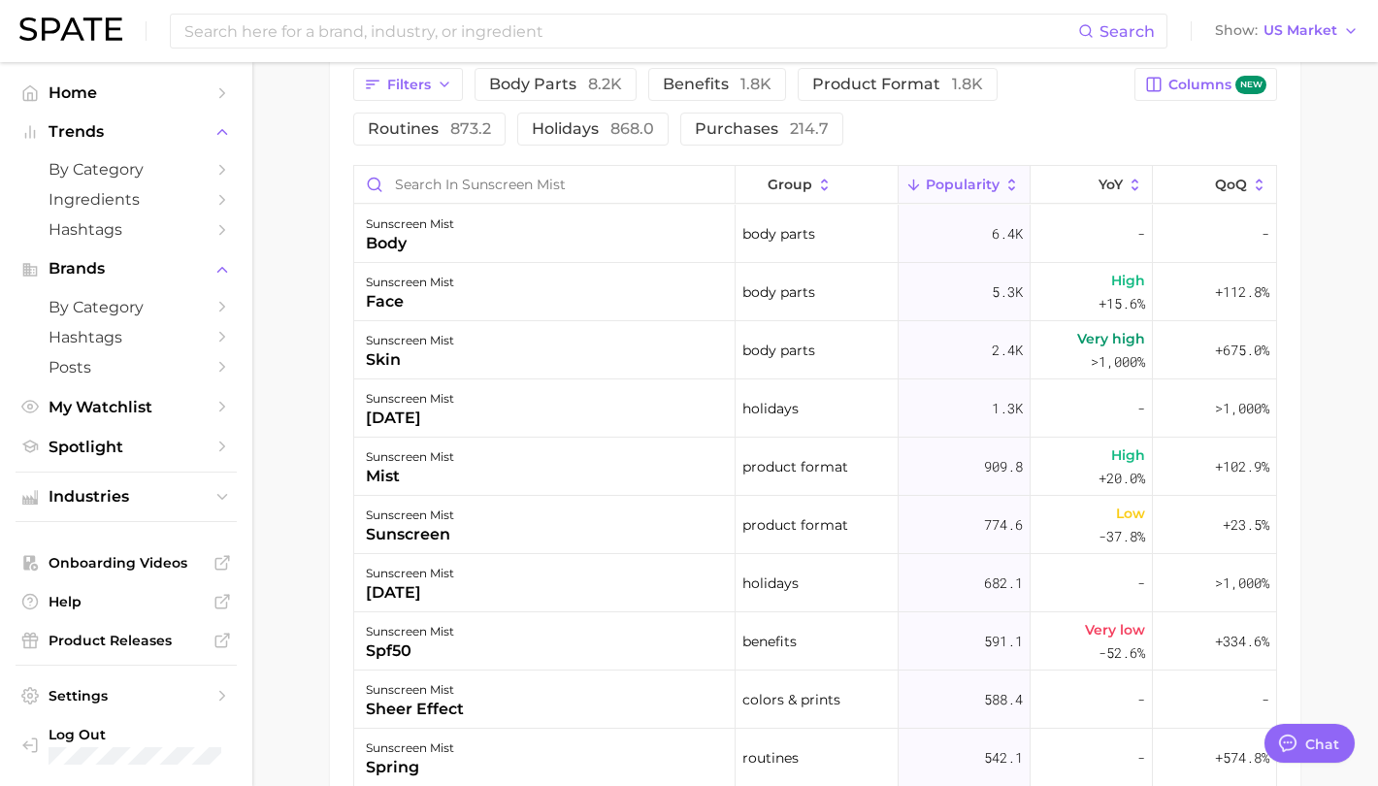
click at [378, 107] on div "Filters body parts 8.2k benefits 1.8k product format 1.8k routines 873.2 holida…" at bounding box center [738, 107] width 770 height 78
click at [379, 98] on button "Filters" at bounding box center [408, 84] width 110 height 33
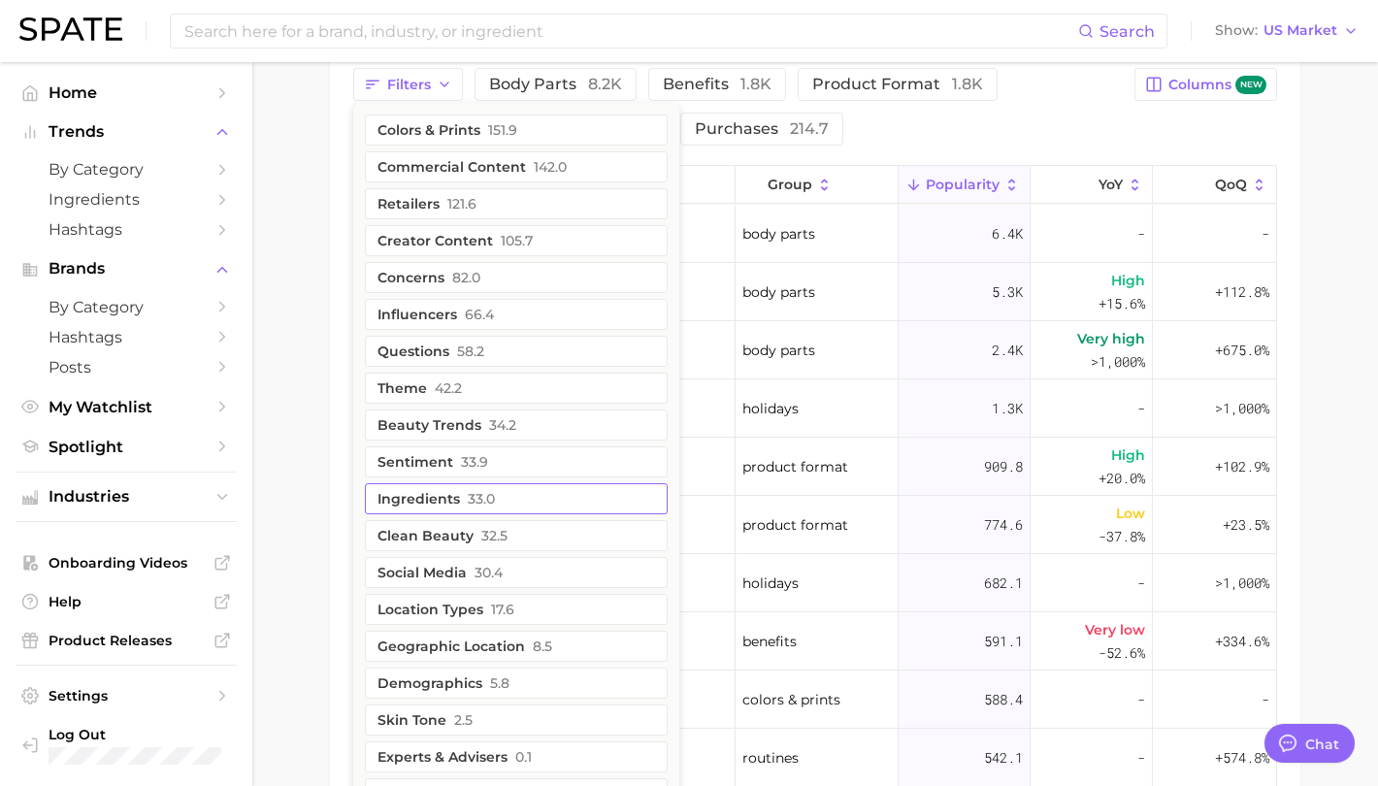
click at [484, 502] on span "33.0" at bounding box center [481, 499] width 27 height 16
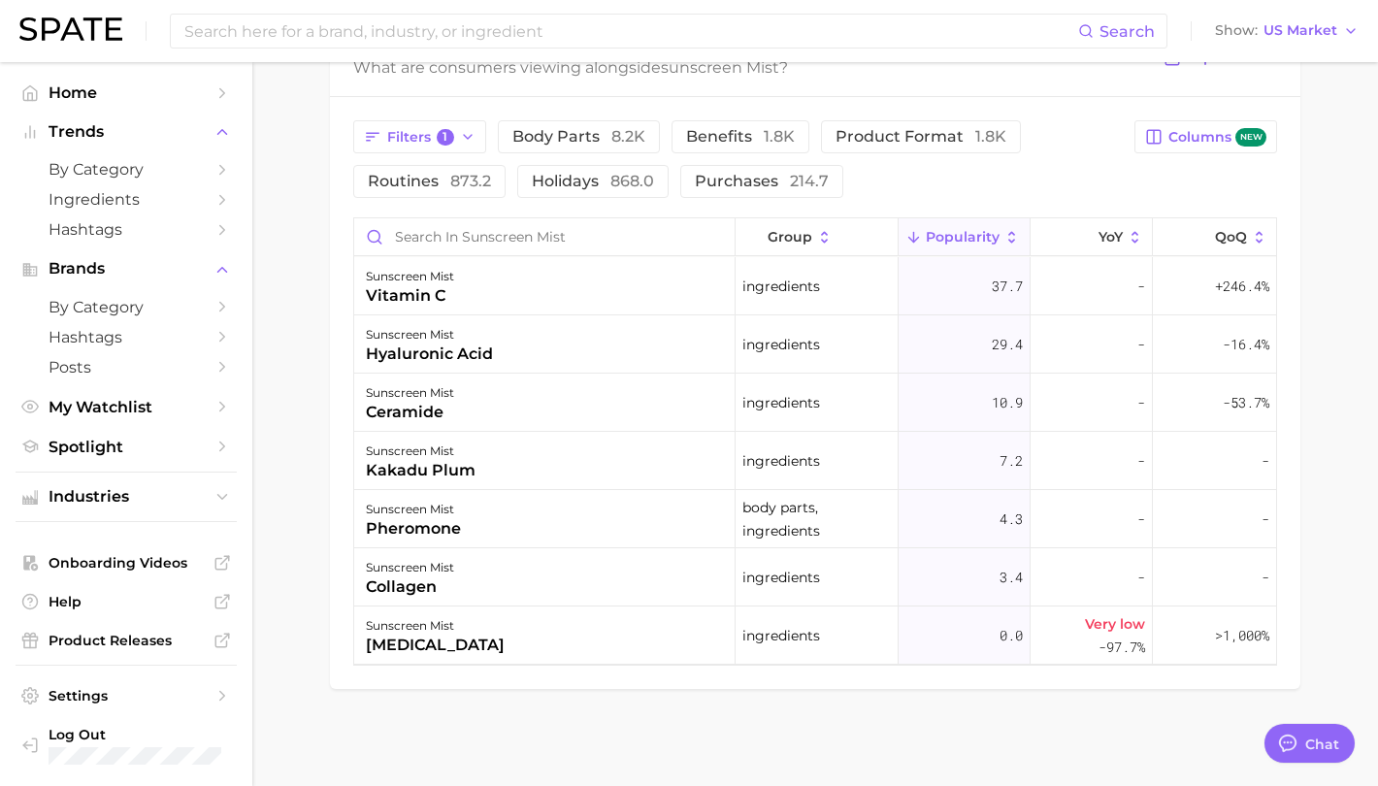
scroll to position [1015, 0]
click at [1059, 145] on div "Filters 1 body parts 8.2k benefits 1.8k product format 1.8k routines 873.2 holi…" at bounding box center [738, 159] width 770 height 78
click at [425, 155] on div "Filters 1 body parts 8.2k benefits 1.8k product format 1.8k routines 873.2 holi…" at bounding box center [738, 159] width 770 height 78
click at [428, 143] on span "Filters 1" at bounding box center [420, 137] width 67 height 17
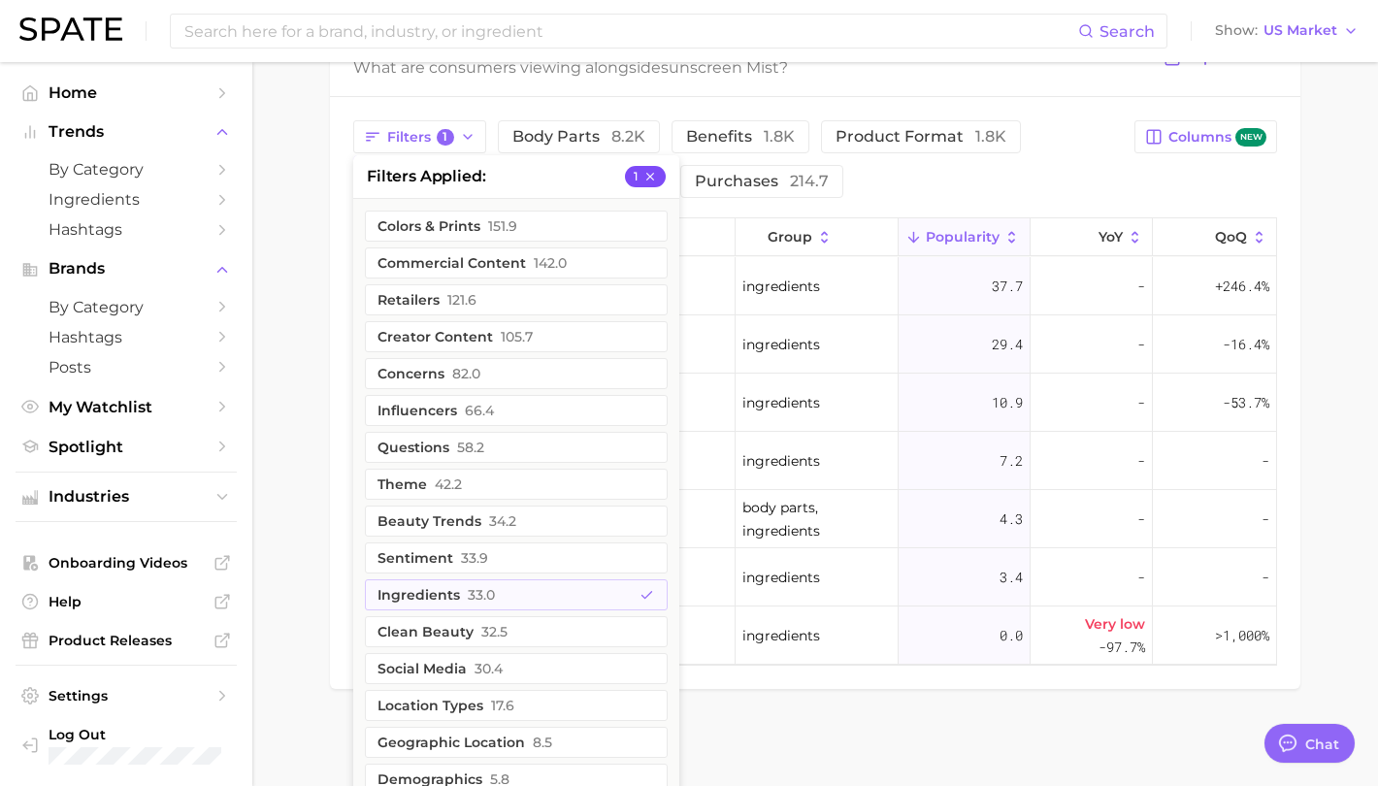
click at [636, 179] on button "1" at bounding box center [645, 176] width 41 height 21
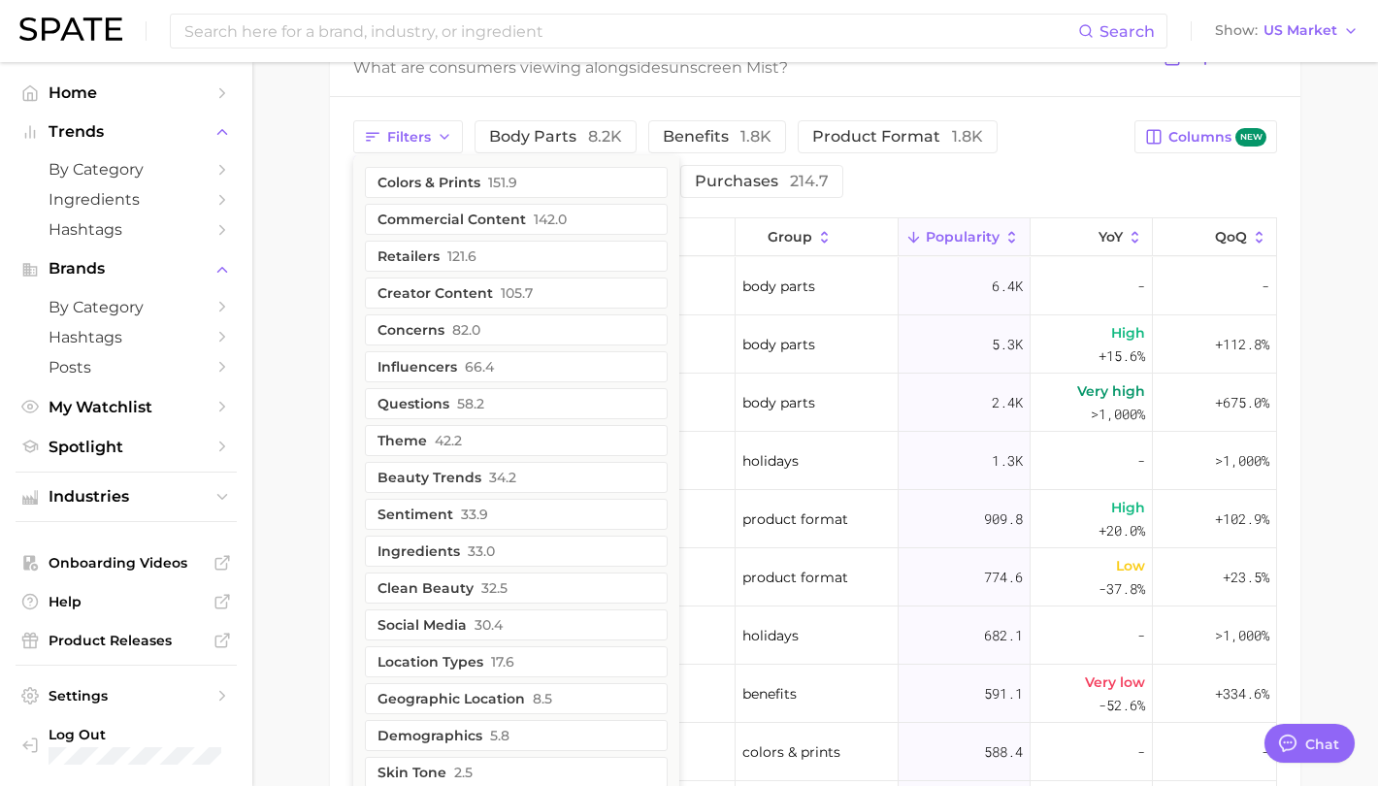
click at [942, 180] on div "Filters colors & prints 151.9 commercial content 142.0 retailers 121.6 creator …" at bounding box center [738, 159] width 770 height 78
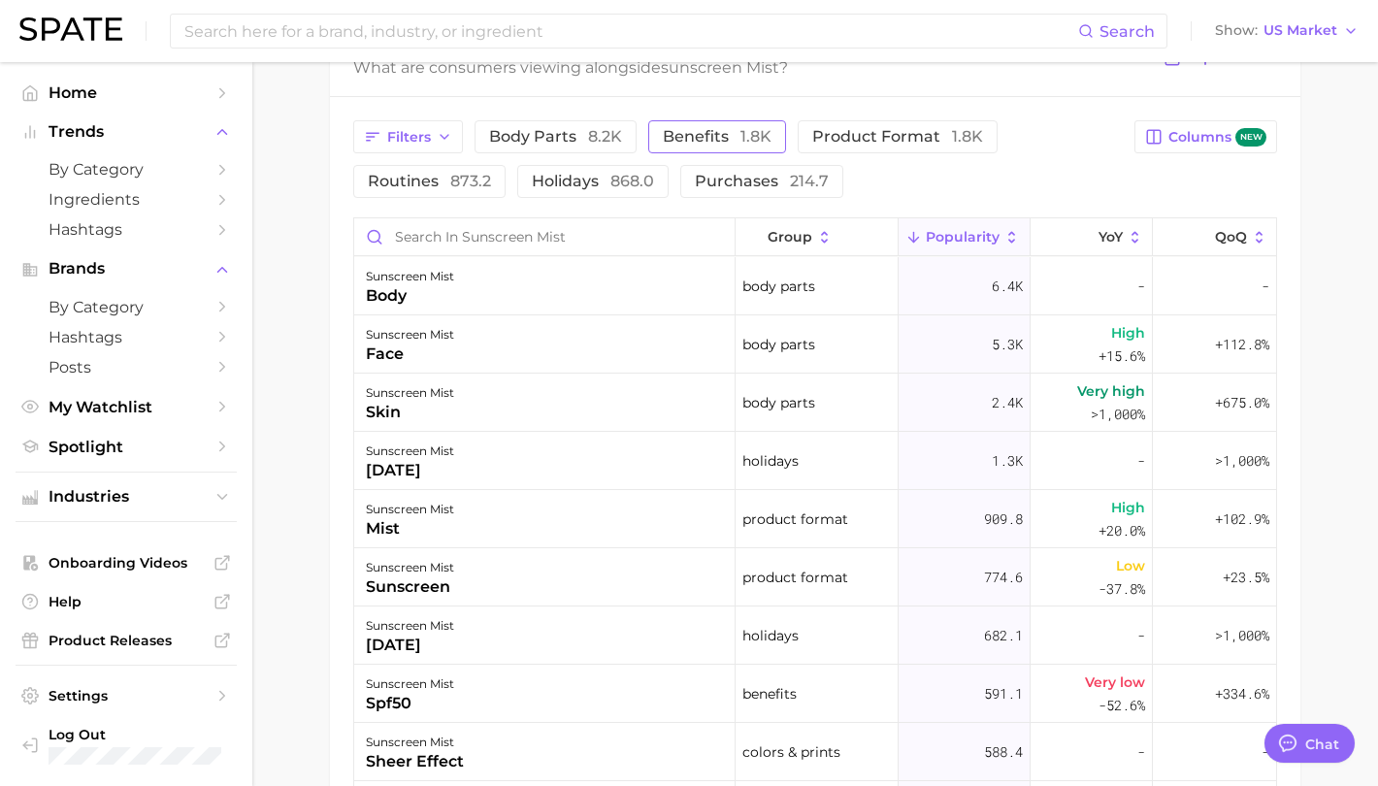
click at [718, 139] on span "benefits 1.8k" at bounding box center [717, 137] width 109 height 16
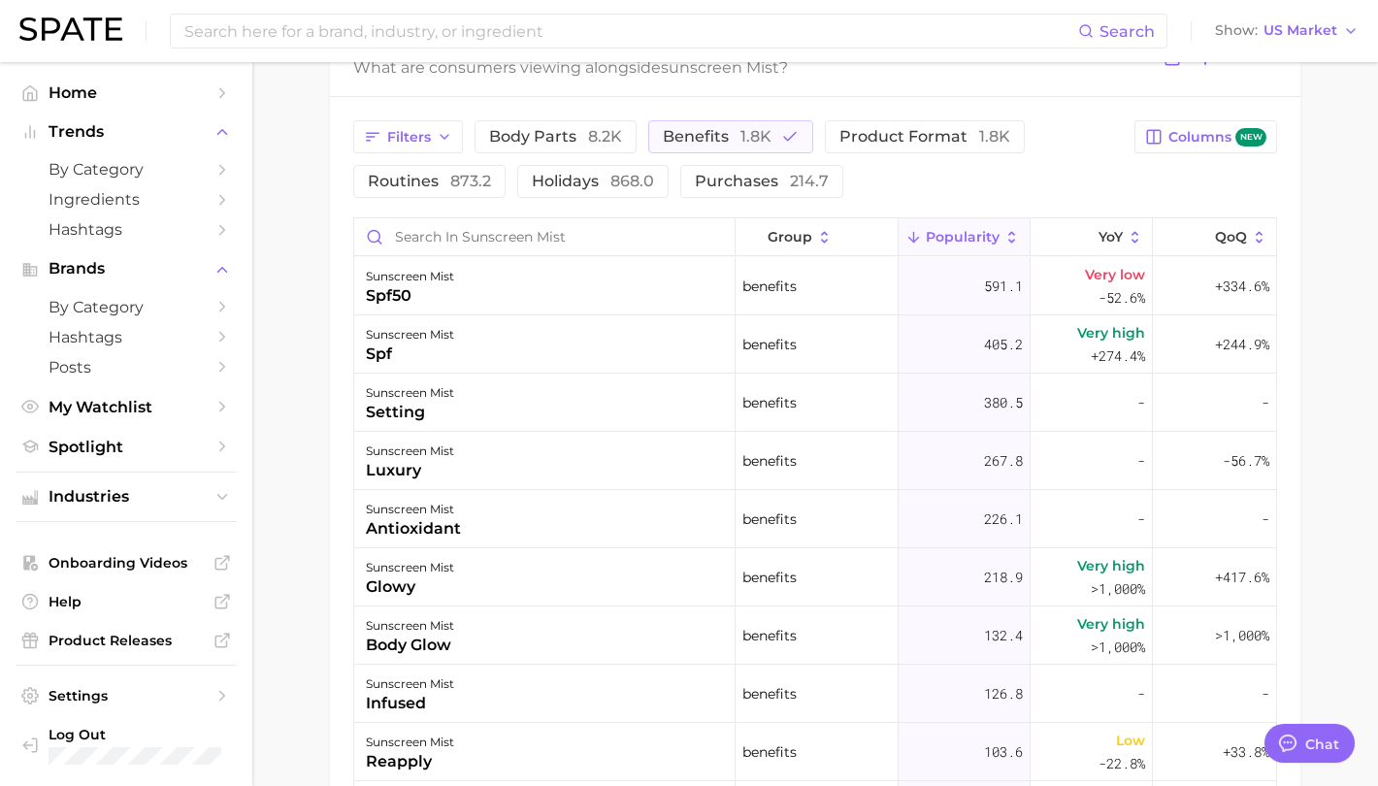
click at [1315, 386] on main "1. skincare 2. sun care & [MEDICAL_DATA] 3. sunscreen products 4. sunscreen mis…" at bounding box center [815, 85] width 1126 height 2077
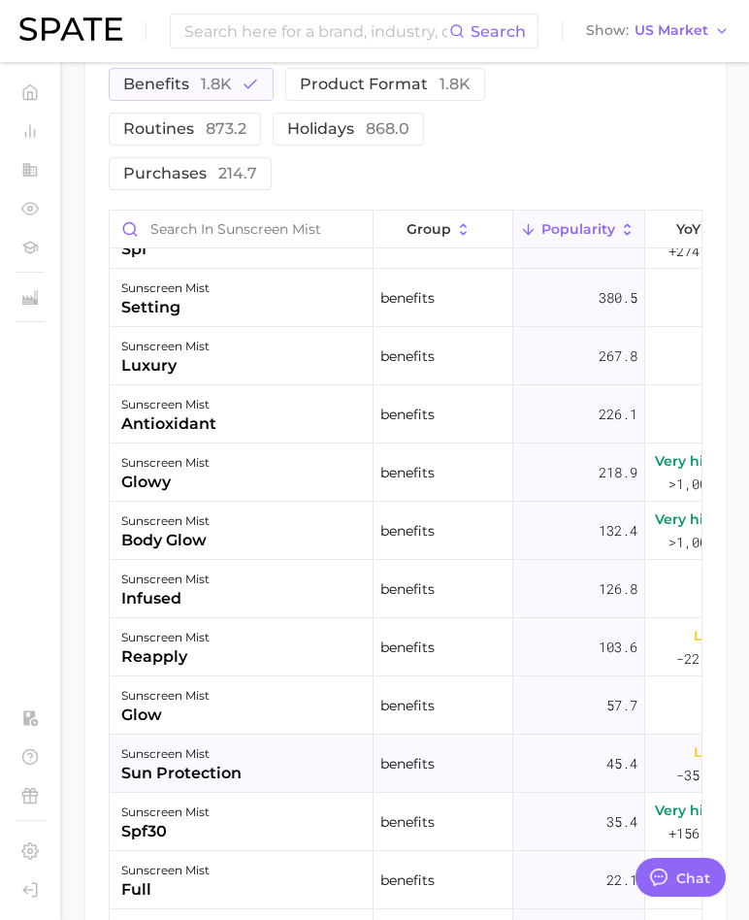
scroll to position [0, 0]
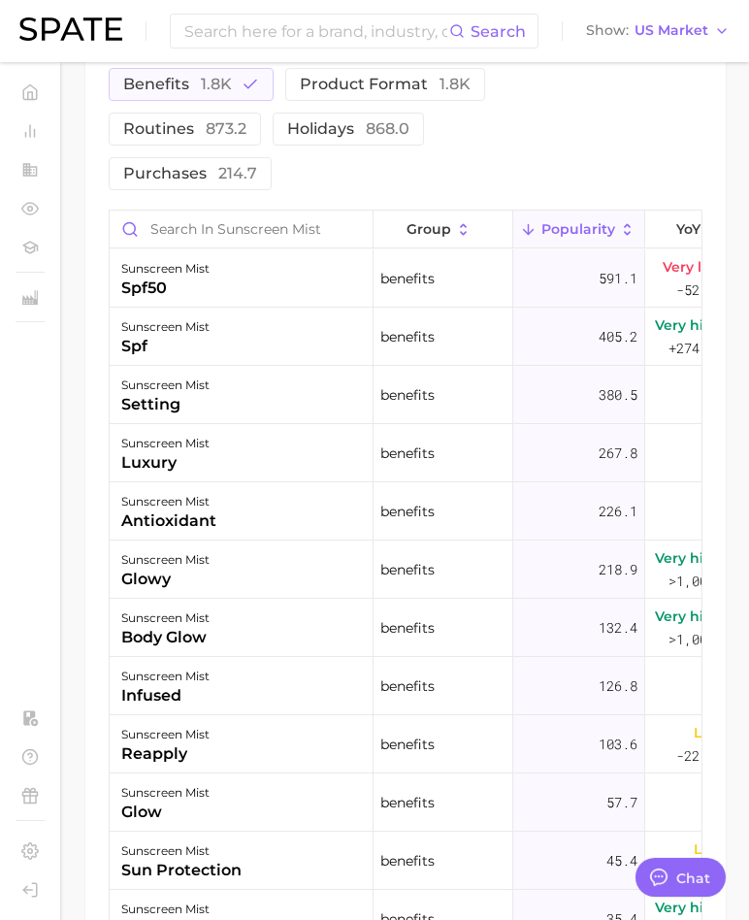
click at [594, 181] on div "Filters body parts 8.2k benefits 1.8k product format 1.8k routines 873.2 holida…" at bounding box center [406, 106] width 594 height 167
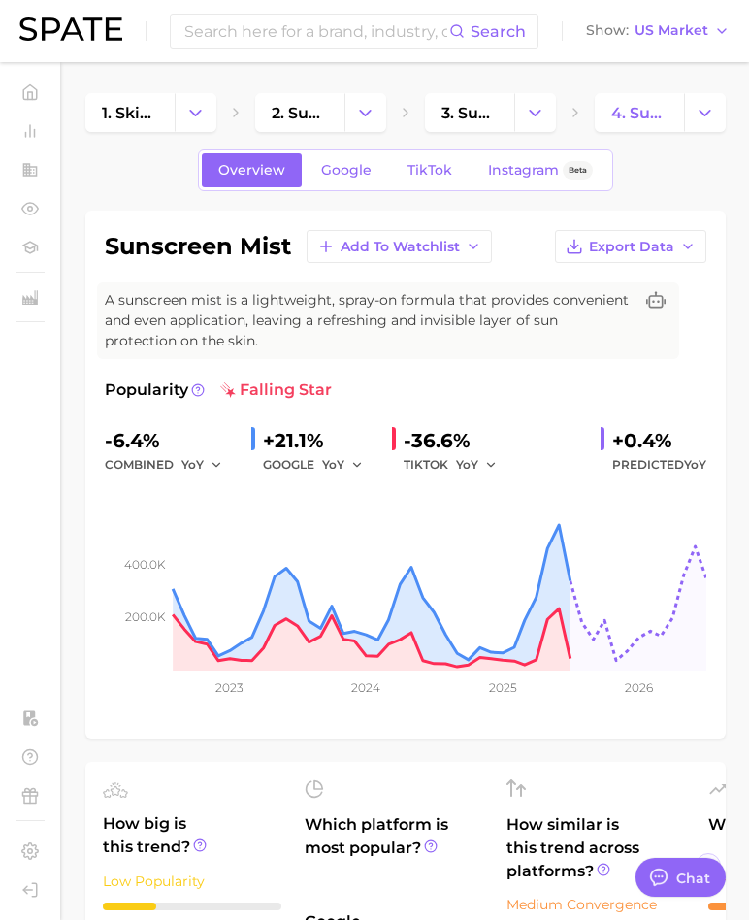
click at [95, 172] on div "Overview Google TikTok Instagram Beta" at bounding box center [405, 170] width 640 height 42
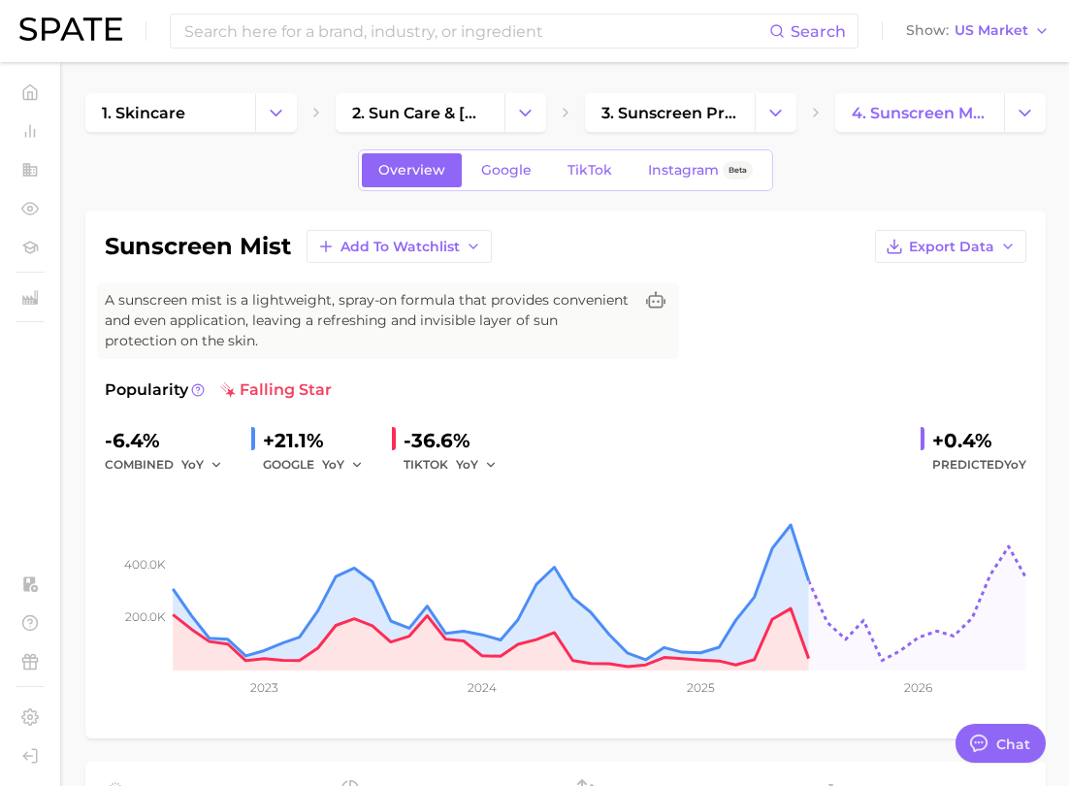
click at [791, 242] on div "sunscreen mist Add to Watchlist Export Data" at bounding box center [566, 246] width 922 height 33
click at [845, 351] on div "sunscreen mist Add to Watchlist Export Data A sunscreen mist is a lightweight, …" at bounding box center [566, 474] width 922 height 489
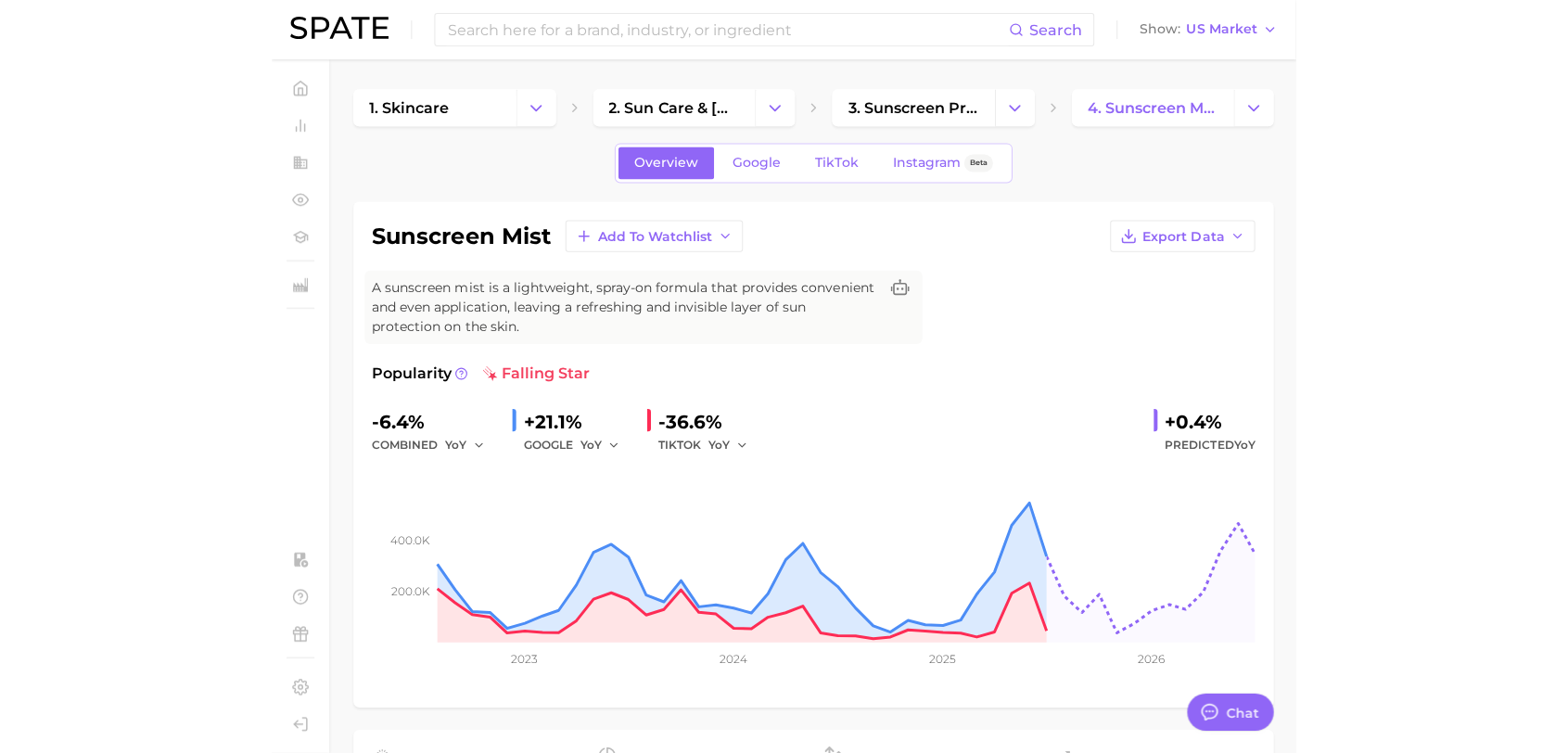
scroll to position [774, 0]
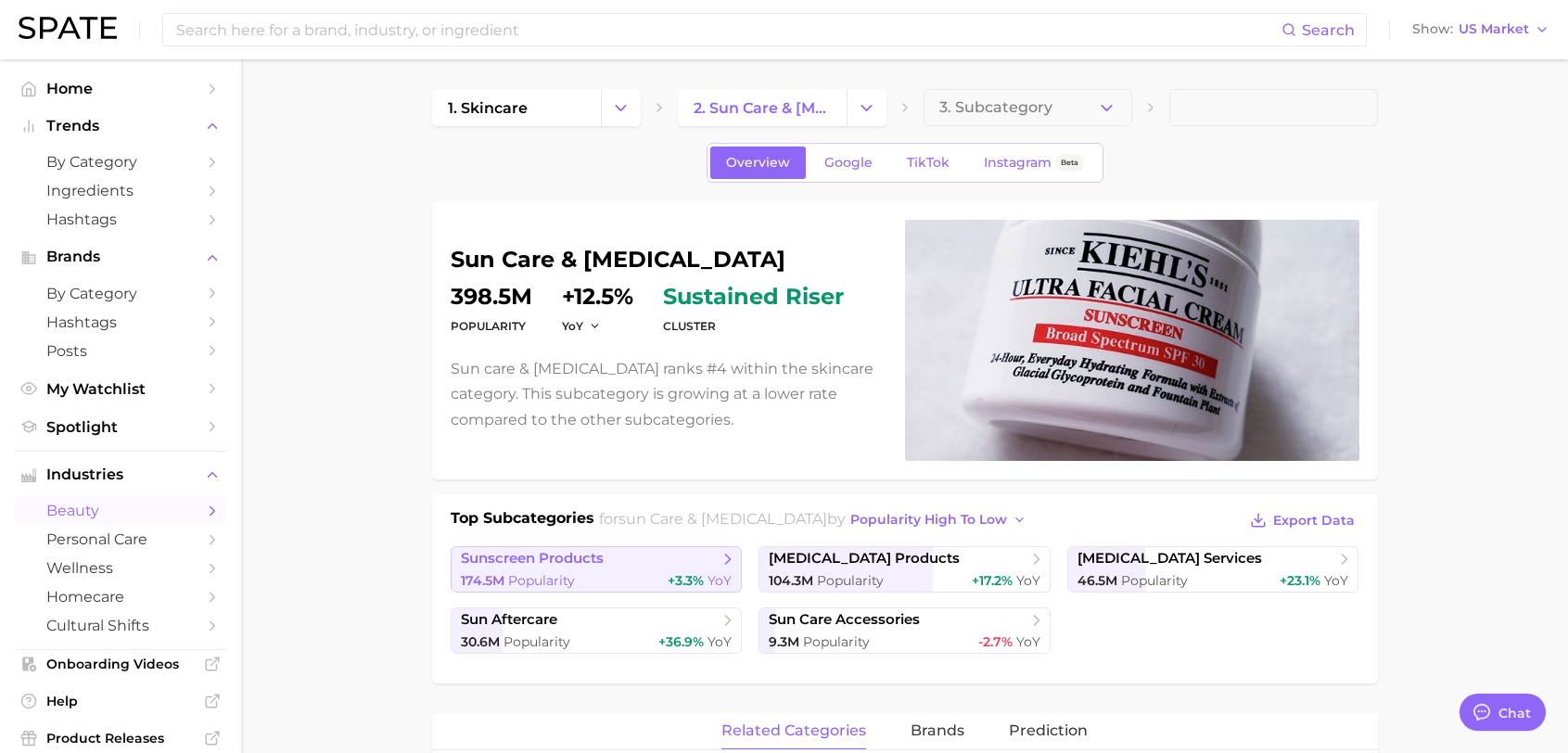
click at [561, 568] on span "sunscreen products" at bounding box center [531, 558] width 142 height 17
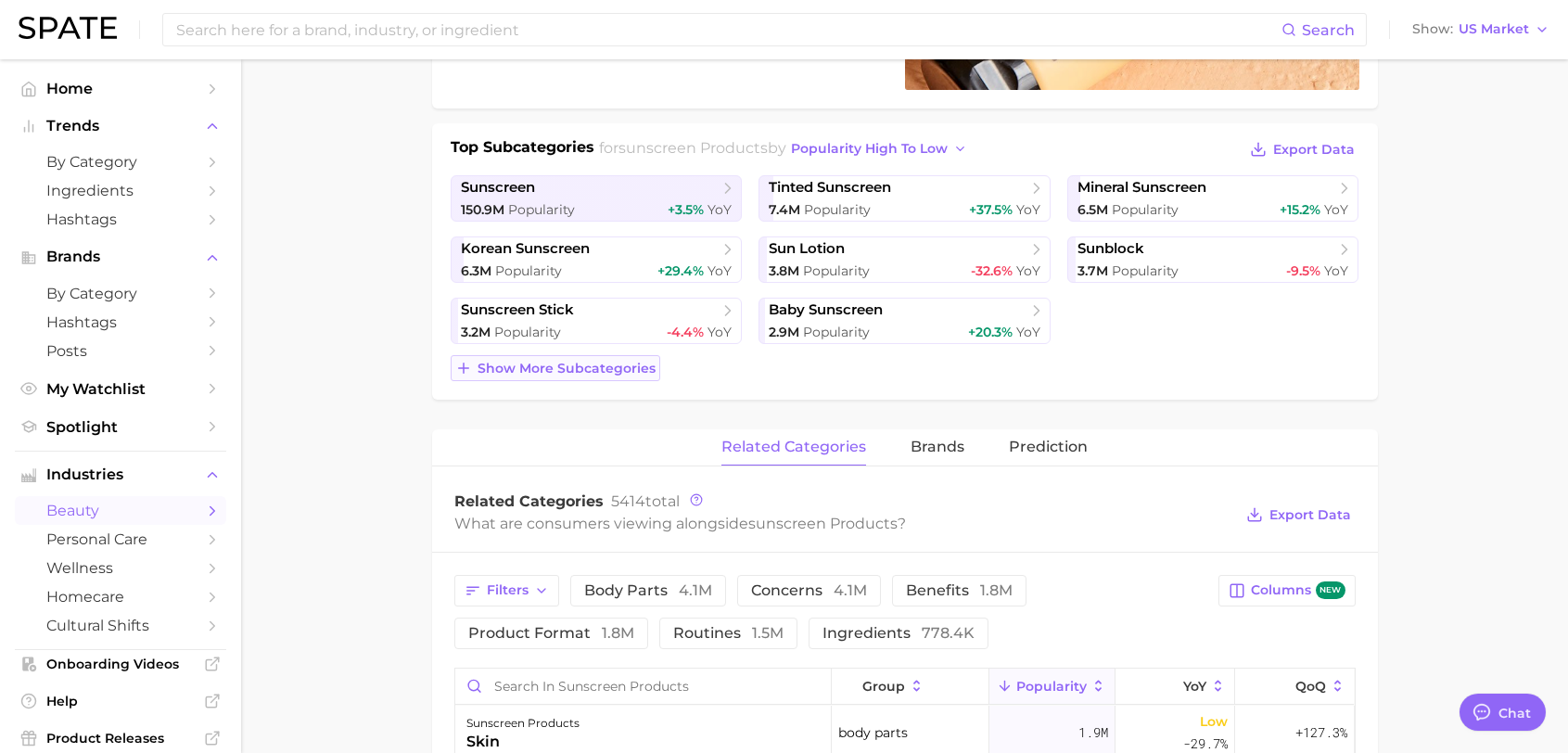
click at [547, 365] on span "Show more subcategories" at bounding box center [567, 368] width 178 height 15
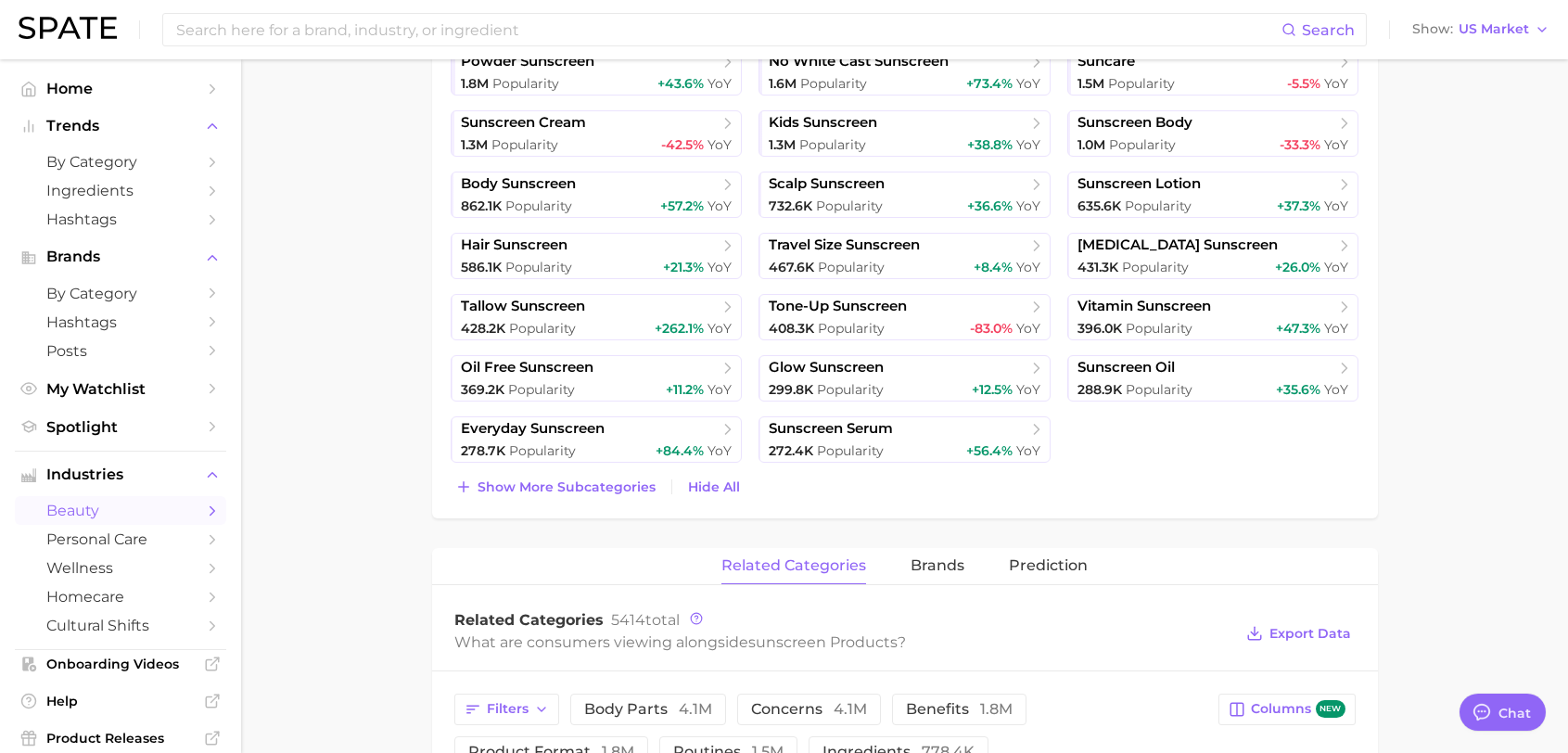
scroll to position [649, 0]
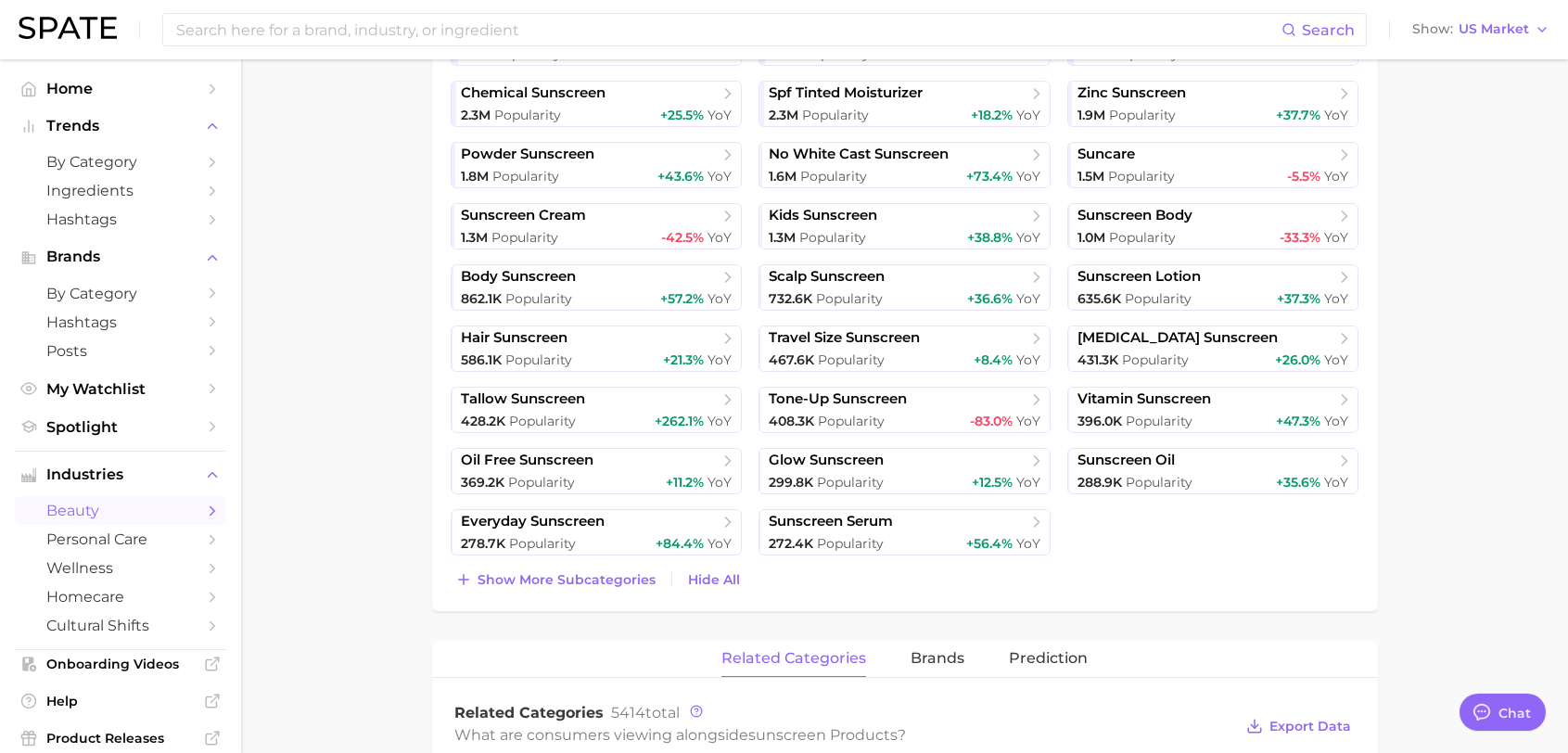
click at [548, 594] on div "Top Subcategories for sunscreen products by popularity high to low Export Data …" at bounding box center [905, 228] width 946 height 766
click at [550, 583] on span "Show more subcategories" at bounding box center [567, 580] width 178 height 15
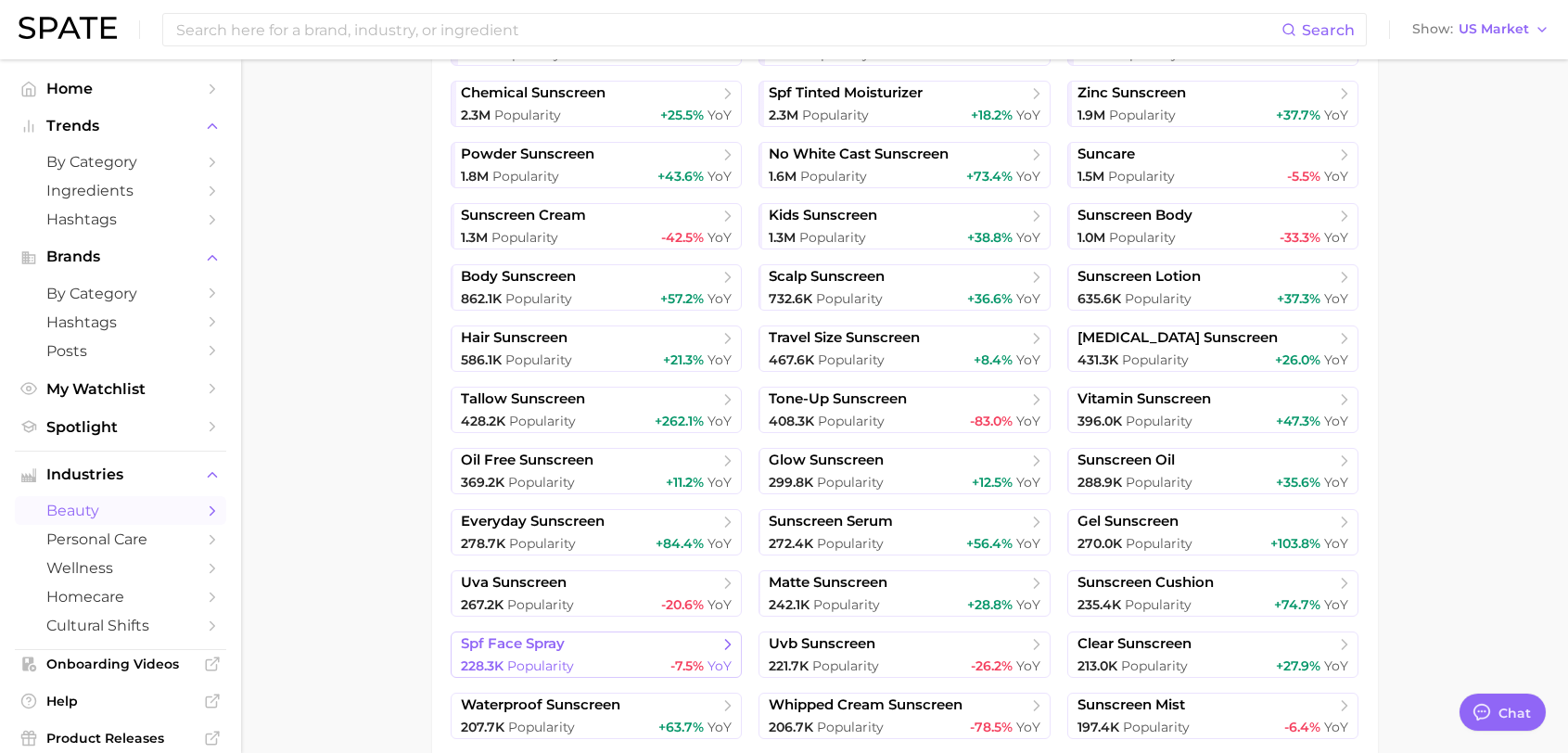
click at [463, 670] on span "228.3k" at bounding box center [482, 665] width 43 height 16
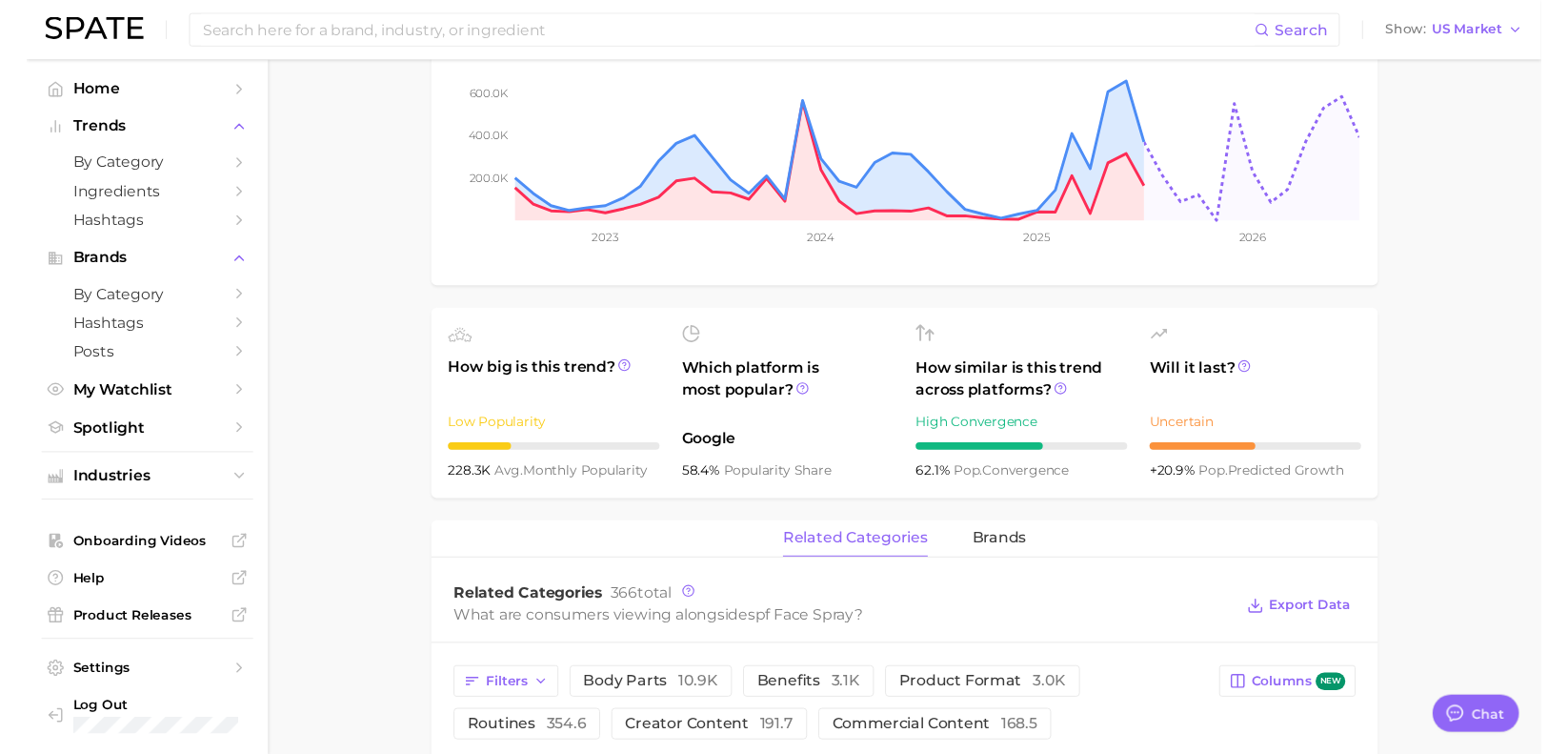
scroll to position [10, 0]
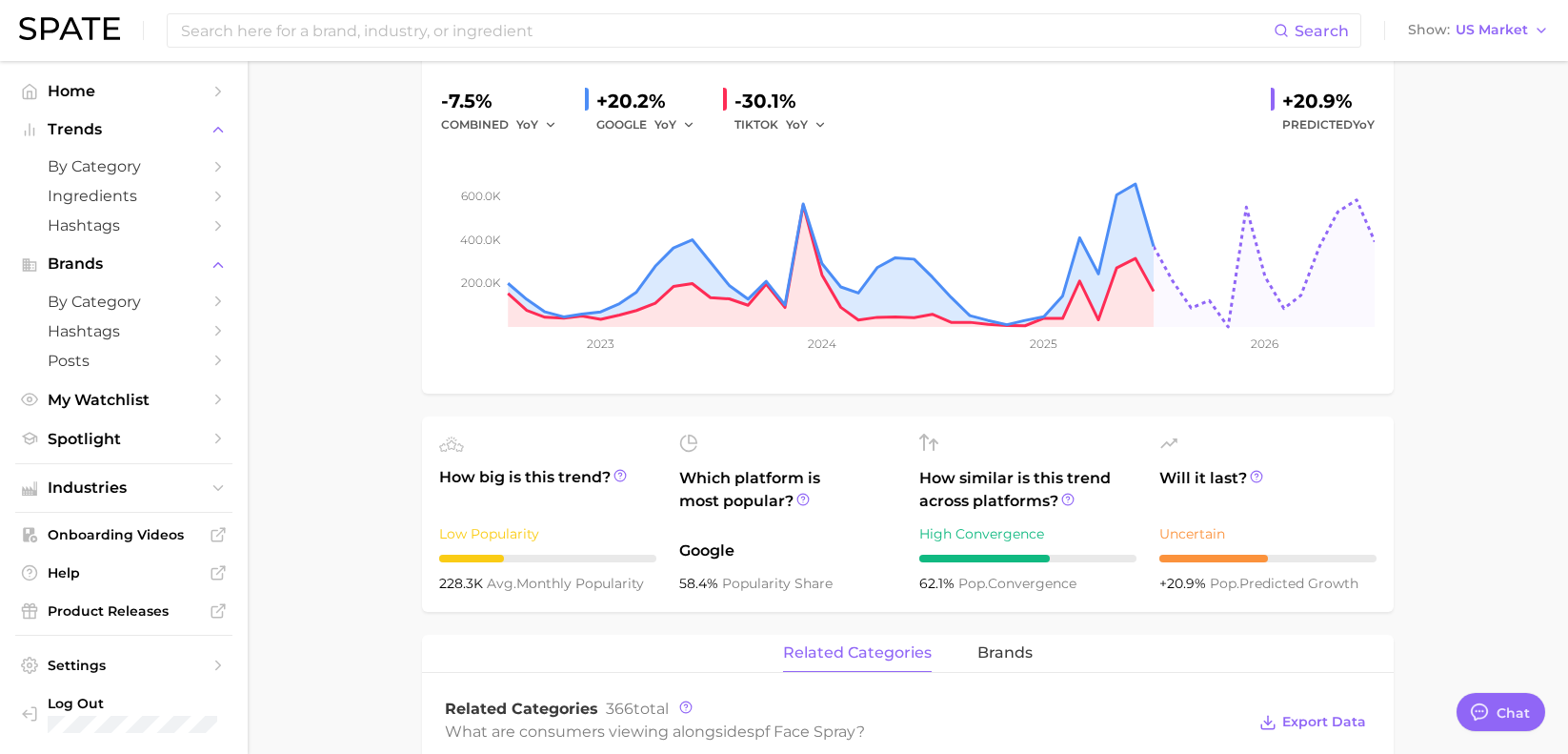
scroll to position [676, 0]
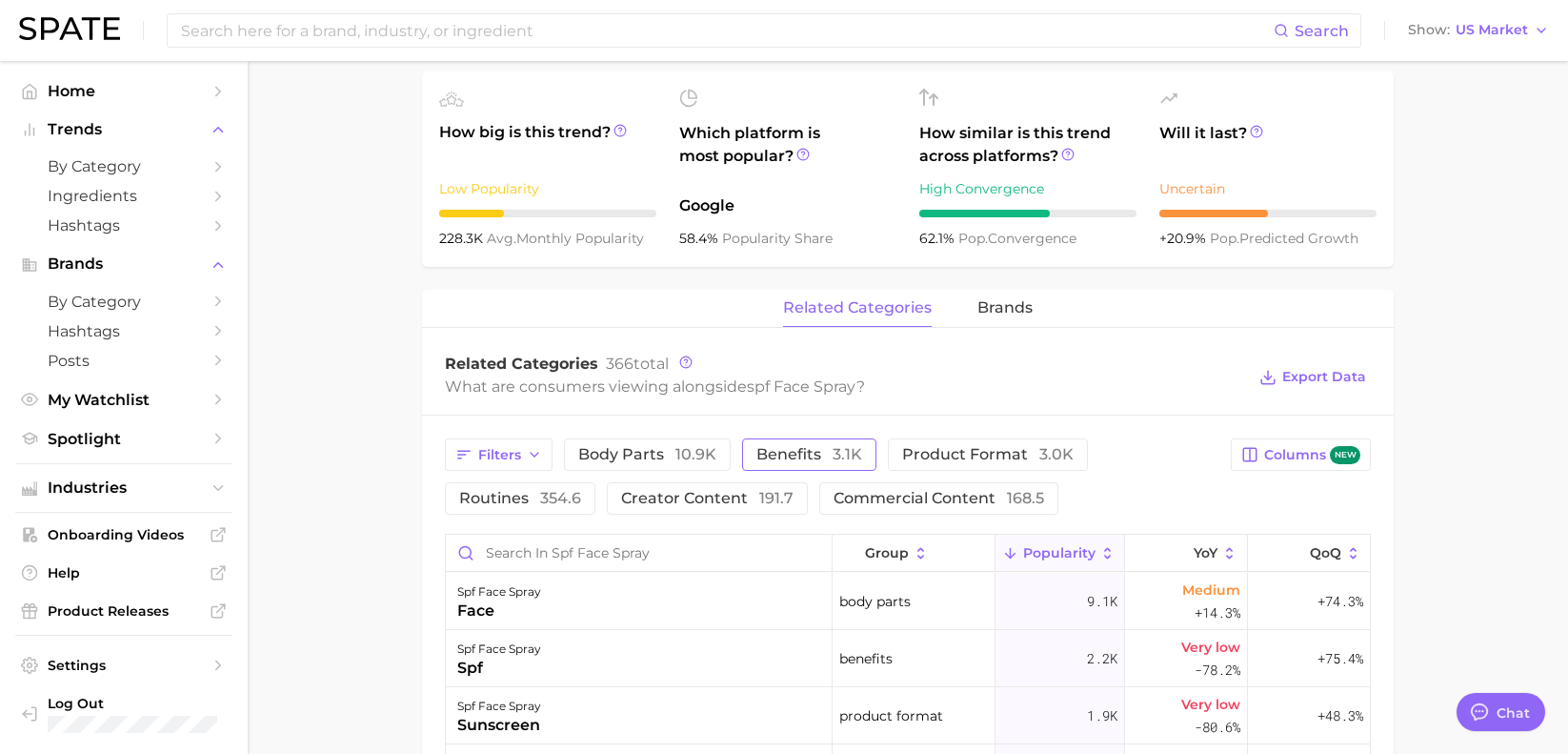
click at [771, 447] on button "benefits 3.1k" at bounding box center [809, 454] width 135 height 32
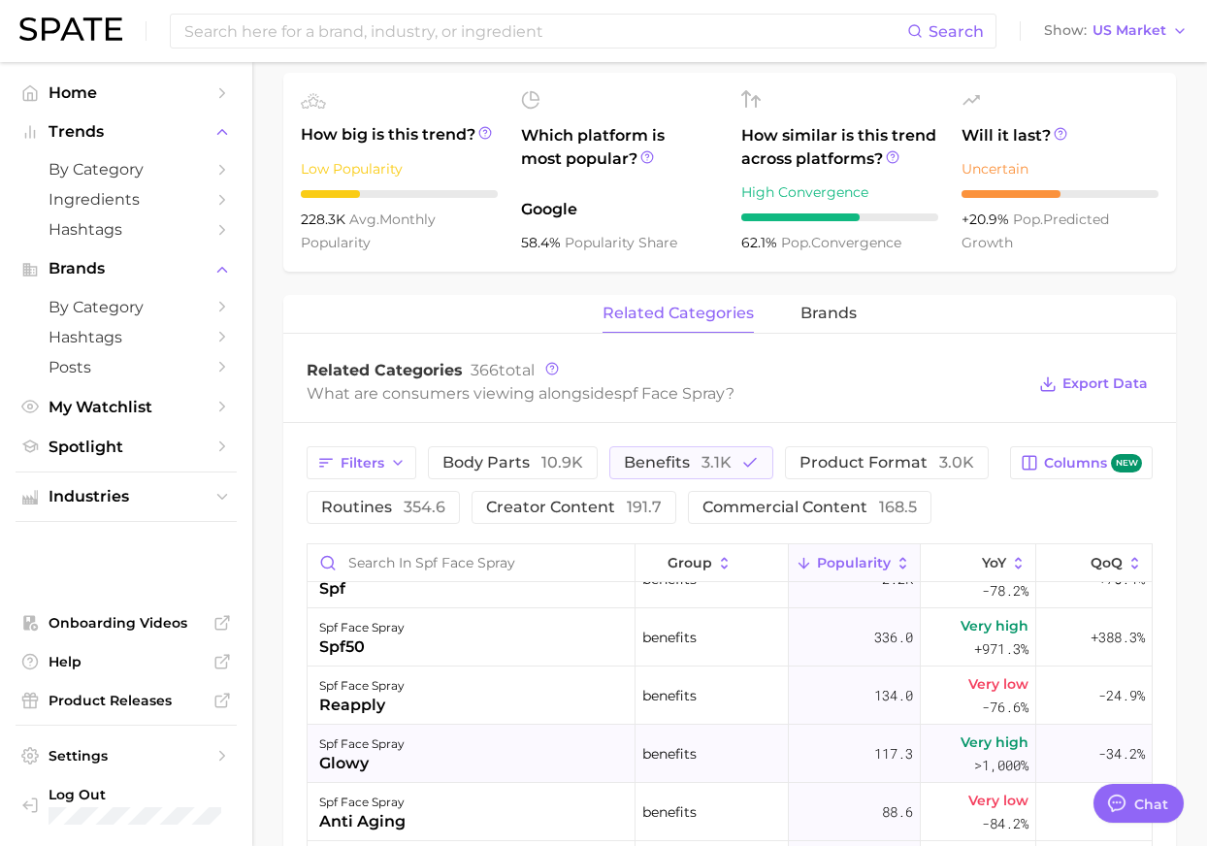
scroll to position [0, 0]
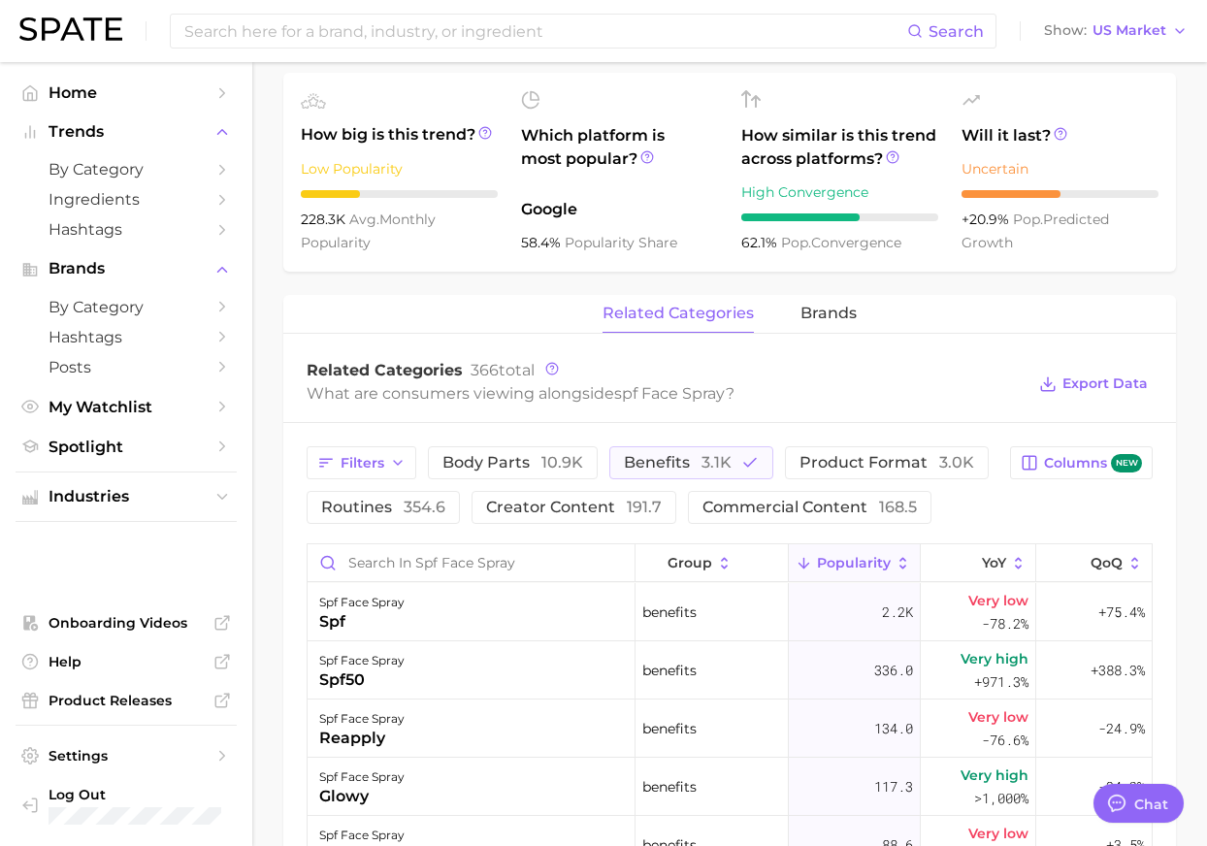
click at [759, 361] on div "Related Categories 366 total" at bounding box center [666, 370] width 718 height 19
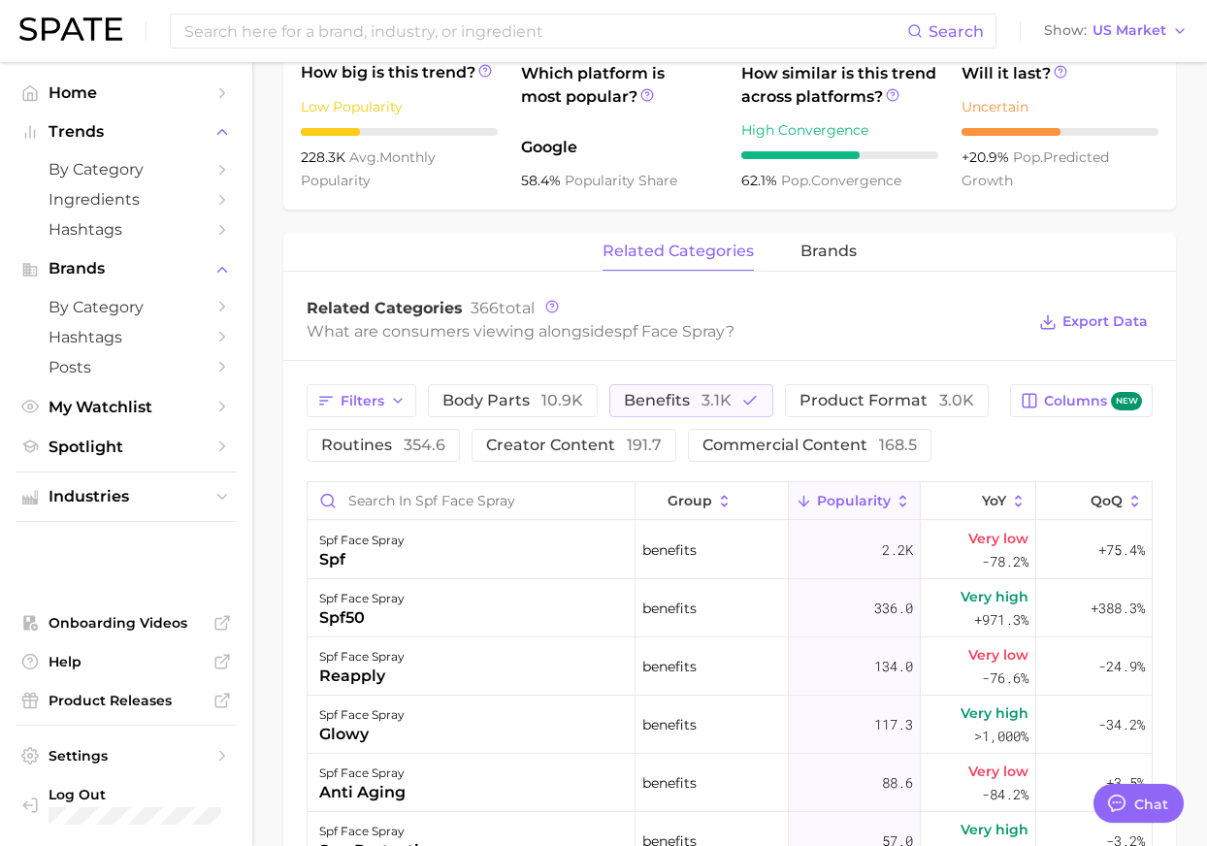
scroll to position [786, 0]
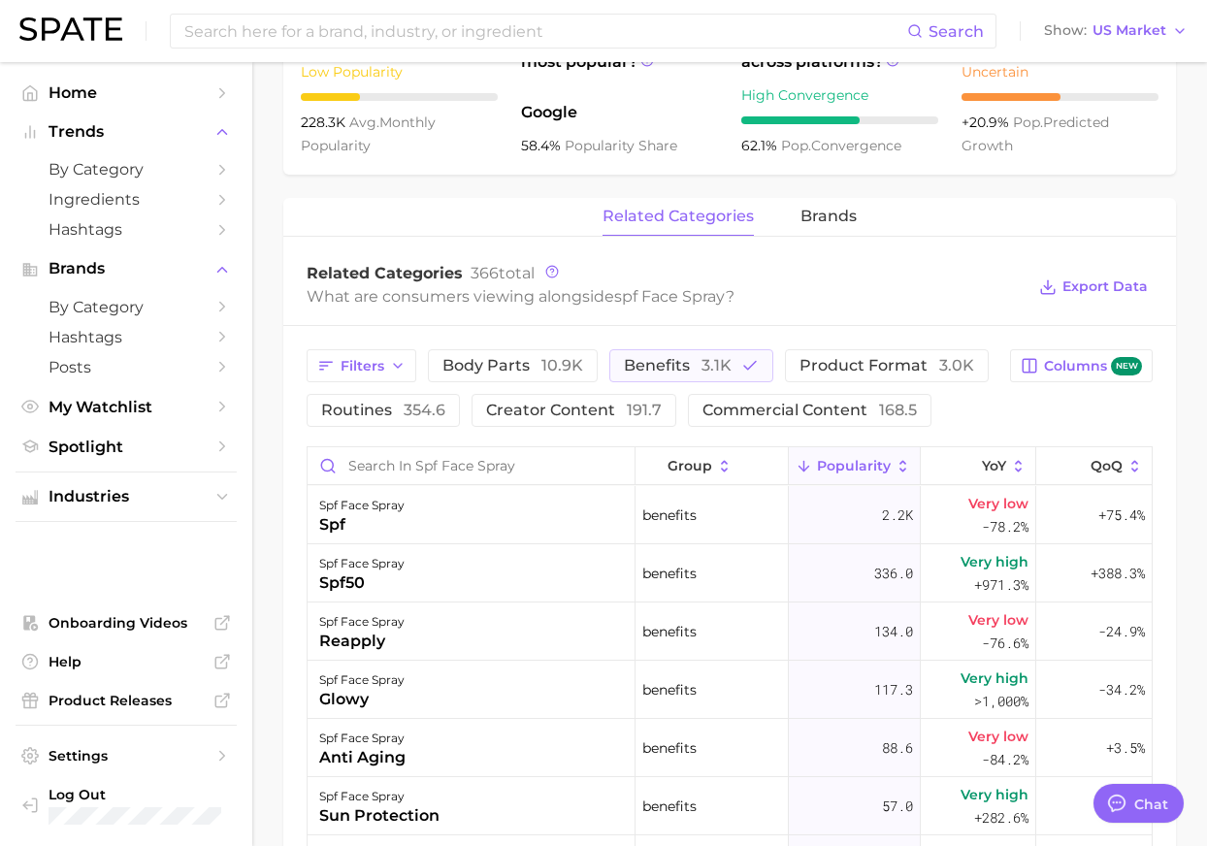
click at [906, 283] on div "What are consumers viewing alongside spf face spray ?" at bounding box center [666, 296] width 718 height 26
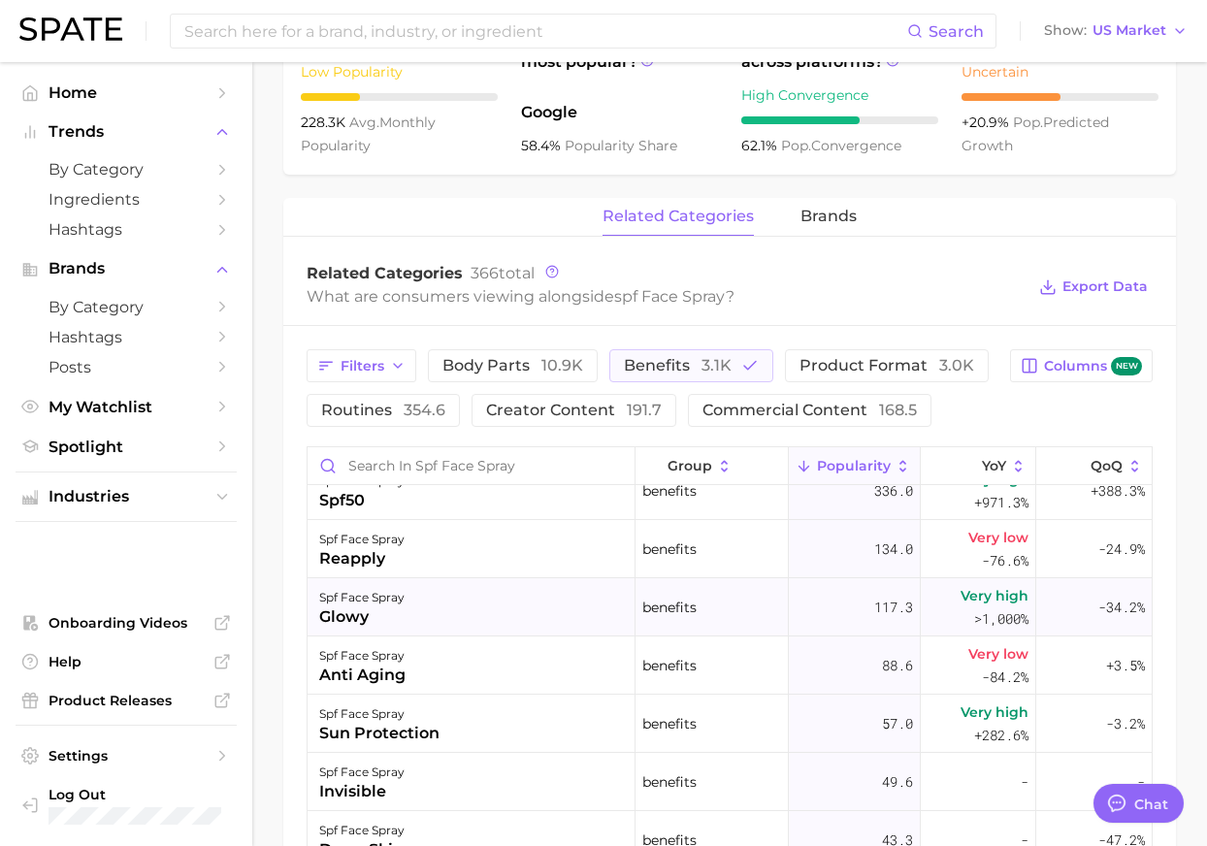
scroll to position [194, 0]
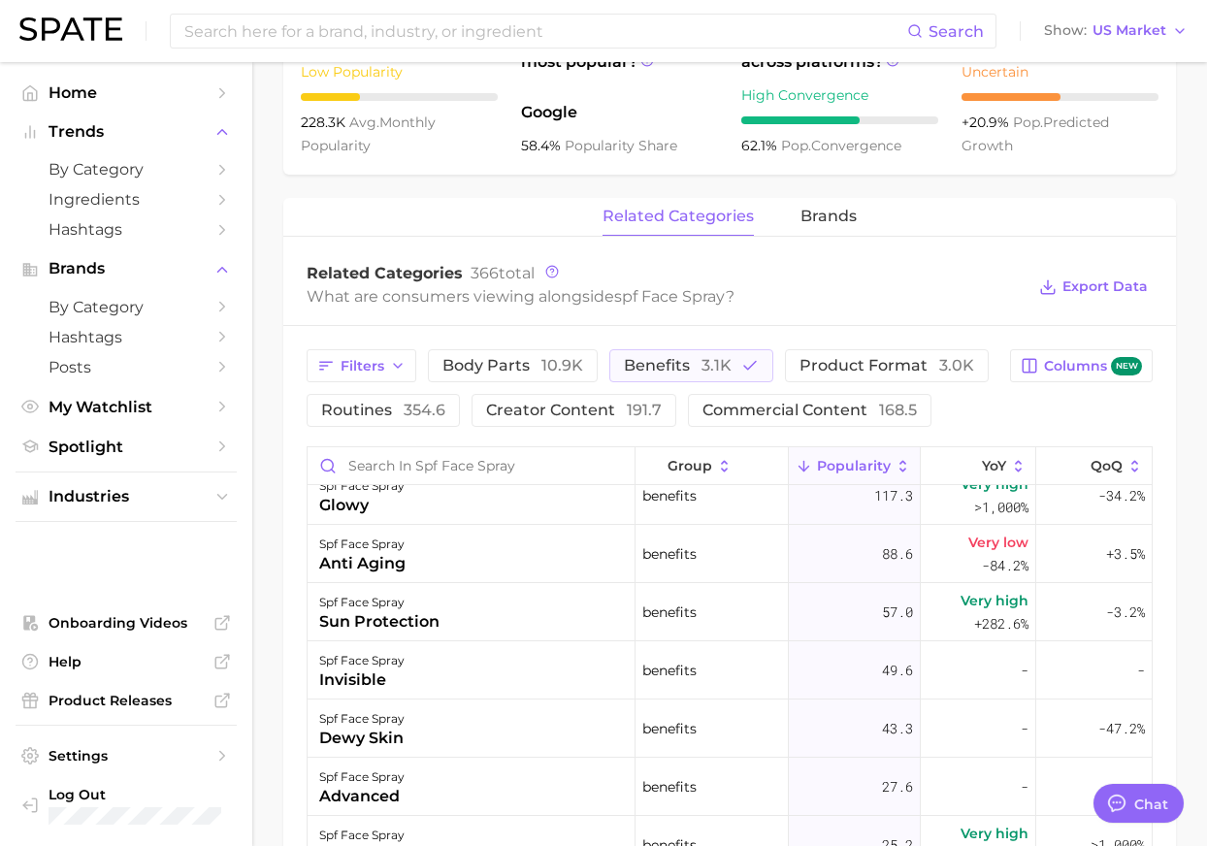
click at [861, 283] on div "What are consumers viewing alongside spf face spray ?" at bounding box center [666, 296] width 718 height 26
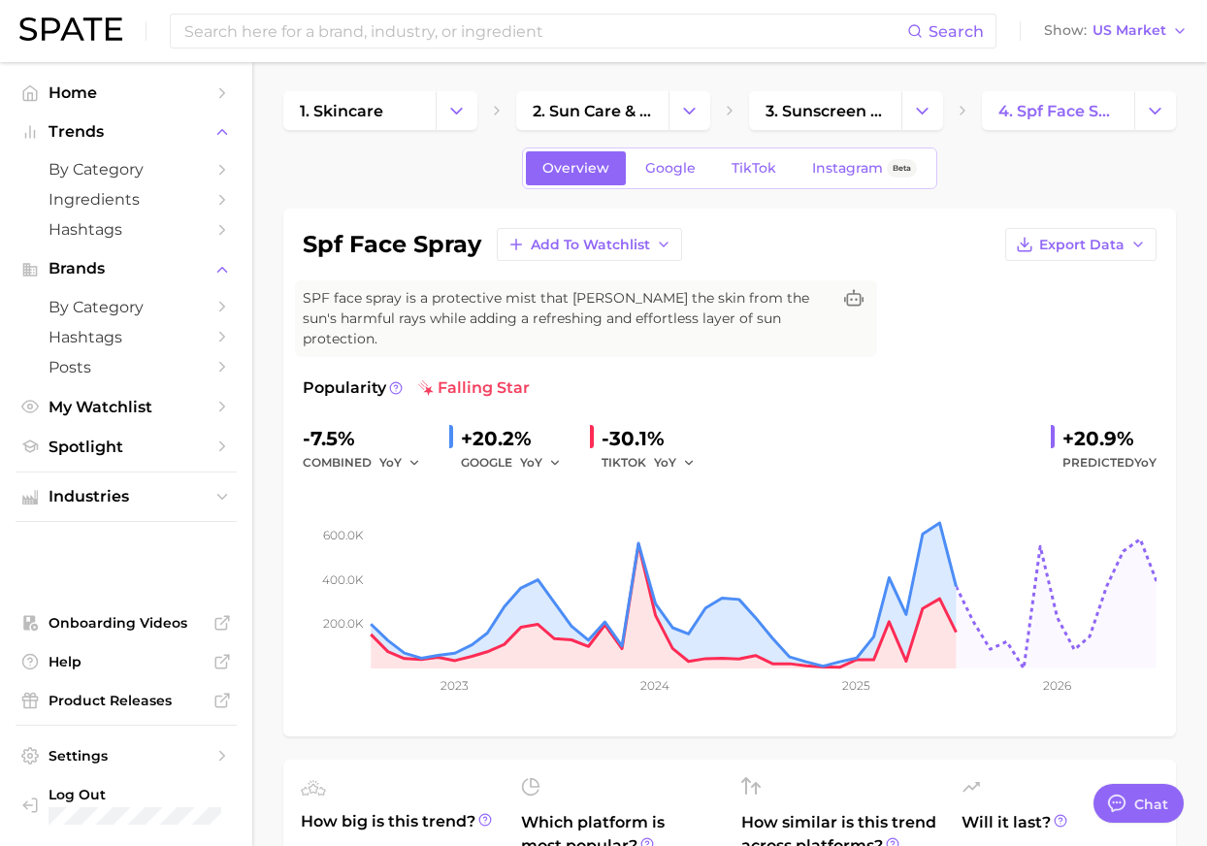
scroll to position [0, 0]
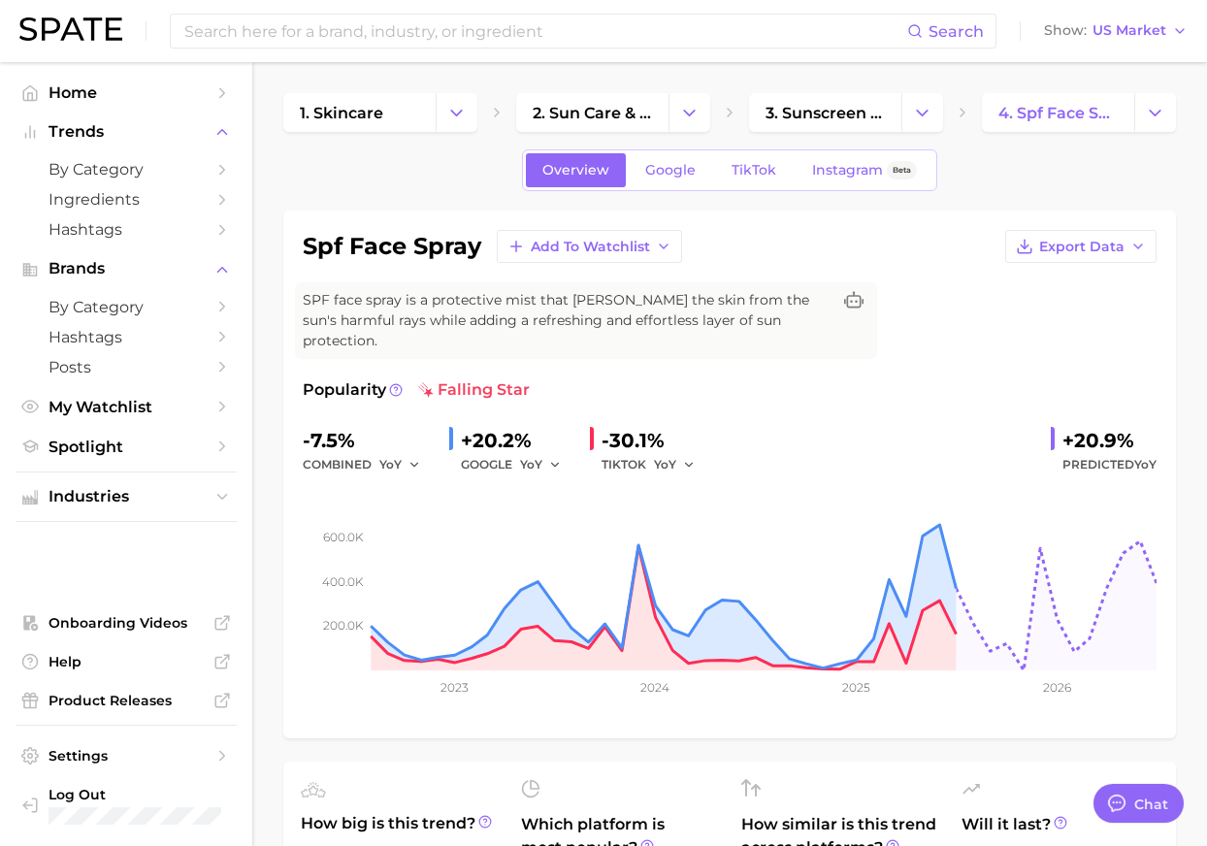
click at [972, 333] on div "spf face spray Add to Watchlist Export Data SPF face spray is a protective mist…" at bounding box center [730, 474] width 854 height 489
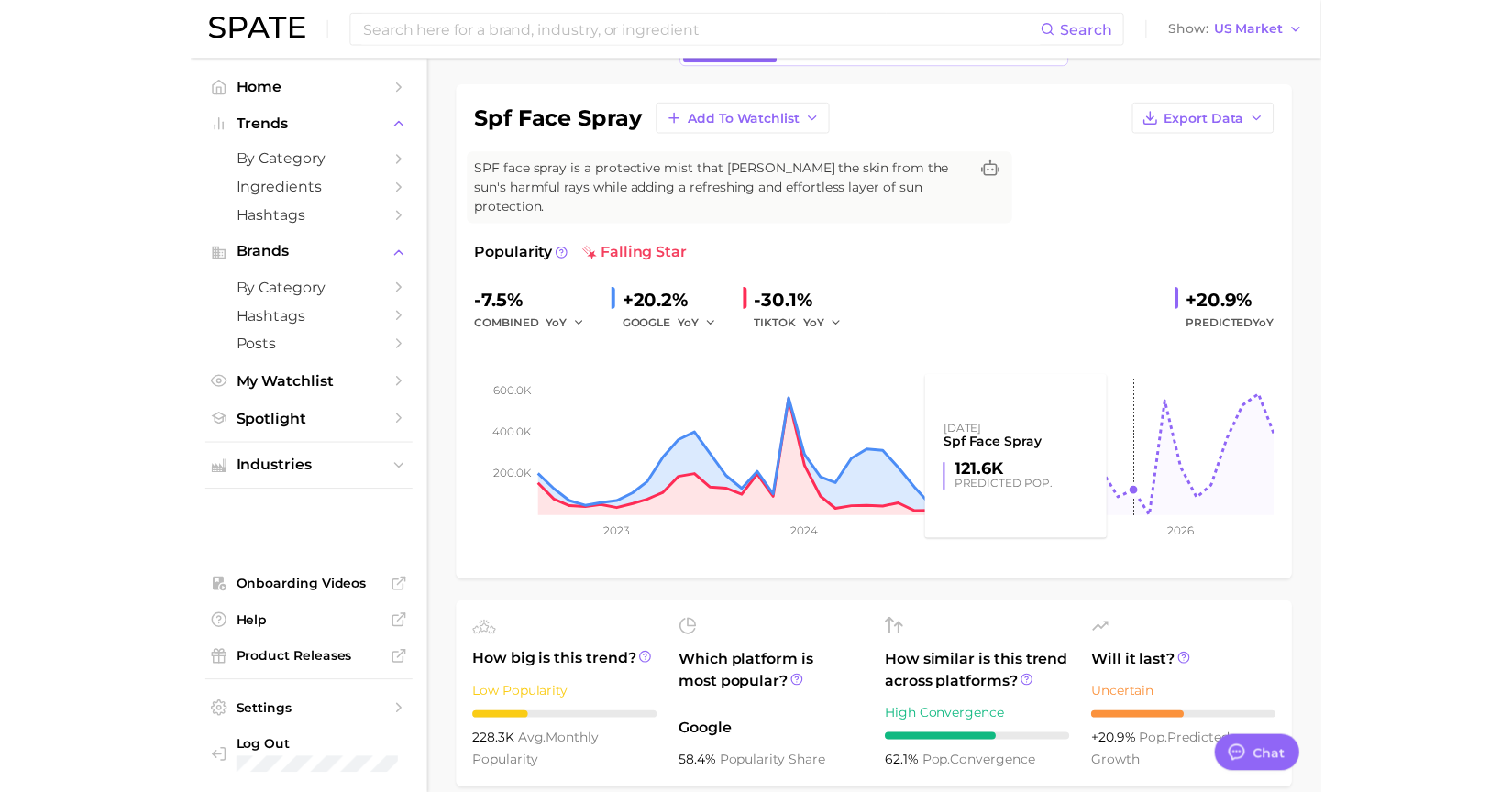
scroll to position [275, 0]
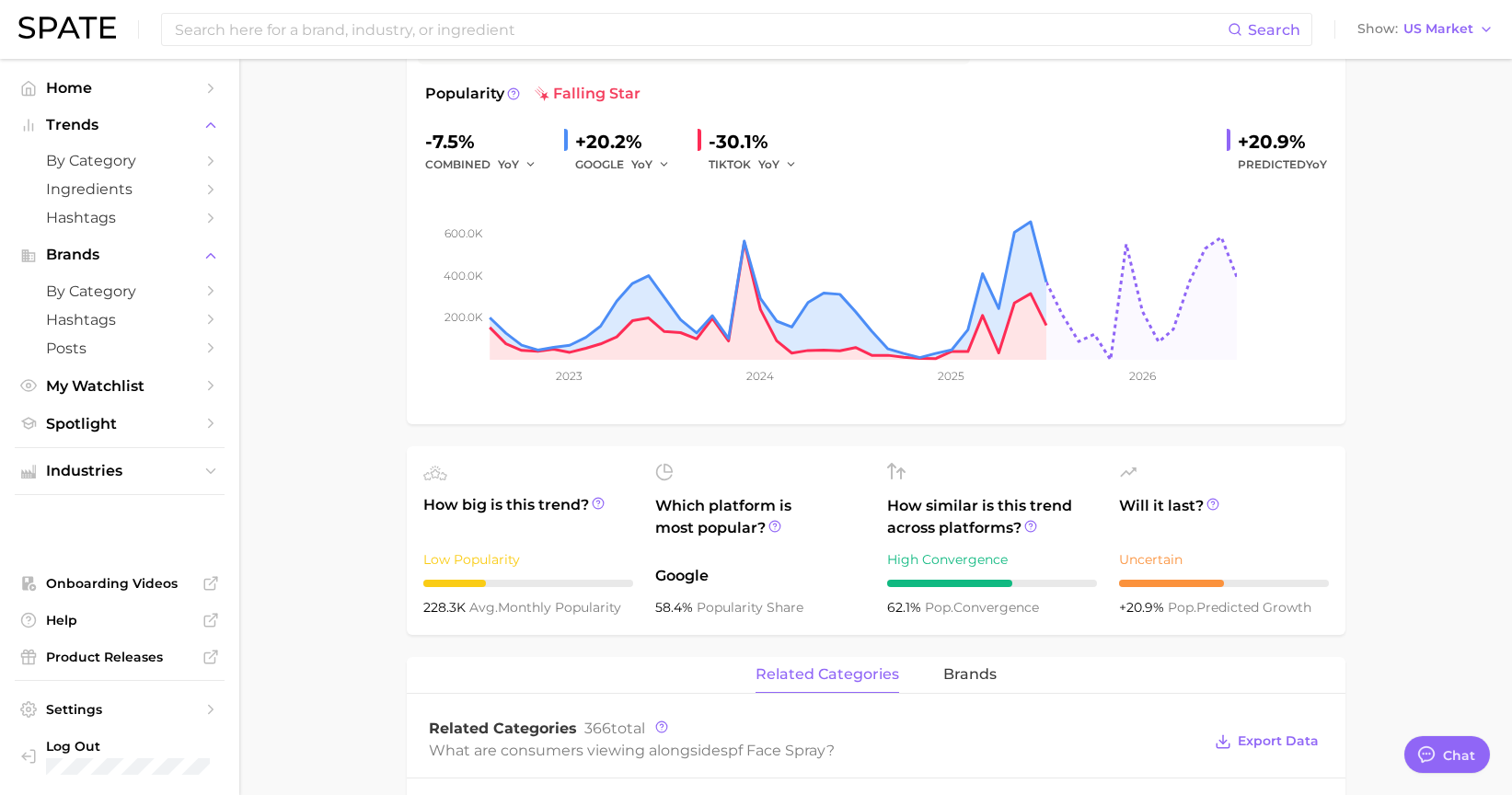
type textarea "x"
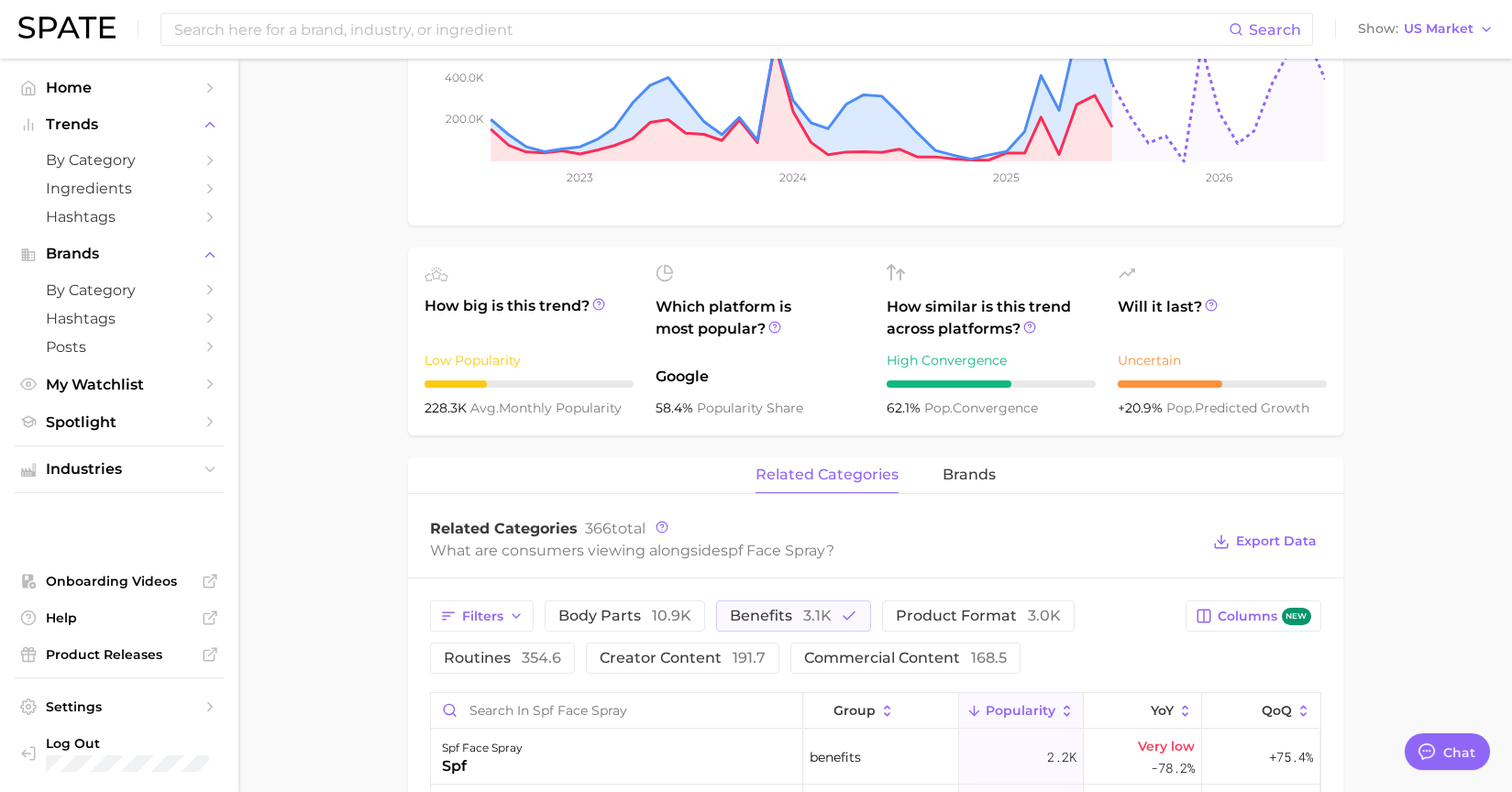
scroll to position [92, 0]
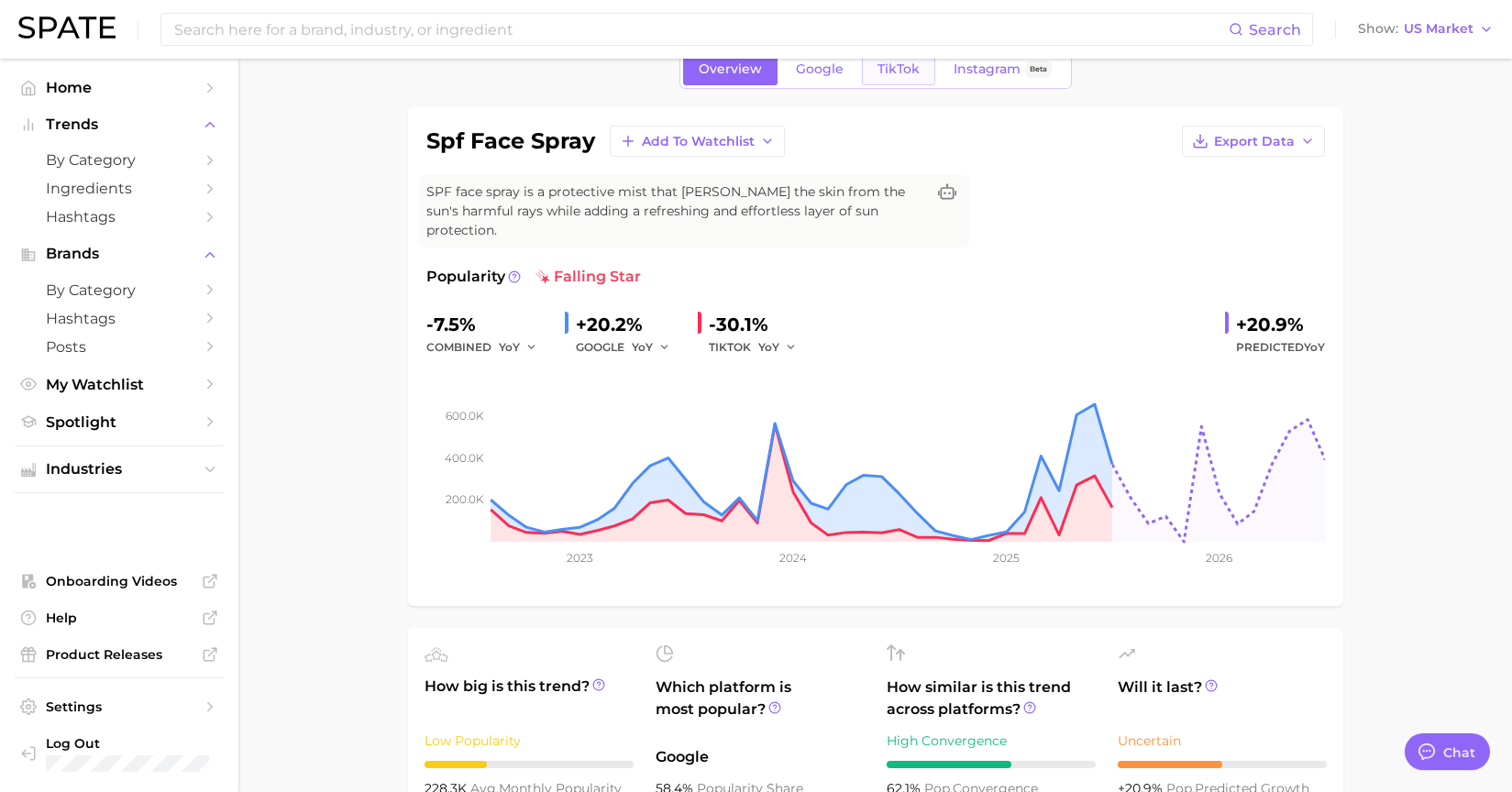
click at [898, 72] on span "TikTok" at bounding box center [899, 69] width 43 height 15
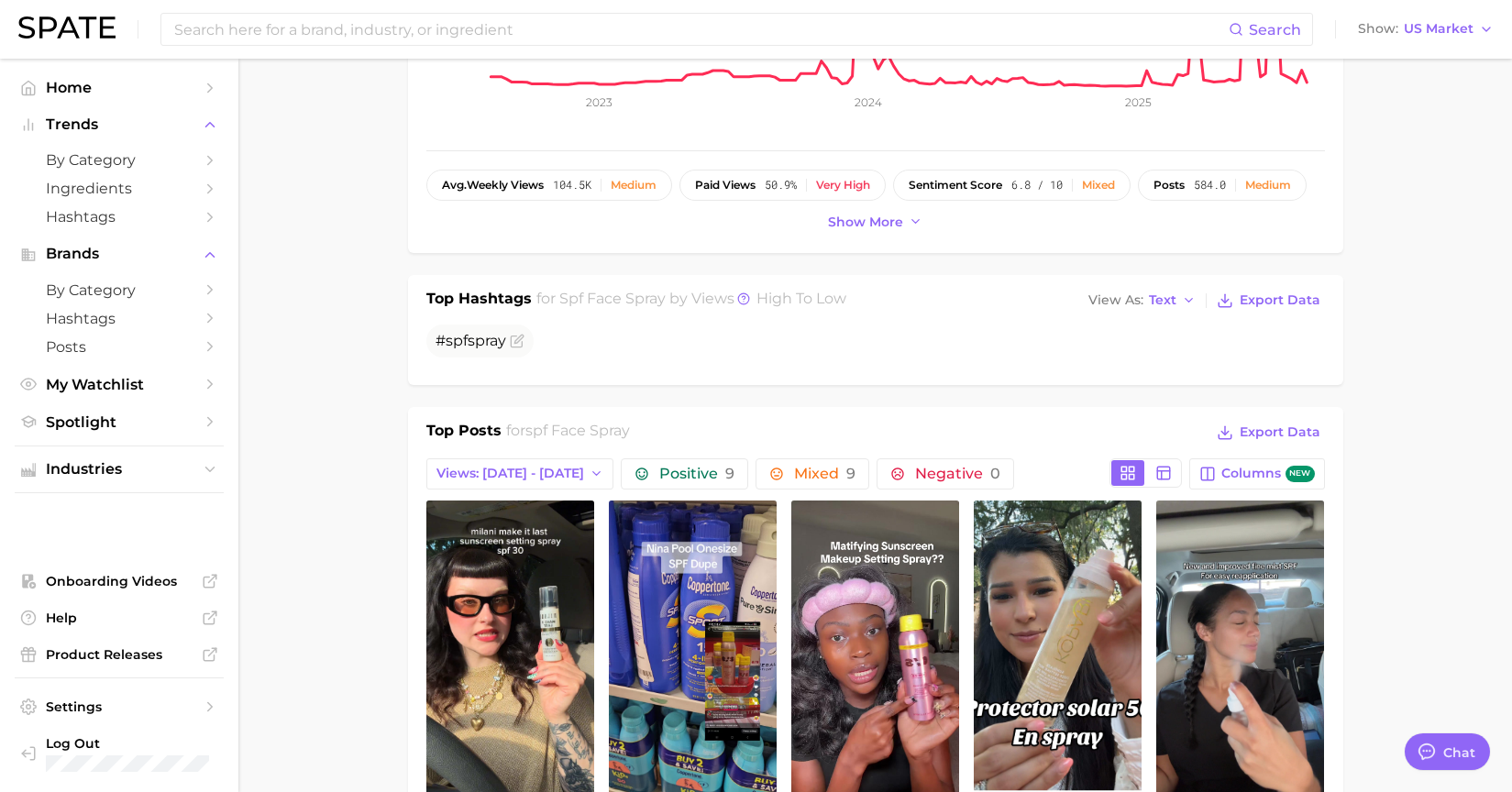
scroll to position [733, 0]
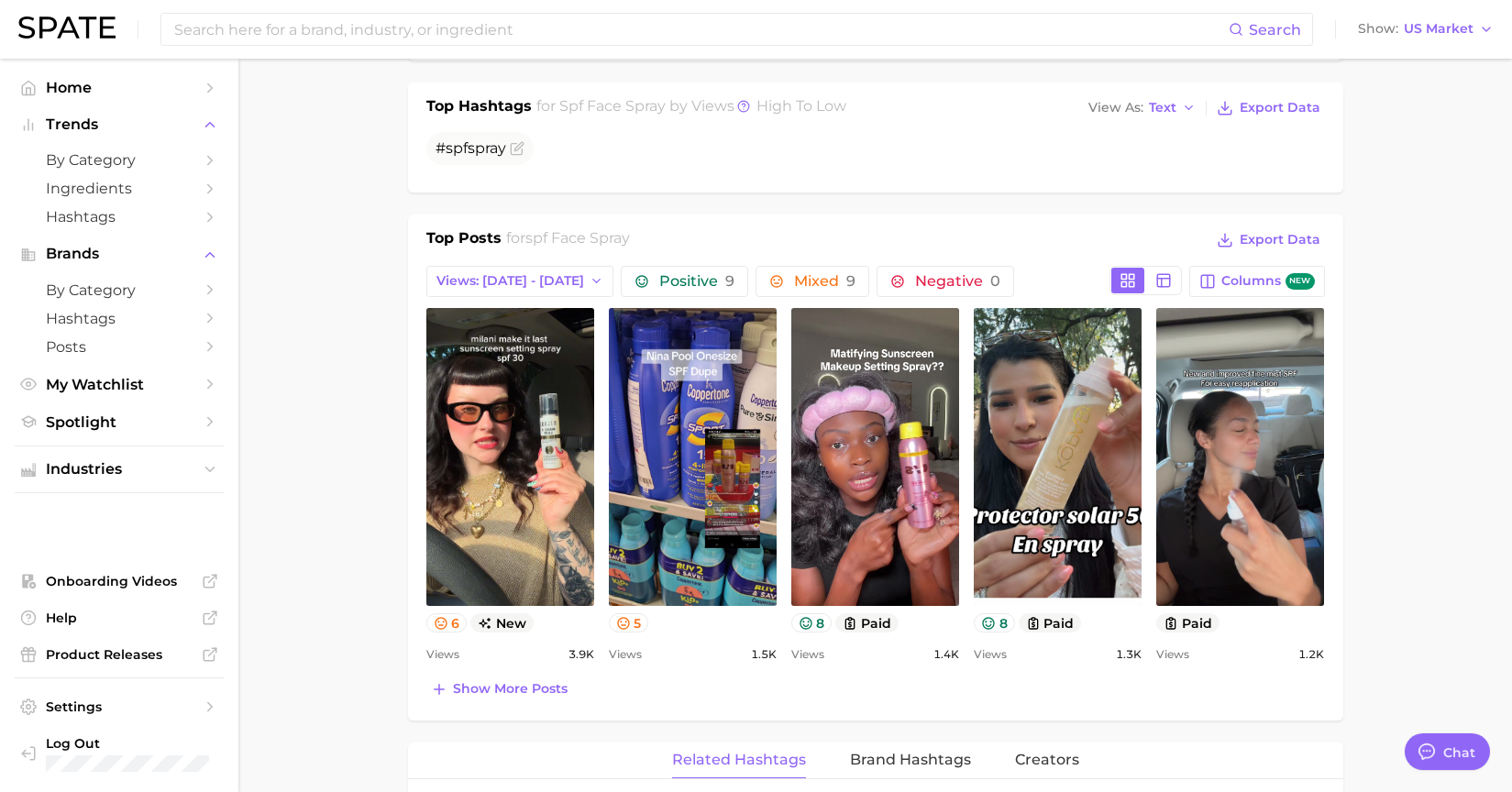
drag, startPoint x: 1418, startPoint y: 228, endPoint x: 1096, endPoint y: 129, distance: 336.9
click at [1301, 228] on main "1. skincare 2. sun care & [MEDICAL_DATA] 3. sunscreen products 4. spf face spra…" at bounding box center [875, 605] width 1274 height 2559
